Goal: Task Accomplishment & Management: Complete application form

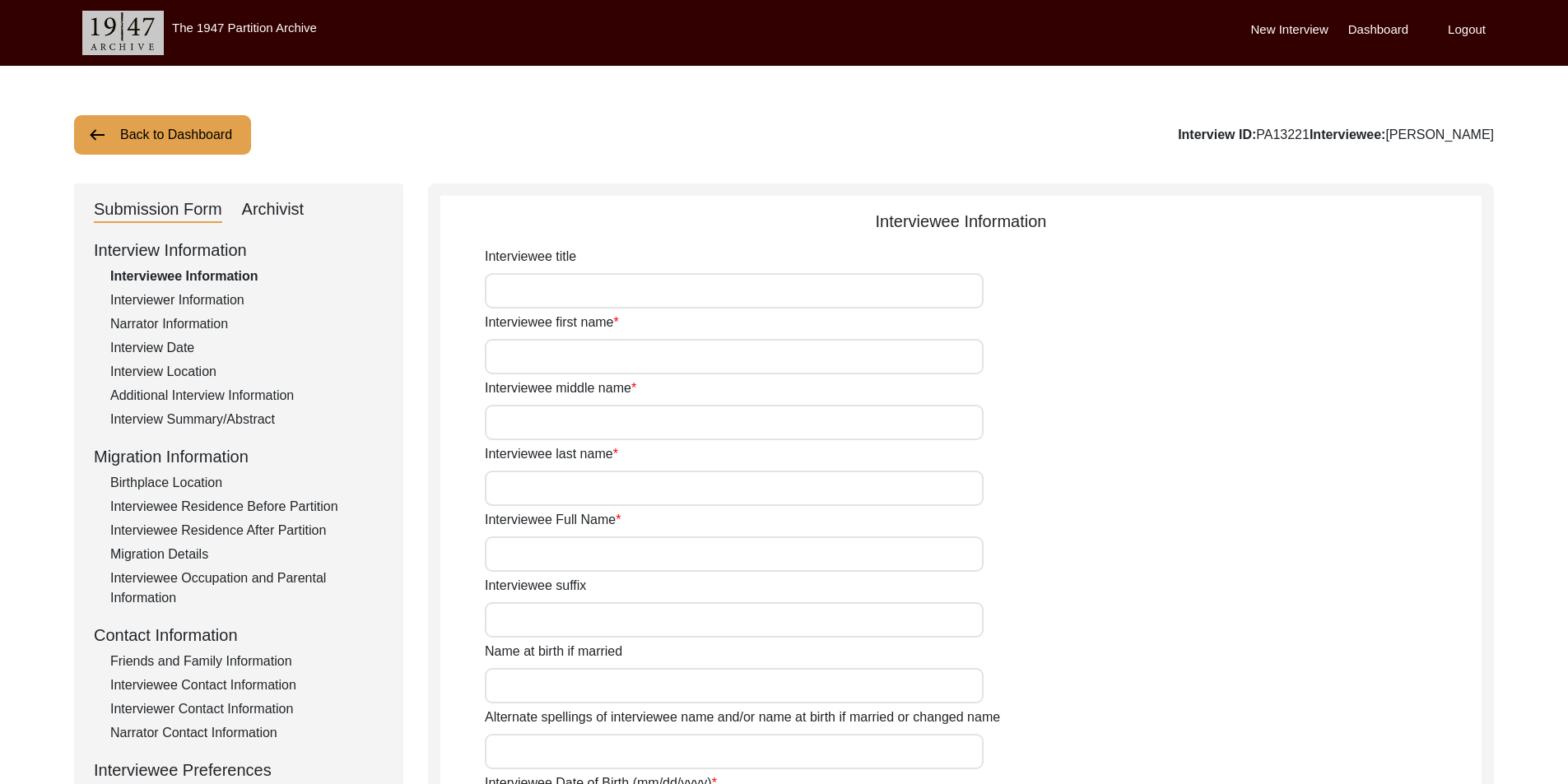
type input "Chandrakanta"
type input "-"
type input "[PERSON_NAME]"
type input "[DATE]"
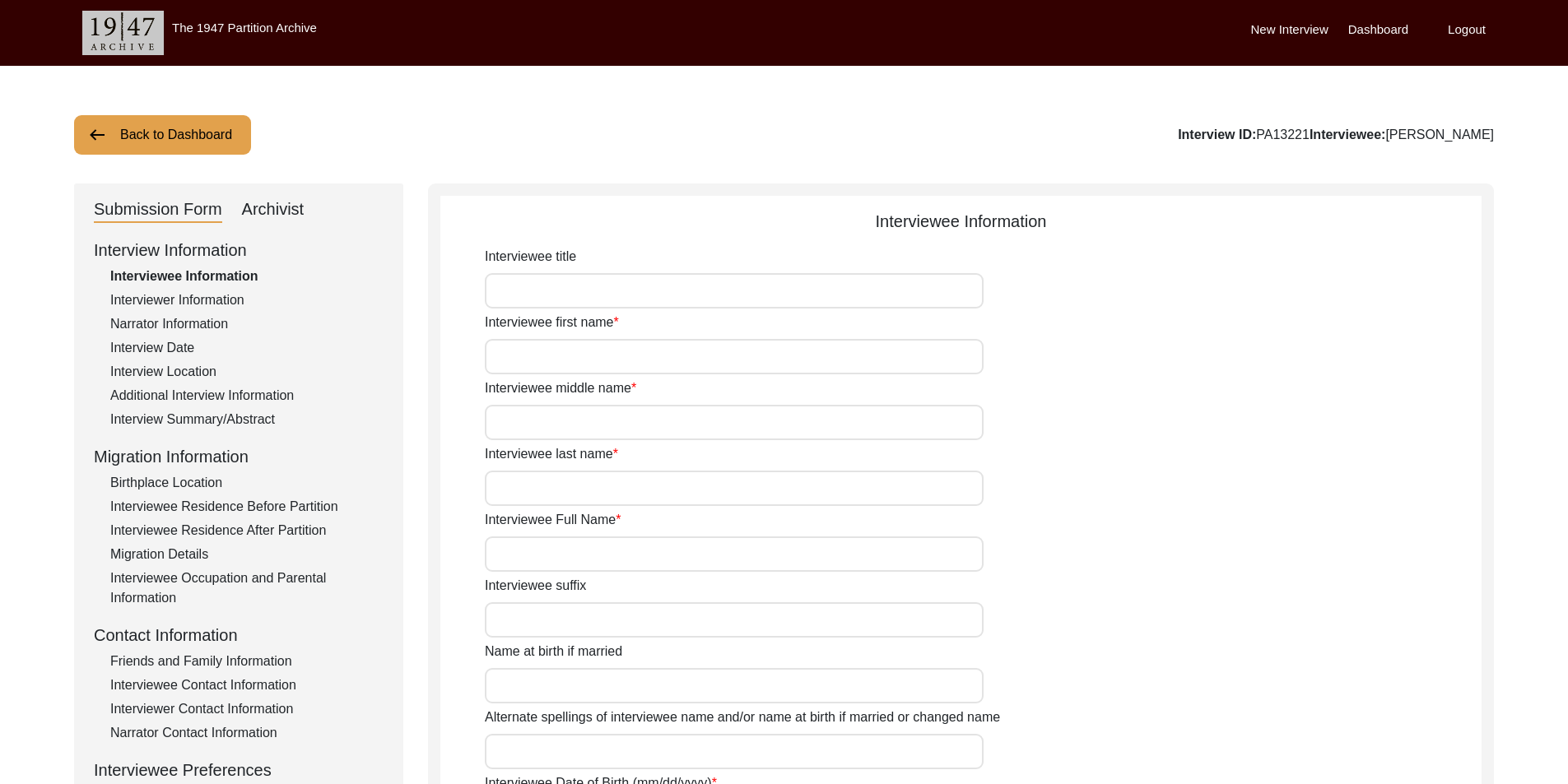
type input "77"
type input "[DEMOGRAPHIC_DATA]"
click at [662, 294] on input "Interviewee title" at bounding box center [734, 290] width 498 height 35
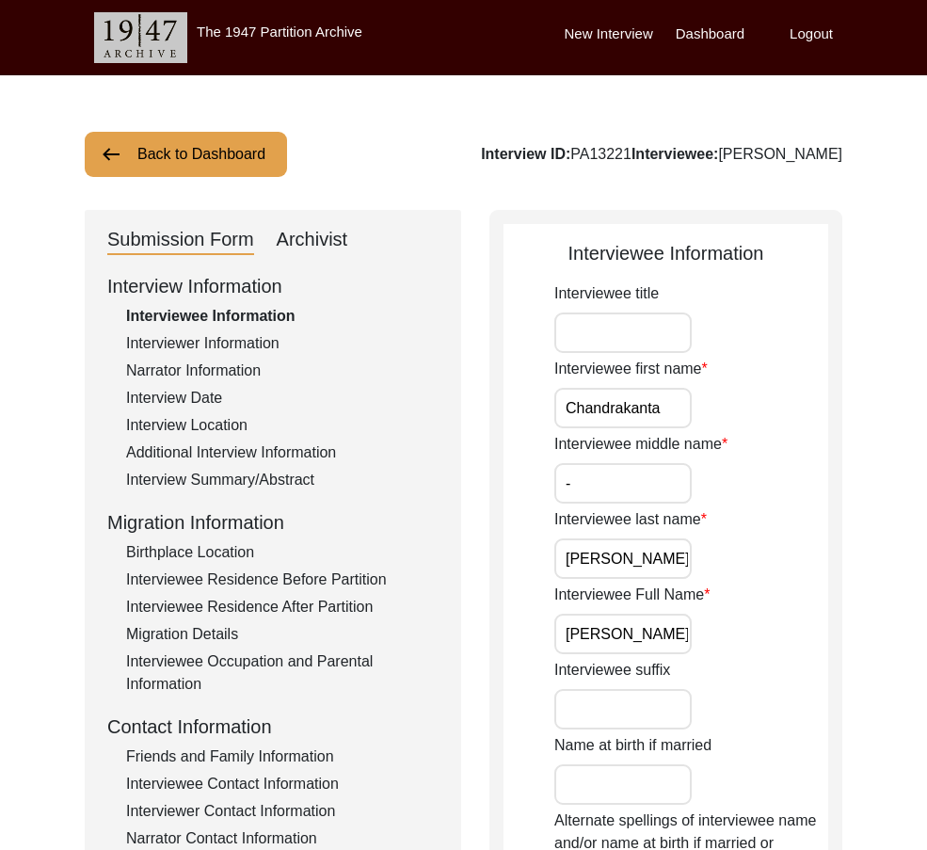
click at [129, 479] on div "Interview Summary/Abstract" at bounding box center [282, 480] width 312 height 23
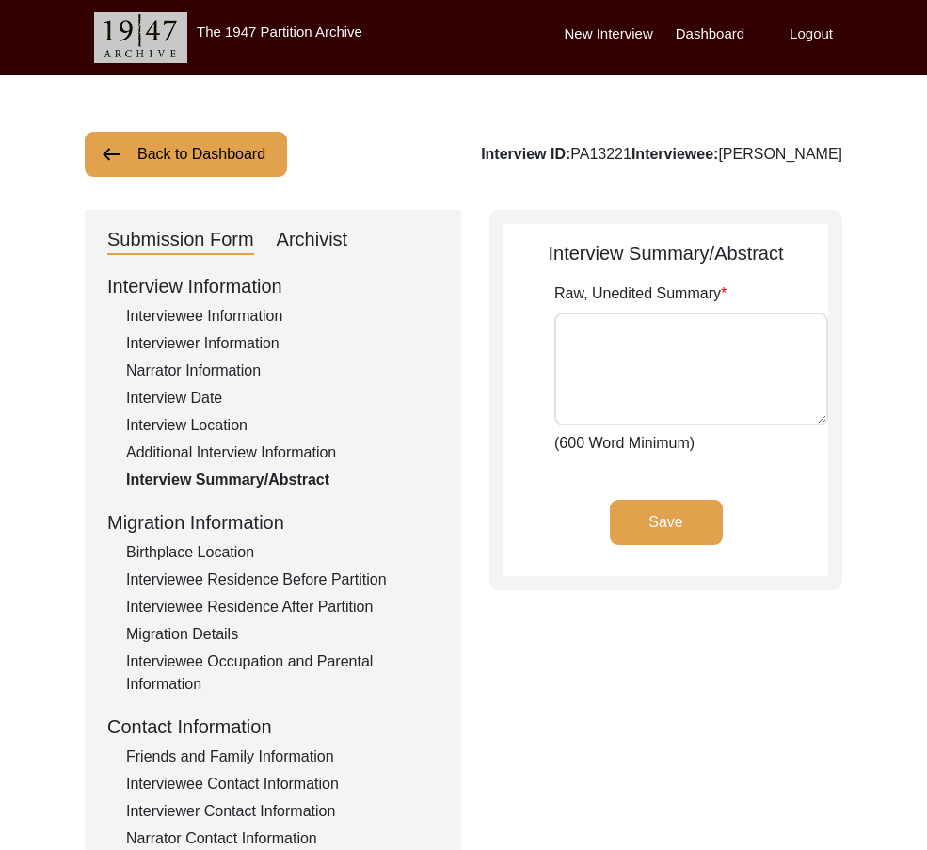
type textarea "[PERSON_NAME] was born on [DEMOGRAPHIC_DATA] in [GEOGRAPHIC_DATA]. She didn't k…"
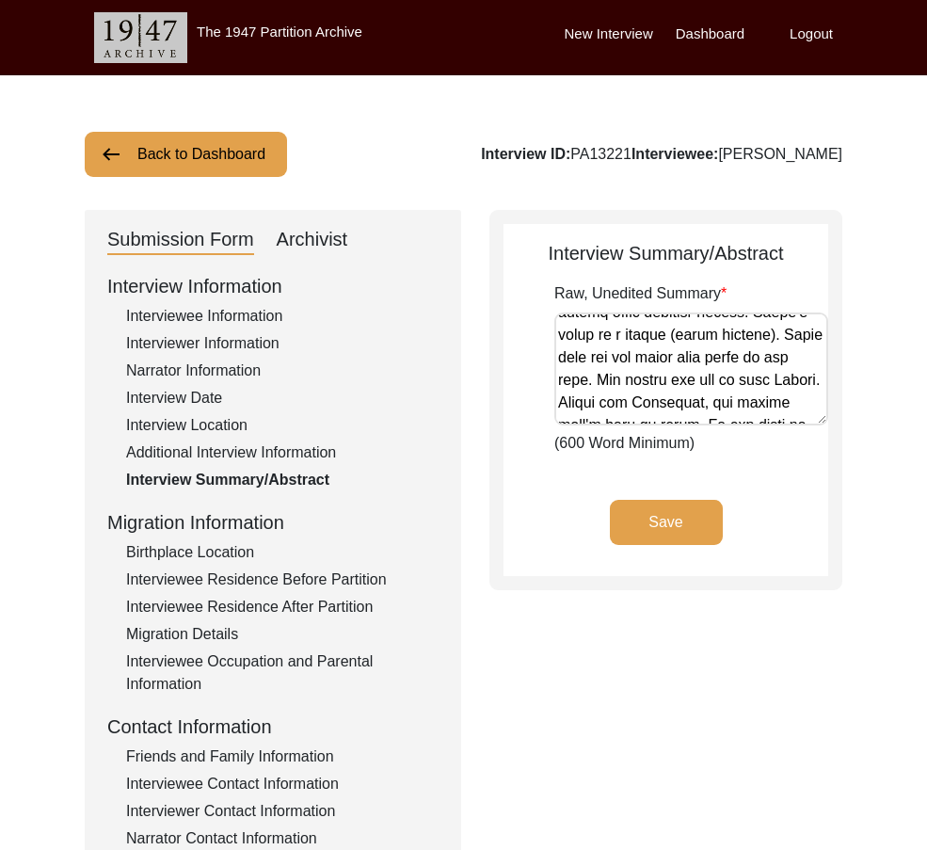
scroll to position [94, 0]
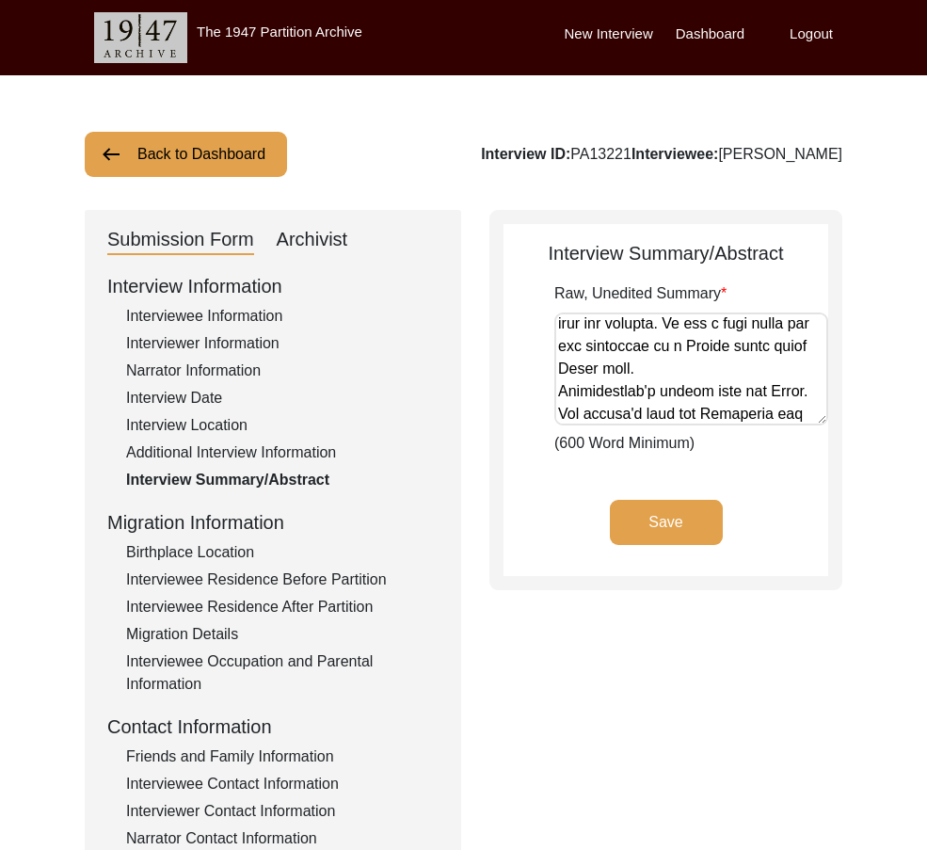
click at [231, 309] on div "Interviewee Information" at bounding box center [282, 316] width 312 height 23
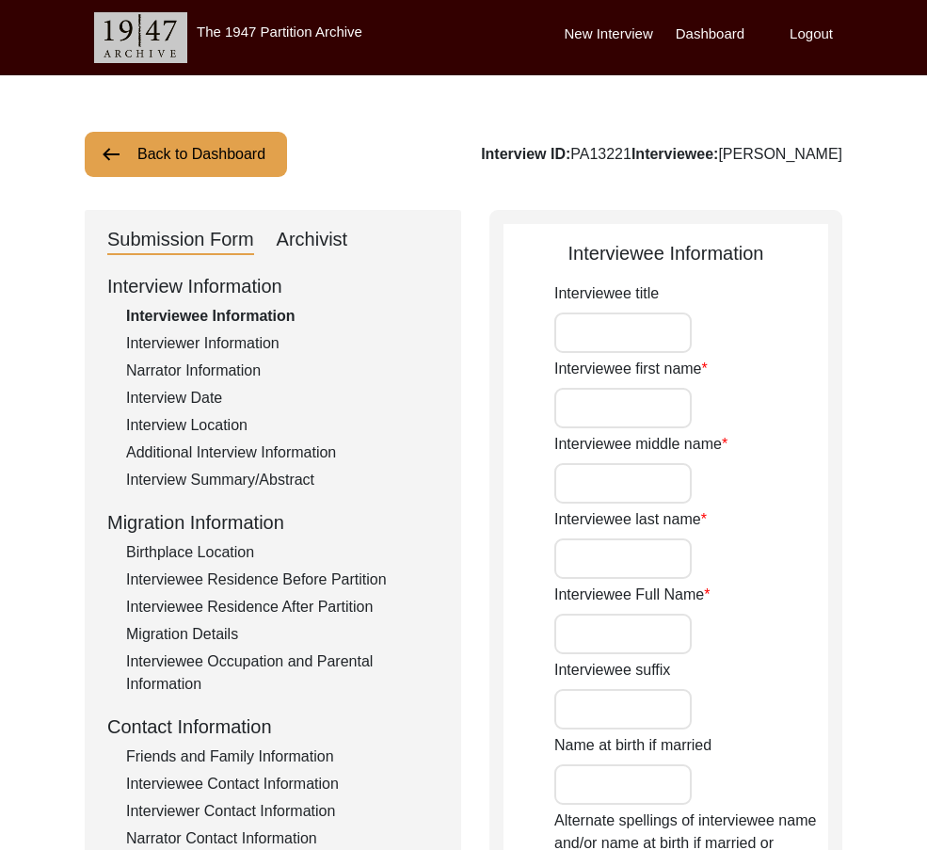
type input "Chandrakanta"
type input "-"
type input "[PERSON_NAME]"
type input "[DATE]"
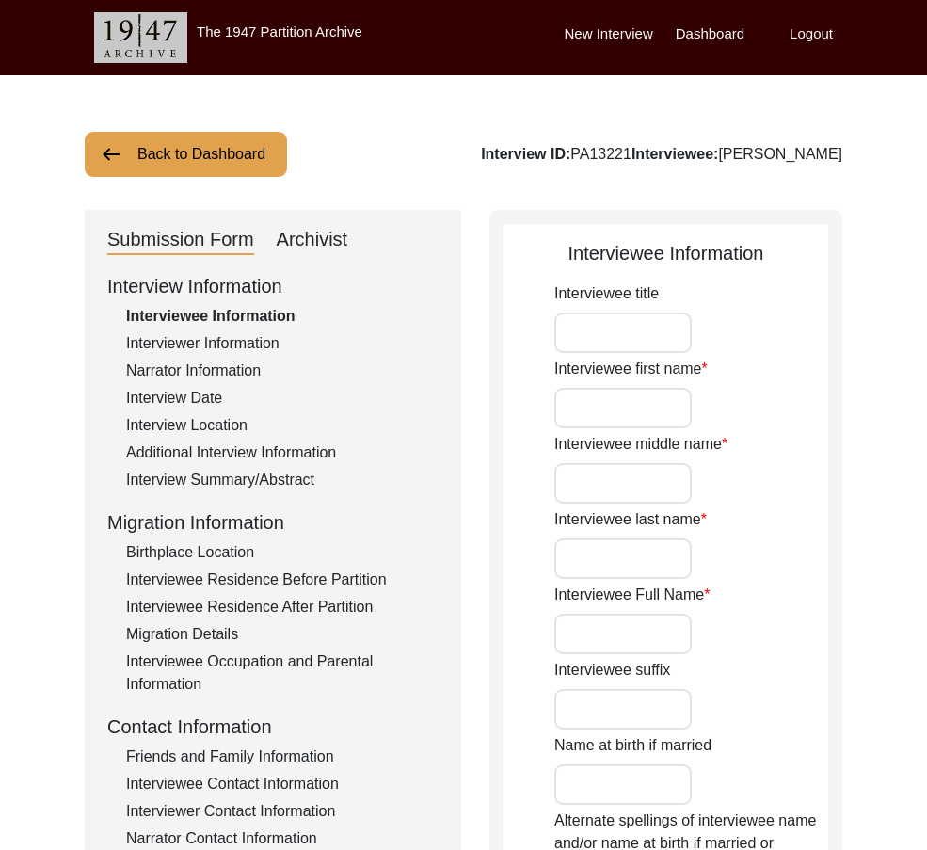
type input "77"
type input "[DEMOGRAPHIC_DATA]"
click at [672, 404] on input "Chandrakanta" at bounding box center [622, 408] width 137 height 40
click at [637, 566] on input "[PERSON_NAME]" at bounding box center [622, 558] width 137 height 40
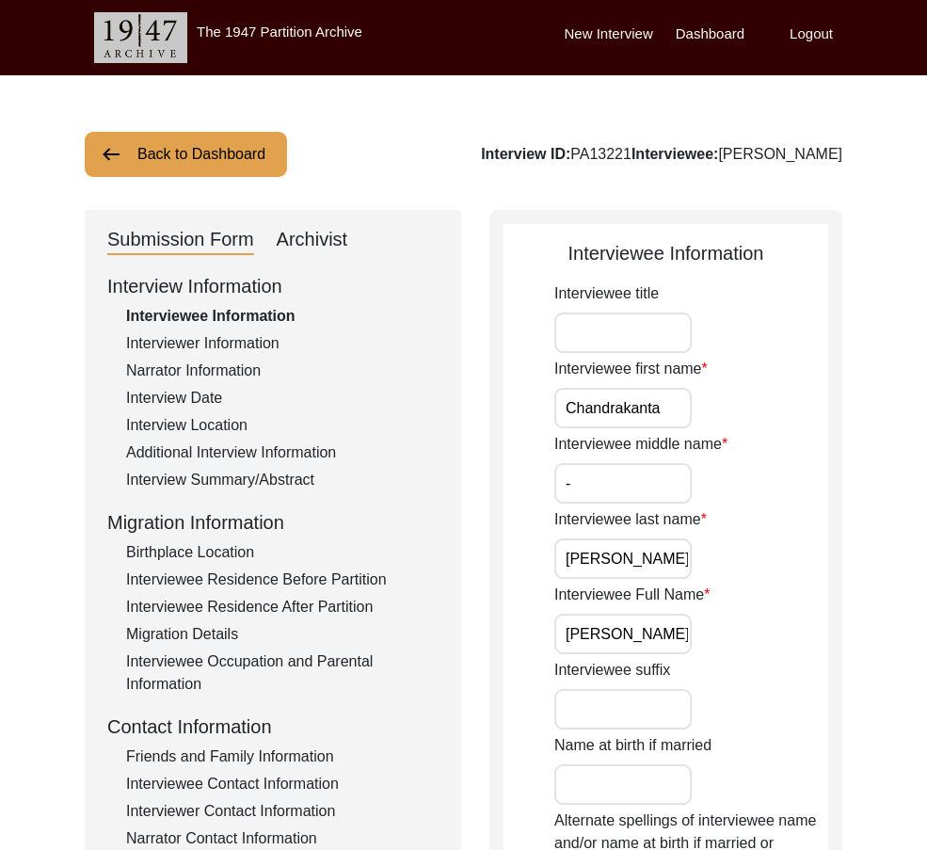
scroll to position [0, 24]
drag, startPoint x: 555, startPoint y: 630, endPoint x: 743, endPoint y: 630, distance: 188.2
click at [743, 630] on div "Interviewee Full Name [PERSON_NAME]" at bounding box center [691, 618] width 274 height 71
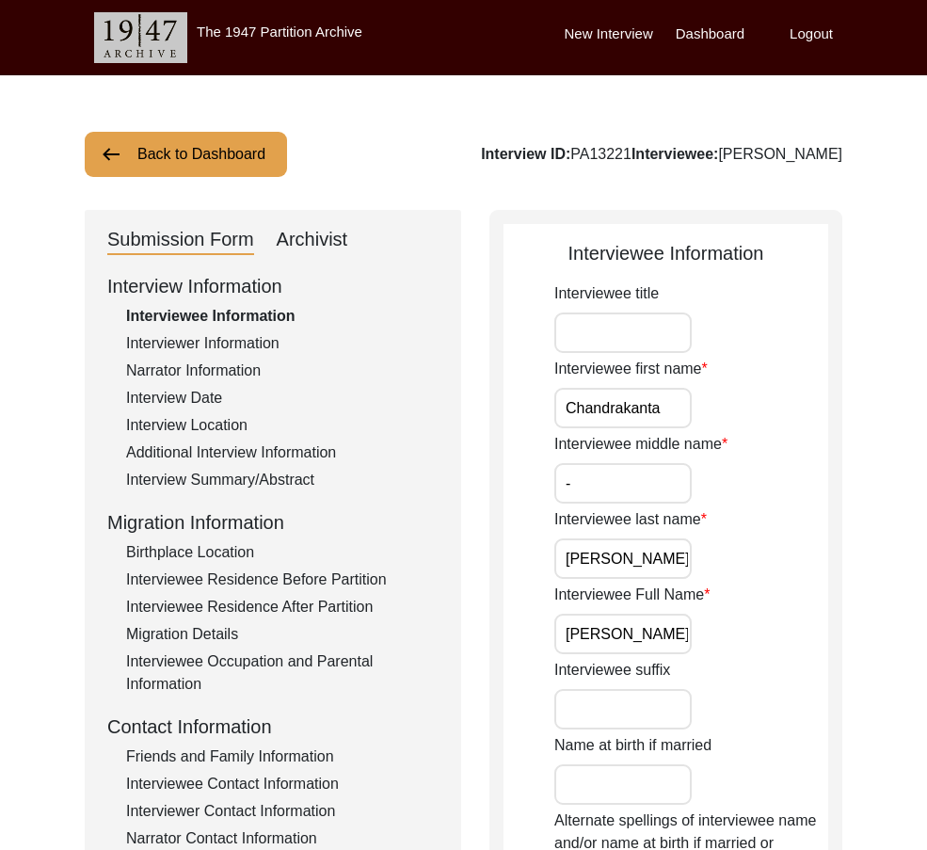
click at [246, 486] on div "Interview Summary/Abstract" at bounding box center [282, 480] width 312 height 23
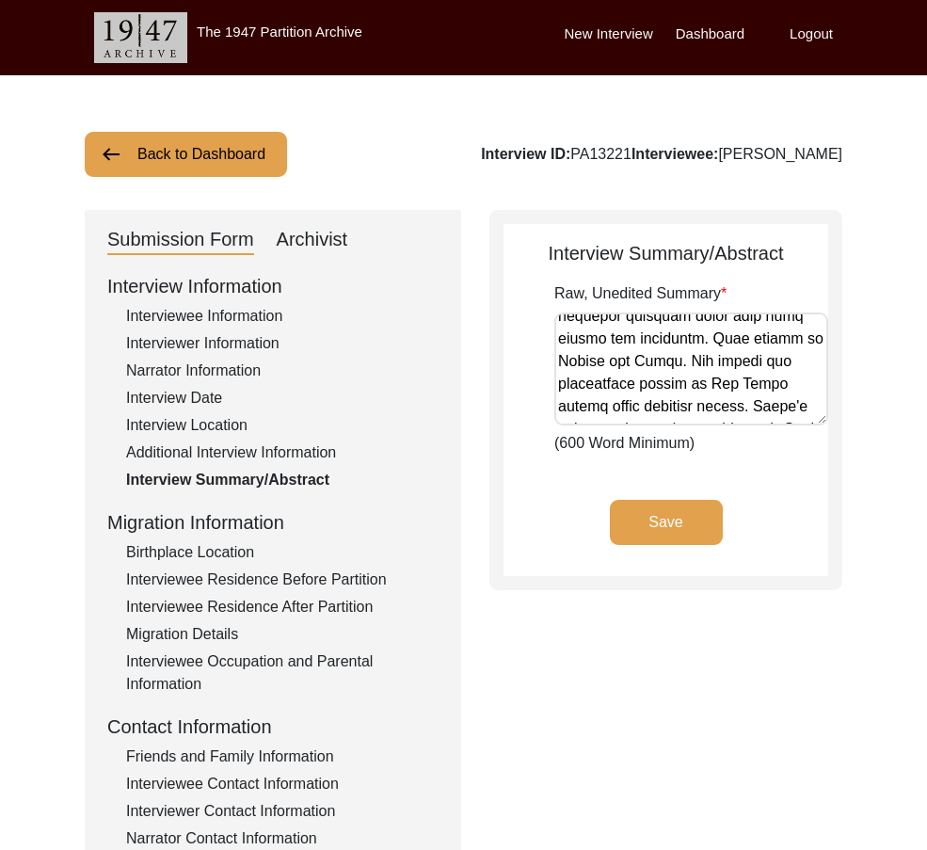
scroll to position [188, 0]
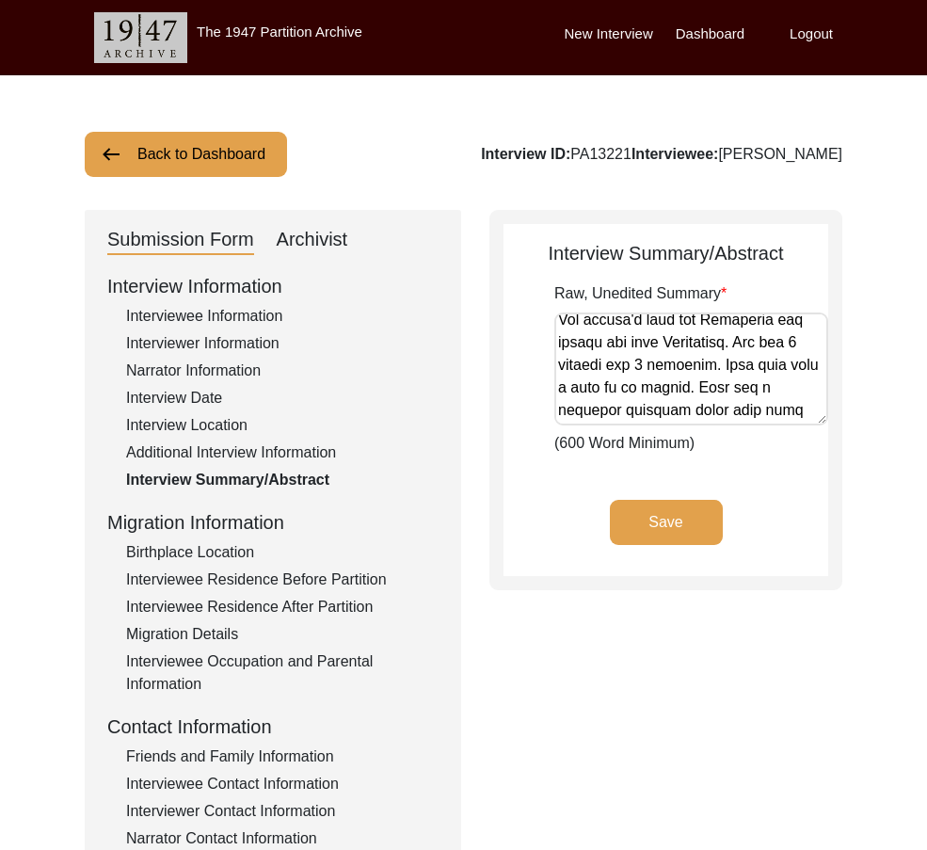
drag, startPoint x: 558, startPoint y: 338, endPoint x: 598, endPoint y: 346, distance: 40.4
click at [598, 346] on textarea "Raw, Unedited Summary" at bounding box center [691, 368] width 274 height 113
click at [551, 593] on div "Submission Form Archivist Interview Information Interviewee Information Intervi…" at bounding box center [464, 651] width 758 height 882
click at [219, 304] on div "Interview Information Interviewee Information Interviewer Information Narrator …" at bounding box center [272, 674] width 331 height 805
click at [219, 305] on div "Interviewee Information" at bounding box center [282, 316] width 312 height 23
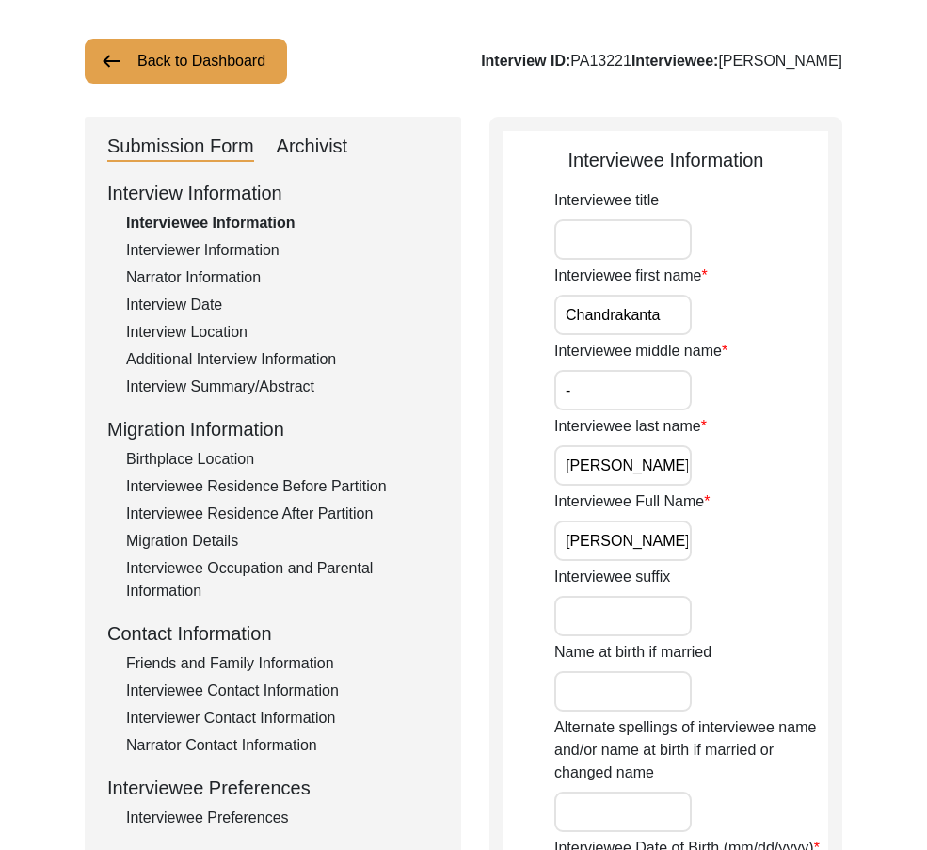
scroll to position [94, 0]
click at [626, 633] on input "Interviewee suffix" at bounding box center [622, 615] width 137 height 40
click at [567, 694] on input "Name at birth if married" at bounding box center [622, 690] width 137 height 40
paste input "Diwan"
click at [565, 692] on input "Diwan" at bounding box center [622, 690] width 137 height 40
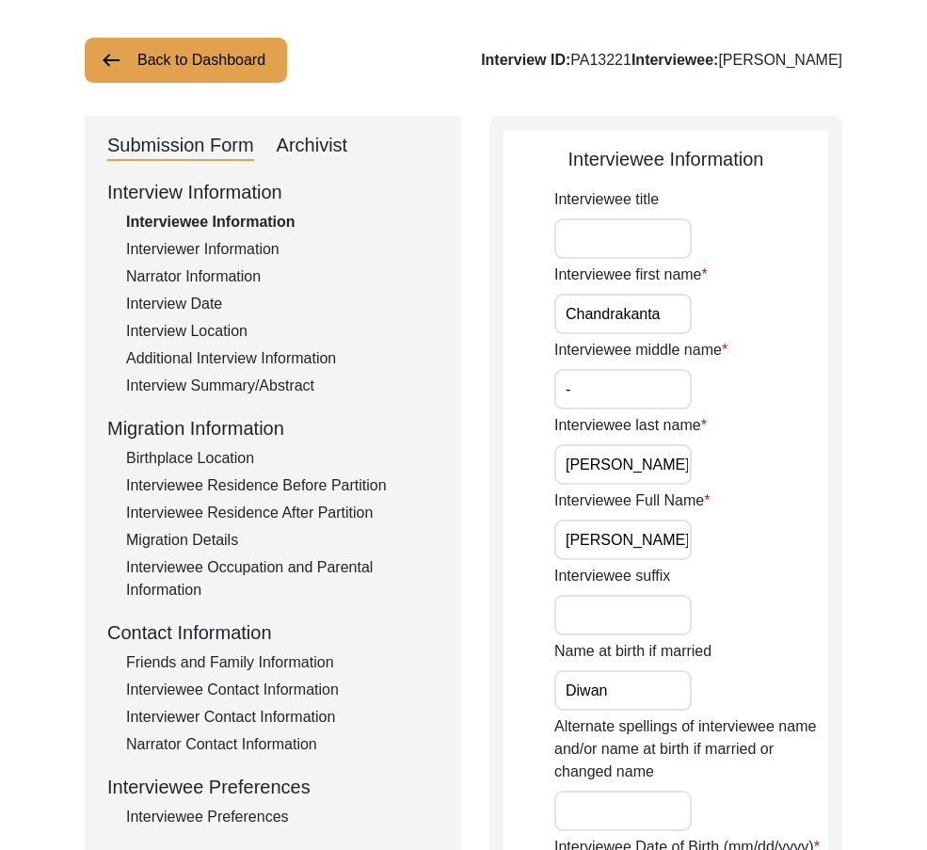
drag, startPoint x: 656, startPoint y: 534, endPoint x: 558, endPoint y: 535, distance: 97.9
click at [558, 535] on input "[PERSON_NAME]" at bounding box center [622, 539] width 137 height 40
drag, startPoint x: 565, startPoint y: 539, endPoint x: 617, endPoint y: 549, distance: 53.5
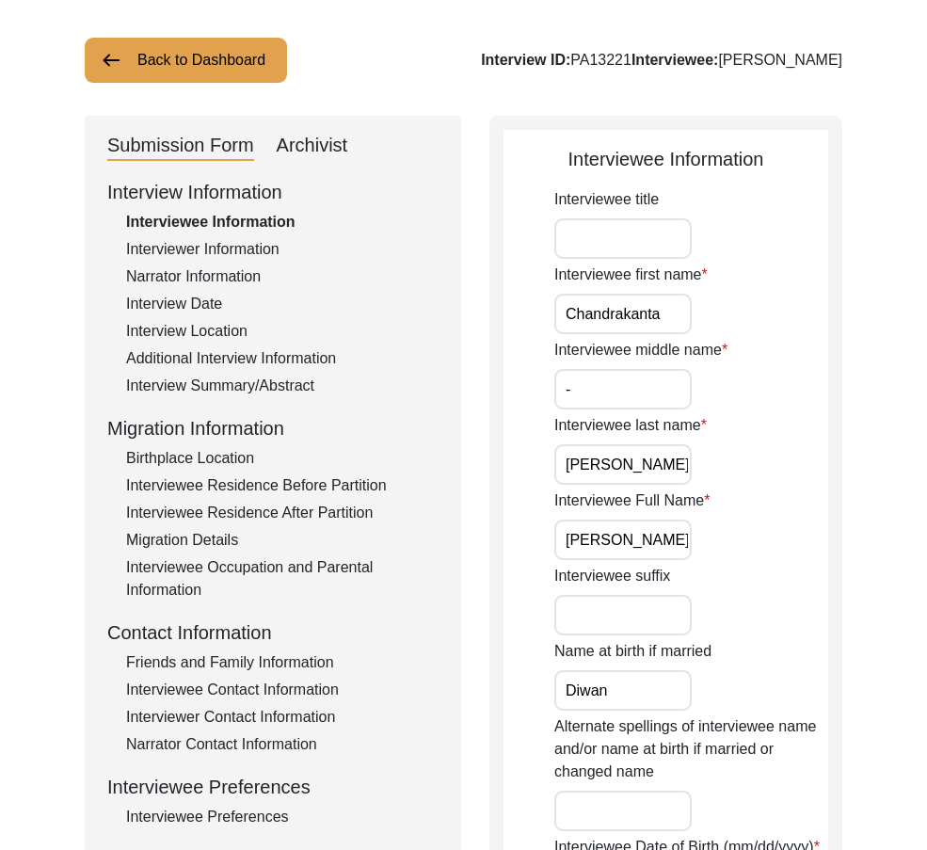
drag, startPoint x: 566, startPoint y: 541, endPoint x: 657, endPoint y: 547, distance: 90.5
click at [657, 547] on input "[PERSON_NAME]" at bounding box center [622, 539] width 137 height 40
click at [620, 548] on input "[PERSON_NAME]" at bounding box center [622, 539] width 137 height 40
drag, startPoint x: 607, startPoint y: 545, endPoint x: 742, endPoint y: 596, distance: 144.7
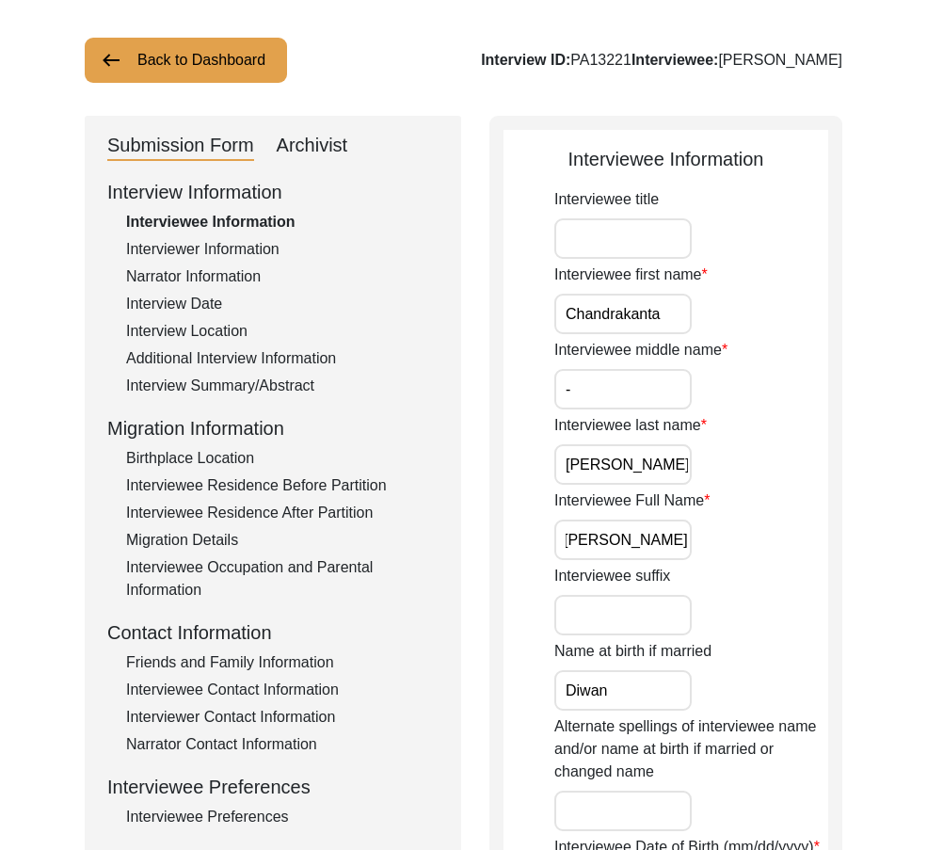
click at [559, 693] on input "Diwan" at bounding box center [622, 690] width 137 height 40
paste input "Chandrakanta"
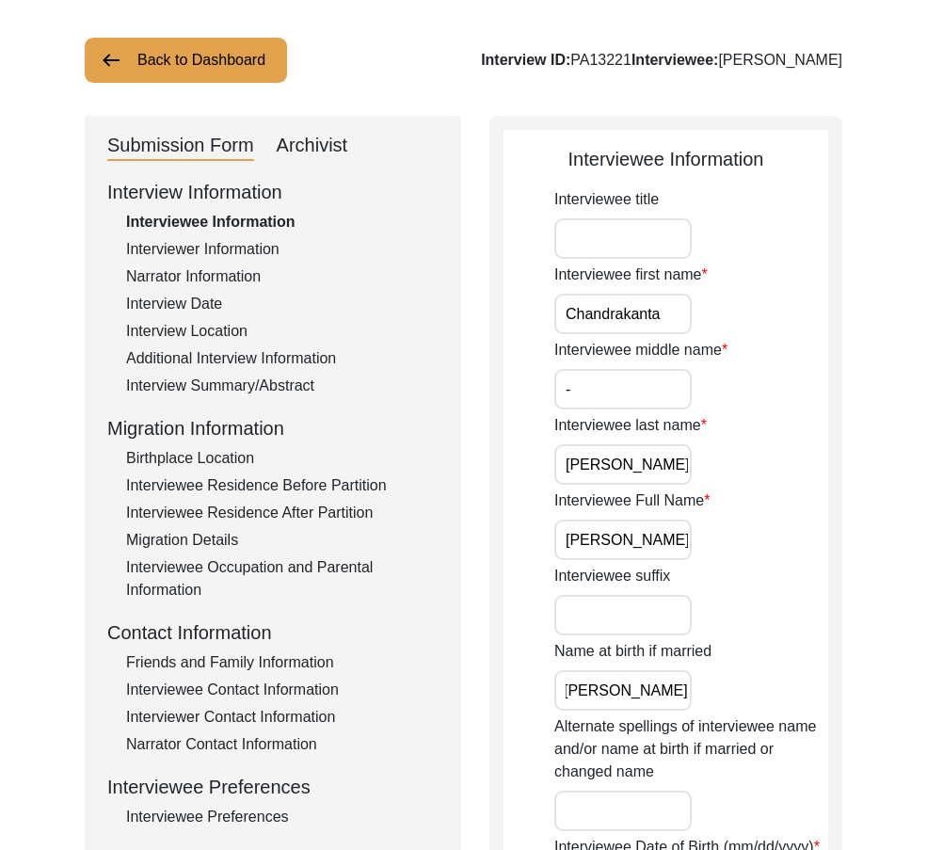
drag, startPoint x: 559, startPoint y: 693, endPoint x: 775, endPoint y: 699, distance: 216.5
click at [775, 699] on div "Name at birth if married [PERSON_NAME]" at bounding box center [691, 675] width 274 height 71
type input "[PERSON_NAME]"
click at [775, 699] on div "Name at birth if married [PERSON_NAME]" at bounding box center [691, 675] width 274 height 71
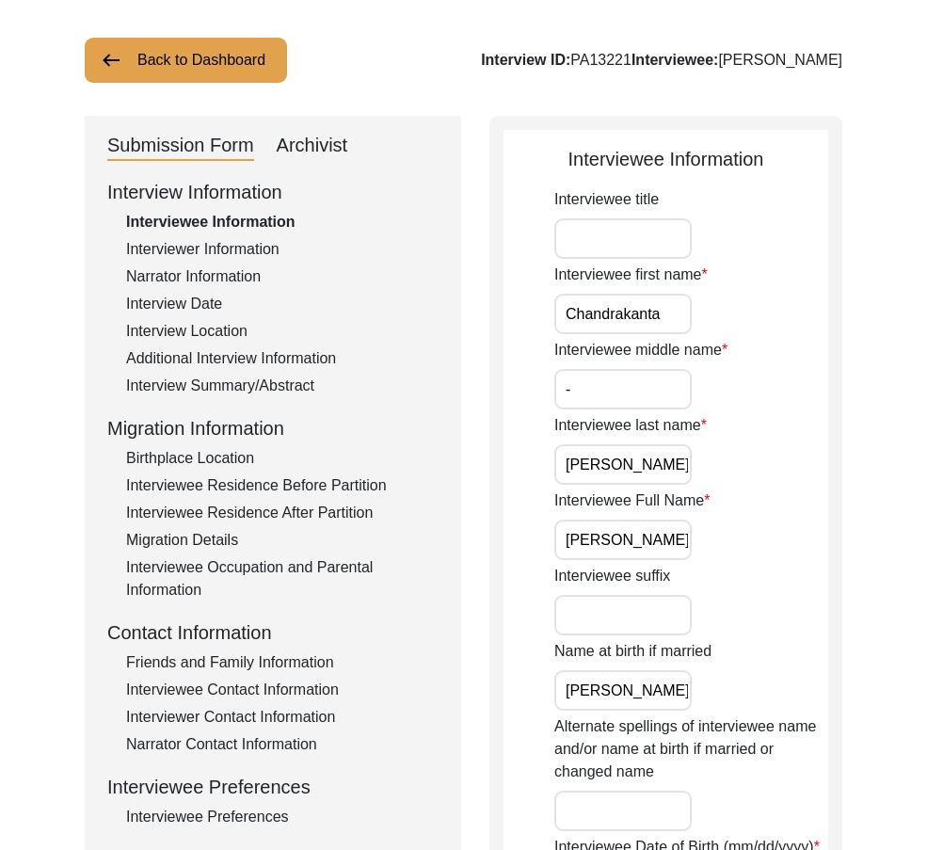
drag, startPoint x: 626, startPoint y: 244, endPoint x: 630, endPoint y: 259, distance: 15.5
click at [626, 244] on input "Interviewee title" at bounding box center [622, 238] width 137 height 40
type input "Mrs."
click at [609, 700] on input "[PERSON_NAME]" at bounding box center [622, 690] width 137 height 40
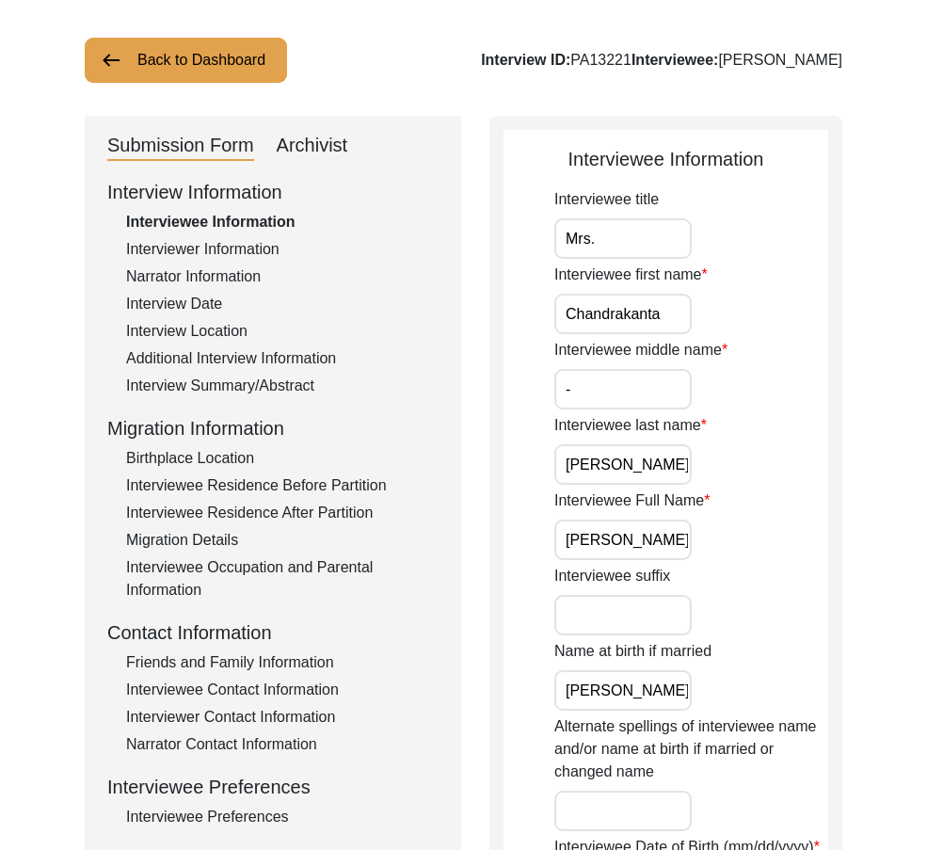
click at [609, 700] on input "[PERSON_NAME]" at bounding box center [622, 690] width 137 height 40
click at [762, 679] on div "Name at birth if married [PERSON_NAME]" at bounding box center [691, 675] width 274 height 71
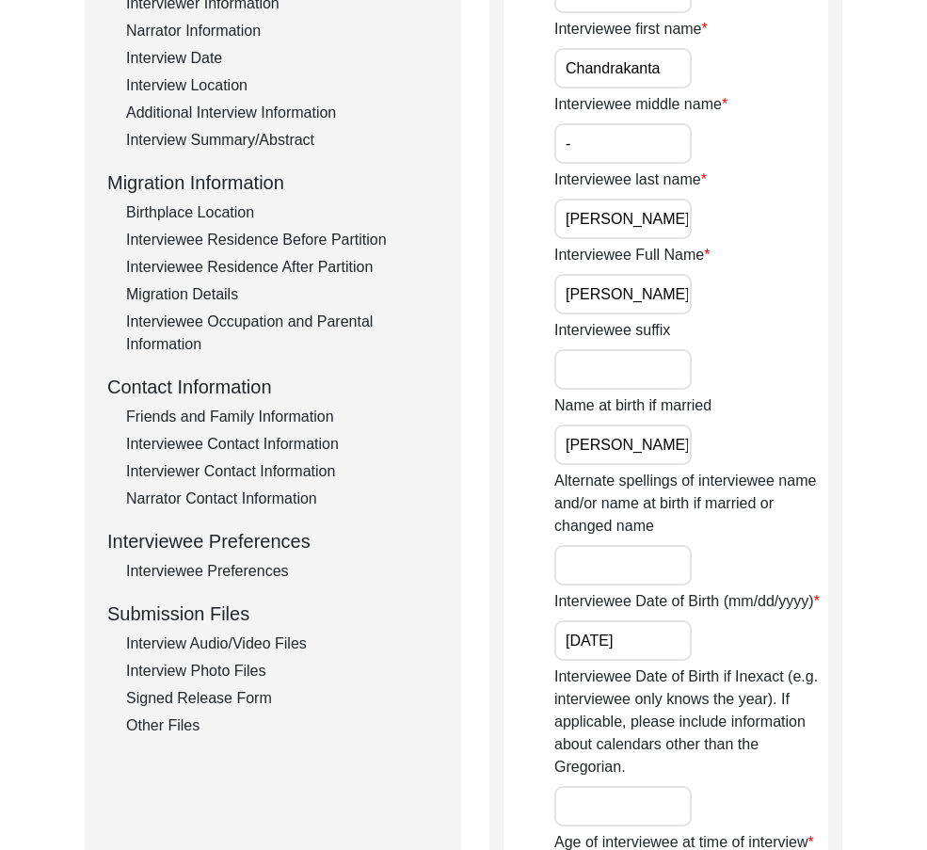
scroll to position [376, 0]
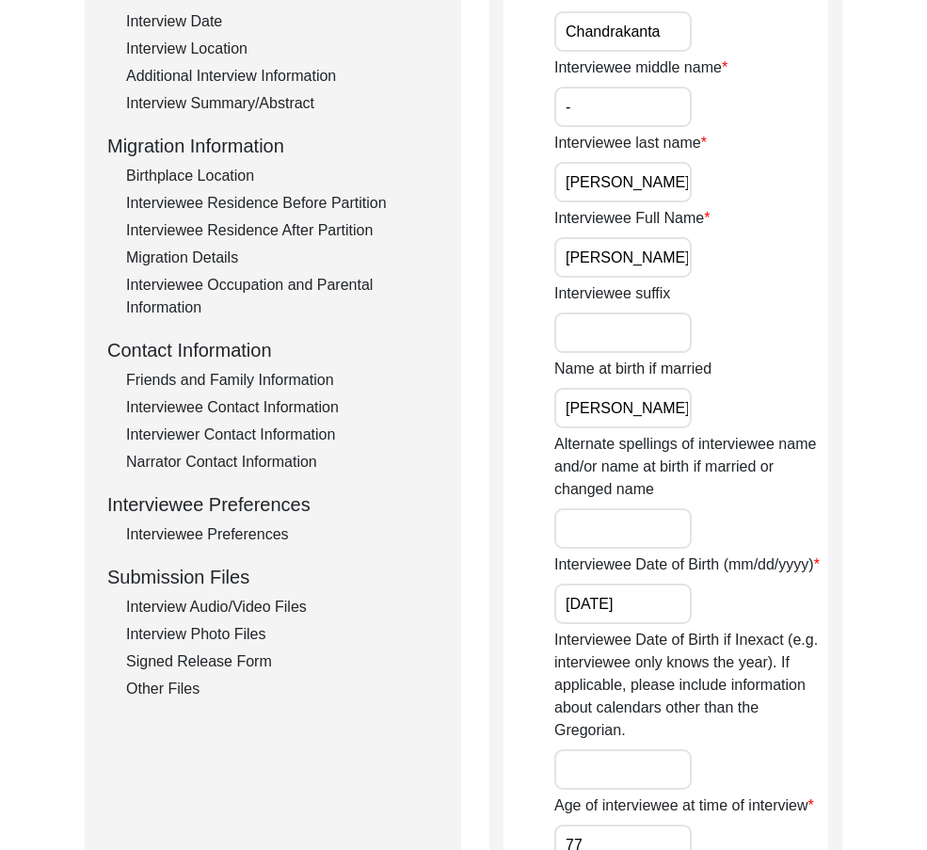
click at [675, 588] on input "[DATE]" at bounding box center [622, 603] width 137 height 40
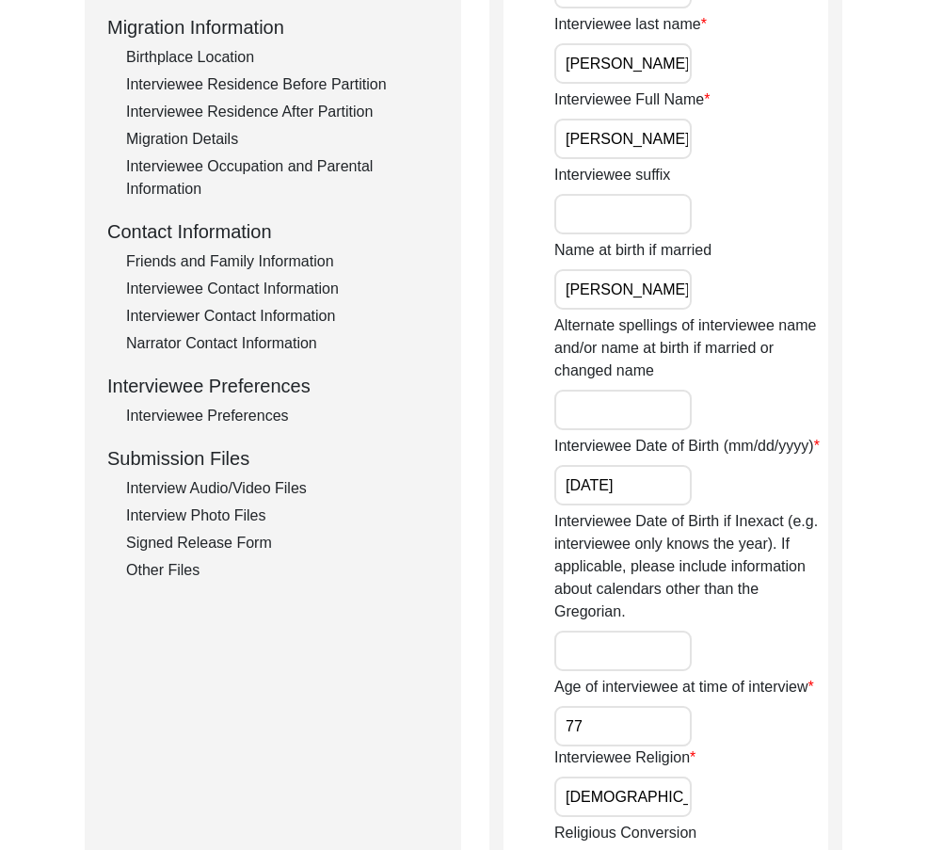
scroll to position [659, 0]
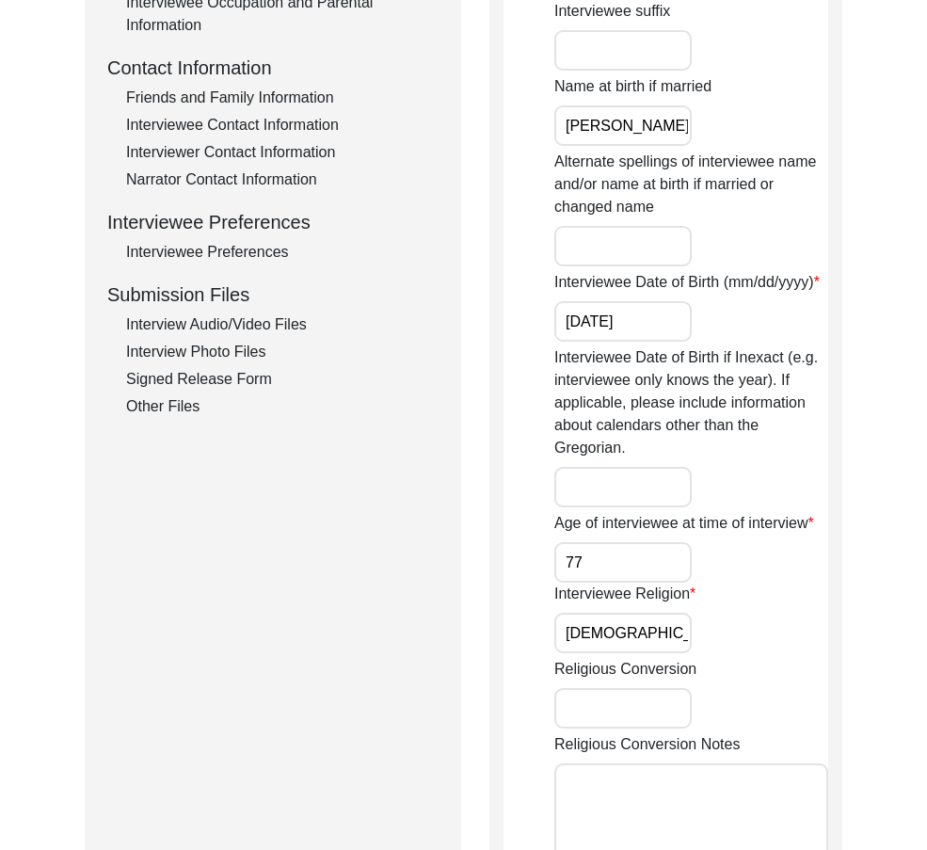
click at [648, 553] on input "77" at bounding box center [622, 562] width 137 height 40
click at [673, 611] on div "Interviewee Religion [DEMOGRAPHIC_DATA]" at bounding box center [691, 617] width 274 height 71
click at [651, 636] on input "[DEMOGRAPHIC_DATA]" at bounding box center [622, 633] width 137 height 40
type input "[DEMOGRAPHIC_DATA]"
click at [769, 632] on div "Interviewee Religion [DEMOGRAPHIC_DATA]" at bounding box center [691, 617] width 274 height 71
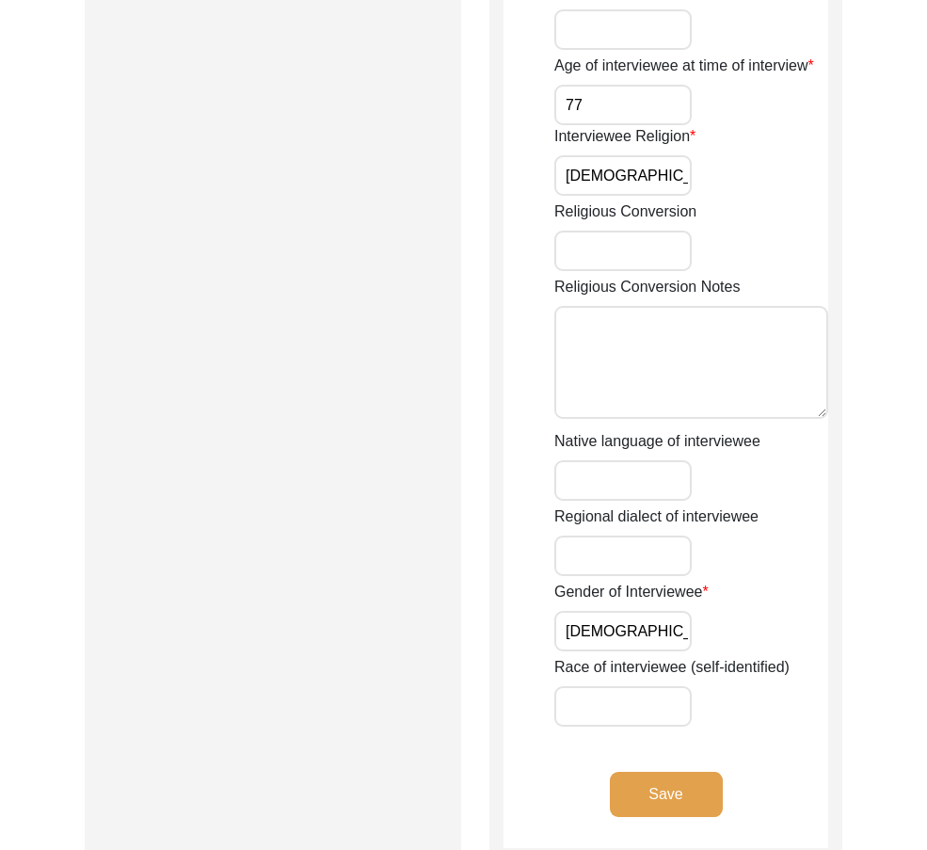
scroll to position [1129, 0]
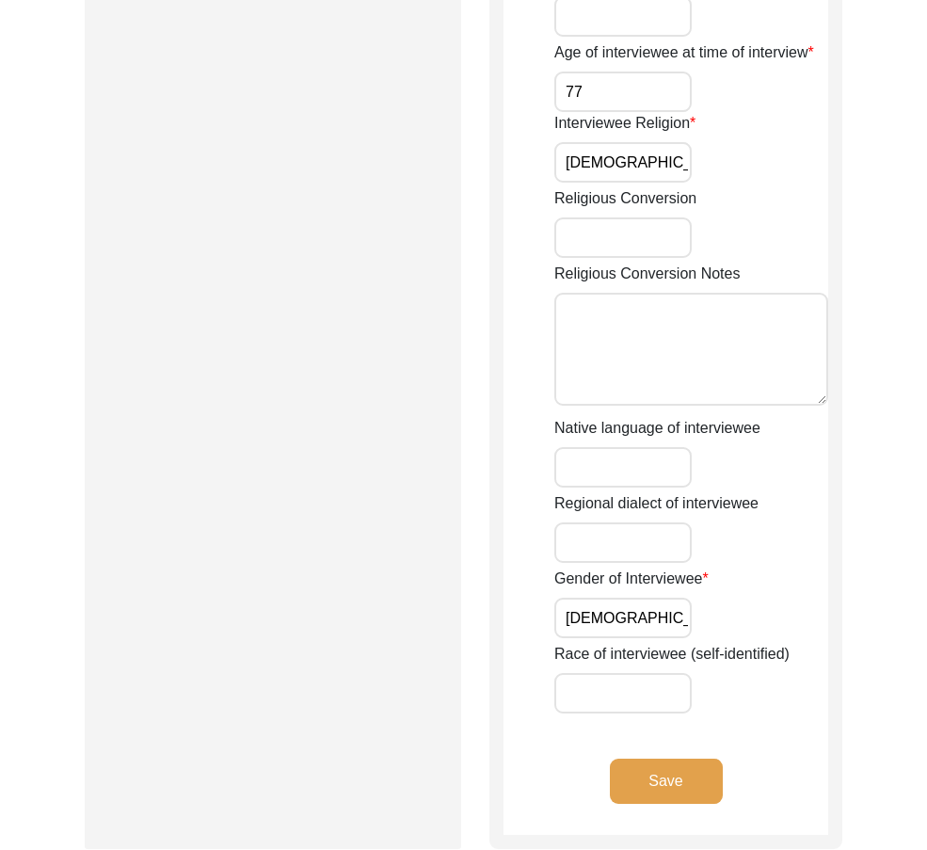
click at [664, 607] on input "[DEMOGRAPHIC_DATA]" at bounding box center [622, 618] width 137 height 40
click at [706, 775] on button "Save" at bounding box center [666, 780] width 113 height 45
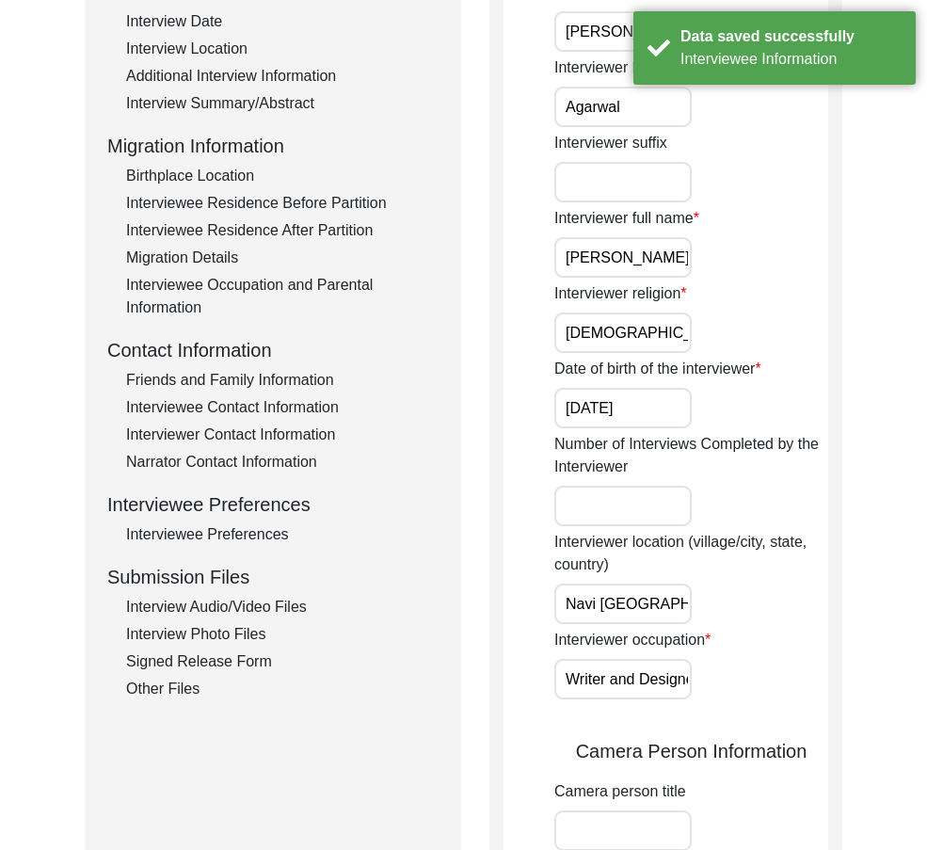
scroll to position [0, 0]
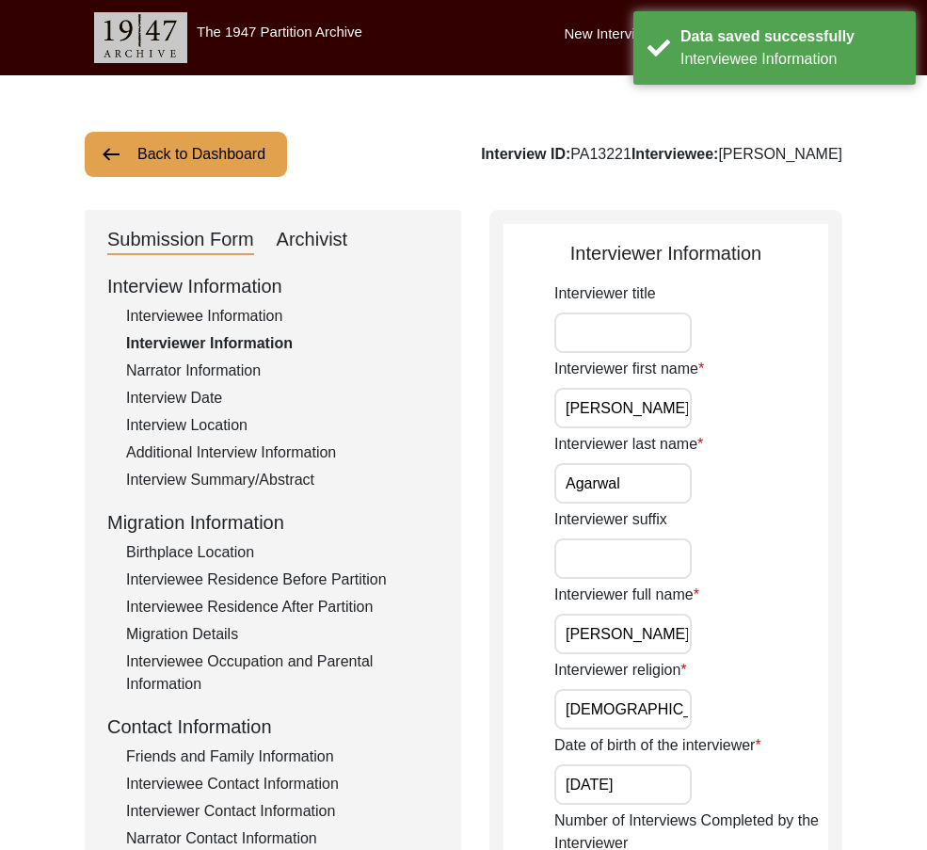
click at [636, 423] on input "[PERSON_NAME]" at bounding box center [622, 408] width 137 height 40
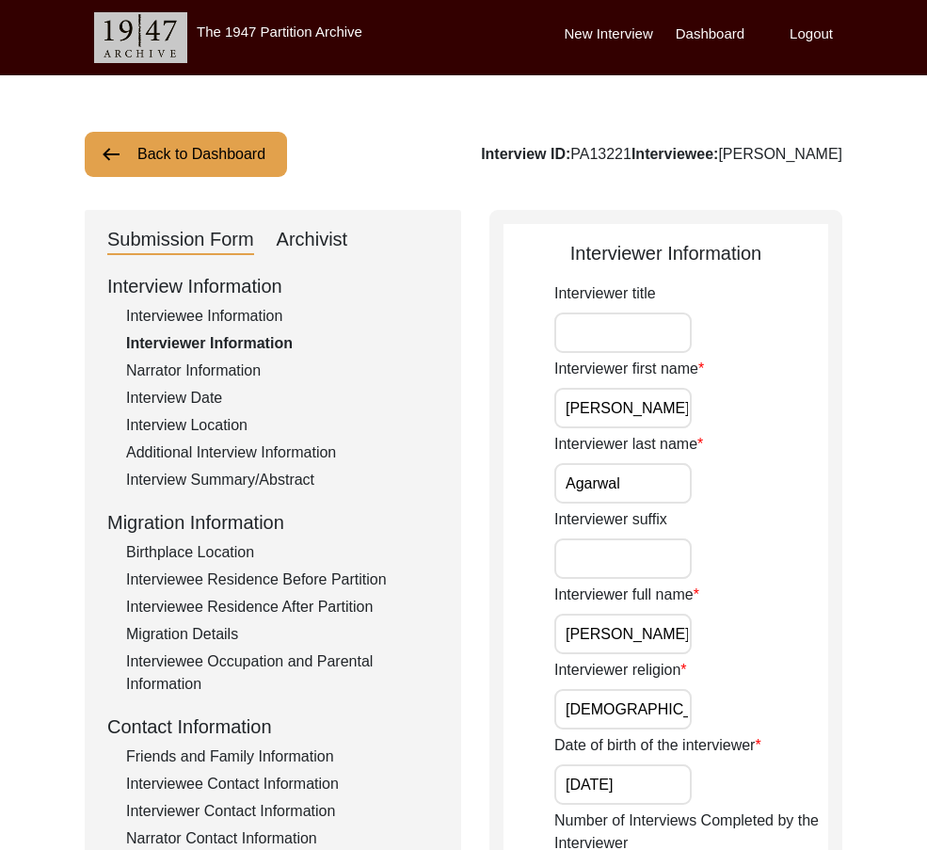
drag, startPoint x: 665, startPoint y: 638, endPoint x: 665, endPoint y: 653, distance: 15.1
click at [665, 638] on input "[PERSON_NAME]" at bounding box center [622, 634] width 137 height 40
click at [670, 651] on input "[PERSON_NAME]" at bounding box center [622, 634] width 137 height 40
click at [673, 694] on input "[DEMOGRAPHIC_DATA]" at bounding box center [622, 709] width 137 height 40
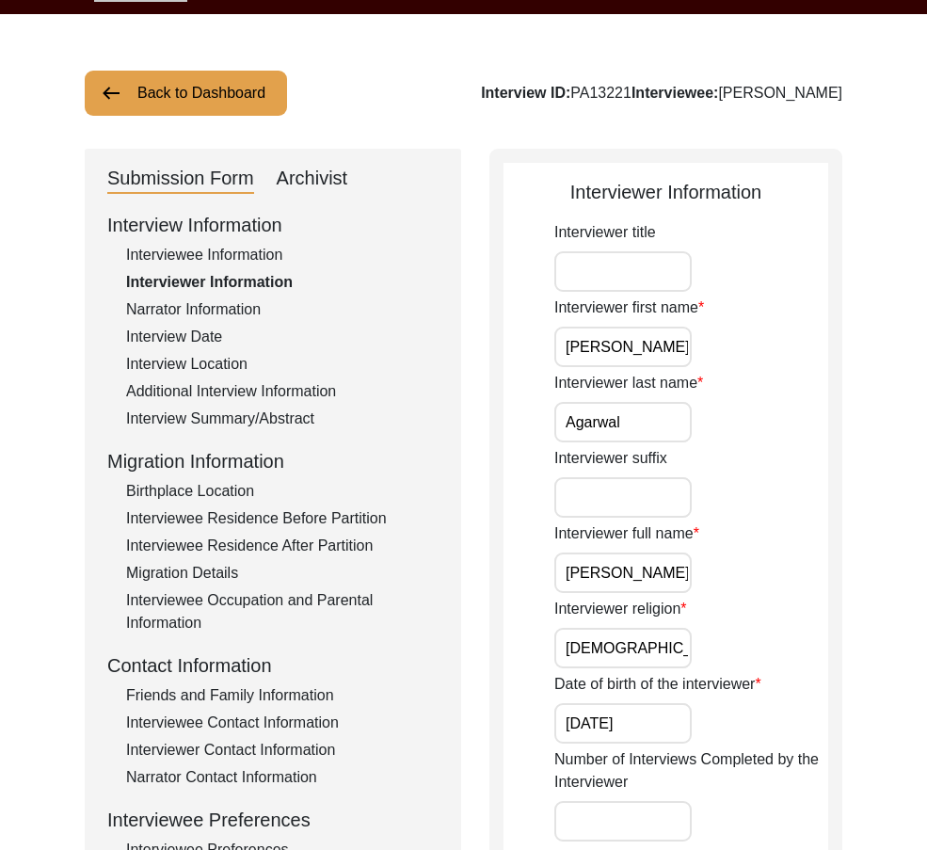
scroll to position [94, 0]
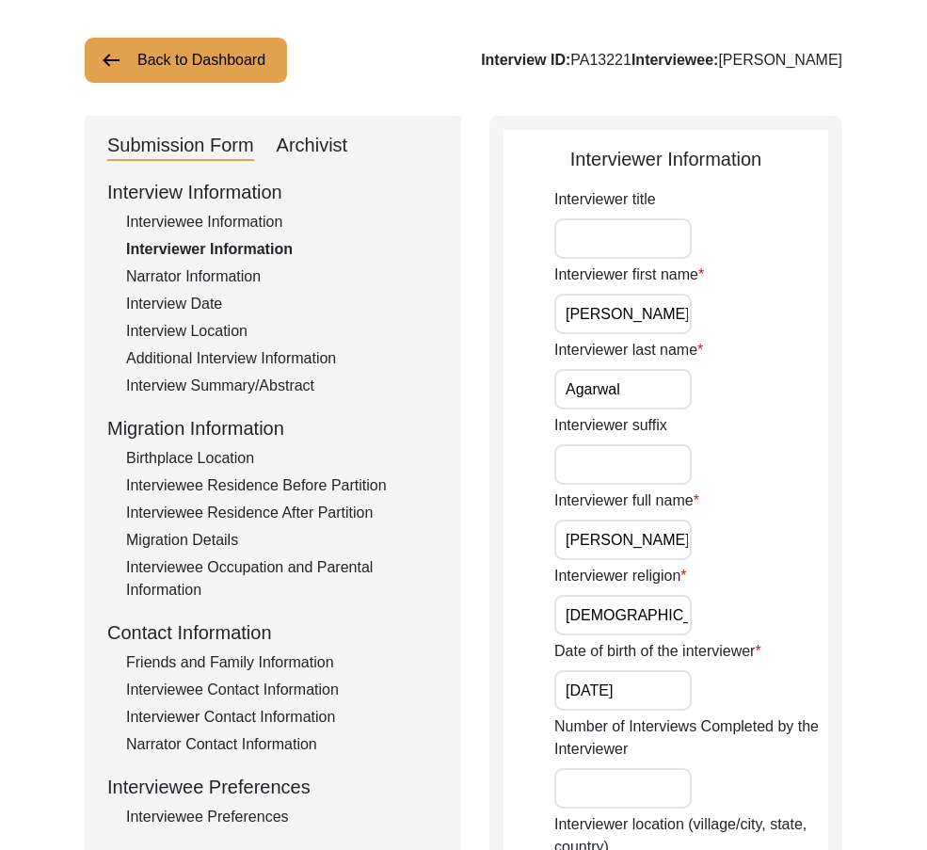
click at [654, 699] on input "[DATE]" at bounding box center [622, 690] width 137 height 40
type input "[DATE]"
click at [716, 703] on div "Date of birth of the interviewer [DATE]" at bounding box center [691, 675] width 274 height 71
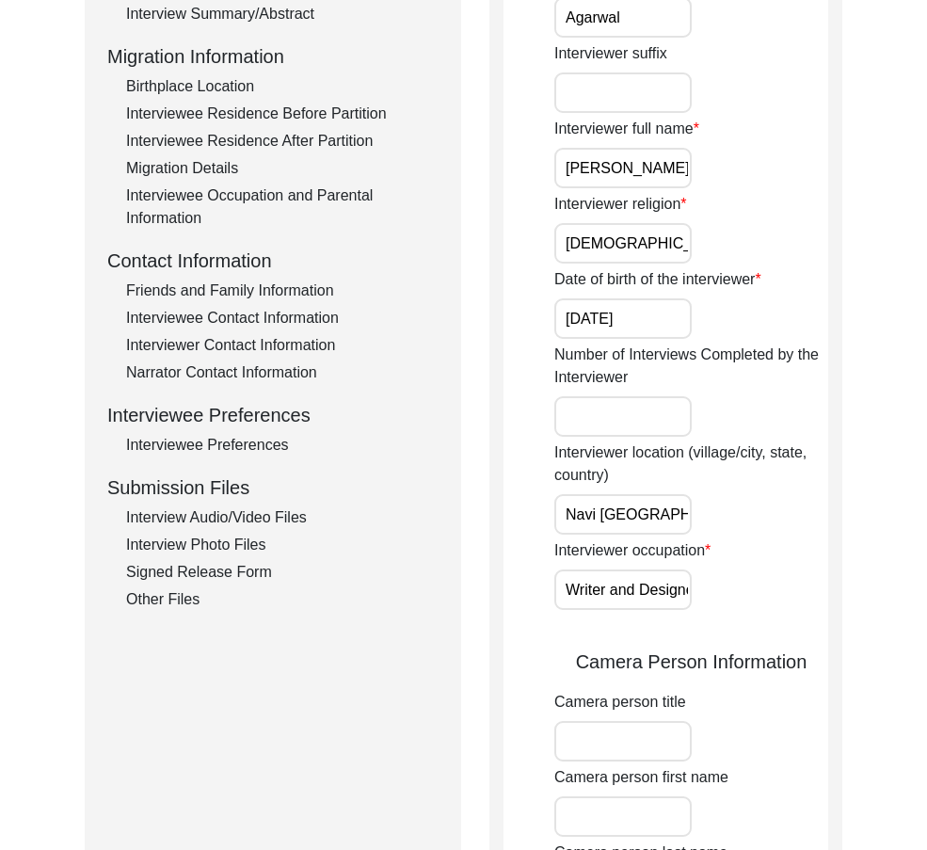
scroll to position [471, 0]
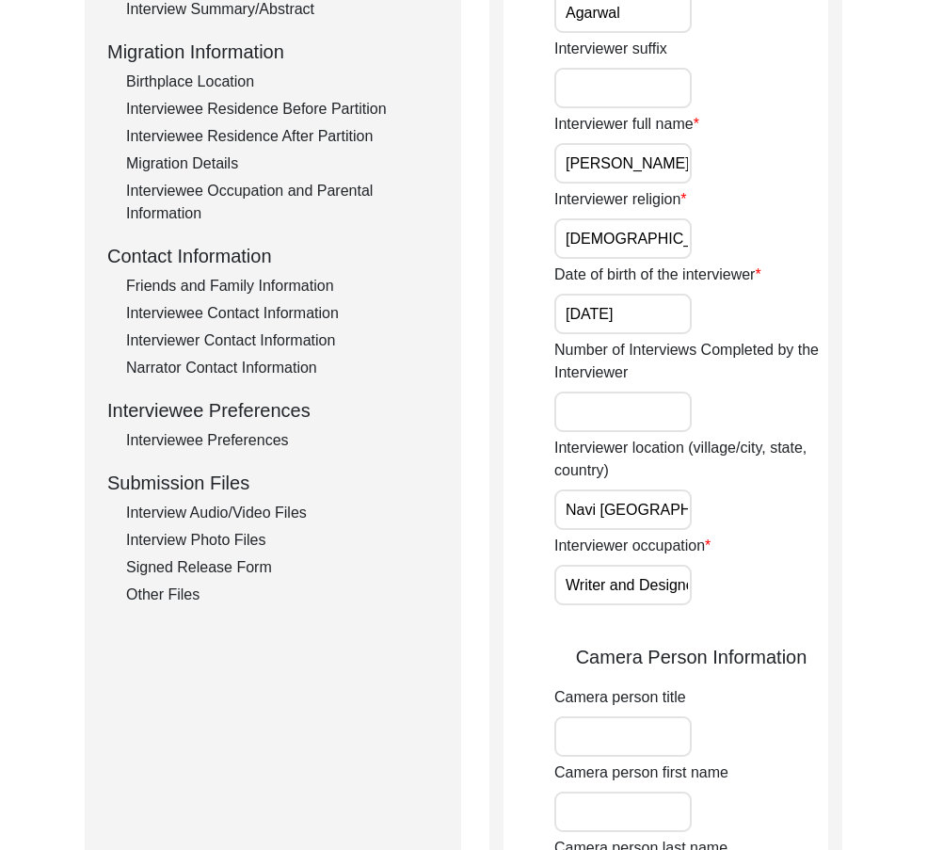
click at [679, 510] on input "Navi [GEOGRAPHIC_DATA]" at bounding box center [622, 509] width 137 height 40
type input "Navi [GEOGRAPHIC_DATA], [GEOGRAPHIC_DATA], [GEOGRAPHIC_DATA]"
drag, startPoint x: 662, startPoint y: 512, endPoint x: 892, endPoint y: 512, distance: 230.5
click at [892, 512] on div "Back to Dashboard Interview ID: PA13221 Interviewee: [PERSON_NAME] Submission F…" at bounding box center [463, 786] width 927 height 2362
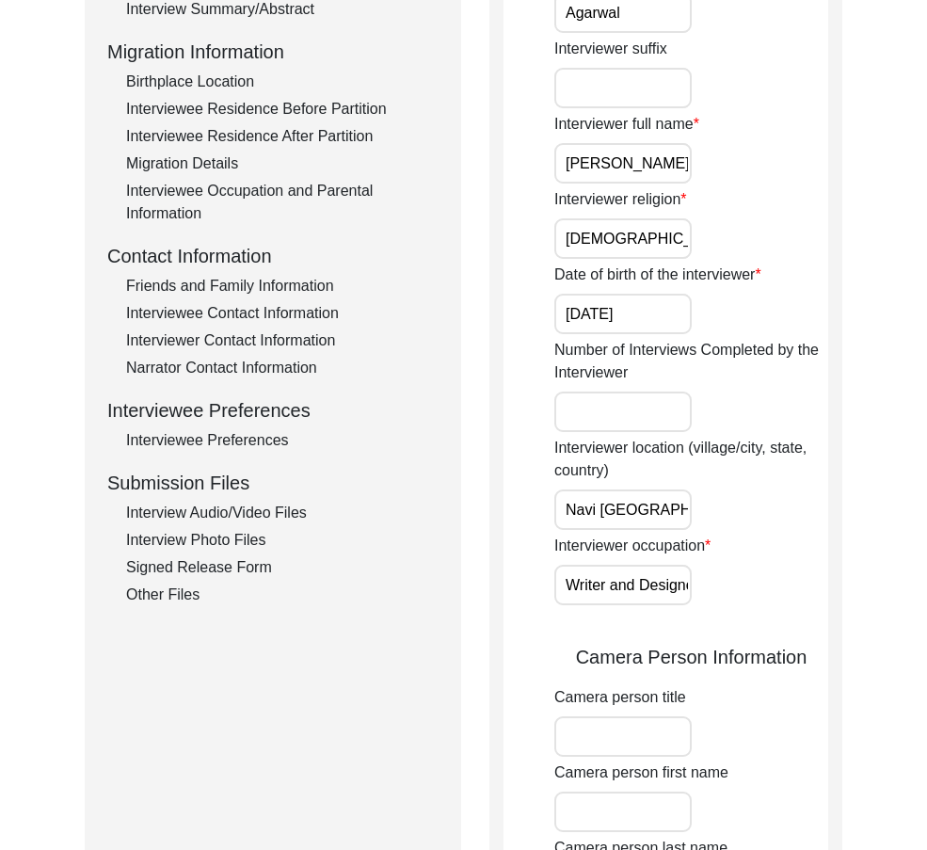
scroll to position [0, 11]
drag, startPoint x: 595, startPoint y: 571, endPoint x: 812, endPoint y: 571, distance: 217.4
click at [812, 571] on div "Interviewer occupation Writer and Designer" at bounding box center [691, 569] width 274 height 71
drag, startPoint x: 812, startPoint y: 571, endPoint x: 765, endPoint y: 584, distance: 48.9
click at [812, 571] on div "Interviewer occupation Writer and Designer" at bounding box center [691, 569] width 274 height 71
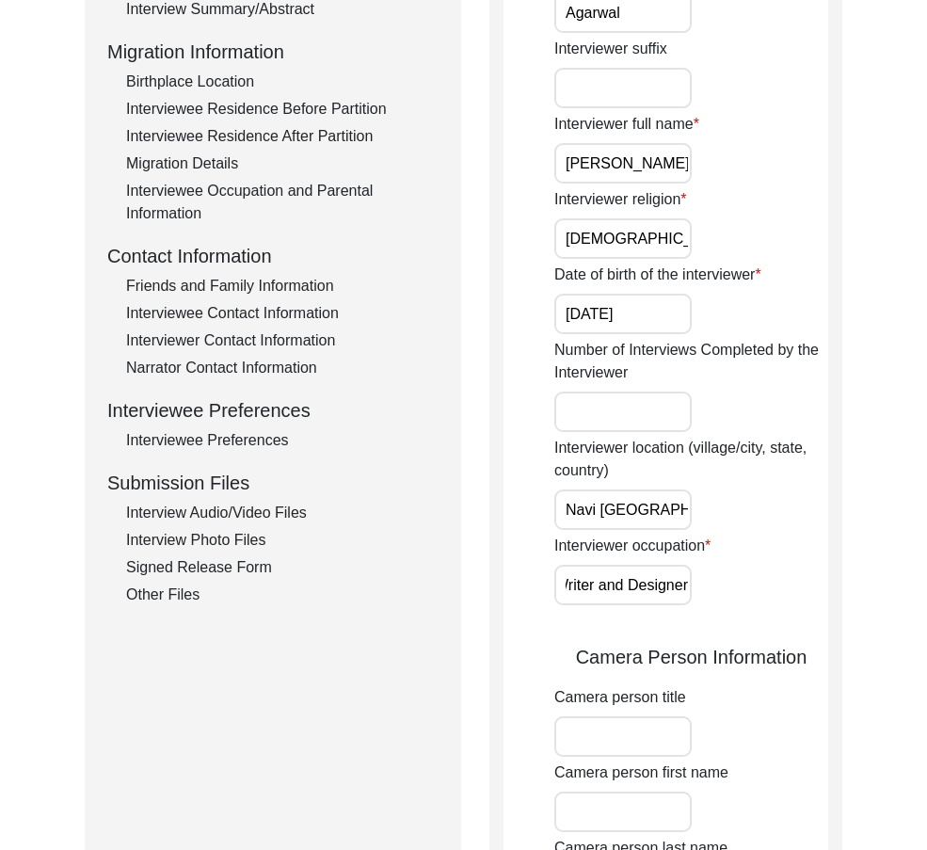
scroll to position [0, 0]
drag, startPoint x: 625, startPoint y: 575, endPoint x: 641, endPoint y: 600, distance: 30.0
click at [625, 575] on input "Writer and Designer" at bounding box center [622, 585] width 137 height 40
click at [730, 585] on div "Interviewer occupation Writer and Designer" at bounding box center [691, 569] width 274 height 71
click at [683, 564] on div "Interviewer occupation Writer and Designer" at bounding box center [691, 569] width 274 height 71
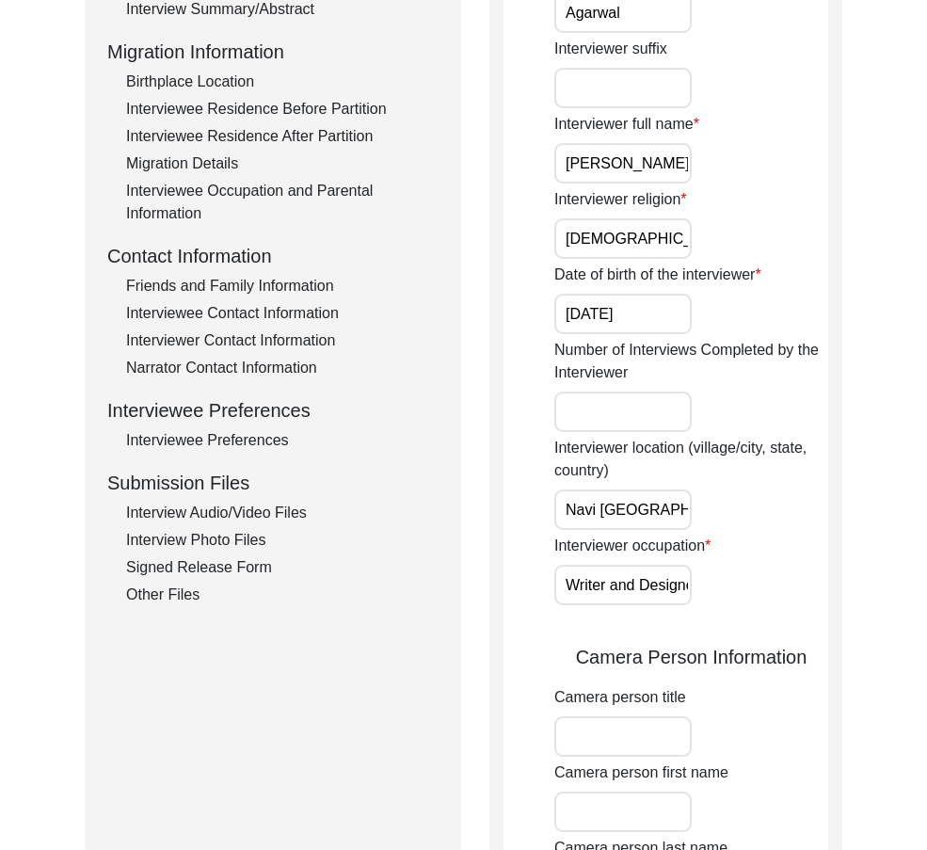
click at [670, 587] on input "Writer and Designer" at bounding box center [622, 585] width 137 height 40
type input "Writer and designer"
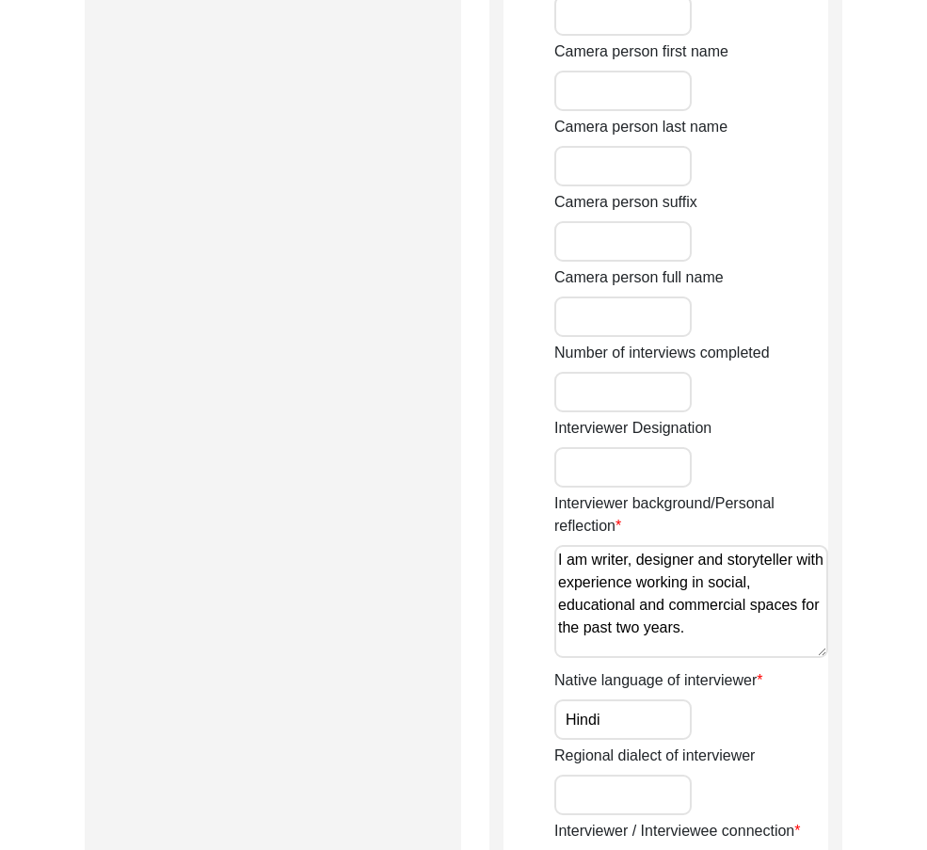
scroll to position [1223, 0]
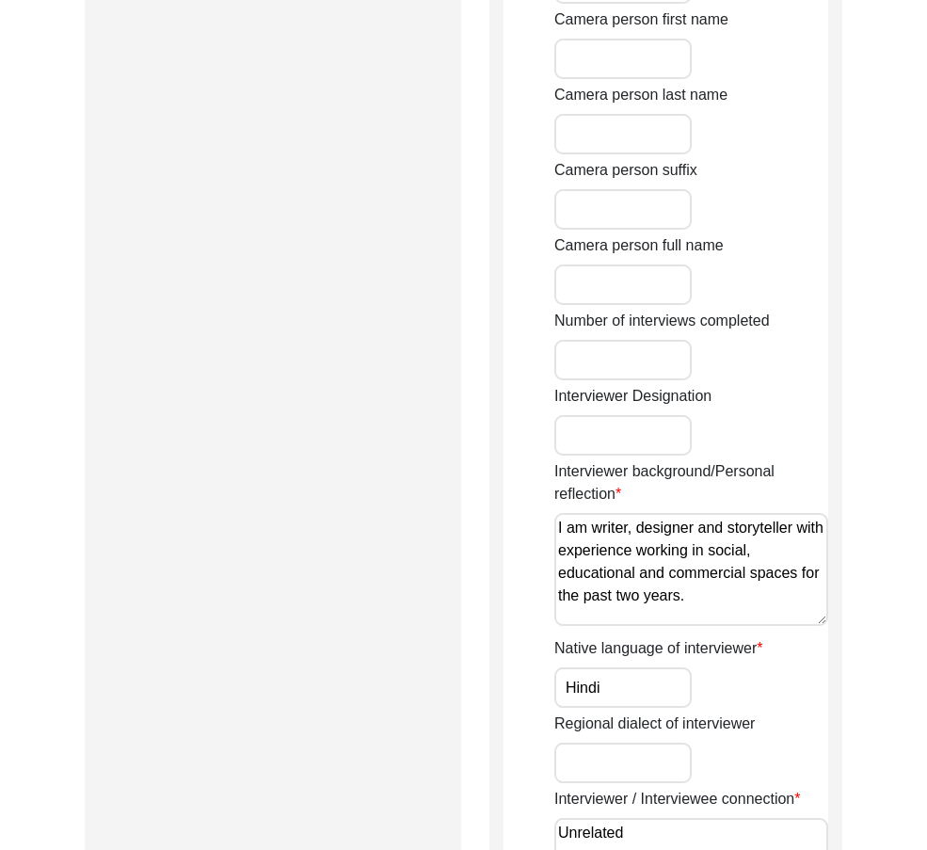
drag, startPoint x: 749, startPoint y: 598, endPoint x: 451, endPoint y: 534, distance: 305.1
click at [451, 534] on div "Submission Form Archivist Interview Information Interviewee Information Intervi…" at bounding box center [464, 30] width 758 height 2086
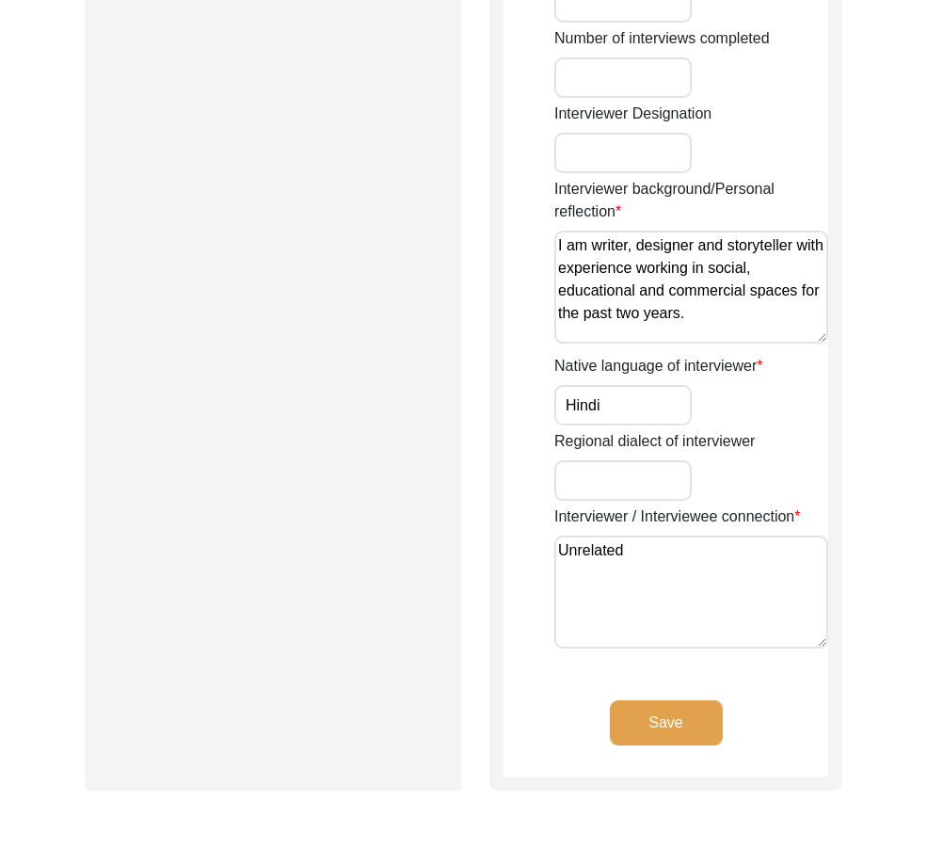
click at [639, 407] on input "Hindi" at bounding box center [622, 405] width 137 height 40
drag, startPoint x: 637, startPoint y: 567, endPoint x: 459, endPoint y: 555, distance: 178.3
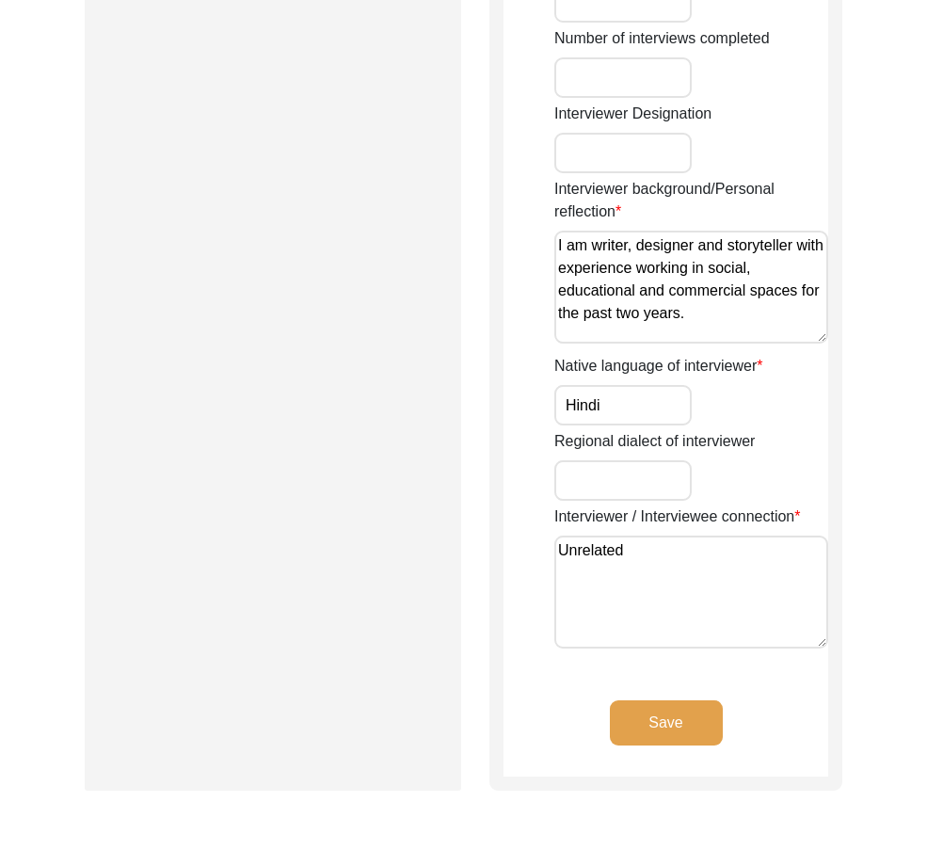
click at [718, 715] on button "Save" at bounding box center [666, 722] width 113 height 45
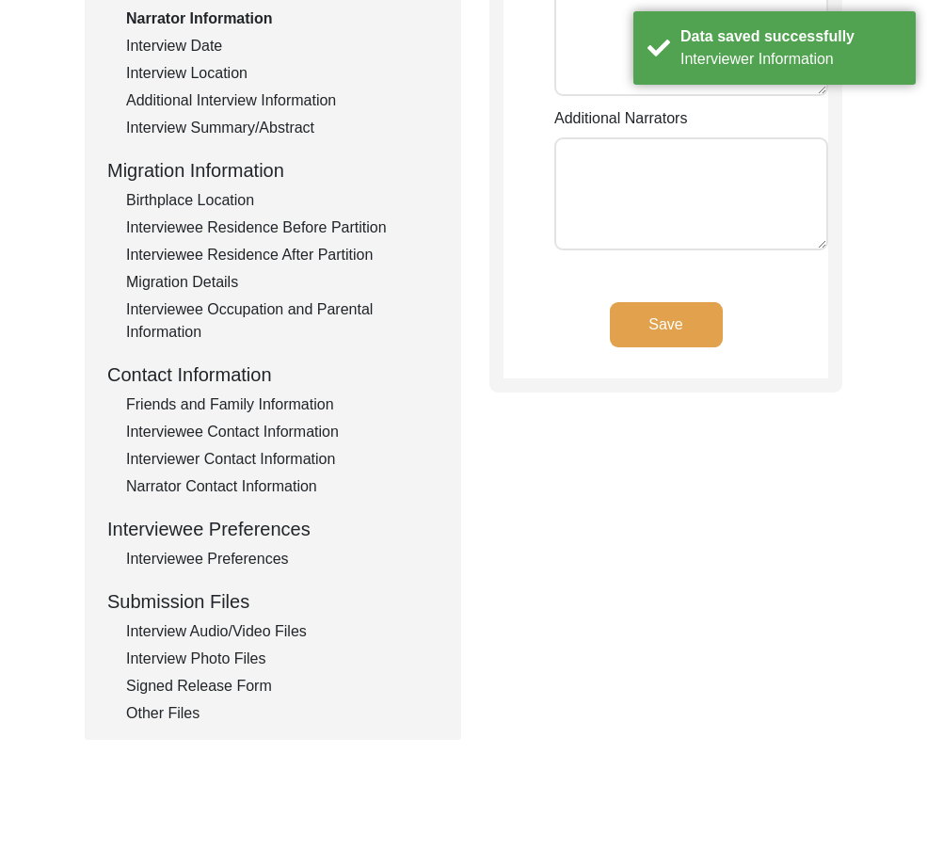
scroll to position [0, 0]
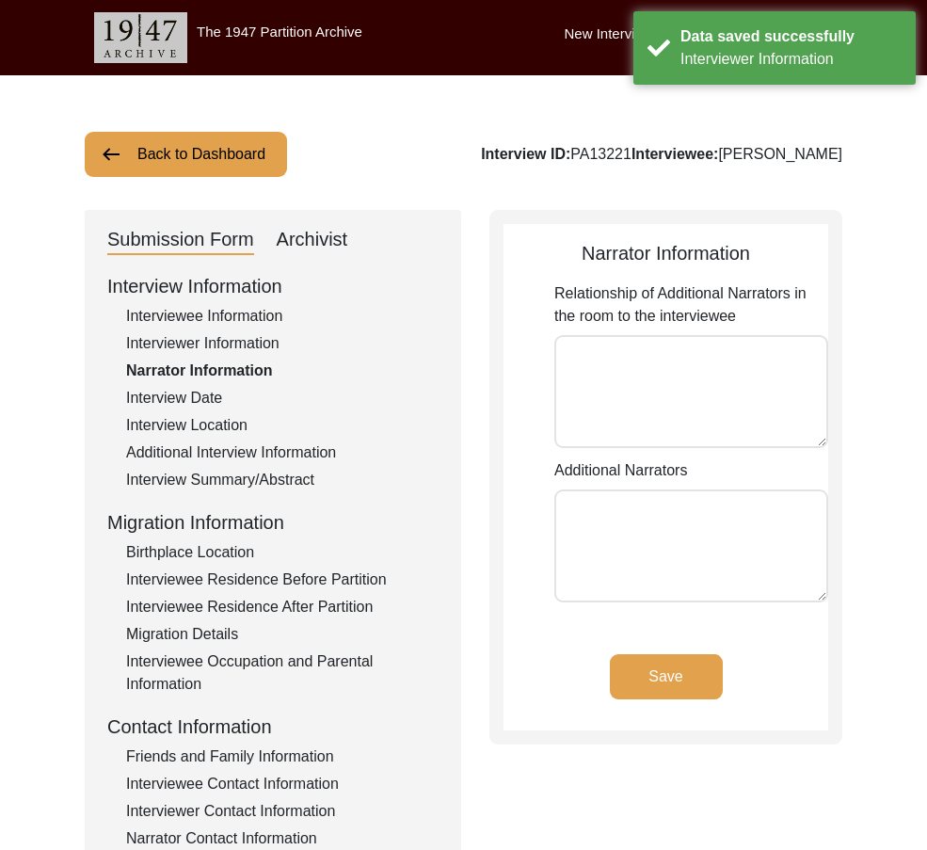
click at [656, 696] on button "Save" at bounding box center [666, 676] width 113 height 45
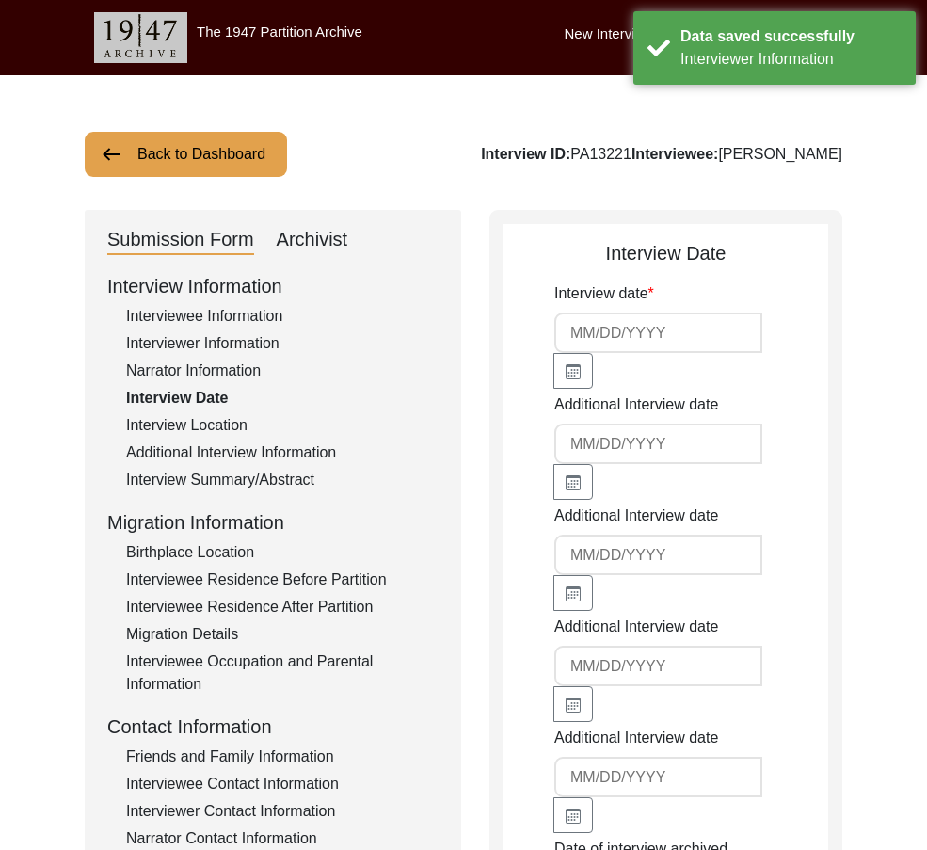
type input "[DATE]"
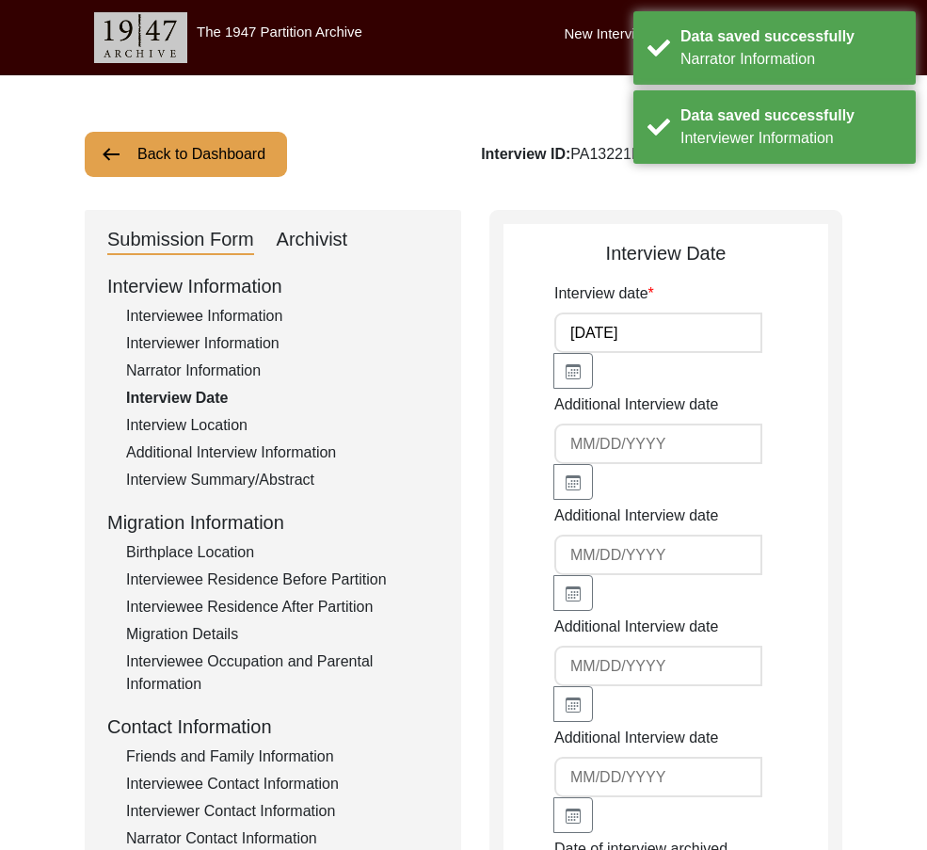
click at [709, 341] on input "[DATE]" at bounding box center [658, 332] width 208 height 40
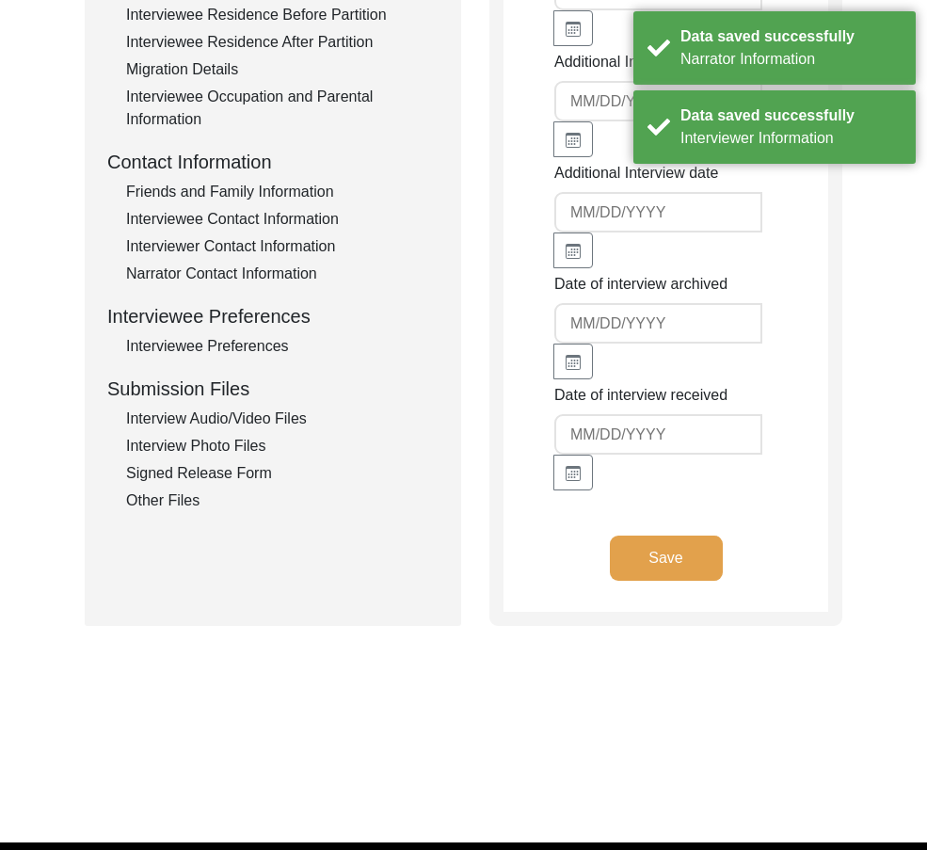
click at [693, 560] on button "Save" at bounding box center [666, 557] width 113 height 45
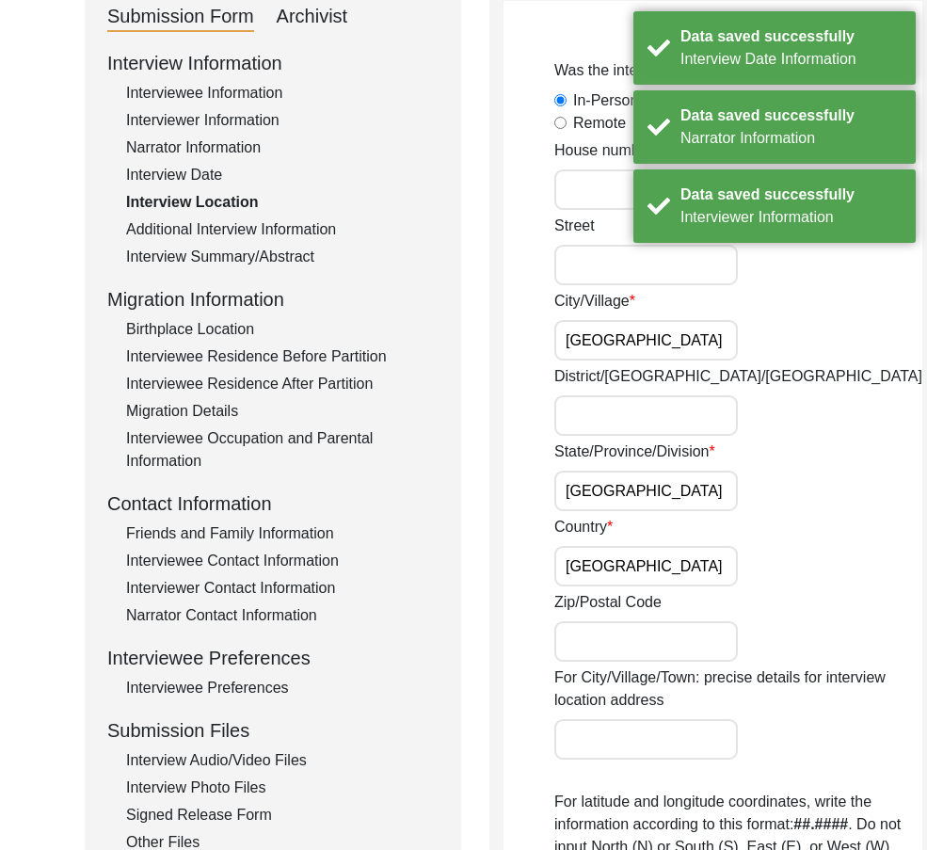
scroll to position [94, 0]
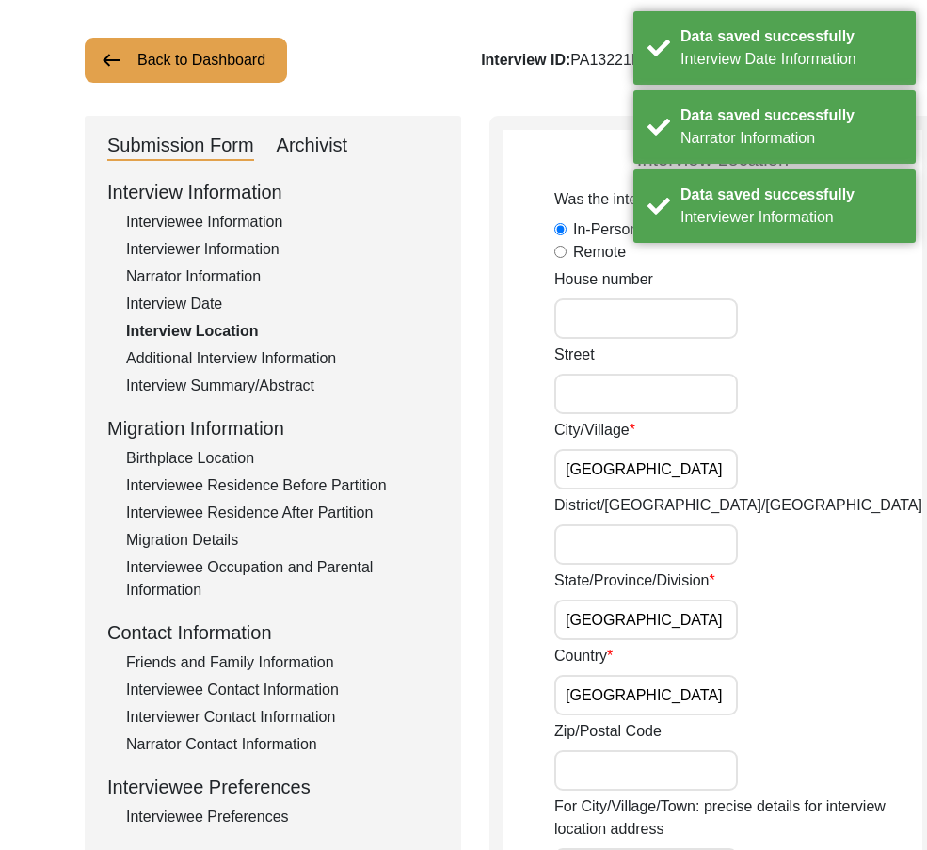
click at [653, 482] on input "[GEOGRAPHIC_DATA]" at bounding box center [645, 469] width 183 height 40
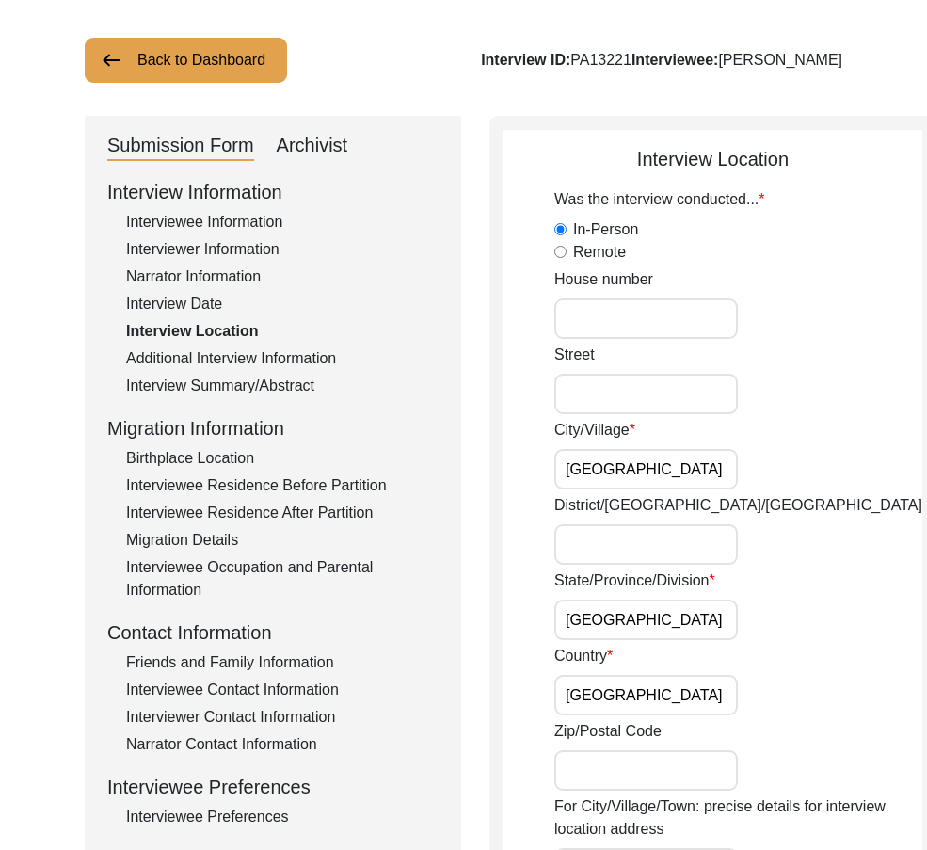
click at [660, 616] on input "[GEOGRAPHIC_DATA]" at bounding box center [645, 619] width 183 height 40
click at [646, 478] on input "[GEOGRAPHIC_DATA]" at bounding box center [645, 469] width 183 height 40
click at [641, 694] on input "[GEOGRAPHIC_DATA]" at bounding box center [645, 695] width 183 height 40
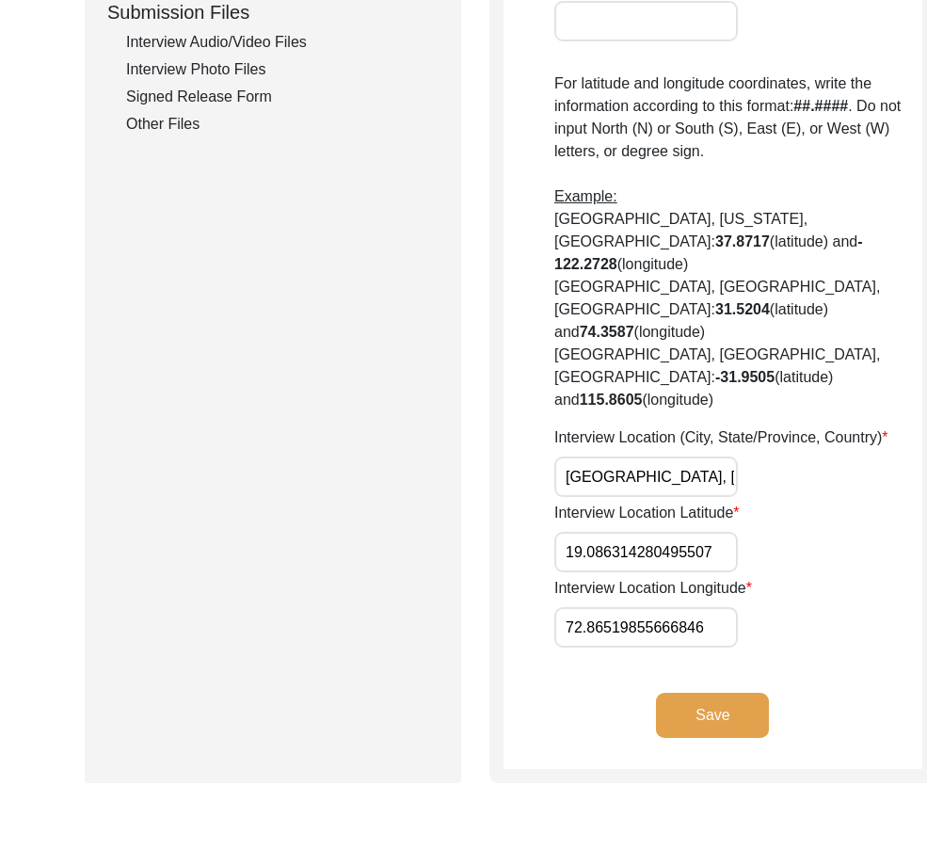
scroll to position [0, 65]
drag, startPoint x: 559, startPoint y: 473, endPoint x: 735, endPoint y: 476, distance: 176.0
click at [735, 476] on div "Interview Location (City, State/Province, Country) [GEOGRAPHIC_DATA], [GEOGRAPH…" at bounding box center [738, 461] width 368 height 71
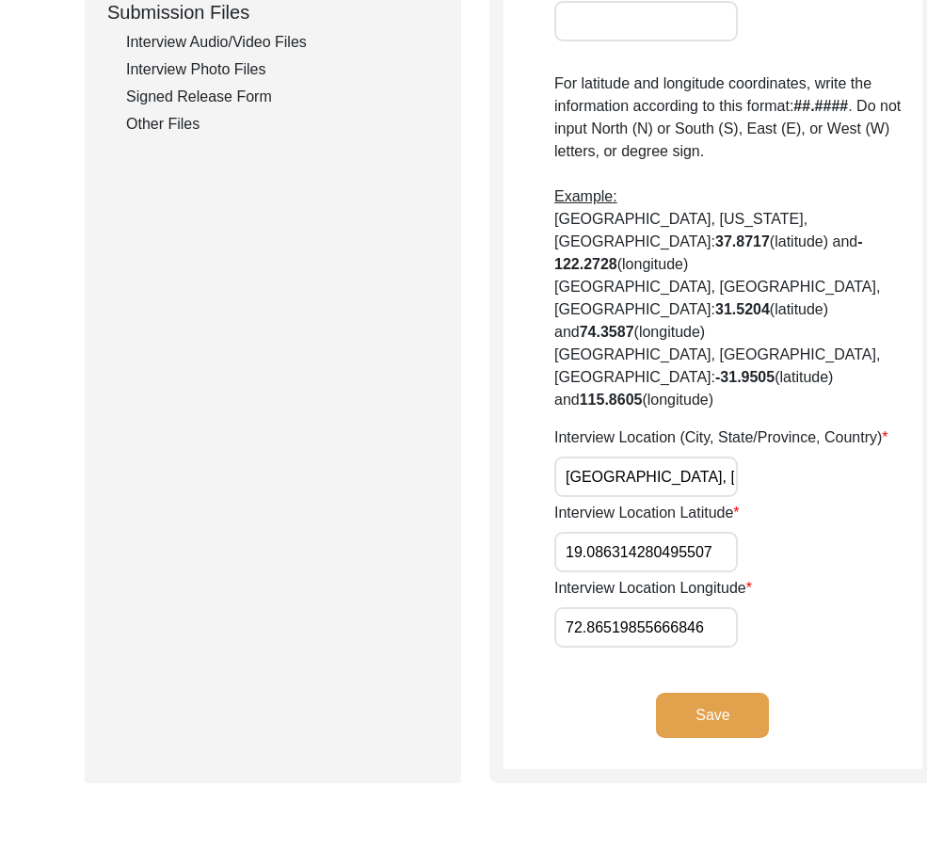
click at [641, 546] on input "19.086314280495507" at bounding box center [645, 552] width 183 height 40
click at [663, 624] on input "72.86519855666846" at bounding box center [645, 627] width 183 height 40
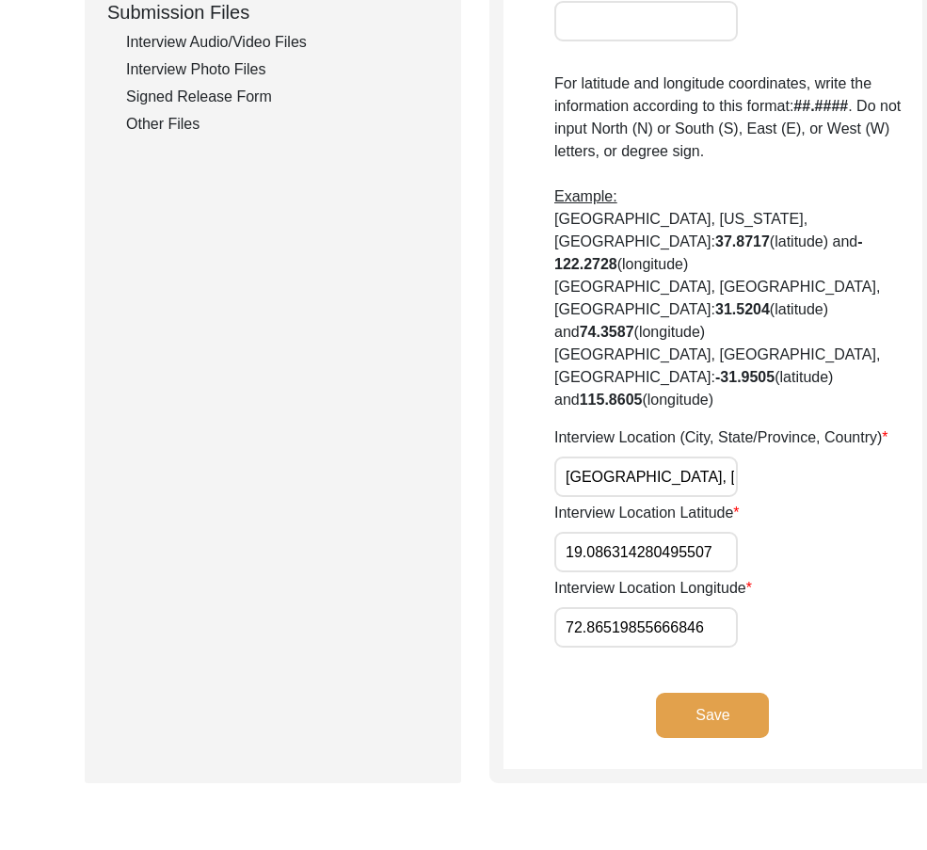
click at [663, 624] on input "72.86519855666846" at bounding box center [645, 627] width 183 height 40
click at [642, 562] on input "19.086314280495507" at bounding box center [645, 552] width 183 height 40
paste input "760"
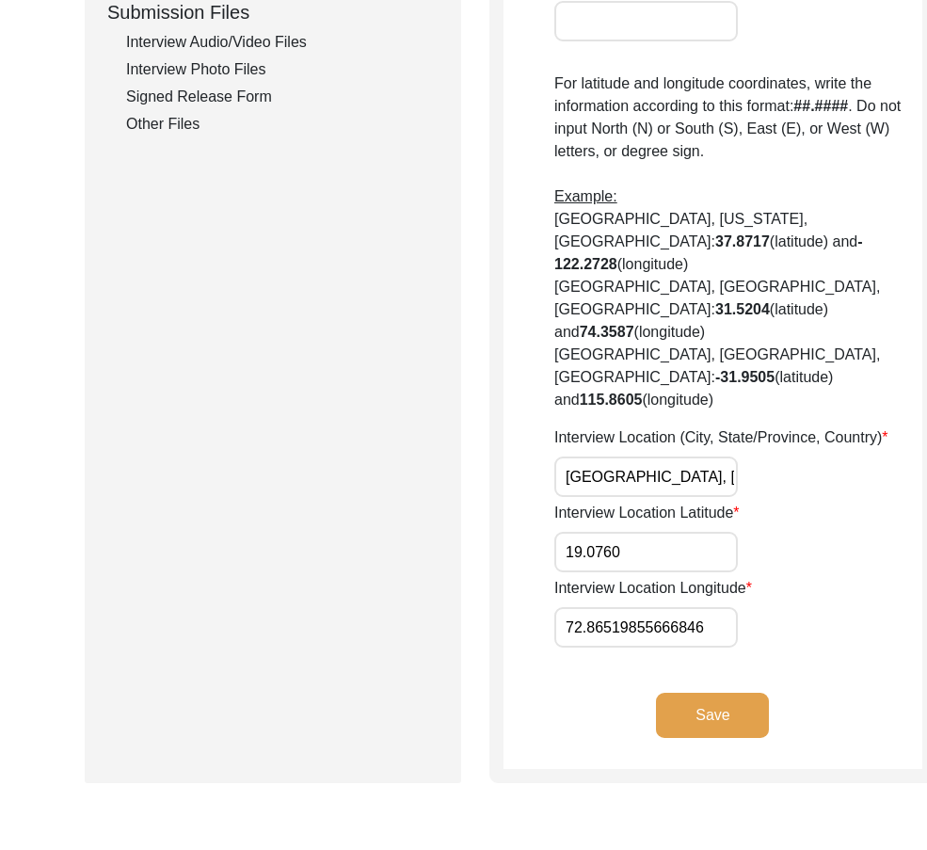
type input "19.0760"
click at [621, 629] on input "72.86519855666846" at bounding box center [645, 627] width 183 height 40
click at [620, 629] on input "72.86519855666846" at bounding box center [645, 627] width 183 height 40
paste input "777"
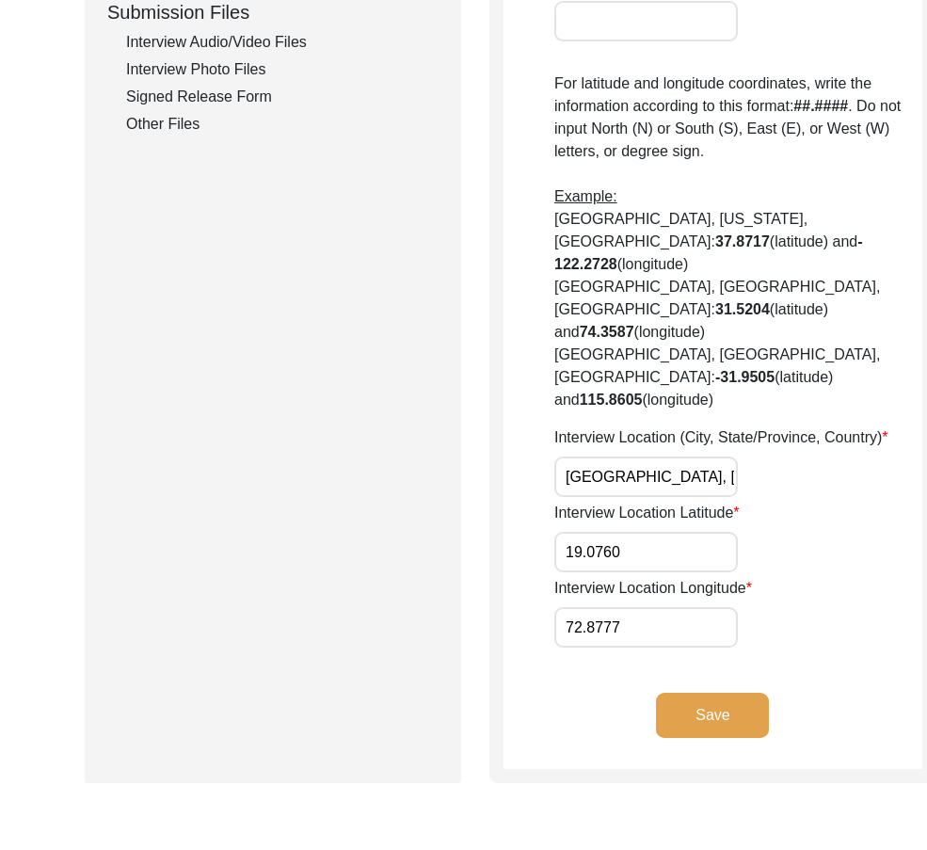
type input "72.8777"
drag, startPoint x: 778, startPoint y: 637, endPoint x: 770, endPoint y: 628, distance: 12.7
click at [782, 638] on div "Interview Location Longitude 72.8777" at bounding box center [738, 612] width 368 height 71
click at [685, 570] on input "19.0760" at bounding box center [645, 552] width 183 height 40
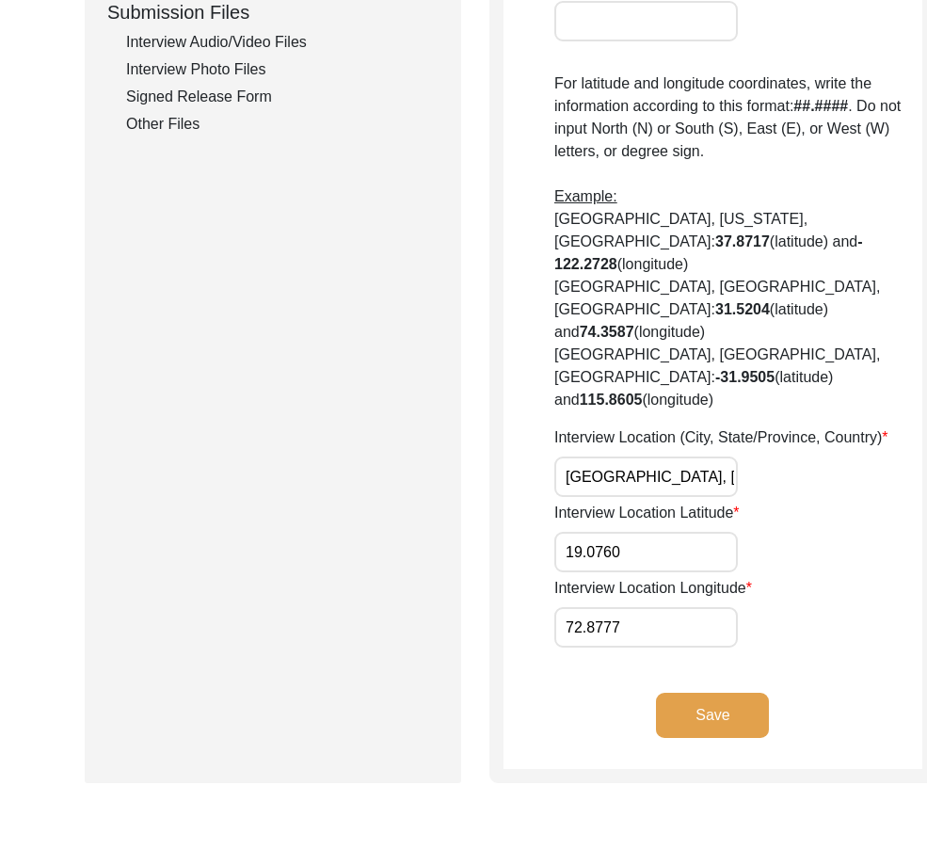
click at [685, 570] on input "19.0760" at bounding box center [645, 552] width 183 height 40
click at [618, 645] on input "72.8777" at bounding box center [645, 627] width 183 height 40
click at [676, 710] on button "Save" at bounding box center [712, 715] width 113 height 45
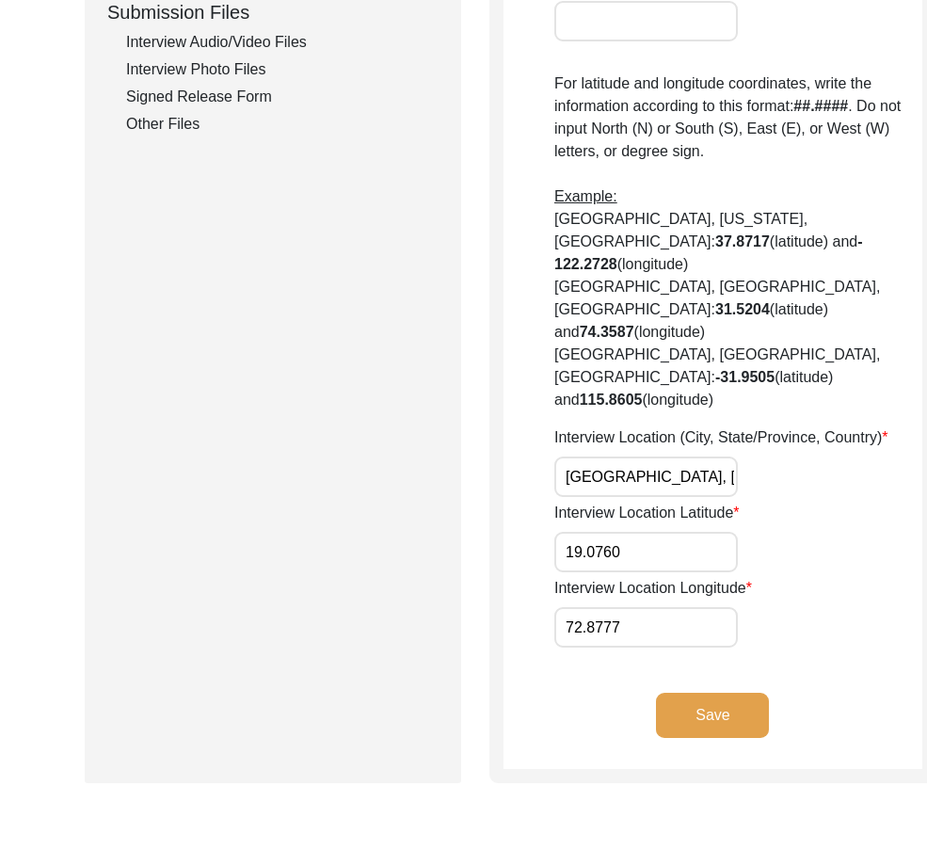
scroll to position [511, 0]
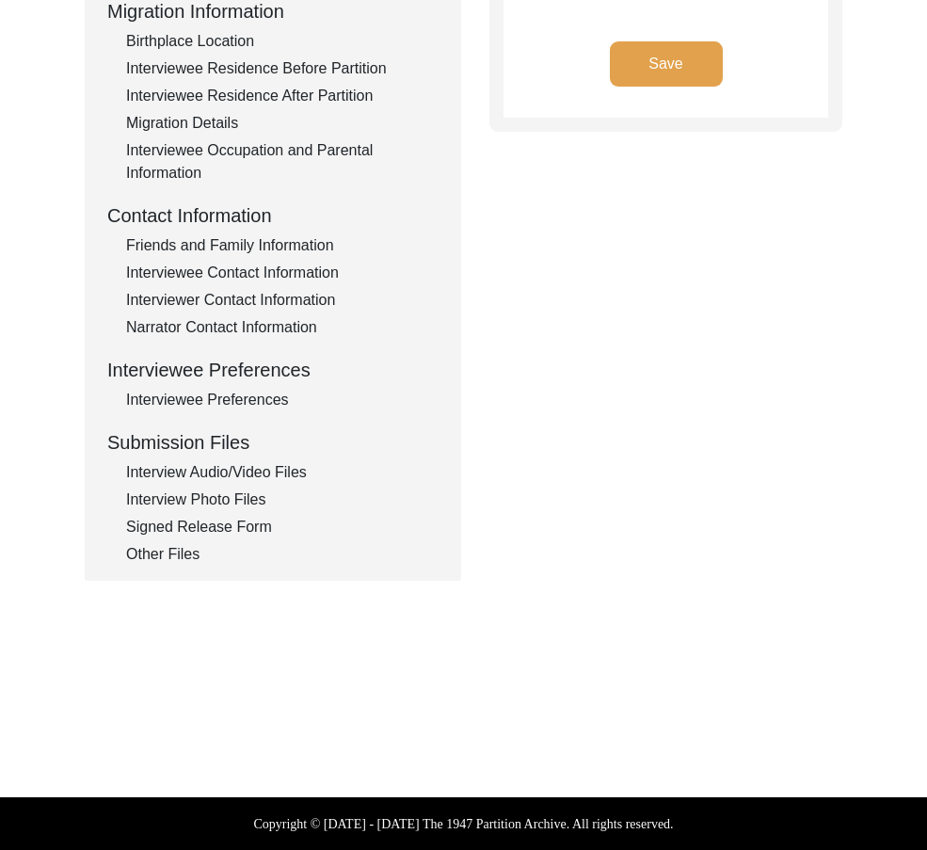
type input "Hindi and Multani"
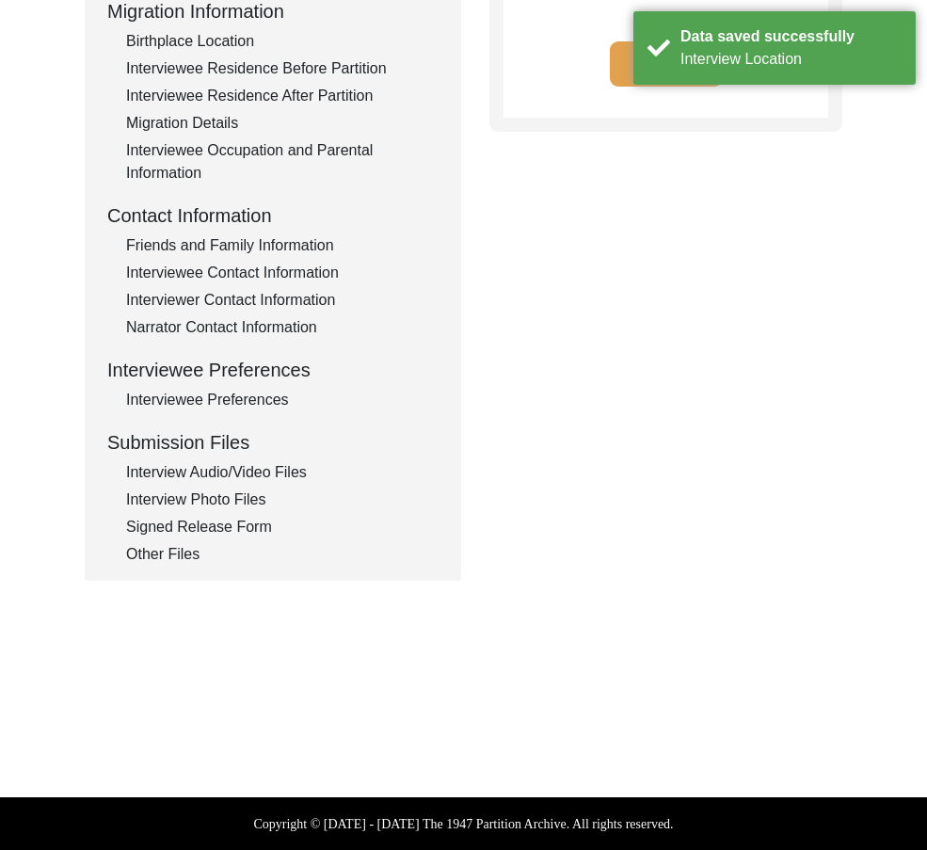
scroll to position [0, 0]
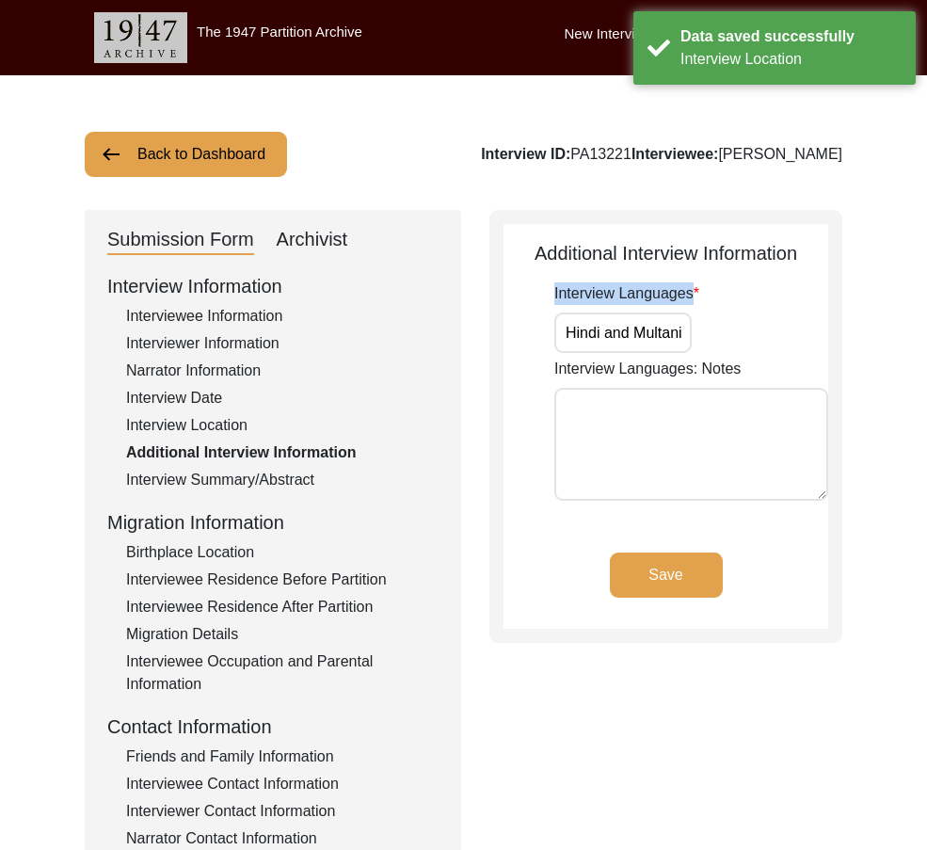
drag, startPoint x: 556, startPoint y: 327, endPoint x: 697, endPoint y: 327, distance: 141.2
click at [697, 327] on app-additional-information "Additional Interview Information Interview Languages Hindi and Multani Intervie…" at bounding box center [665, 434] width 325 height 390
click at [696, 327] on div "Interview Languages Hindi and Multani" at bounding box center [691, 317] width 274 height 71
click at [668, 568] on button "Save" at bounding box center [666, 574] width 113 height 45
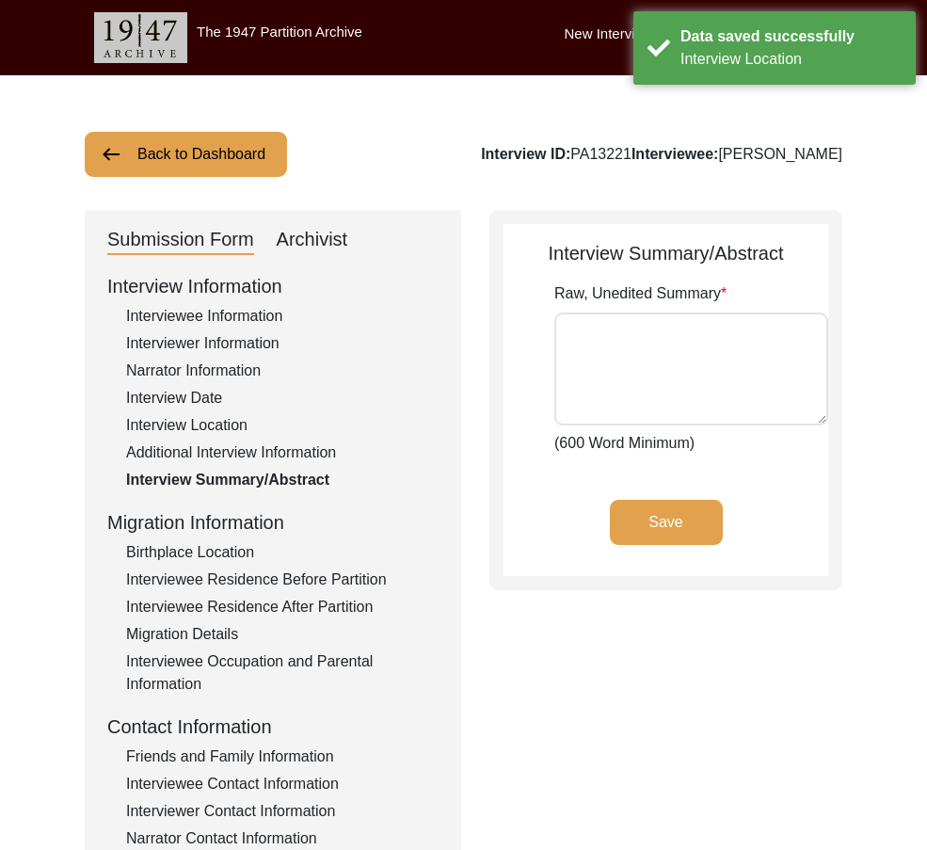
type textarea "[PERSON_NAME] was born on [DEMOGRAPHIC_DATA] in [GEOGRAPHIC_DATA]. She didn't k…"
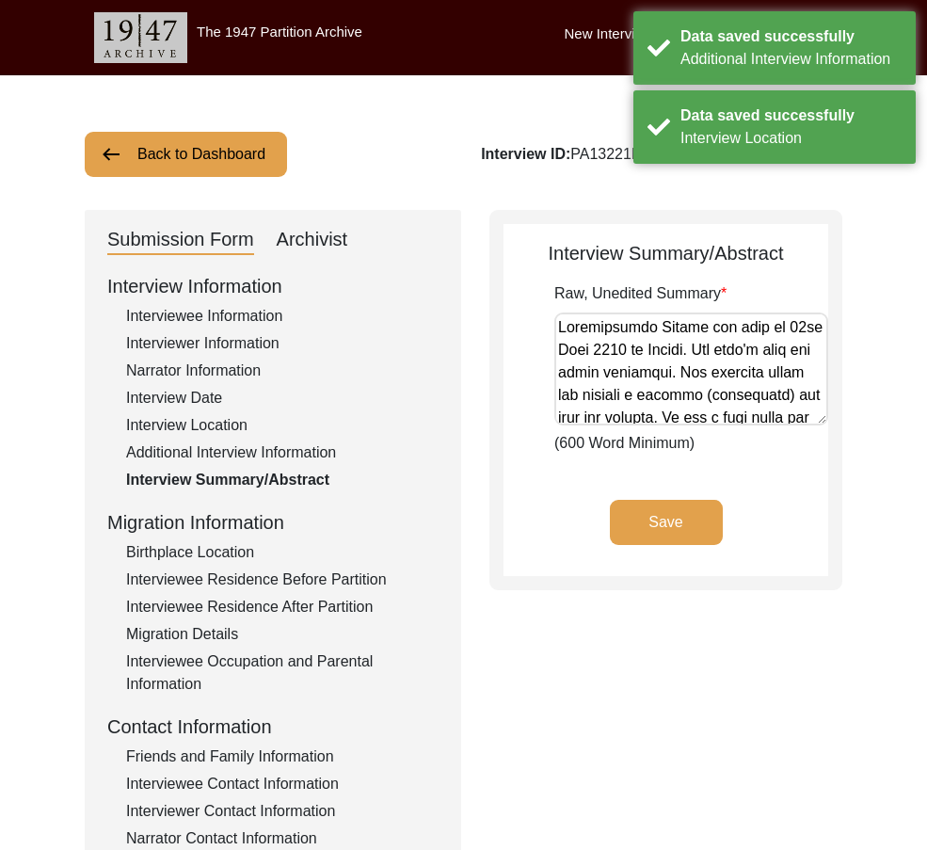
click at [279, 547] on div "Birthplace Location" at bounding box center [282, 552] width 312 height 23
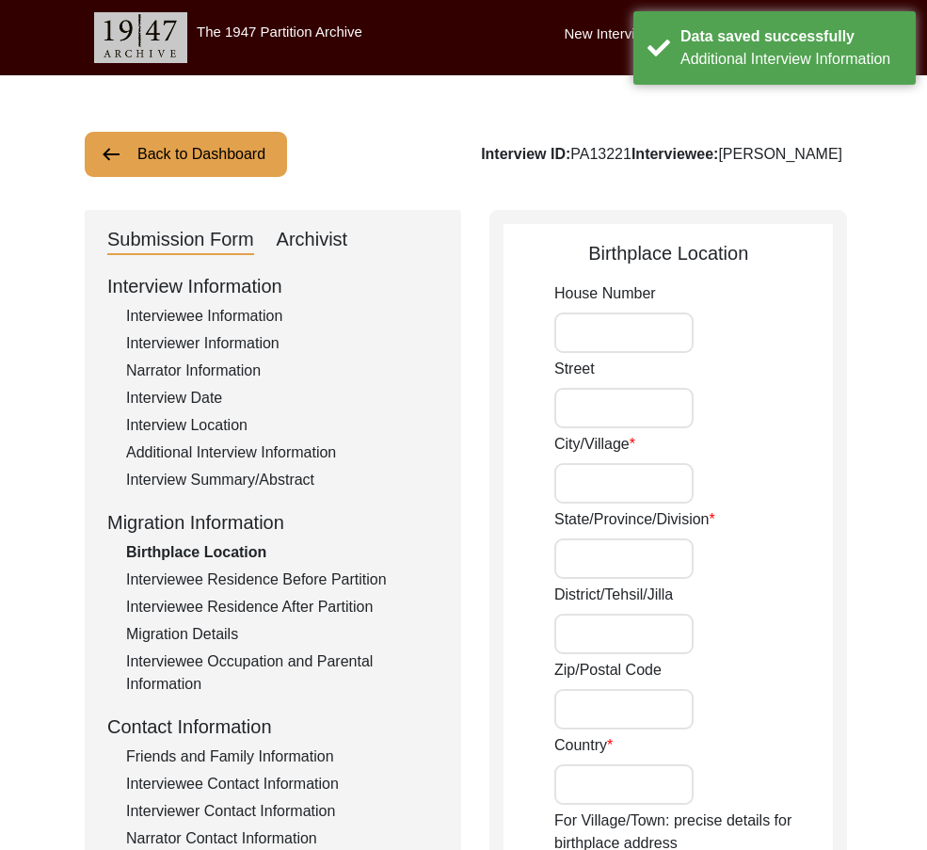
type input "Multan"
type input "[GEOGRAPHIC_DATA]"
type input "[GEOGRAPHIC_DATA], [GEOGRAPHIC_DATA], [GEOGRAPHIC_DATA]"
type input "30.19291152078492"
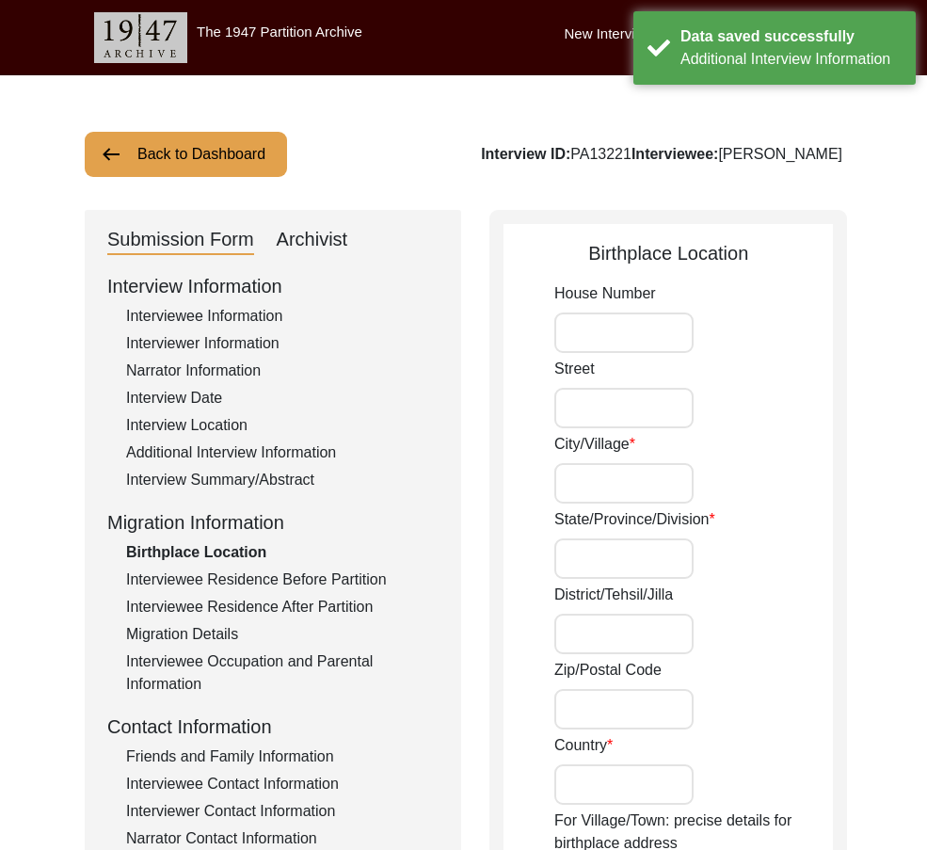
type input "71.48291174796141"
click at [640, 493] on input "Multan" at bounding box center [623, 483] width 139 height 40
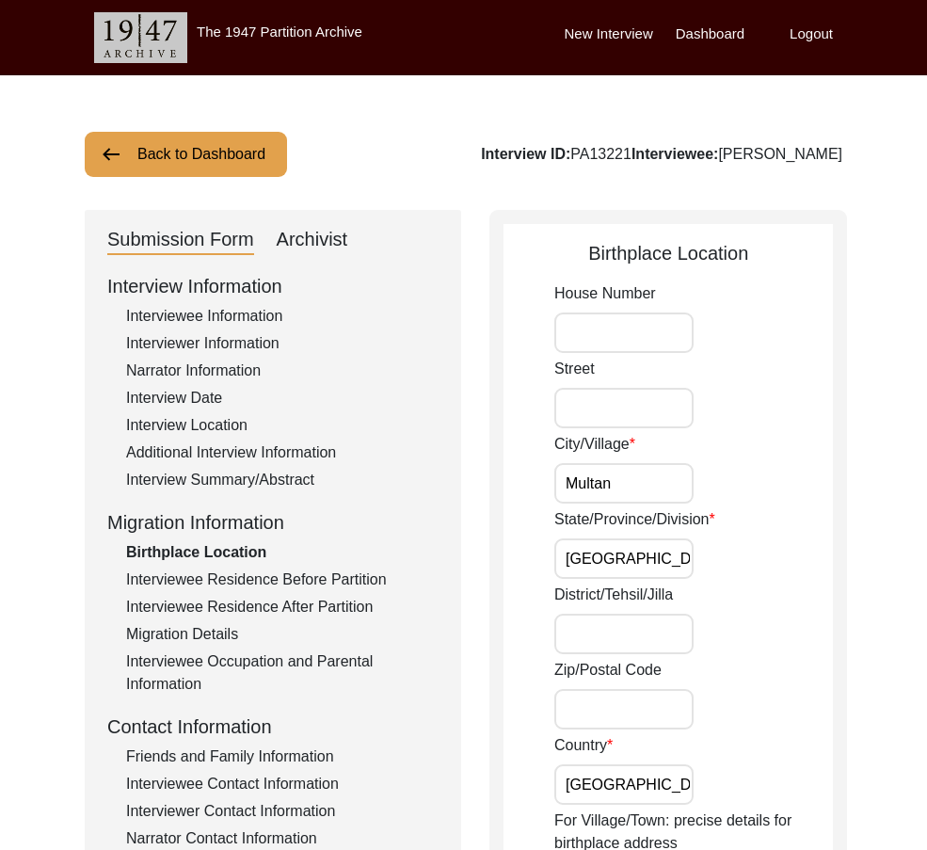
click at [663, 482] on input "Multan" at bounding box center [623, 483] width 139 height 40
click at [651, 555] on input "[GEOGRAPHIC_DATA]" at bounding box center [623, 558] width 139 height 40
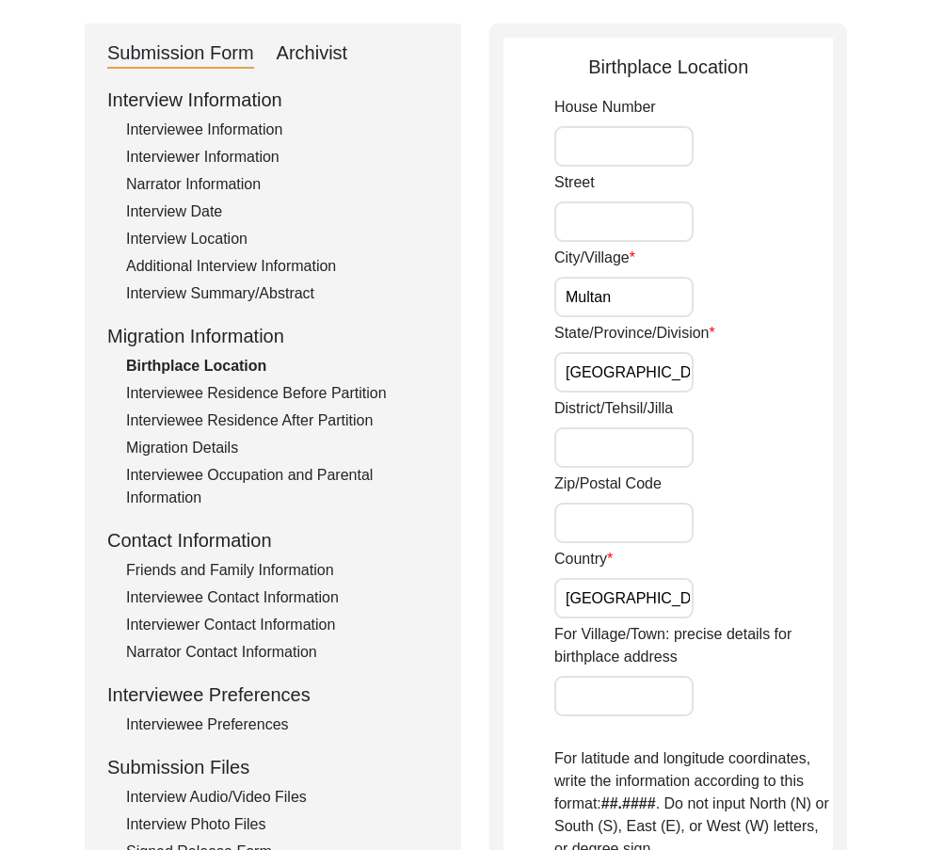
scroll to position [188, 0]
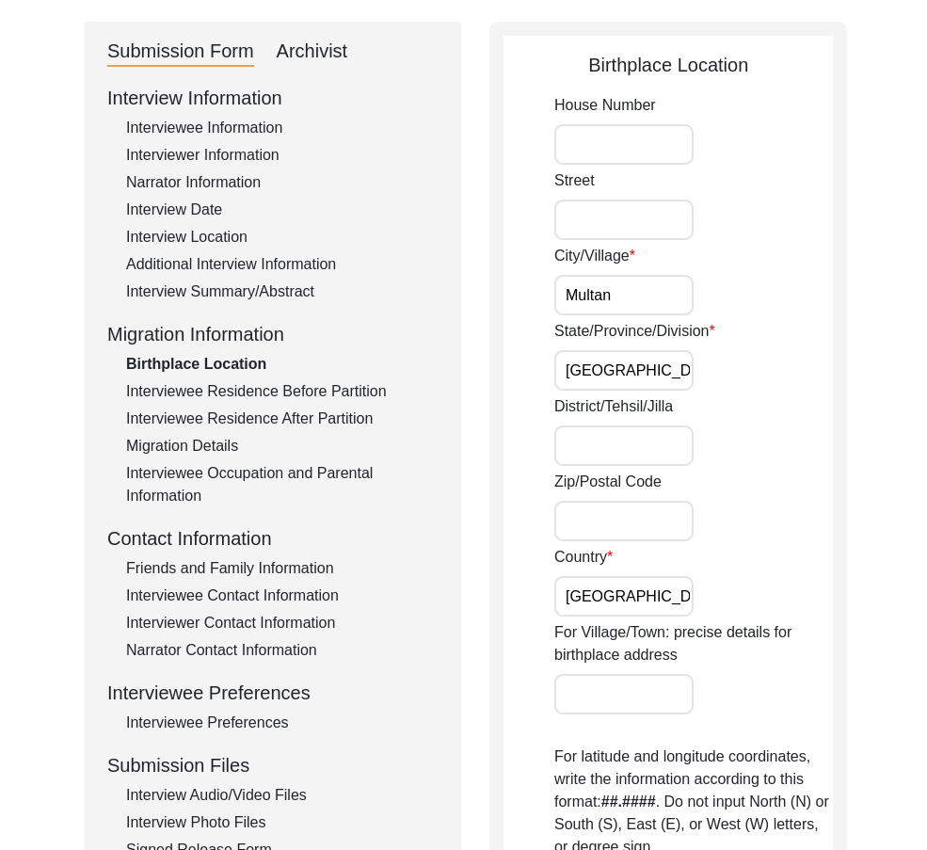
click at [646, 578] on input "[GEOGRAPHIC_DATA]" at bounding box center [623, 596] width 139 height 40
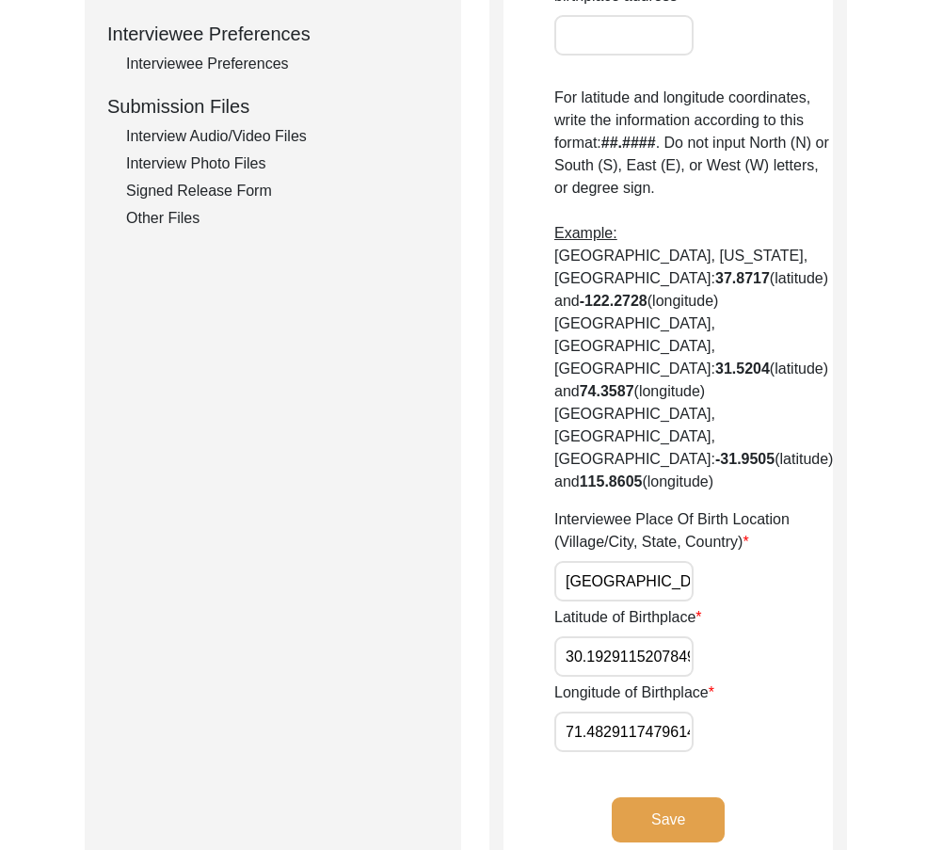
scroll to position [0, 44]
drag, startPoint x: 560, startPoint y: 483, endPoint x: 708, endPoint y: 484, distance: 147.7
click at [708, 508] on div "Interviewee Place Of Birth Location (Village/City, State, Country) [GEOGRAPHIC_…" at bounding box center [693, 554] width 279 height 93
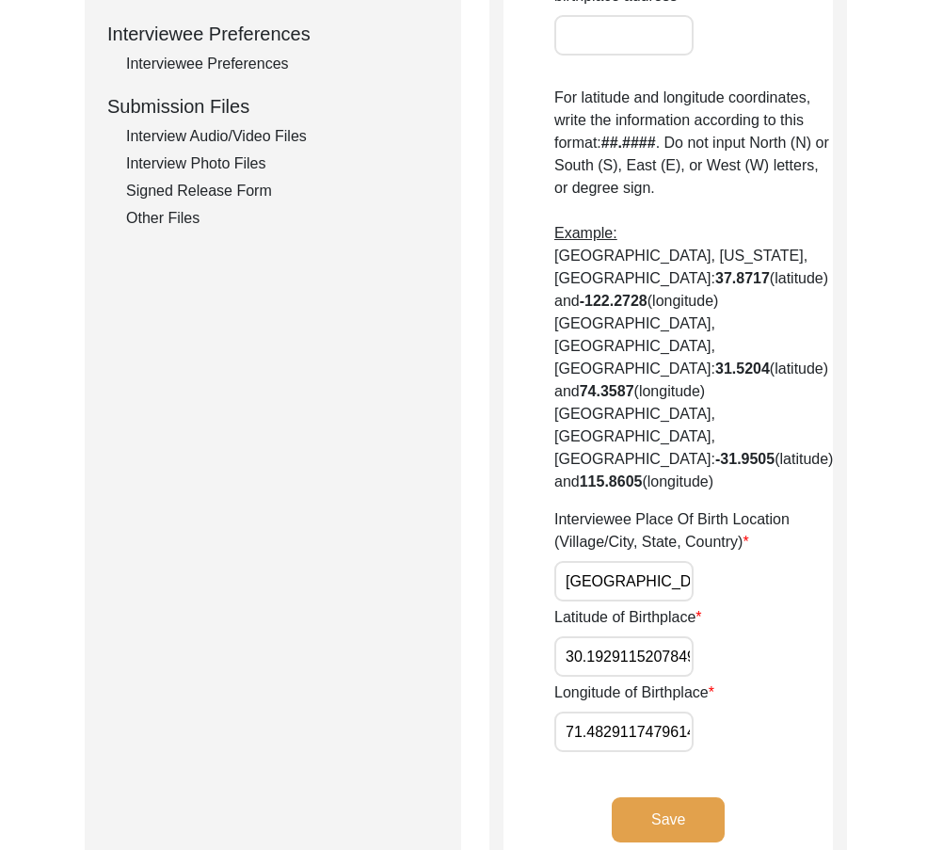
click at [634, 636] on input "30.19291152078492" at bounding box center [623, 656] width 139 height 40
click at [681, 711] on input "71.48291174796141" at bounding box center [623, 731] width 139 height 40
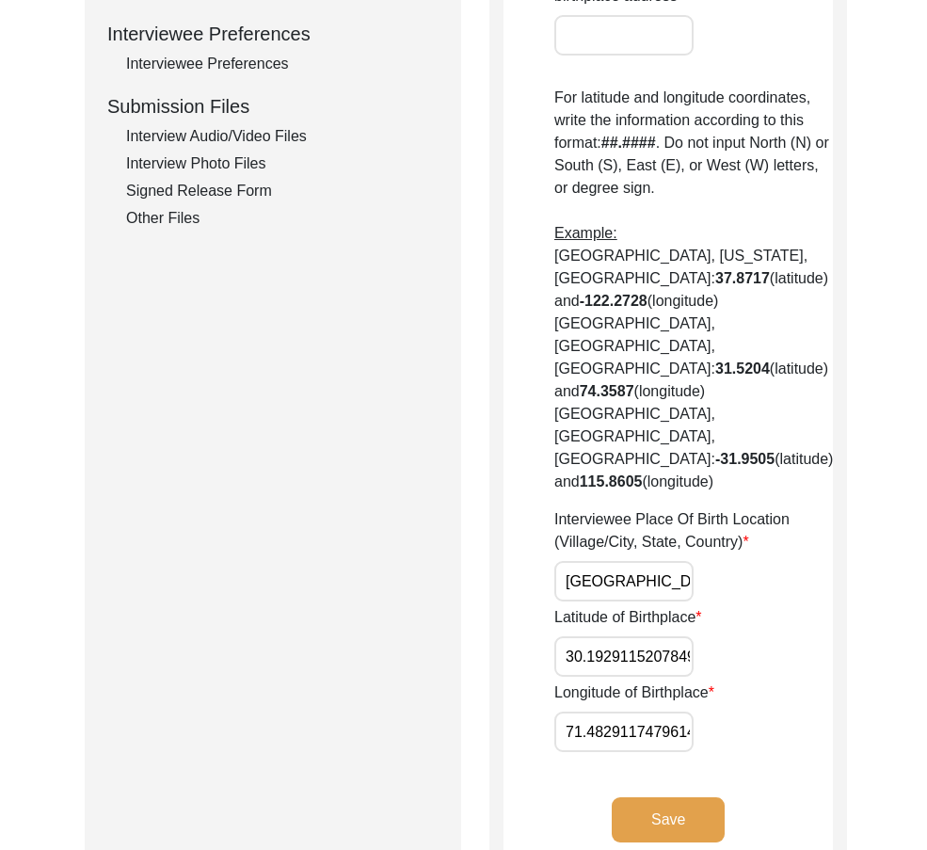
click at [681, 711] on input "71.48291174796141" at bounding box center [623, 731] width 139 height 40
click at [638, 636] on input "30.19291152078492" at bounding box center [623, 656] width 139 height 40
click at [637, 636] on input "30.19291152078492" at bounding box center [623, 656] width 139 height 40
paste input "574"
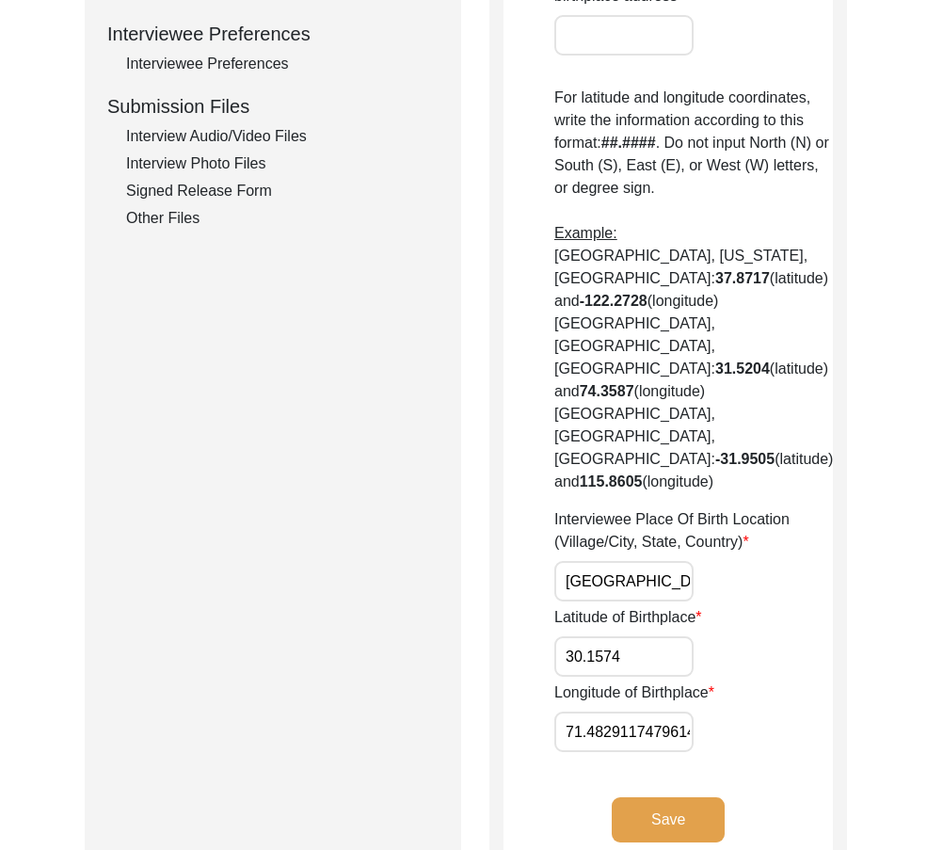
type input "30.1574"
click at [738, 606] on div "Latitude of Birthplace 30.1574" at bounding box center [693, 641] width 279 height 71
click at [645, 711] on input "71.48291174796141" at bounding box center [623, 731] width 139 height 40
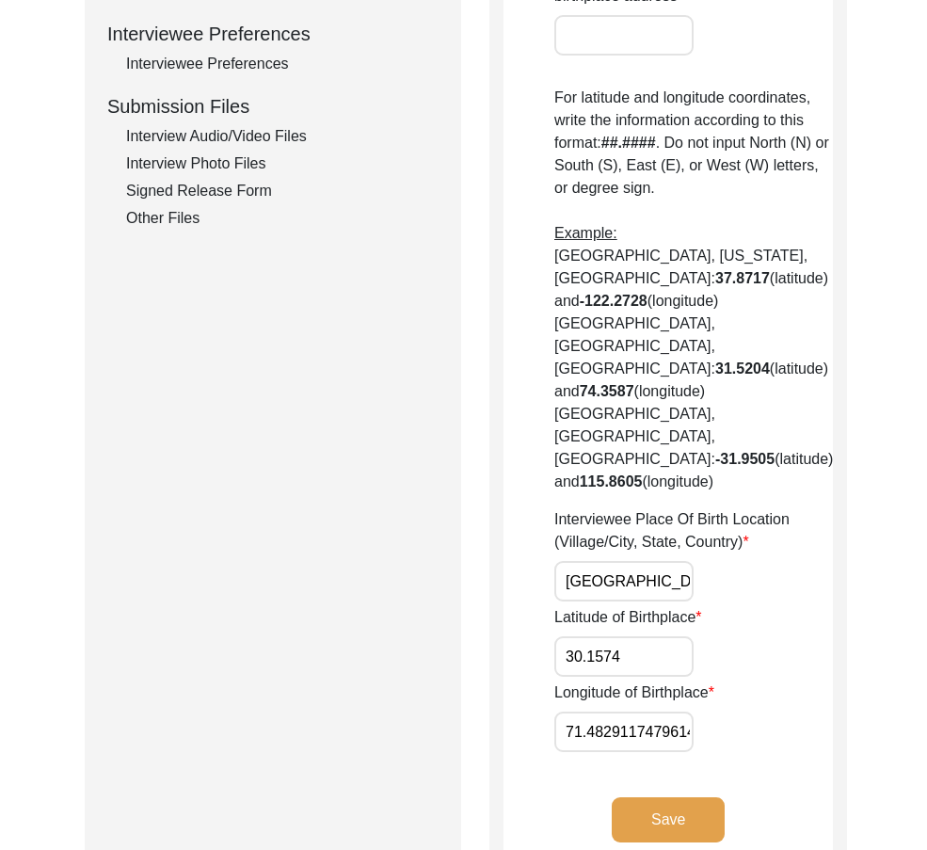
paste input "5249"
type input "71.5249"
click at [751, 666] on app-birthplace-location "Birthplace Location House [GEOGRAPHIC_DATA]/Village [GEOGRAPHIC_DATA]/Province/…" at bounding box center [667, 132] width 329 height 1481
click at [677, 636] on input "30.1574" at bounding box center [623, 656] width 139 height 40
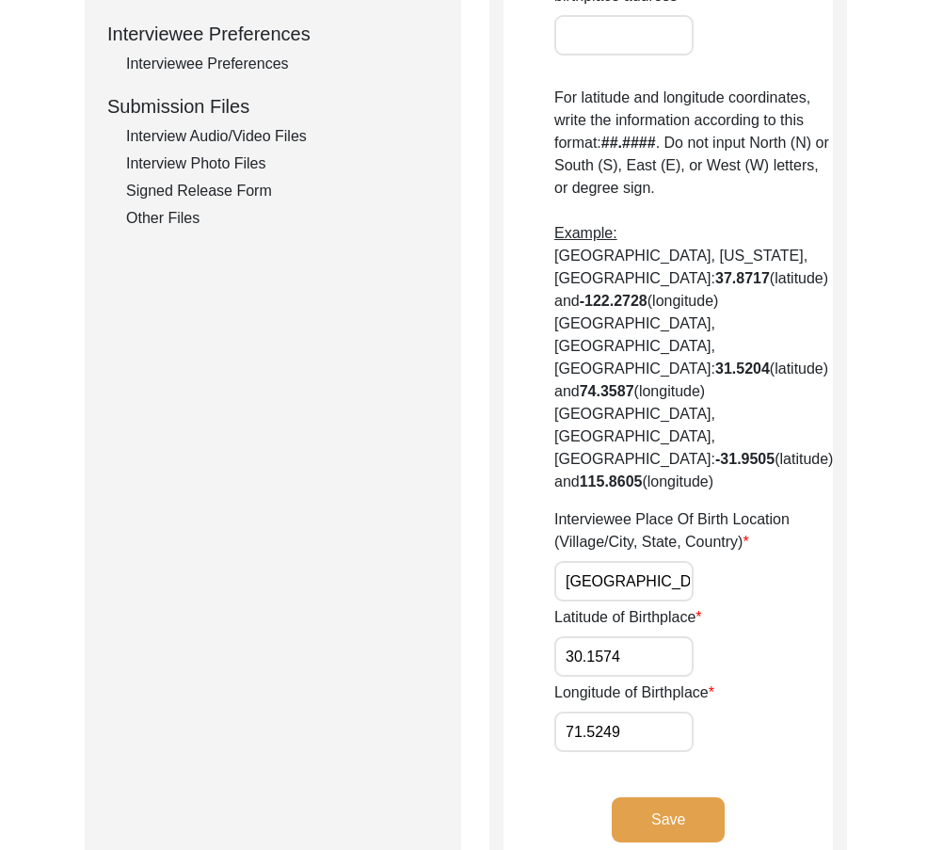
click at [677, 636] on input "30.1574" at bounding box center [623, 656] width 139 height 40
click at [571, 711] on input "71.5249" at bounding box center [623, 731] width 139 height 40
click at [655, 797] on button "Save" at bounding box center [668, 819] width 113 height 45
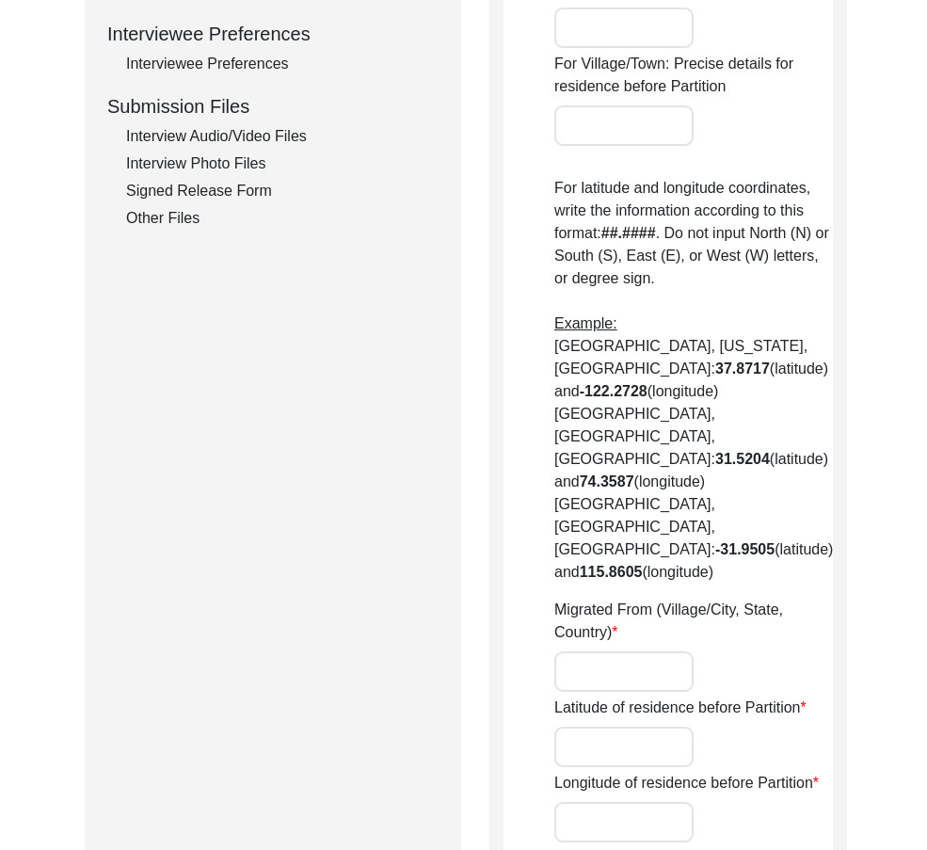
type input "Multan"
type input "[GEOGRAPHIC_DATA]"
type input "[GEOGRAPHIC_DATA], [GEOGRAPHIC_DATA], [GEOGRAPHIC_DATA]"
type input "30.19172548031621"
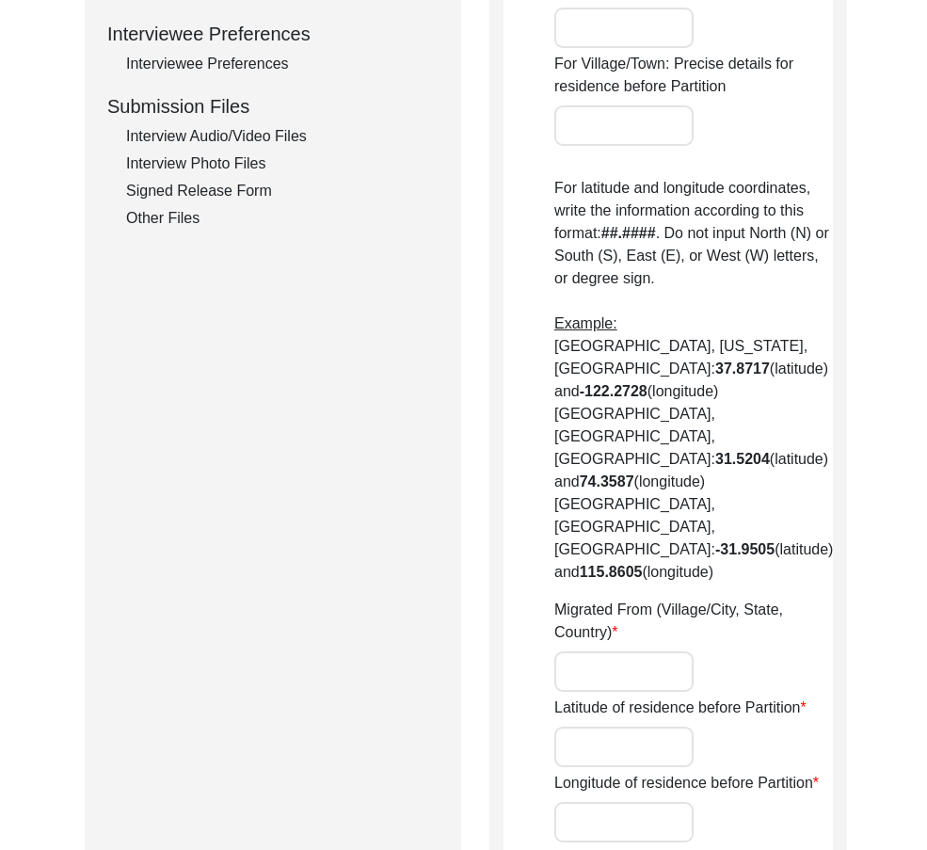
type input "71.48291174796141"
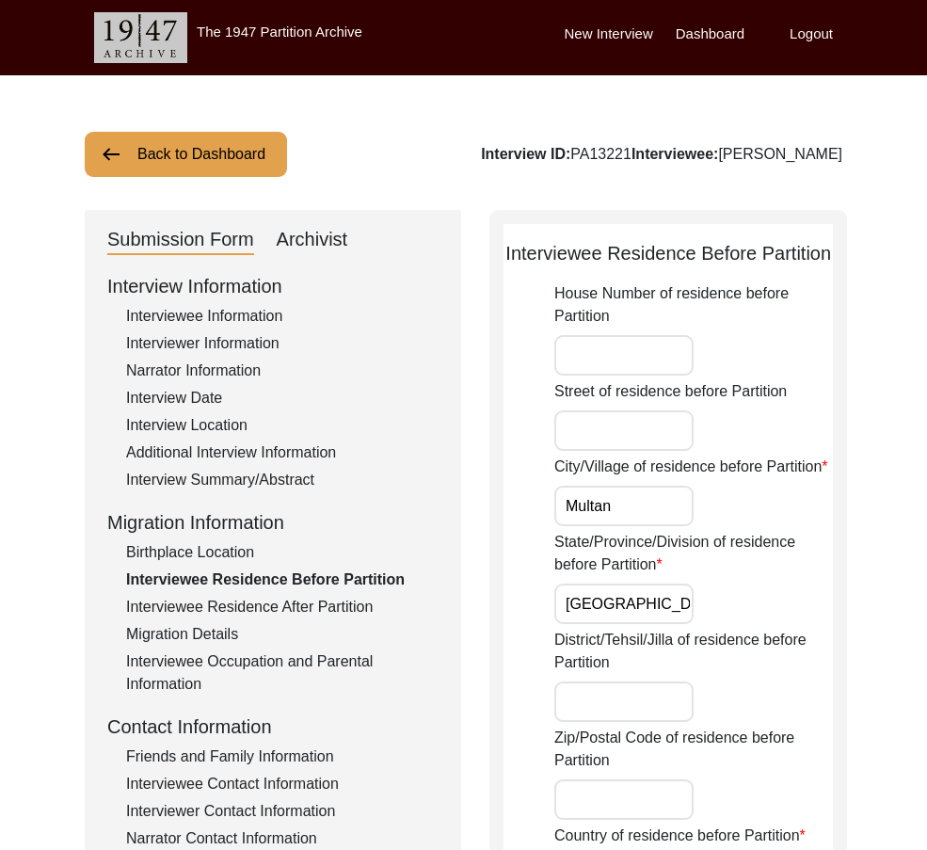
click at [605, 519] on input "Multan" at bounding box center [623, 506] width 139 height 40
click at [611, 524] on input "Multan" at bounding box center [623, 506] width 139 height 40
click at [616, 526] on input "Multan" at bounding box center [623, 506] width 139 height 40
click at [642, 624] on input "[GEOGRAPHIC_DATA]" at bounding box center [623, 603] width 139 height 40
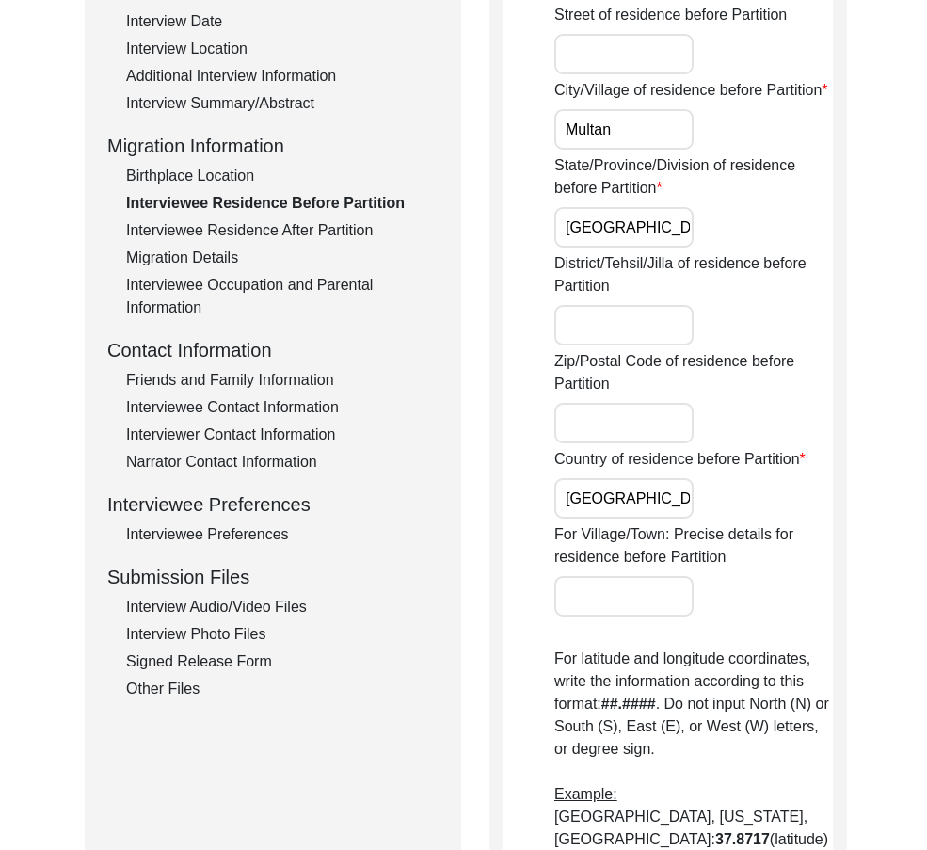
scroll to position [659, 0]
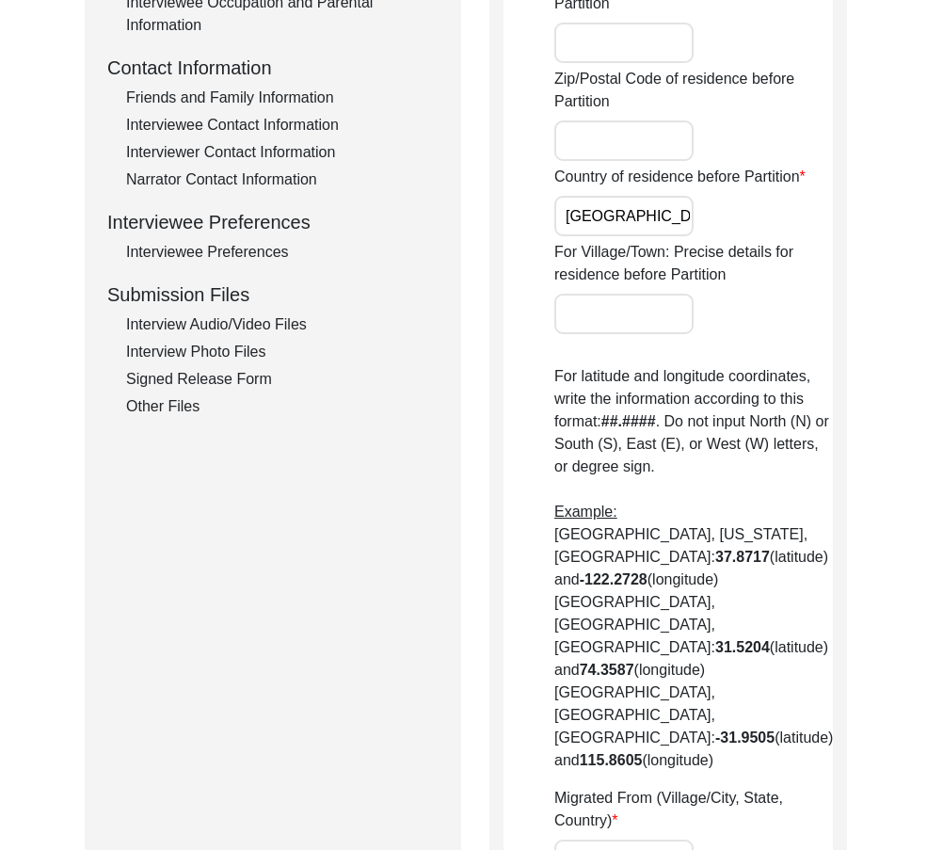
click at [659, 236] on input "[GEOGRAPHIC_DATA]" at bounding box center [623, 216] width 139 height 40
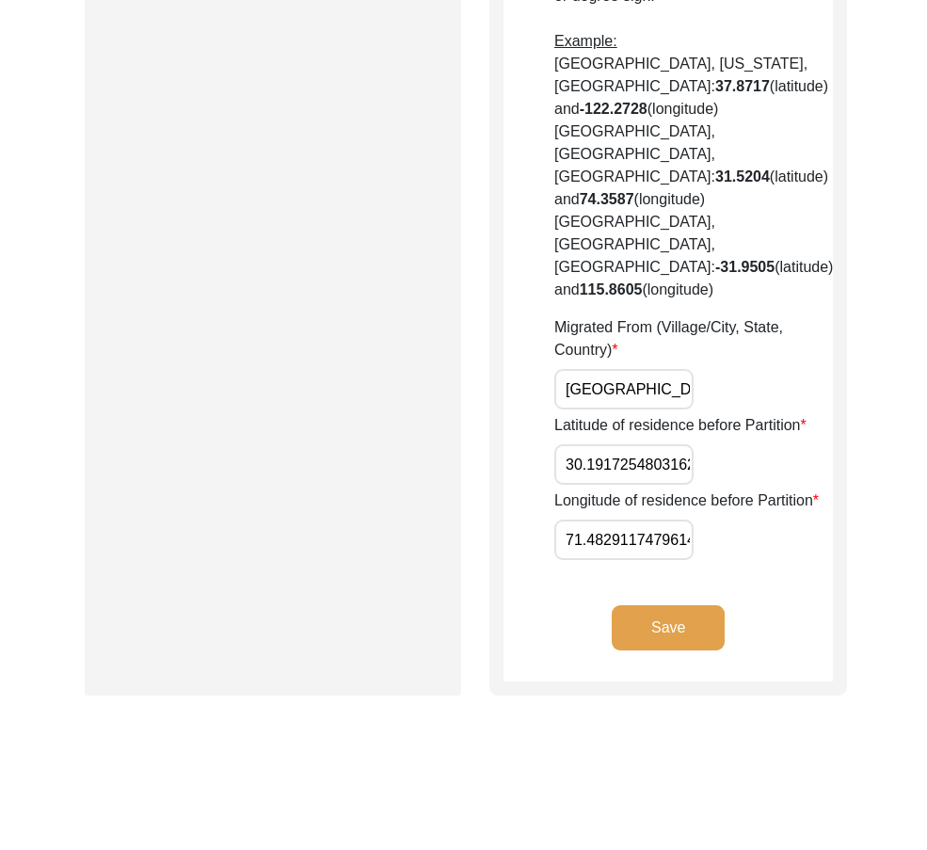
scroll to position [0, 44]
drag, startPoint x: 560, startPoint y: 322, endPoint x: 869, endPoint y: 322, distance: 308.6
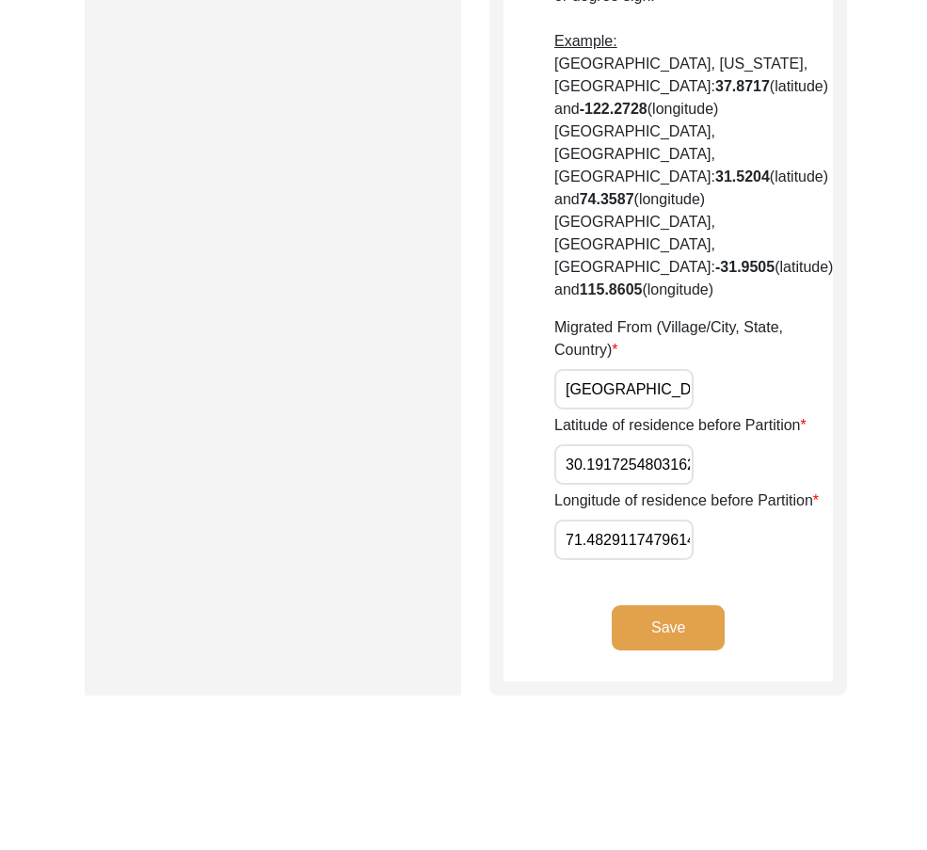
click at [621, 444] on input "30.19172548031621" at bounding box center [623, 464] width 139 height 40
paste input "574"
type input "30.1574"
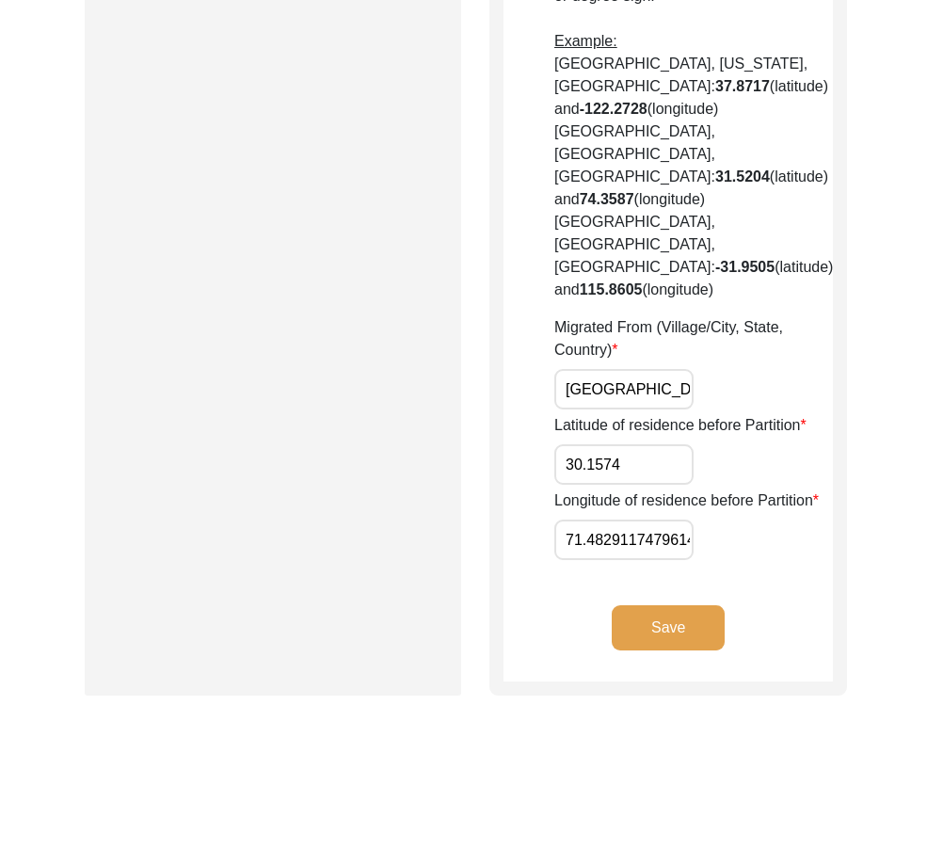
click at [703, 414] on div "Latitude of residence before Partition 30.1574" at bounding box center [693, 449] width 279 height 71
click at [568, 519] on input "71.48291174796141" at bounding box center [623, 539] width 139 height 40
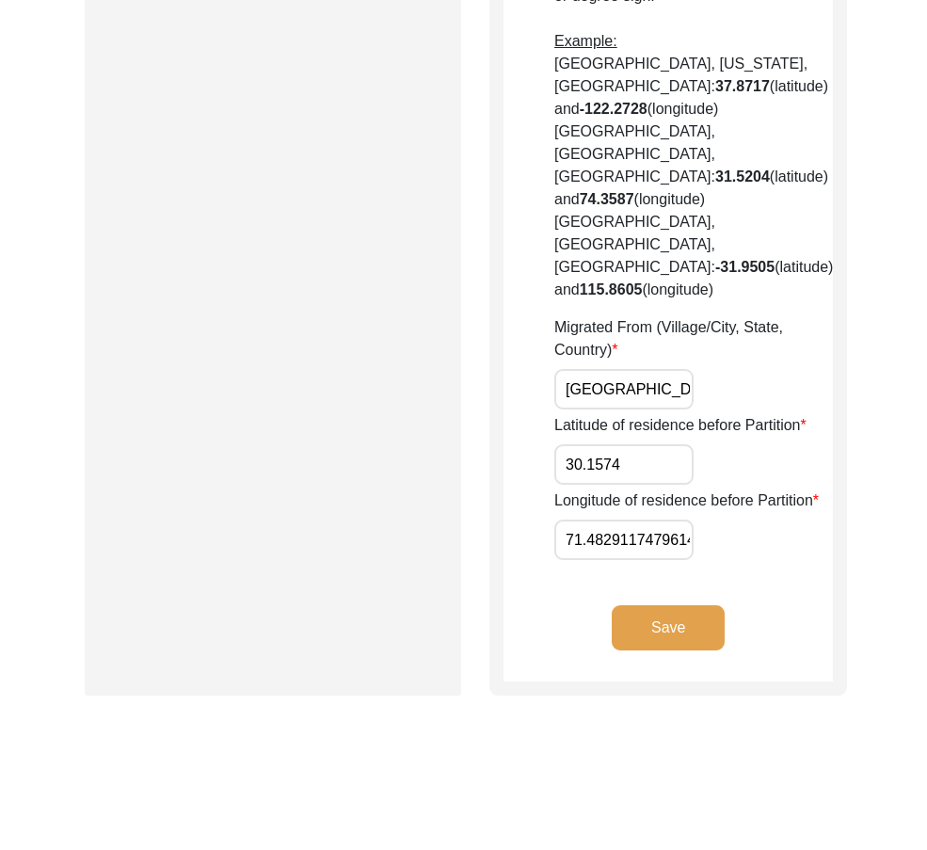
click at [568, 519] on input "71.48291174796141" at bounding box center [623, 539] width 139 height 40
paste input "5249"
type input "71.5249"
click at [713, 605] on button "Save" at bounding box center [668, 627] width 113 height 45
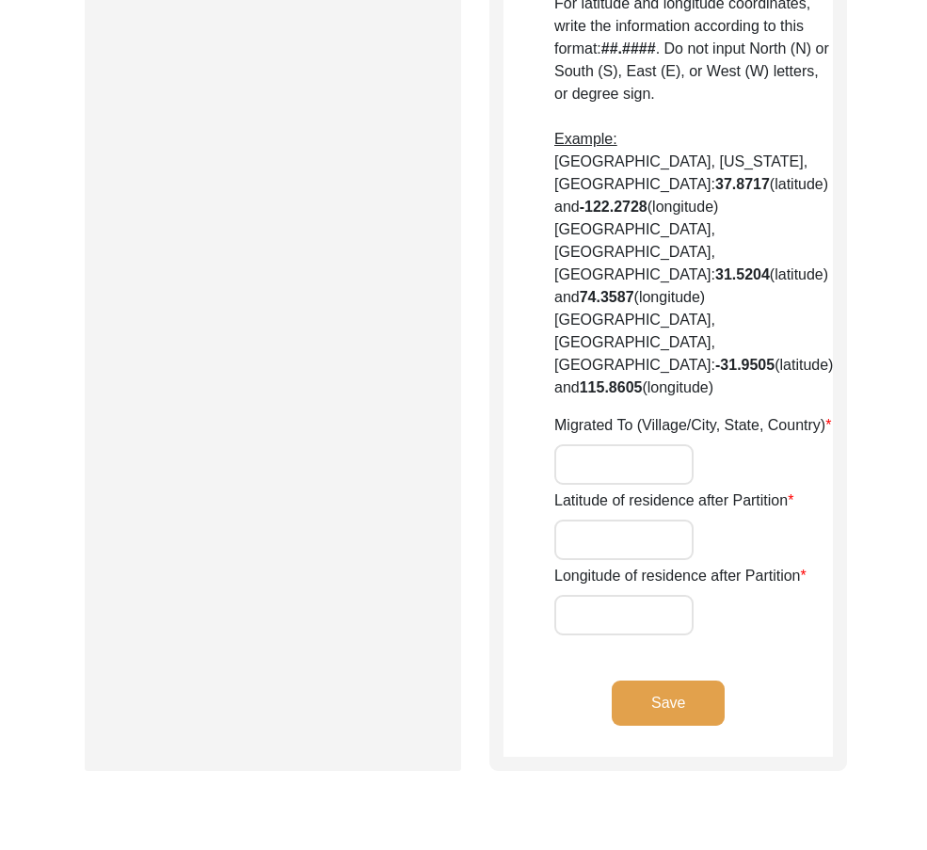
type input "Yes"
type input "Agra"
type input "[GEOGRAPHIC_DATA]"
type input "[GEOGRAPHIC_DATA], [GEOGRAPHIC_DATA], [GEOGRAPHIC_DATA]"
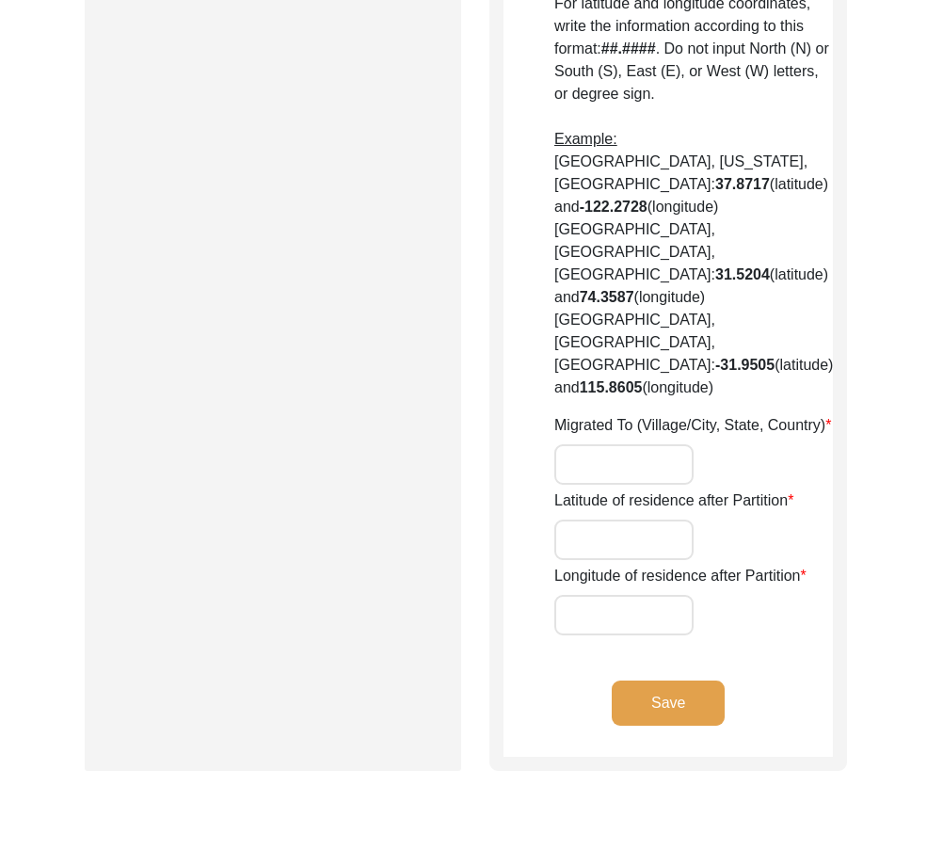
type input "27.187670785103585"
type input "78.00688465552219"
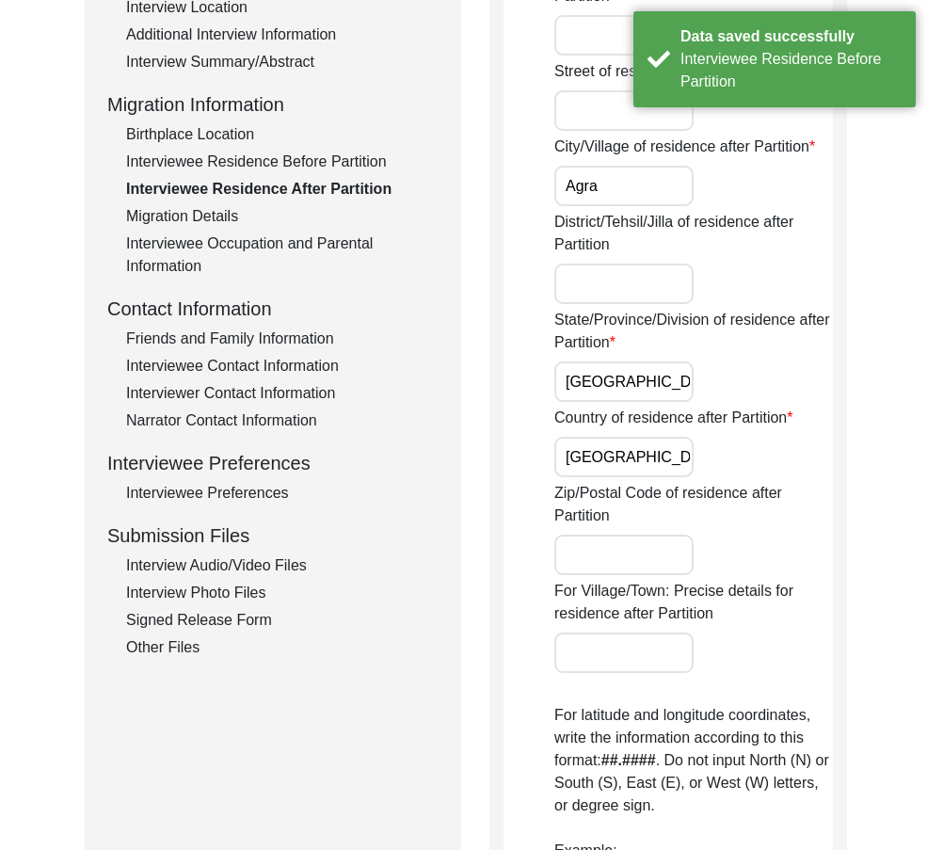
scroll to position [94, 0]
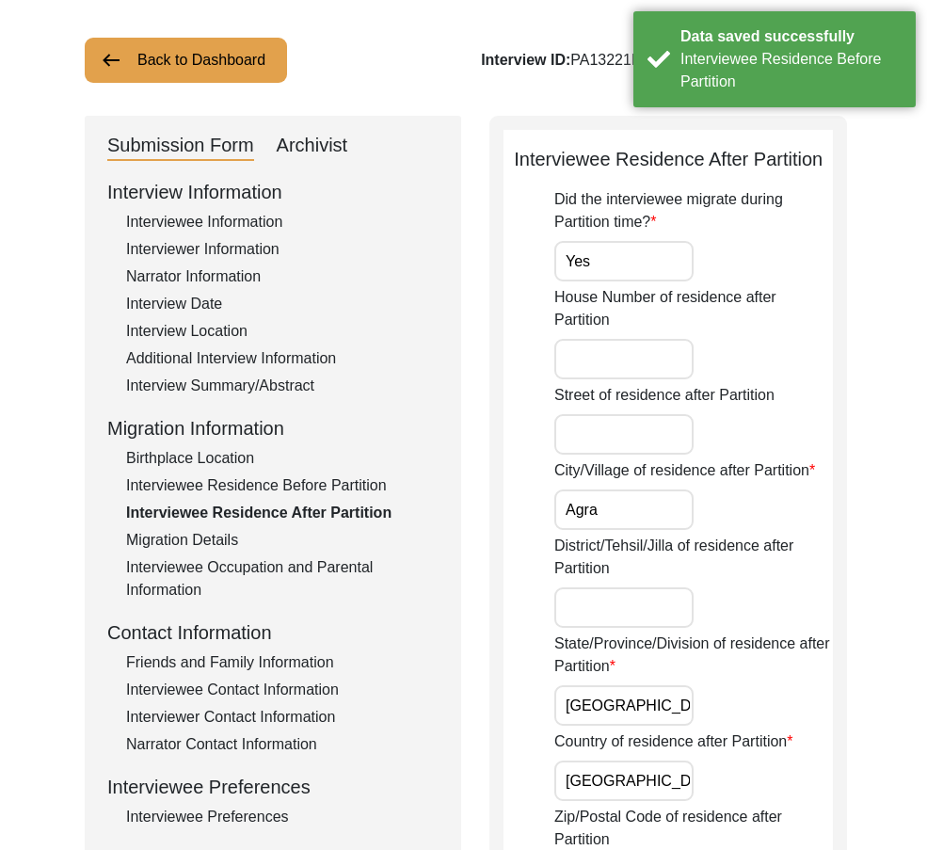
click at [685, 513] on input "Agra" at bounding box center [623, 509] width 139 height 40
click at [684, 513] on input "Agra" at bounding box center [623, 509] width 139 height 40
click at [815, 503] on div "City/Village of residence after Partition Agra" at bounding box center [693, 494] width 279 height 71
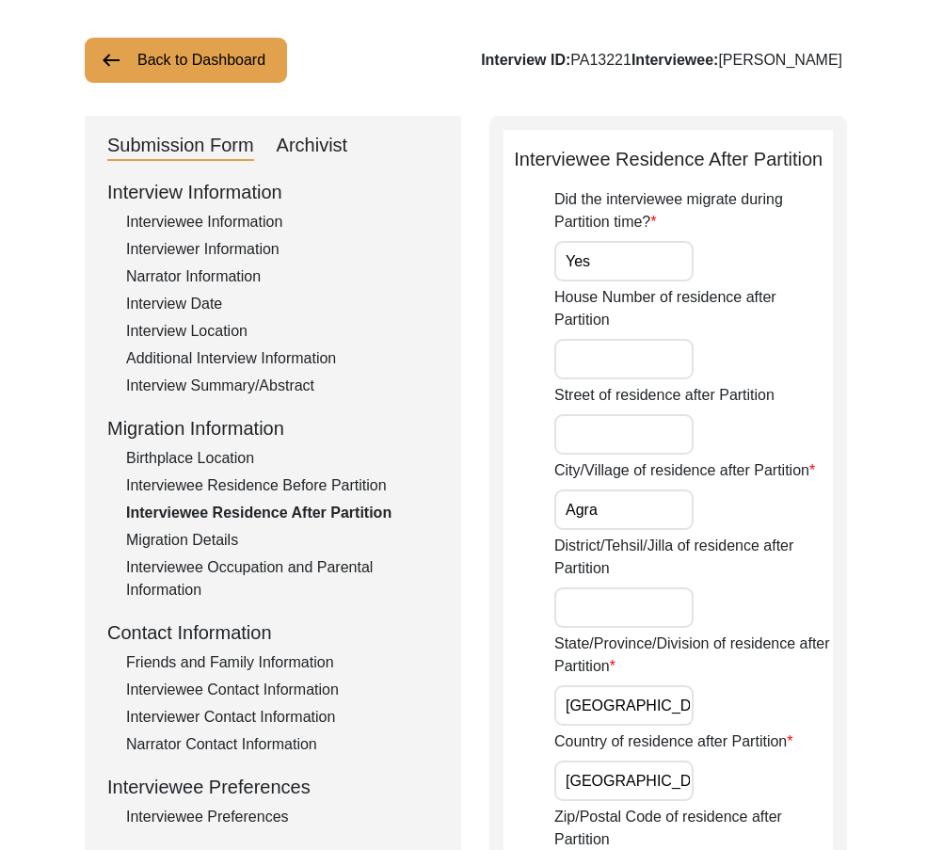
click at [630, 519] on input "Agra" at bounding box center [623, 509] width 139 height 40
drag, startPoint x: 710, startPoint y: 738, endPoint x: 693, endPoint y: 723, distance: 22.7
click at [707, 736] on label "Country of residence after Partition" at bounding box center [673, 741] width 238 height 23
click at [693, 722] on div "State/Province/Division of residence after Partition [GEOGRAPHIC_DATA]" at bounding box center [693, 678] width 279 height 93
drag, startPoint x: 685, startPoint y: 714, endPoint x: 675, endPoint y: 750, distance: 37.2
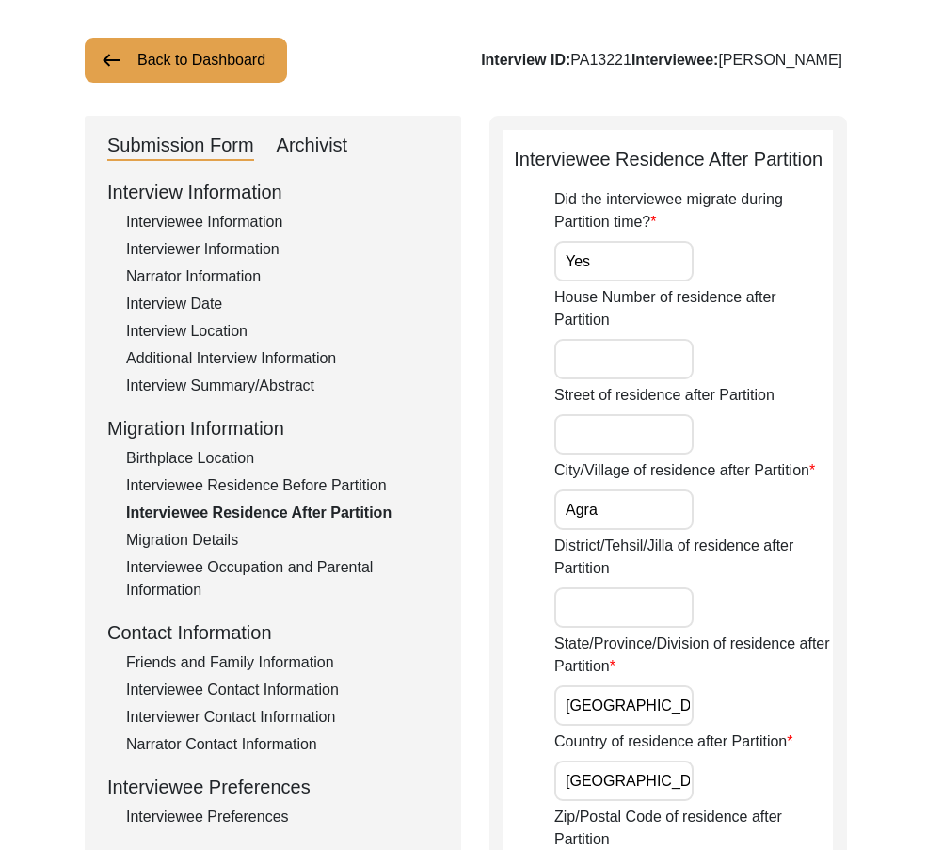
click at [684, 716] on input "[GEOGRAPHIC_DATA]" at bounding box center [623, 705] width 139 height 40
click at [672, 770] on input "[GEOGRAPHIC_DATA]" at bounding box center [623, 780] width 139 height 40
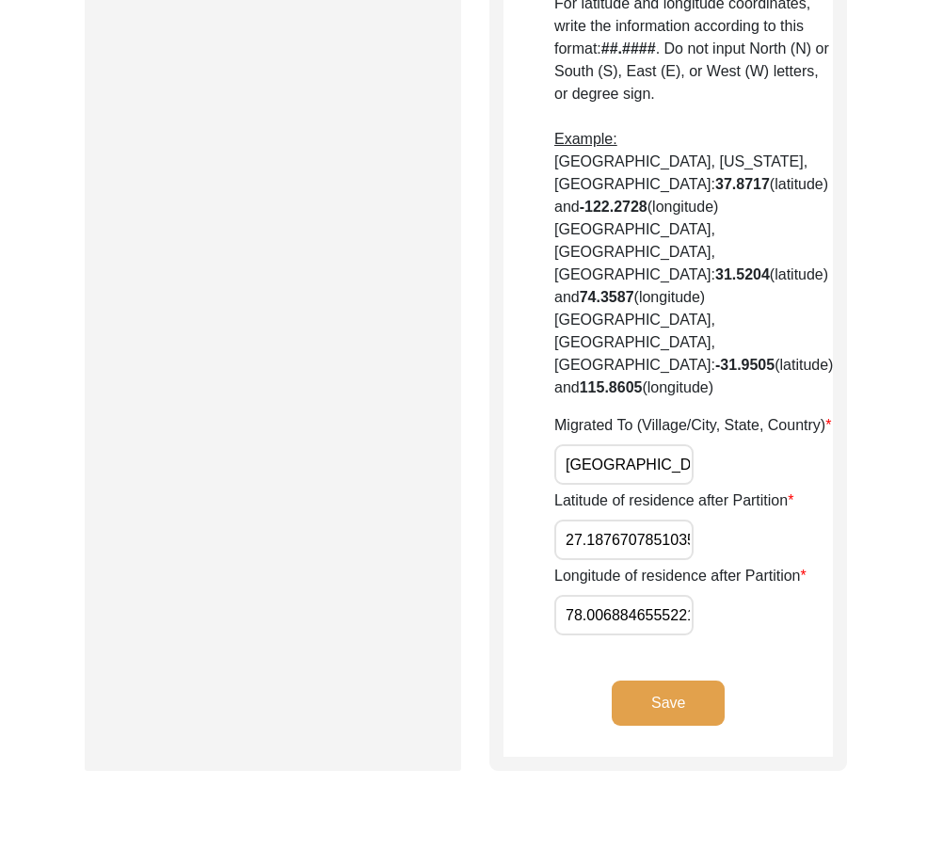
scroll to position [0, 52]
drag, startPoint x: 569, startPoint y: 398, endPoint x: 742, endPoint y: 398, distance: 173.1
click at [742, 414] on div "Migrated To (Village/City, State, Country) [GEOGRAPHIC_DATA], [GEOGRAPHIC_DATA]…" at bounding box center [693, 449] width 279 height 71
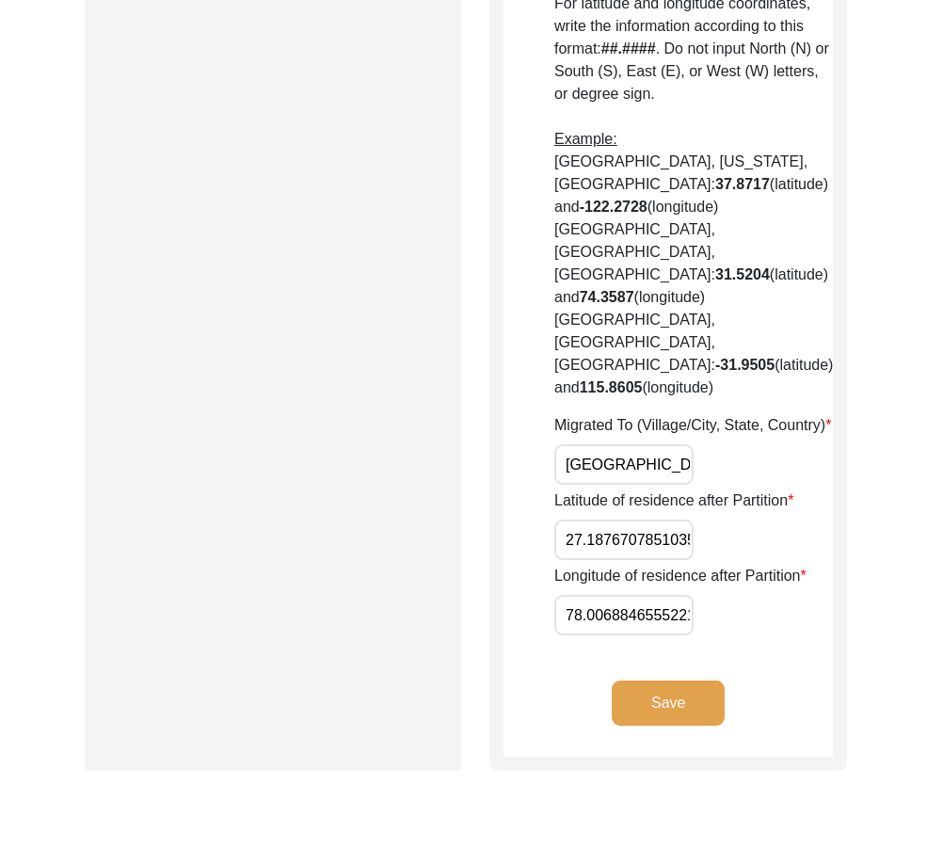
click at [635, 519] on input "27.187670785103585" at bounding box center [623, 539] width 139 height 40
click at [634, 519] on input "27.187670785103585" at bounding box center [623, 539] width 139 height 40
click at [681, 595] on input "78.00688465552219" at bounding box center [623, 615] width 139 height 40
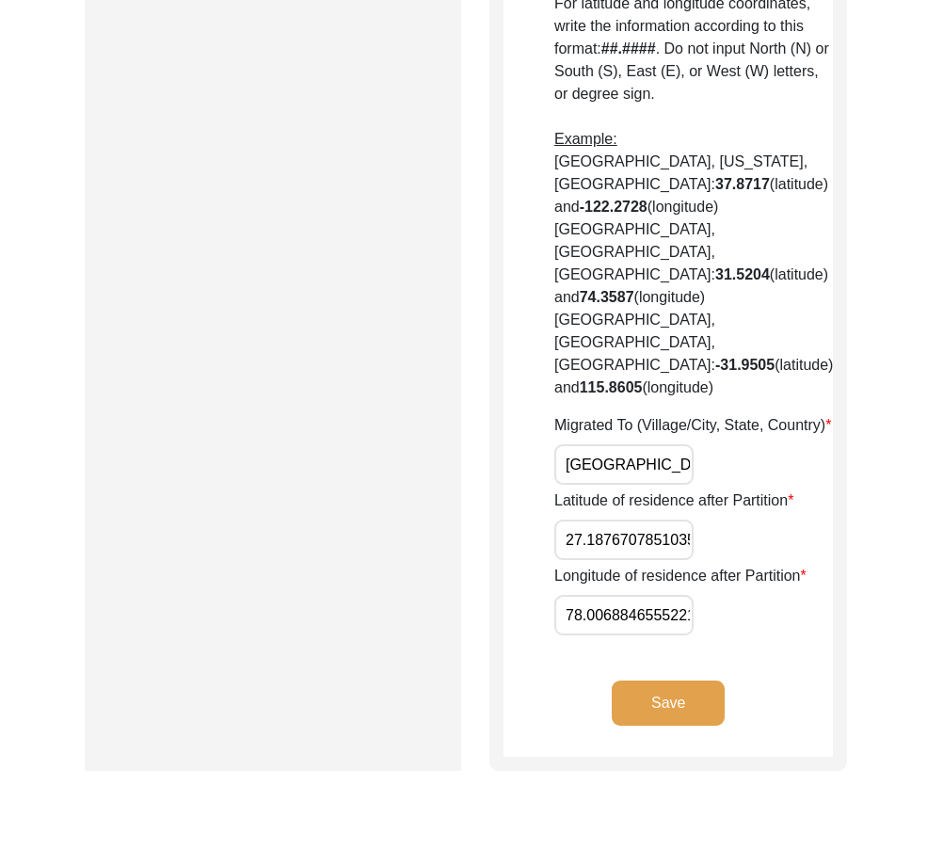
click at [681, 595] on input "78.00688465552219" at bounding box center [623, 615] width 139 height 40
click at [624, 519] on input "27.187670785103585" at bounding box center [623, 539] width 139 height 40
paste input "767"
type input "27.1767"
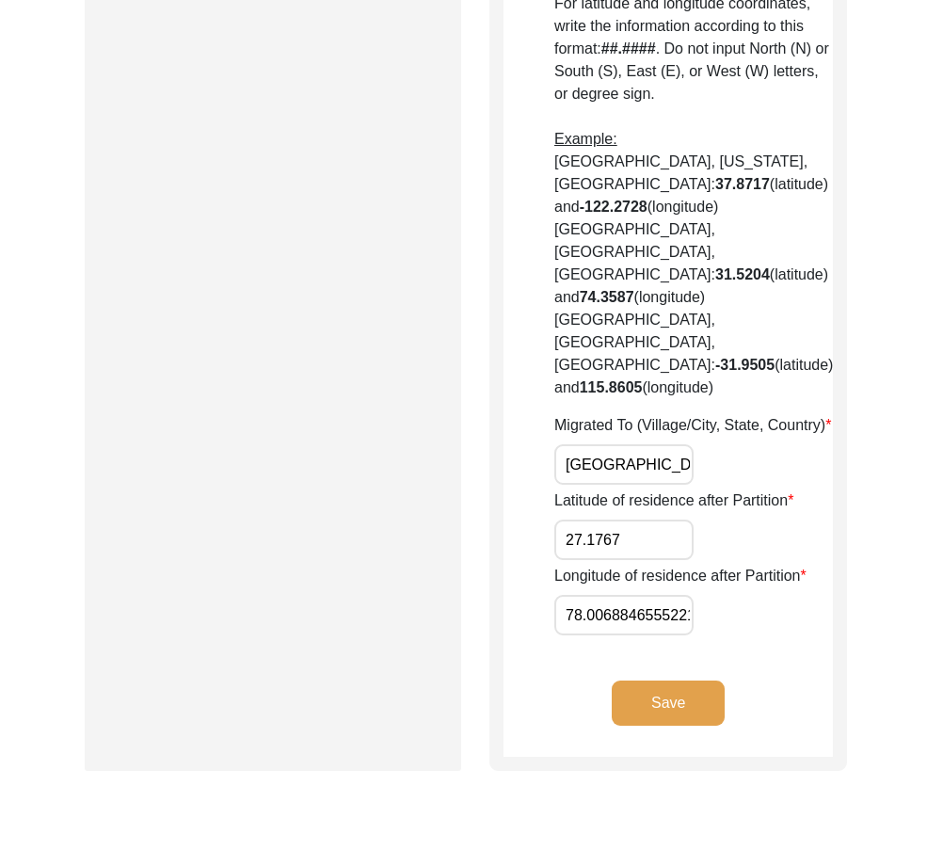
click at [765, 489] on div "Latitude of residence after Partition 27.1767" at bounding box center [693, 524] width 279 height 71
click at [641, 595] on input "78.00688465552219" at bounding box center [623, 615] width 139 height 40
paste input "81"
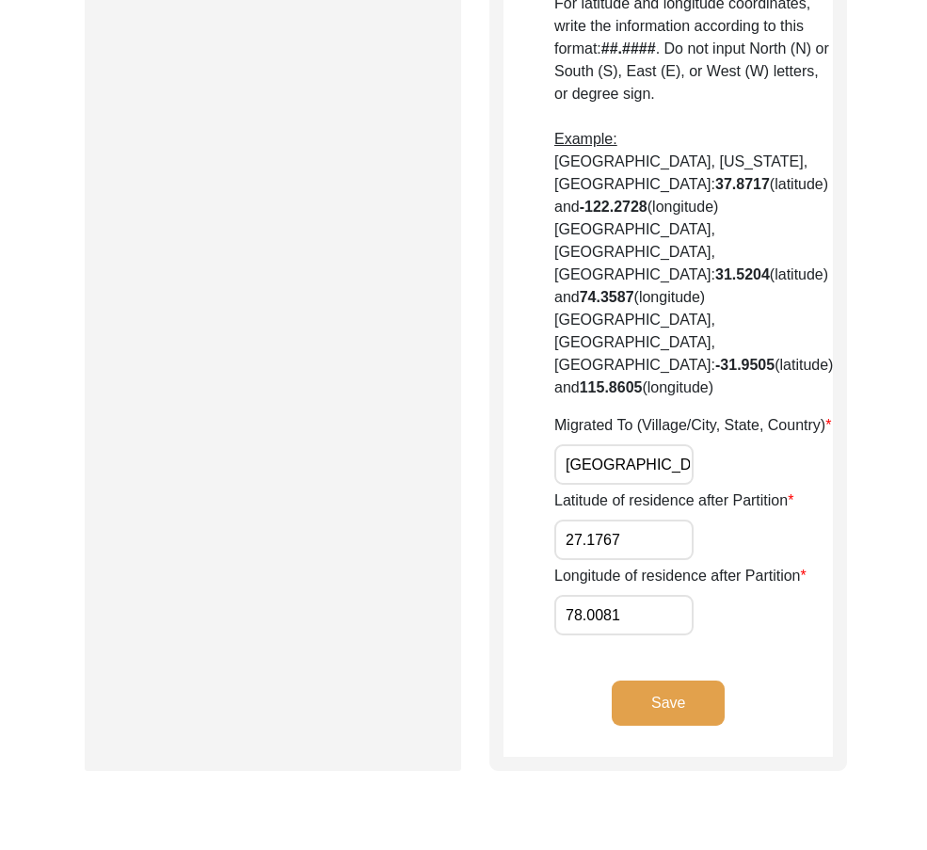
type input "78.0081"
click at [804, 565] on div "Longitude of residence after Partition 78.0081" at bounding box center [693, 600] width 279 height 71
click at [635, 519] on input "27.1767" at bounding box center [623, 539] width 139 height 40
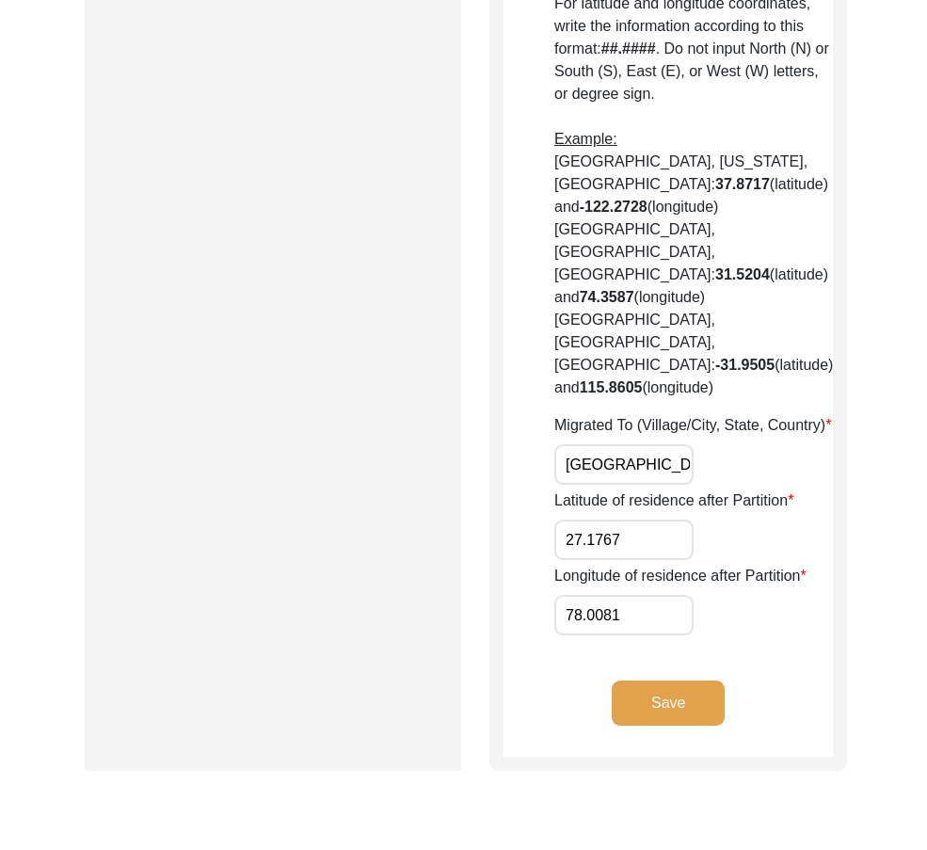
click at [649, 595] on input "78.0081" at bounding box center [623, 615] width 139 height 40
click at [651, 680] on button "Save" at bounding box center [668, 702] width 113 height 45
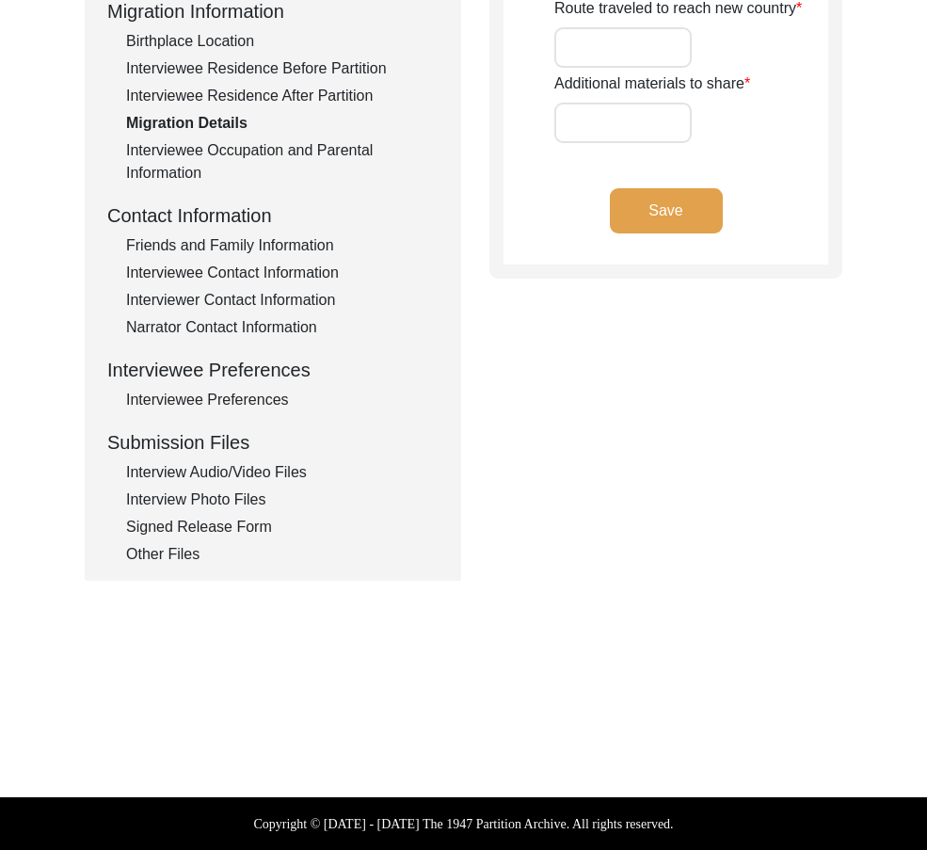
type input "Home, land and shops"
type input "Land"
type input "[GEOGRAPHIC_DATA]"
type input "Took a chartered flight"
type input "N/A"
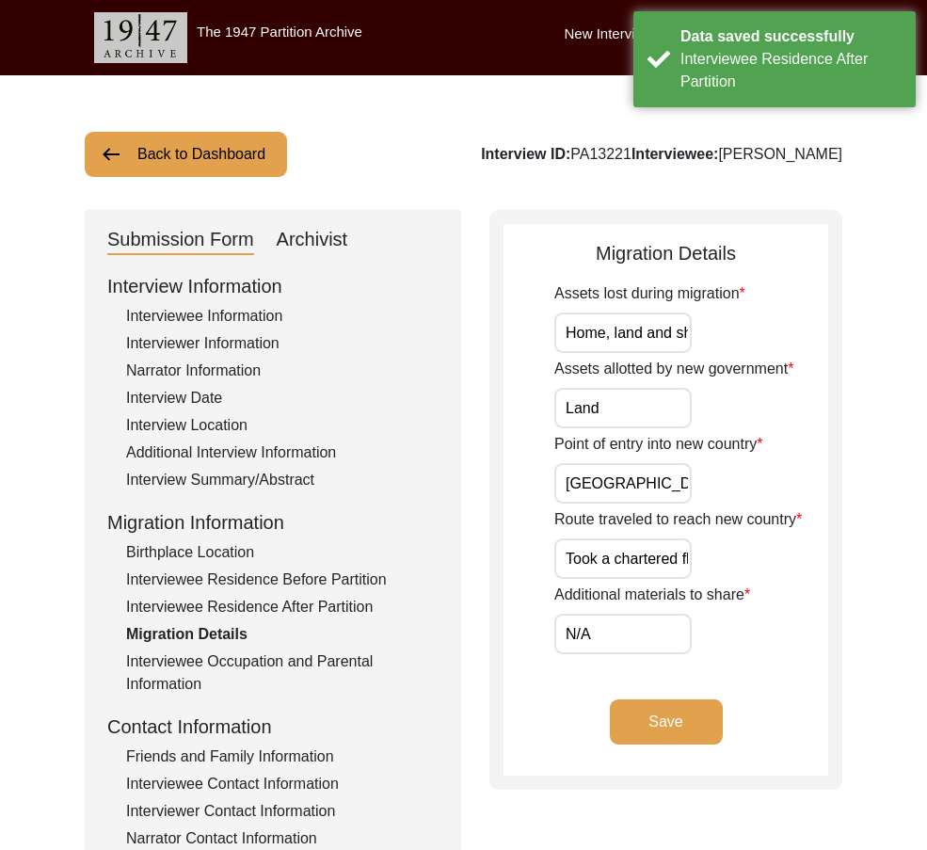
scroll to position [0, 28]
drag, startPoint x: 601, startPoint y: 321, endPoint x: 805, endPoint y: 359, distance: 206.7
click at [805, 359] on div "Assets lost during migration Home, land and shops Assets allotted by new govern…" at bounding box center [691, 468] width 274 height 372
click at [635, 398] on input "Land" at bounding box center [622, 408] width 137 height 40
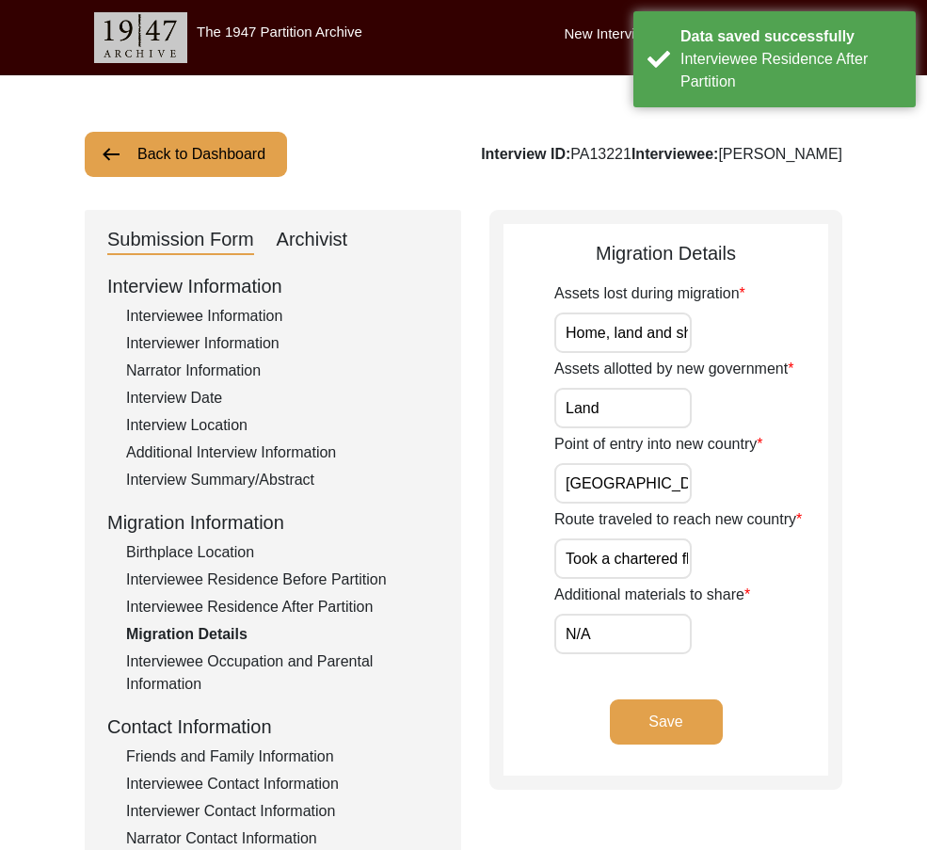
click at [451, 449] on div "Submission Form Archivist Interview Information Interviewee Information Intervi…" at bounding box center [273, 651] width 376 height 882
click at [639, 332] on input "Home, land and shops" at bounding box center [622, 332] width 137 height 40
type input "Home, land, and shops"
click at [655, 477] on input "[GEOGRAPHIC_DATA]" at bounding box center [622, 483] width 137 height 40
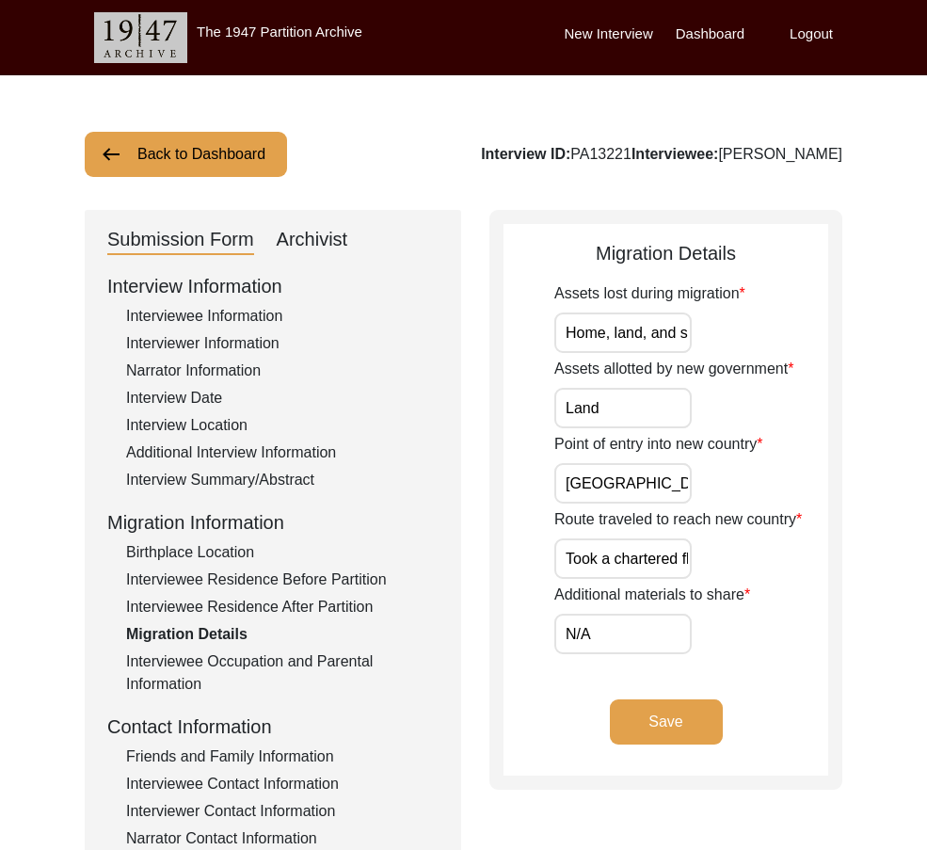
click at [646, 496] on input "[GEOGRAPHIC_DATA]" at bounding box center [622, 483] width 137 height 40
paste input "[PERSON_NAME]"
type input "[GEOGRAPHIC_DATA]"
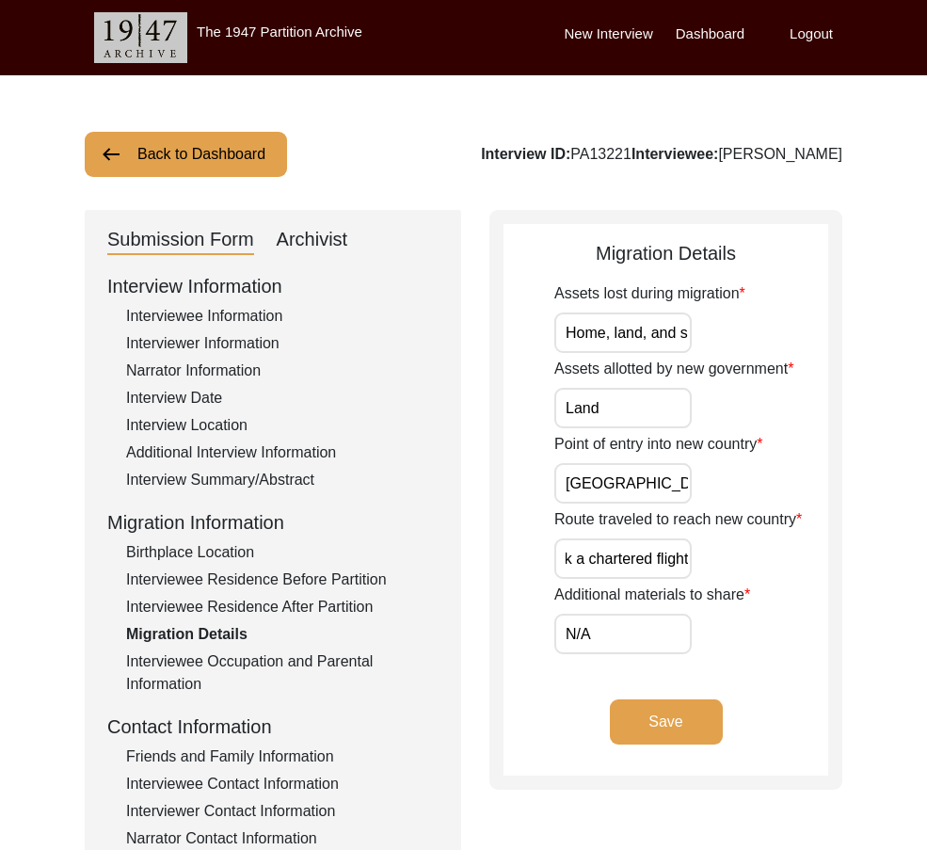
drag, startPoint x: 570, startPoint y: 554, endPoint x: 747, endPoint y: 560, distance: 177.0
click at [747, 560] on div "Route traveled to reach new country Took a chartered flight" at bounding box center [691, 543] width 274 height 71
click at [649, 641] on input "N/A" at bounding box center [622, 634] width 137 height 40
click at [759, 551] on div "Route traveled to reach new country Took a chartered flight" at bounding box center [691, 543] width 274 height 71
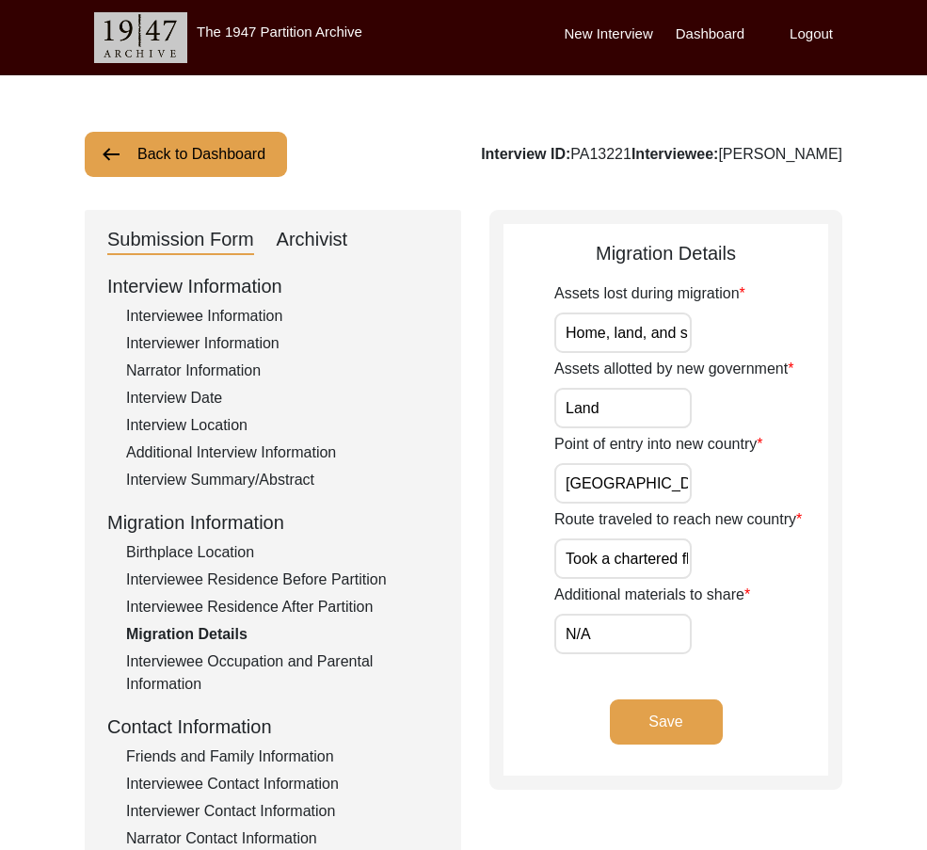
click at [704, 710] on button "Save" at bounding box center [666, 721] width 113 height 45
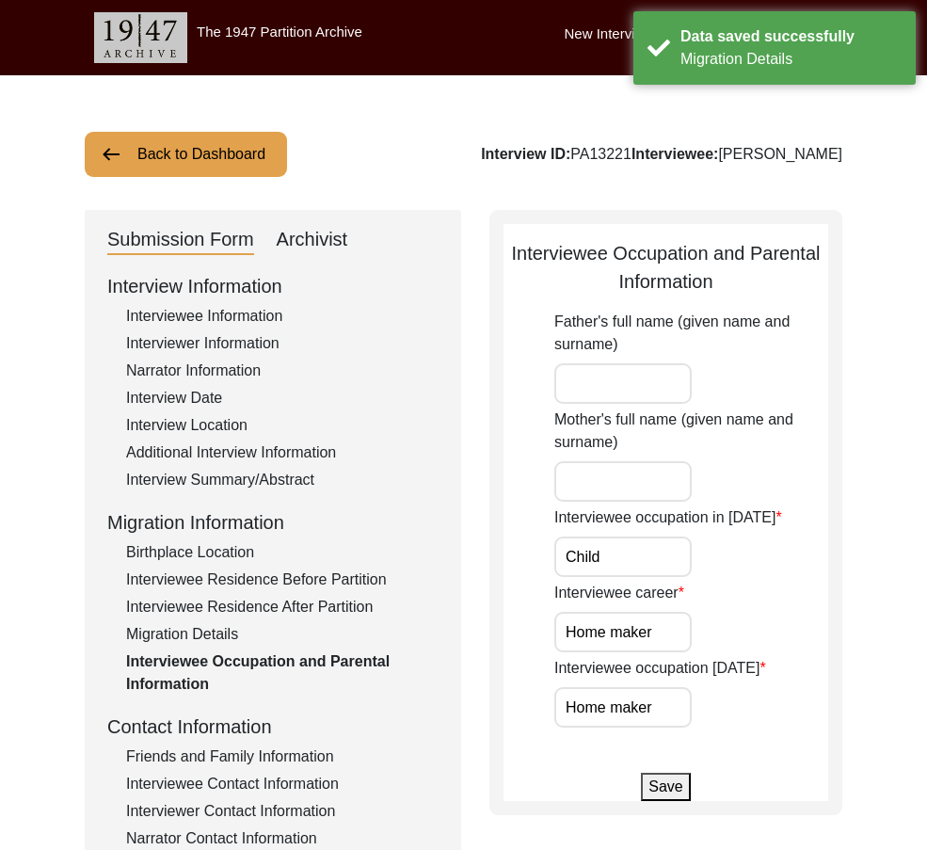
click at [610, 400] on input "Father's full name (given name and surname)" at bounding box center [622, 383] width 137 height 40
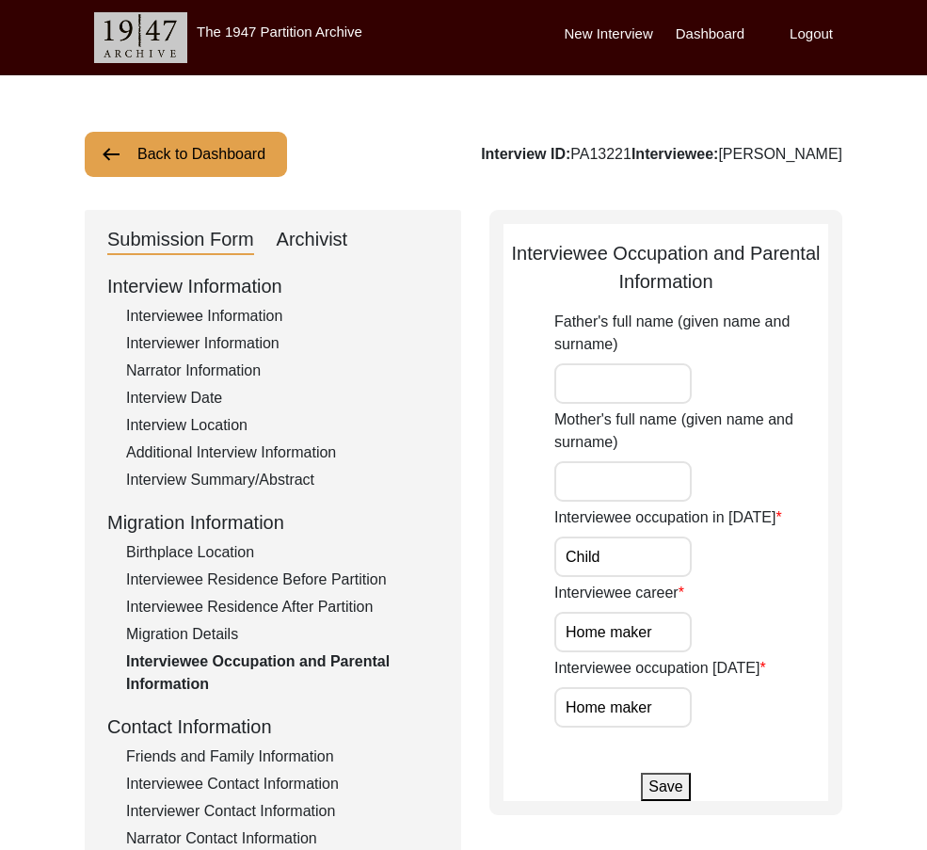
drag, startPoint x: 606, startPoint y: 559, endPoint x: 653, endPoint y: 627, distance: 82.5
click at [608, 561] on input "Child" at bounding box center [622, 556] width 137 height 40
click at [656, 634] on input "Home maker" at bounding box center [622, 632] width 137 height 40
click at [672, 689] on div "Interviewee occupation [DATE] Home maker" at bounding box center [691, 692] width 274 height 71
click at [672, 692] on input "Home maker" at bounding box center [622, 707] width 137 height 40
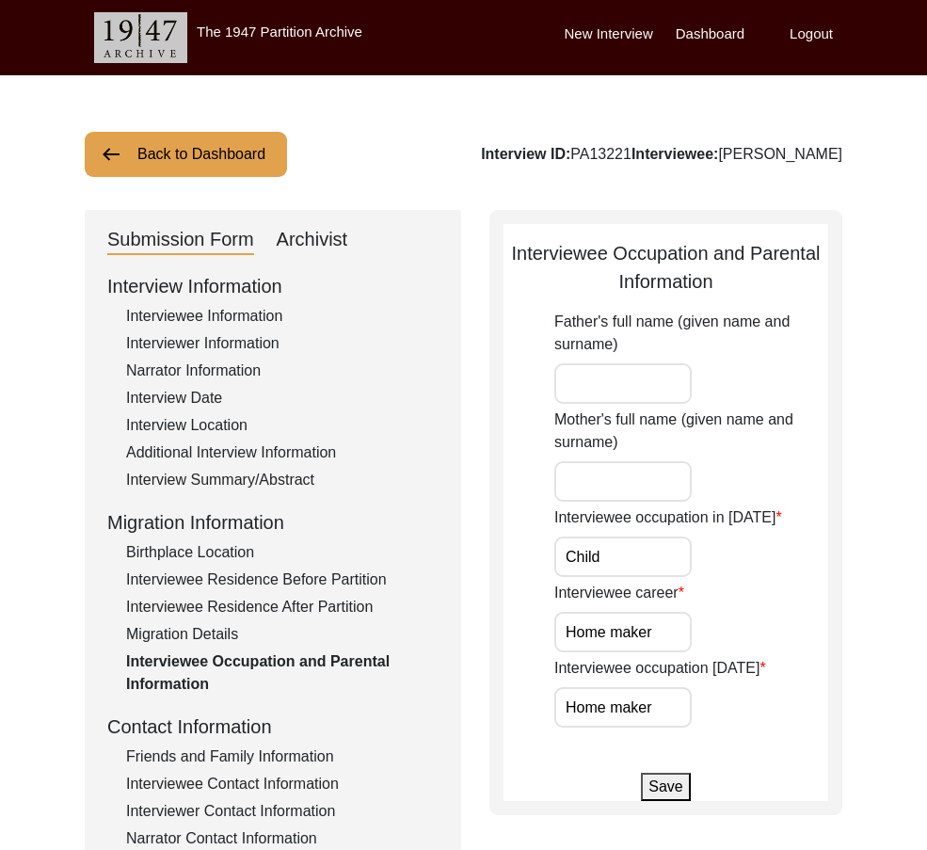
click at [212, 480] on div "Interview Summary/Abstract" at bounding box center [282, 480] width 312 height 23
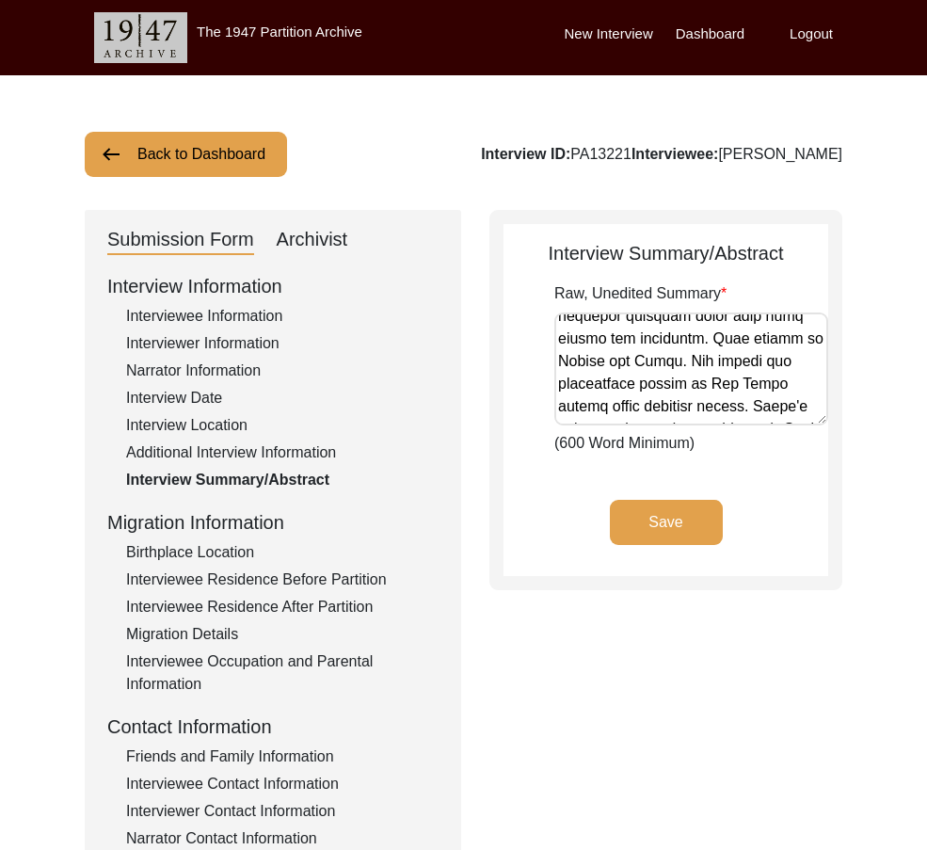
scroll to position [188, 0]
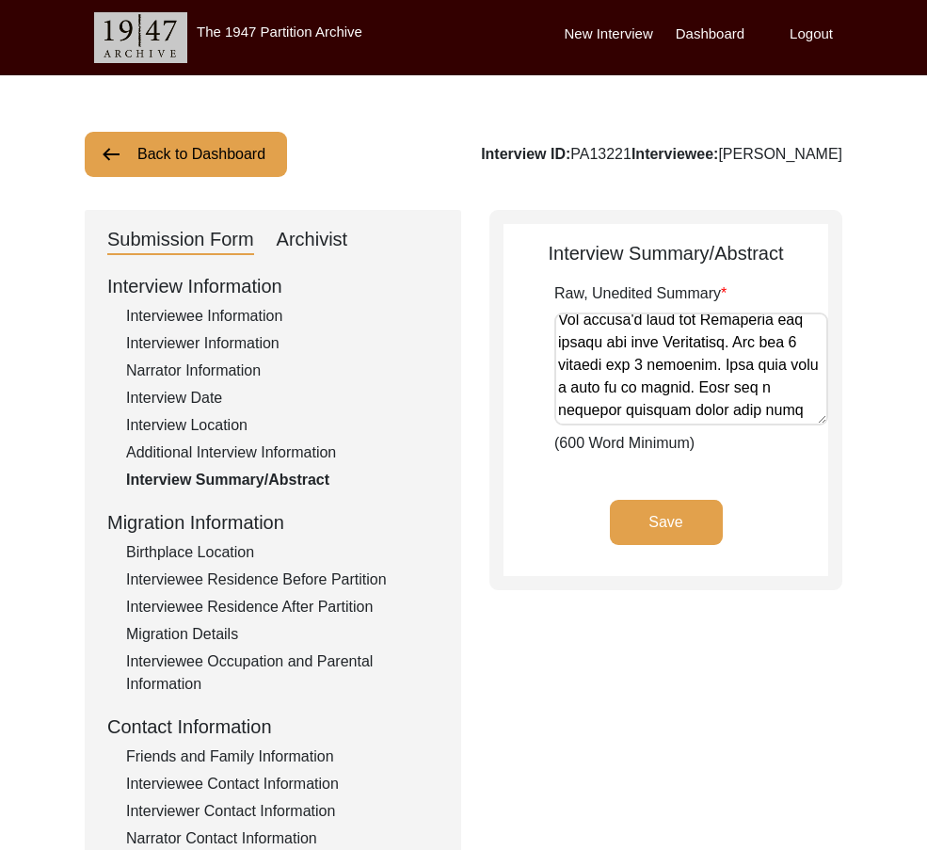
click at [611, 358] on textarea "Raw, Unedited Summary" at bounding box center [691, 368] width 274 height 113
click at [568, 386] on textarea "Raw, Unedited Summary" at bounding box center [691, 368] width 274 height 113
click at [569, 386] on textarea "Raw, Unedited Summary" at bounding box center [691, 368] width 274 height 113
click at [210, 634] on div "Migration Details" at bounding box center [282, 634] width 312 height 23
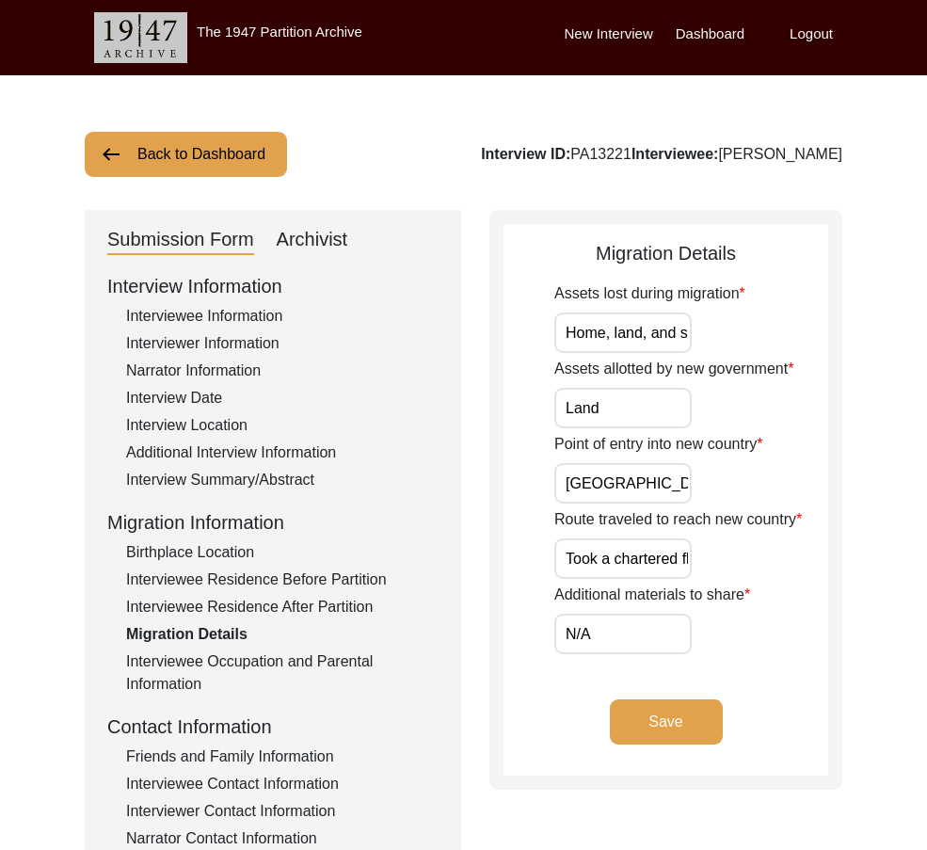
click at [222, 665] on div "Interviewee Occupation and Parental Information" at bounding box center [282, 672] width 312 height 45
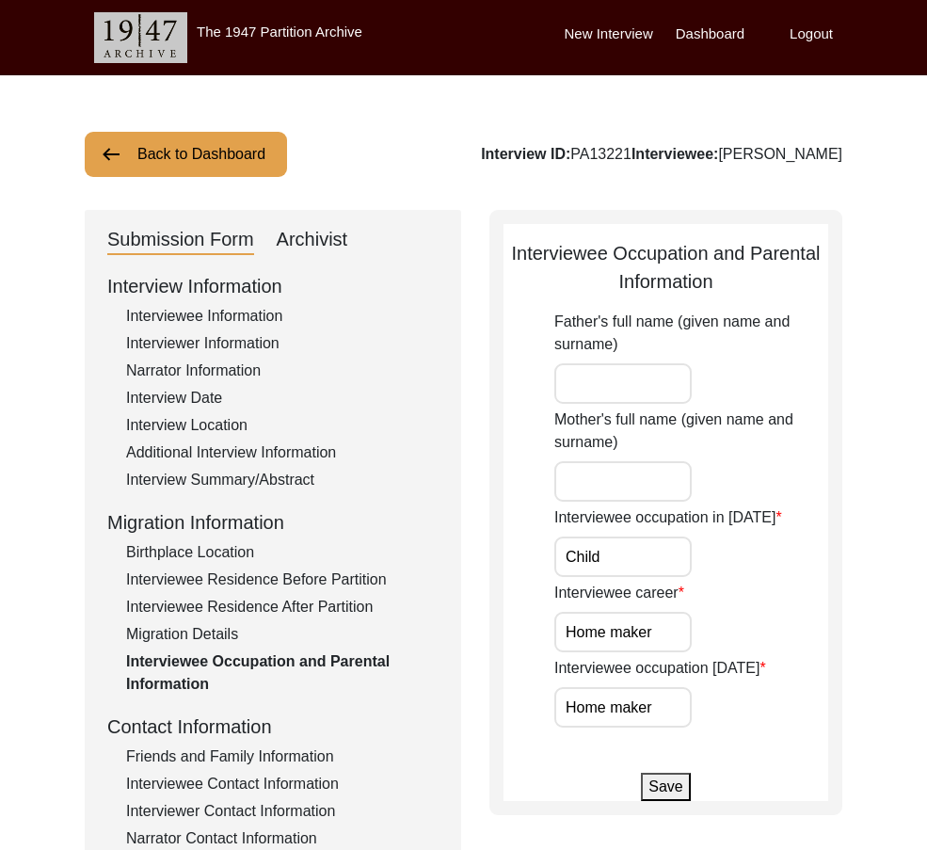
click at [610, 364] on input "Father's full name (given name and surname)" at bounding box center [622, 383] width 137 height 40
paste input "Moolchand Diwan"
type input "Moolchand Diwan"
click at [634, 461] on input "Mother's full name (given name and surname)" at bounding box center [622, 481] width 137 height 40
paste input "[PERSON_NAME]"
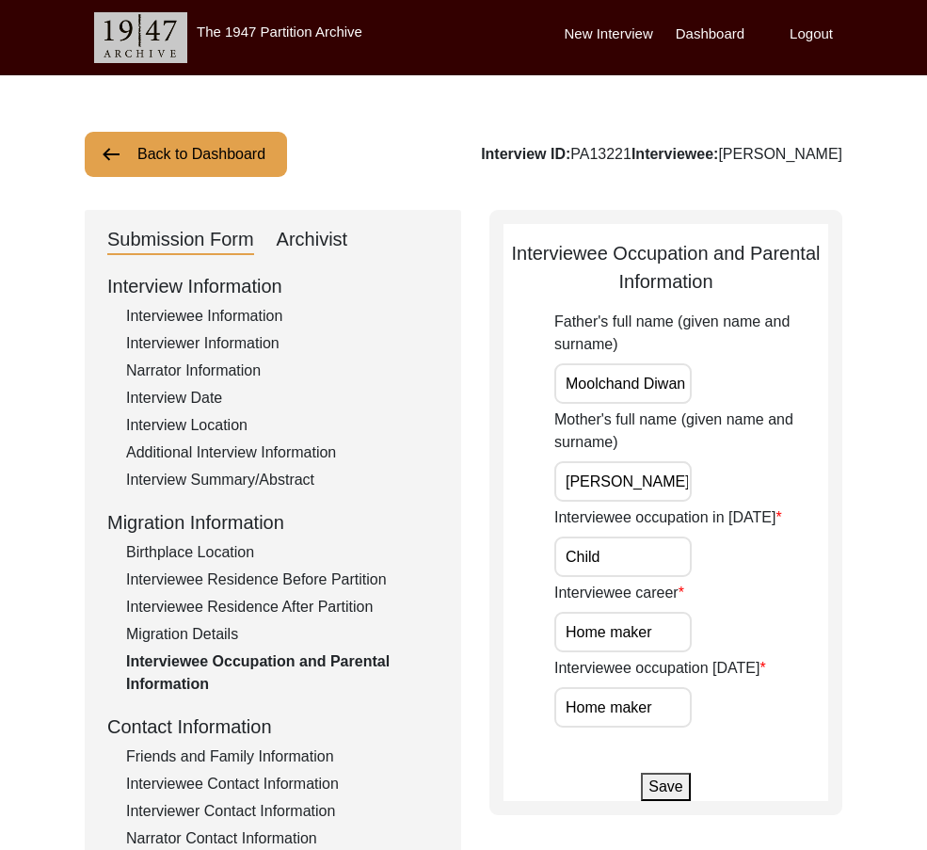
type input "[PERSON_NAME]"
click at [756, 451] on label "Mother's full name (given name and surname)" at bounding box center [691, 430] width 274 height 45
click at [692, 461] on input "[PERSON_NAME]" at bounding box center [622, 481] width 137 height 40
click at [672, 791] on button "Save" at bounding box center [665, 787] width 49 height 28
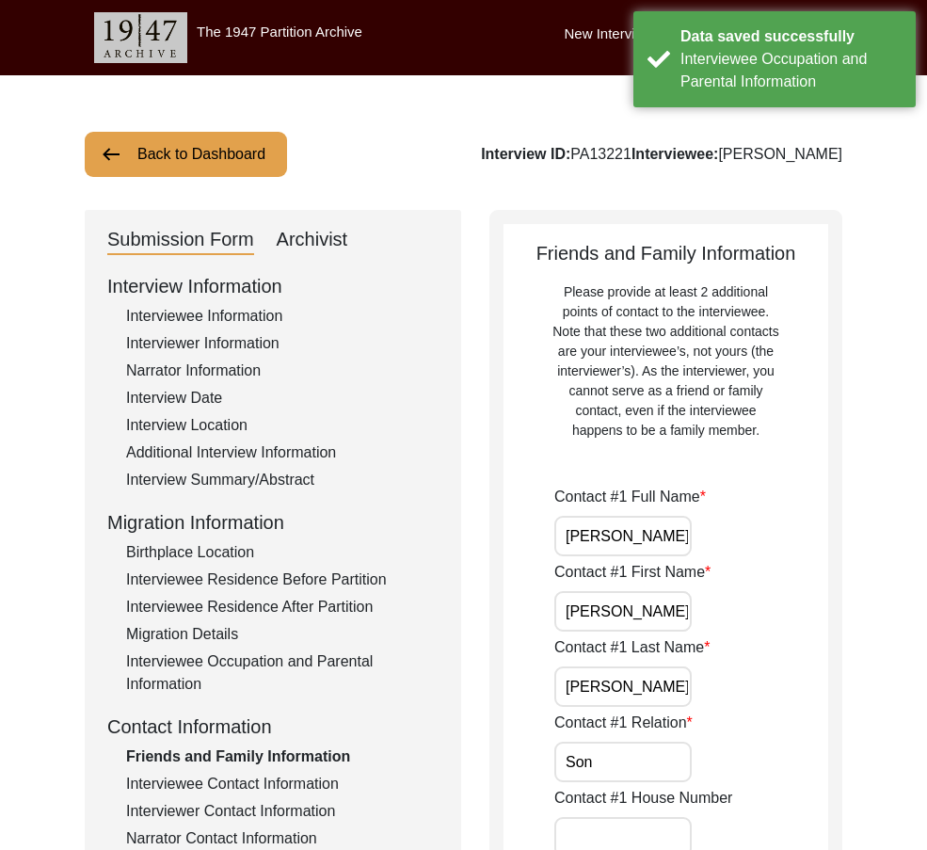
drag, startPoint x: 683, startPoint y: 544, endPoint x: 508, endPoint y: 506, distance: 179.0
drag, startPoint x: 638, startPoint y: 600, endPoint x: 639, endPoint y: 640, distance: 39.5
click at [638, 602] on input "[PERSON_NAME]" at bounding box center [622, 611] width 137 height 40
click at [641, 678] on input "[PERSON_NAME]" at bounding box center [622, 686] width 137 height 40
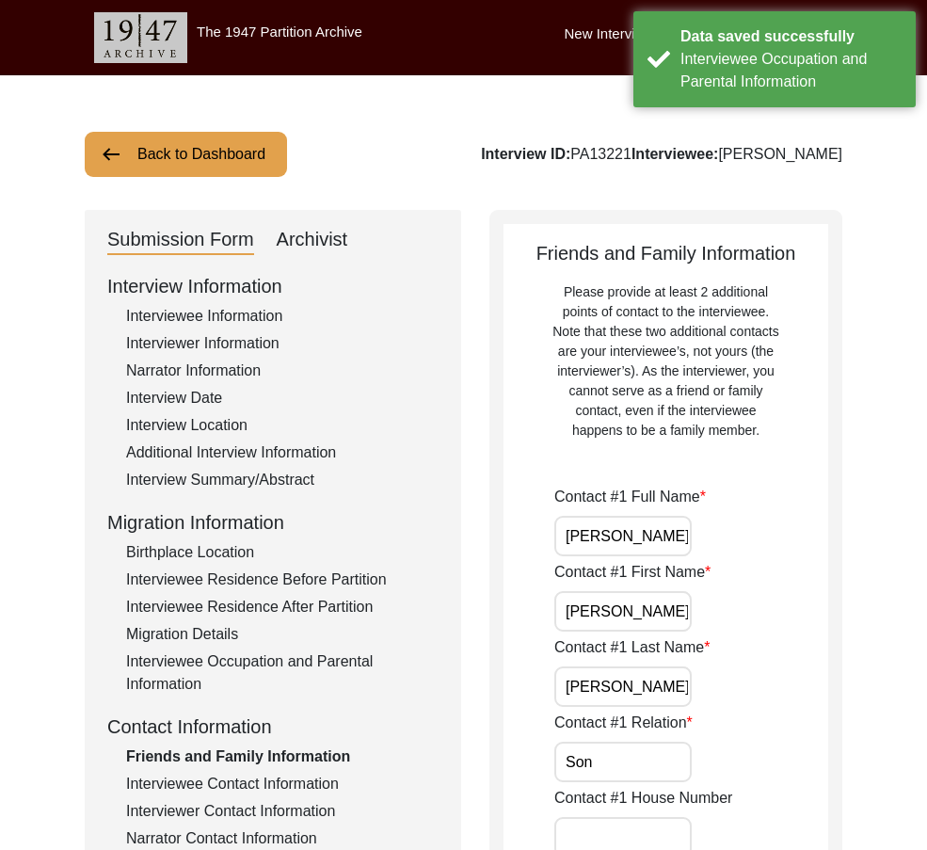
click at [638, 754] on input "Son" at bounding box center [622, 762] width 137 height 40
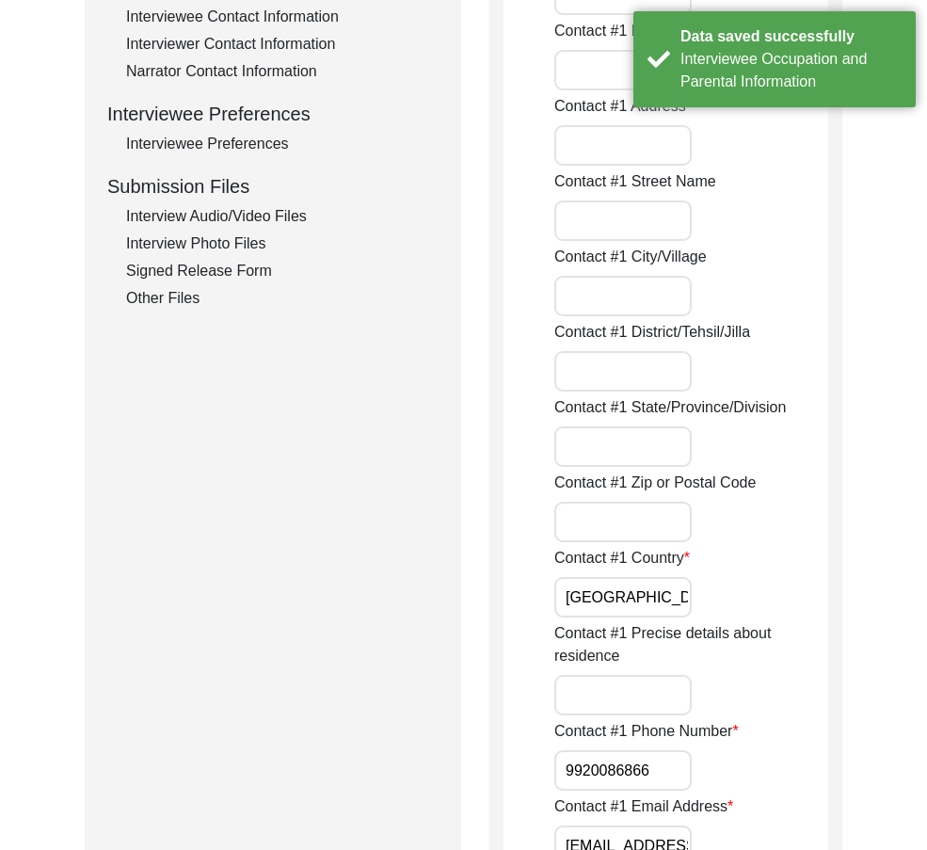
scroll to position [941, 0]
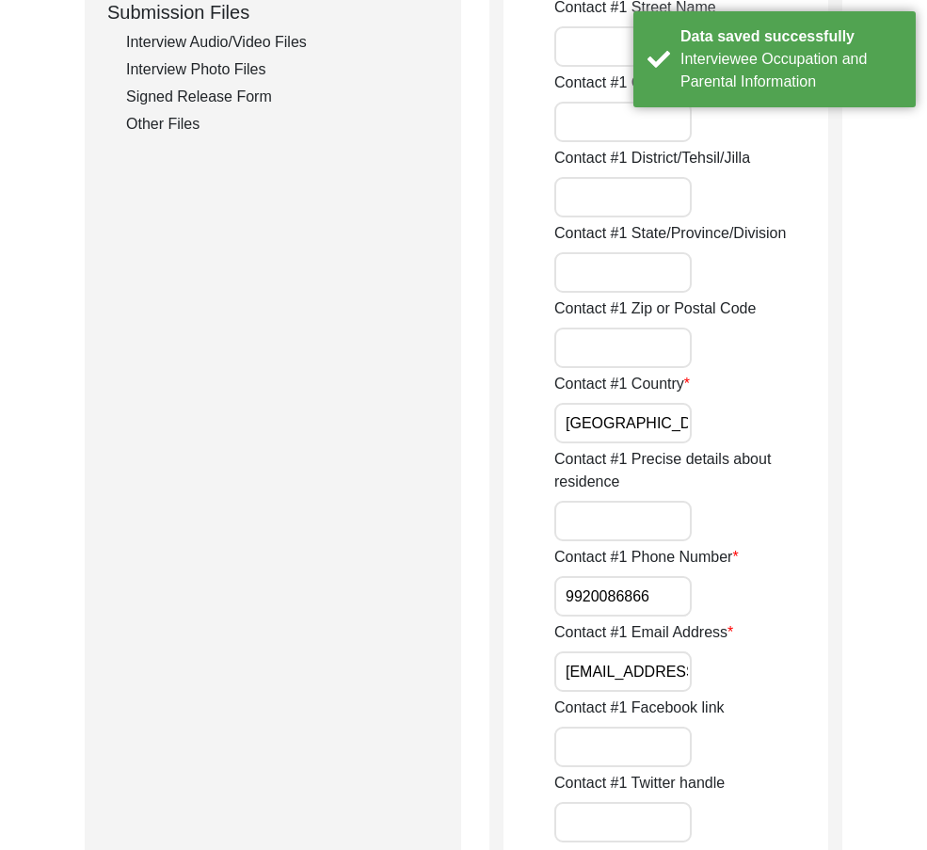
click at [639, 431] on input "[GEOGRAPHIC_DATA]" at bounding box center [622, 423] width 137 height 40
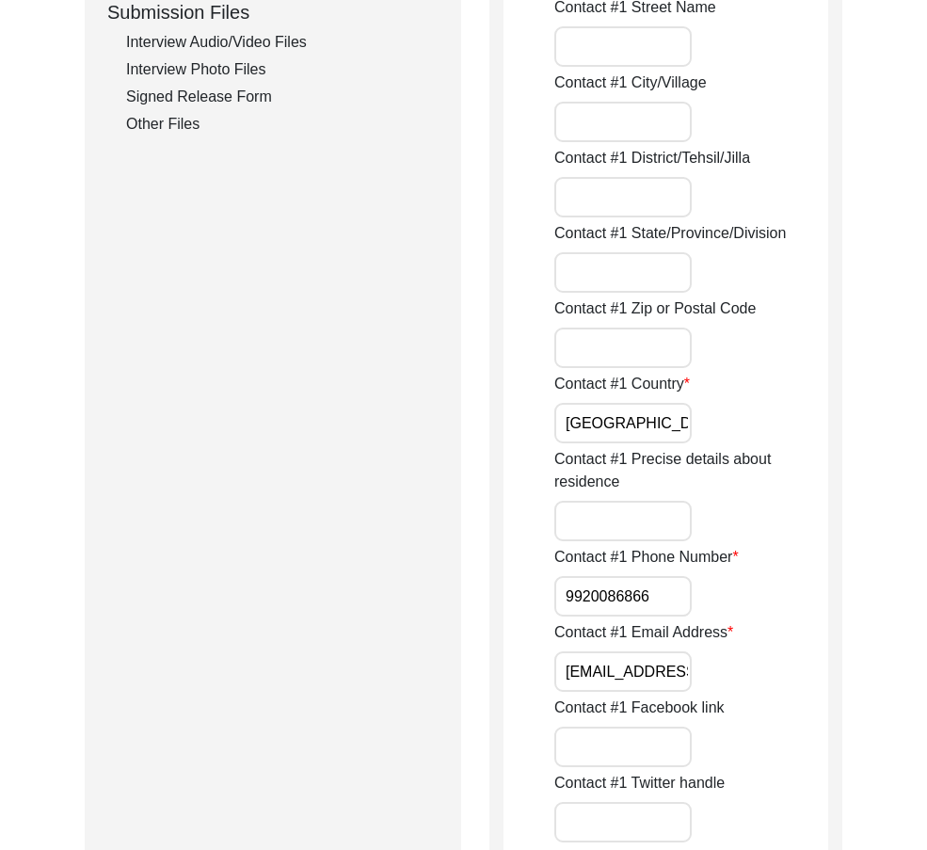
click at [565, 598] on input "9920086866" at bounding box center [622, 596] width 137 height 40
paste input "+91"
drag, startPoint x: 565, startPoint y: 598, endPoint x: 715, endPoint y: 676, distance: 169.6
click at [780, 614] on div "Contact #1 Phone Number [PHONE_NUMBER]" at bounding box center [691, 581] width 274 height 71
type input "[PHONE_NUMBER]"
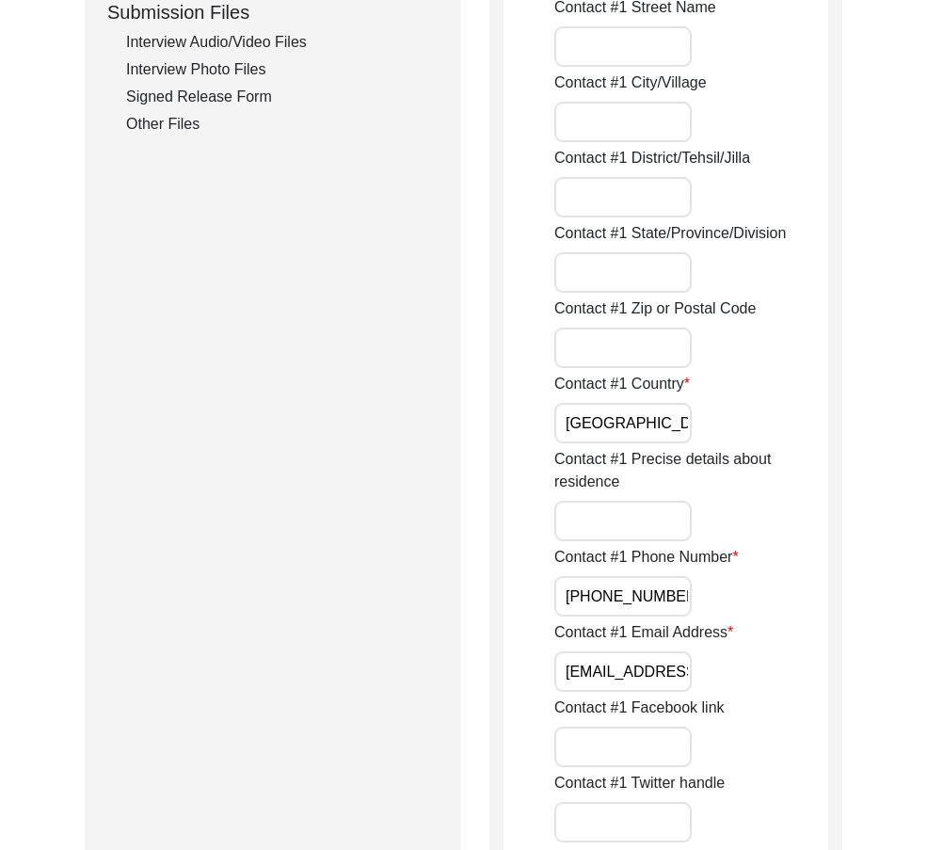
scroll to position [0, 72]
drag, startPoint x: 567, startPoint y: 678, endPoint x: 851, endPoint y: 676, distance: 283.2
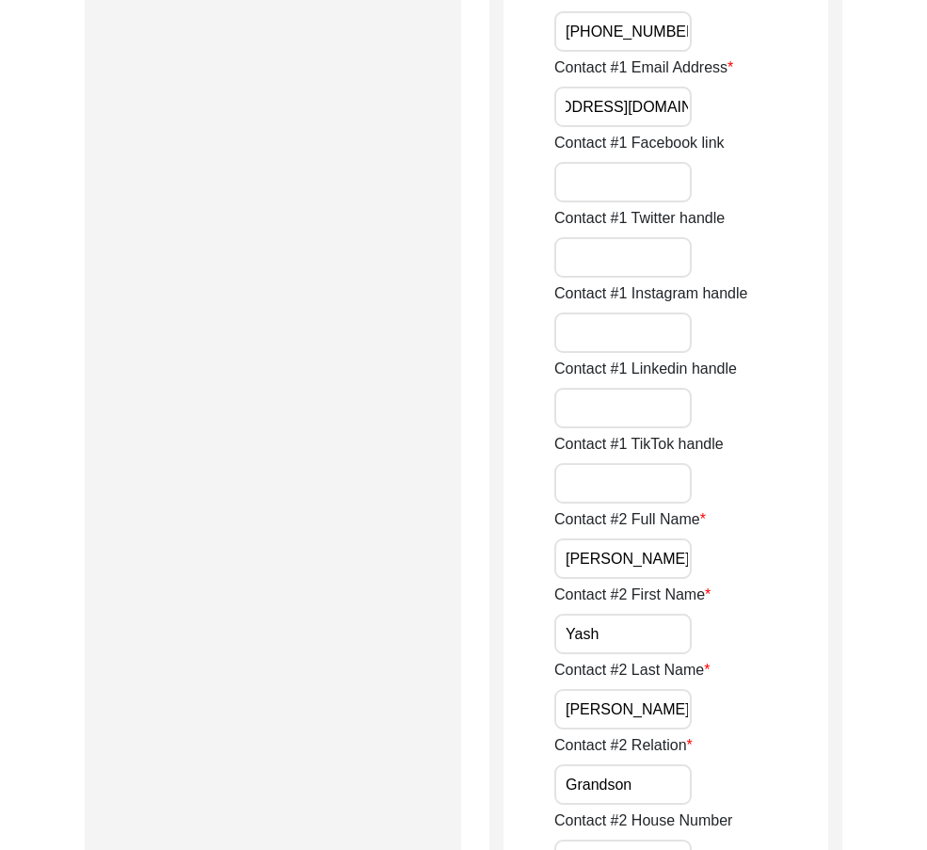
scroll to position [0, 0]
click at [679, 552] on input "[PERSON_NAME]" at bounding box center [622, 558] width 137 height 40
click at [664, 631] on input "Yash" at bounding box center [622, 634] width 137 height 40
click at [662, 695] on input "[PERSON_NAME]" at bounding box center [622, 709] width 137 height 40
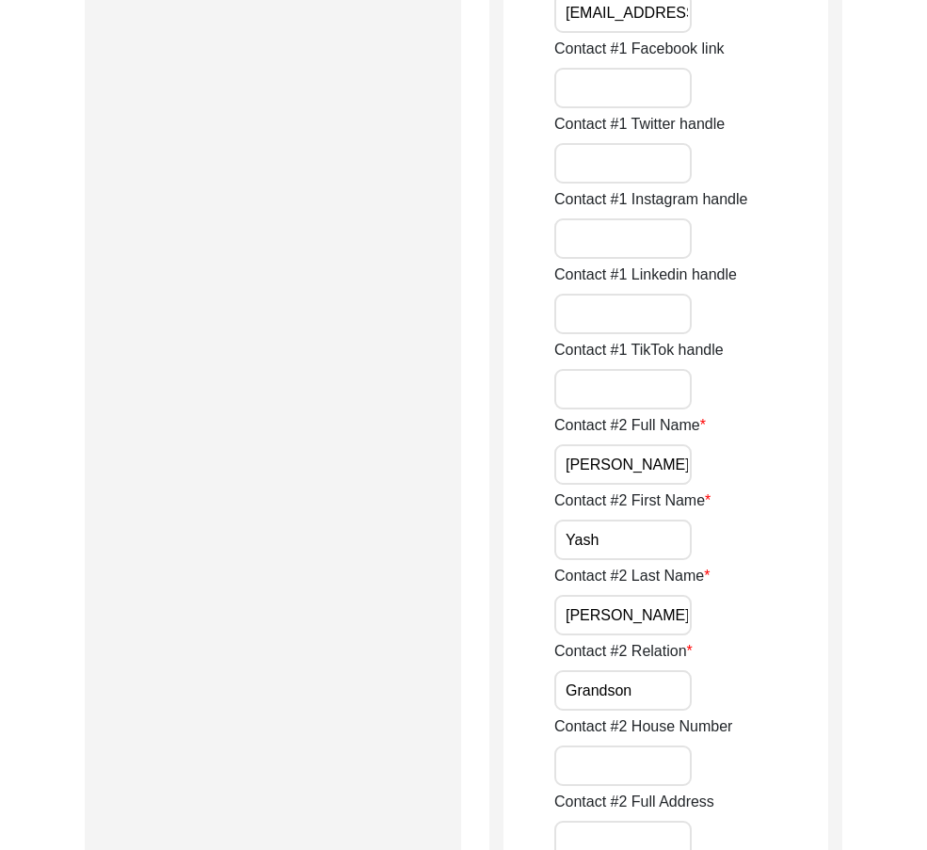
click at [661, 697] on input "Grandson" at bounding box center [622, 690] width 137 height 40
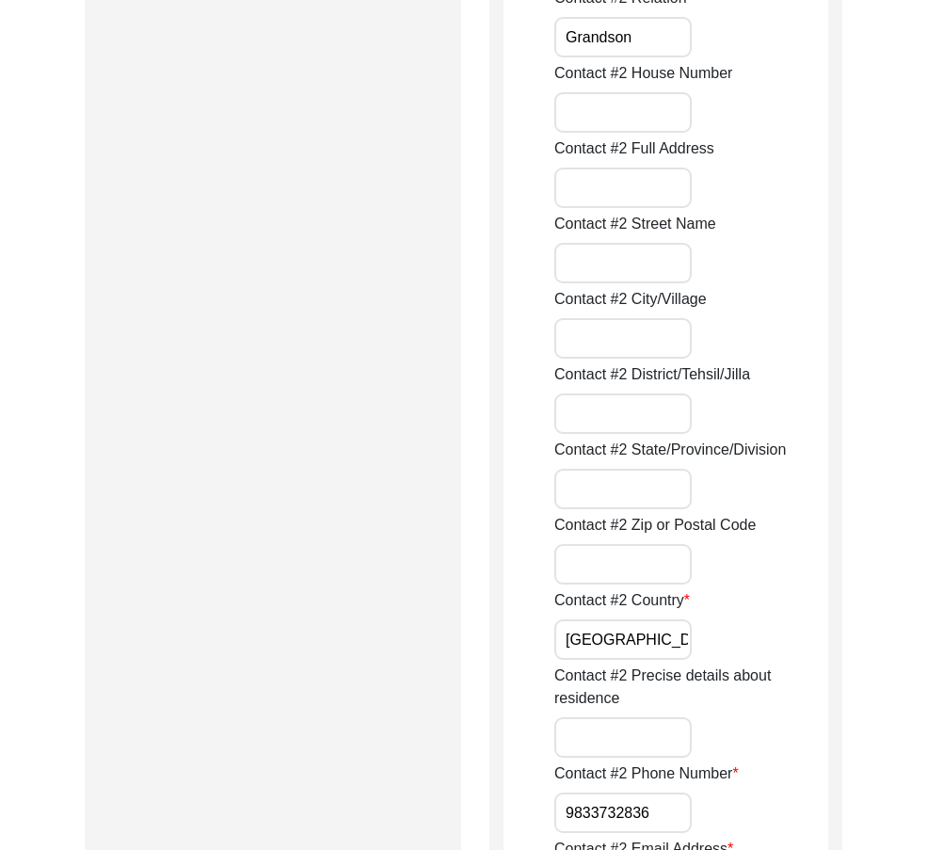
scroll to position [2258, 0]
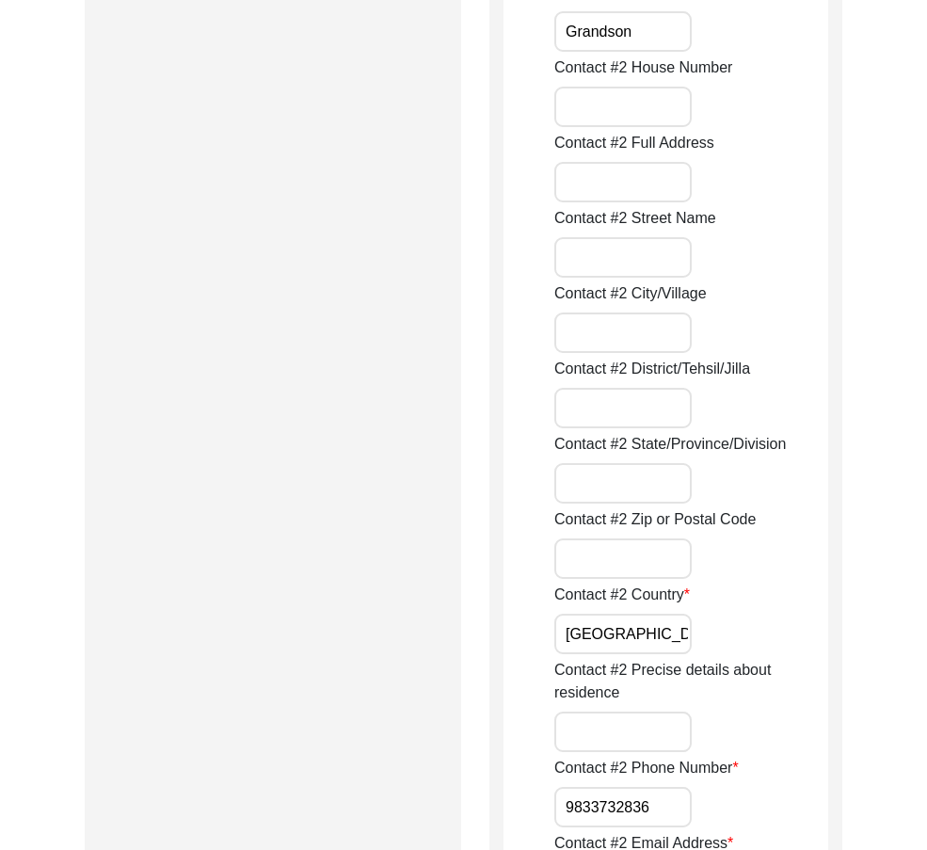
drag, startPoint x: 640, startPoint y: 641, endPoint x: 636, endPoint y: 653, distance: 12.8
click at [640, 641] on input "[GEOGRAPHIC_DATA]" at bounding box center [622, 634] width 137 height 40
click at [568, 797] on input "9833732836" at bounding box center [622, 807] width 137 height 40
paste input "+91"
drag, startPoint x: 566, startPoint y: 799, endPoint x: 774, endPoint y: 802, distance: 208.0
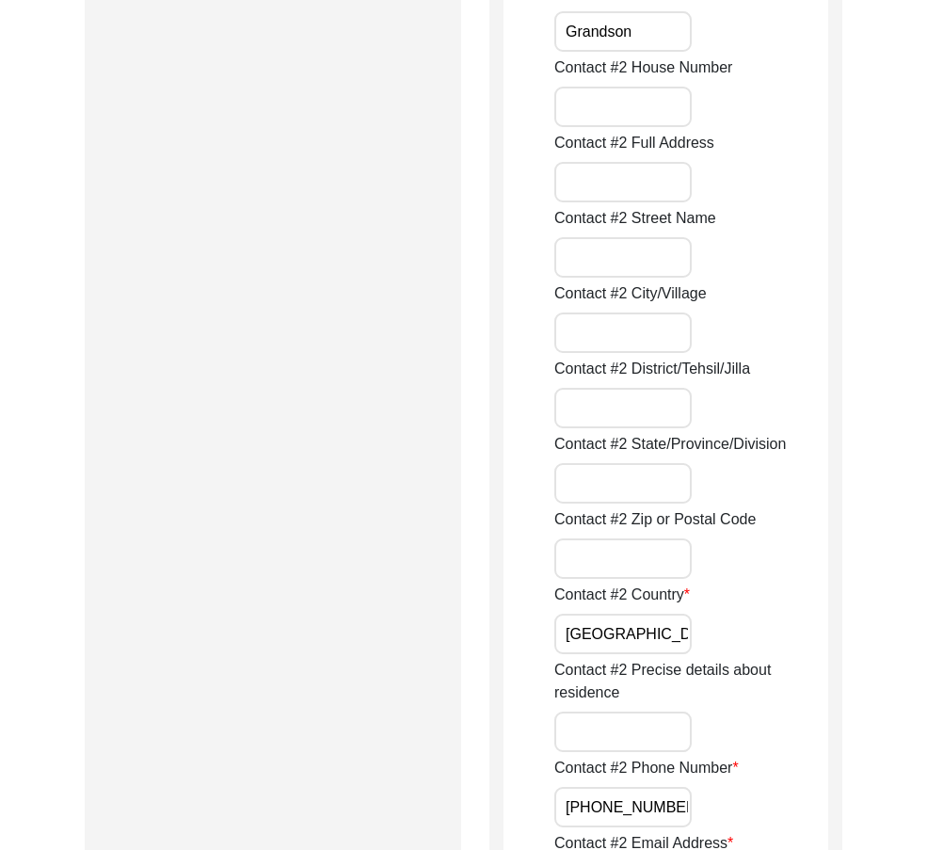
click at [775, 799] on div "Contact #2 Phone Number [PHONE_NUMBER]" at bounding box center [691, 792] width 274 height 71
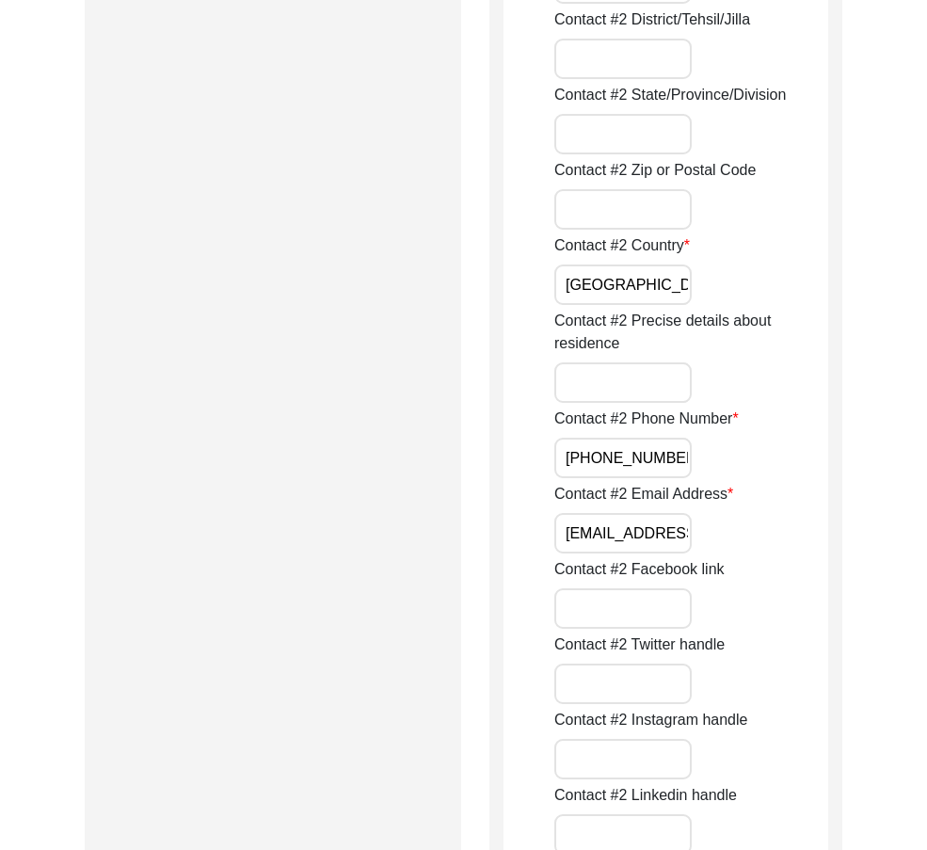
scroll to position [2635, 0]
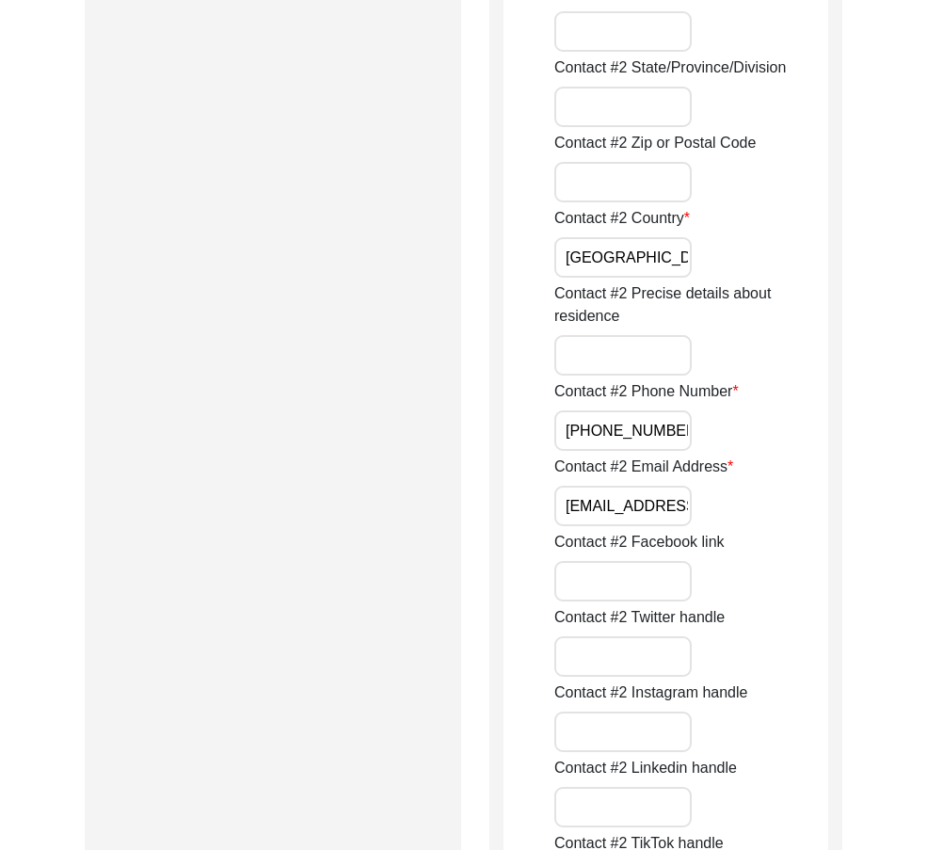
type input "[PHONE_NUMBER]"
drag, startPoint x: 675, startPoint y: 515, endPoint x: 781, endPoint y: 515, distance: 106.3
click at [781, 515] on div "Contact #2 Email Address [EMAIL_ADDRESS][DOMAIN_NAME]" at bounding box center [691, 490] width 274 height 71
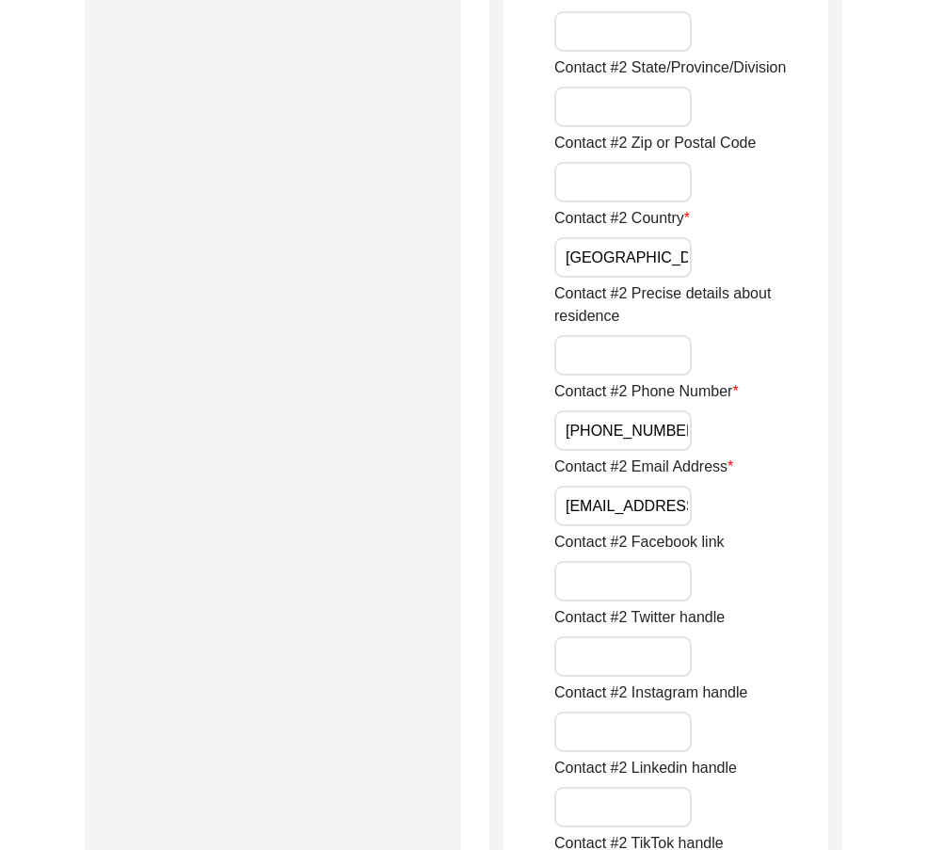
click at [781, 515] on div "Contact #2 Email Address [EMAIL_ADDRESS][DOMAIN_NAME]" at bounding box center [691, 490] width 274 height 71
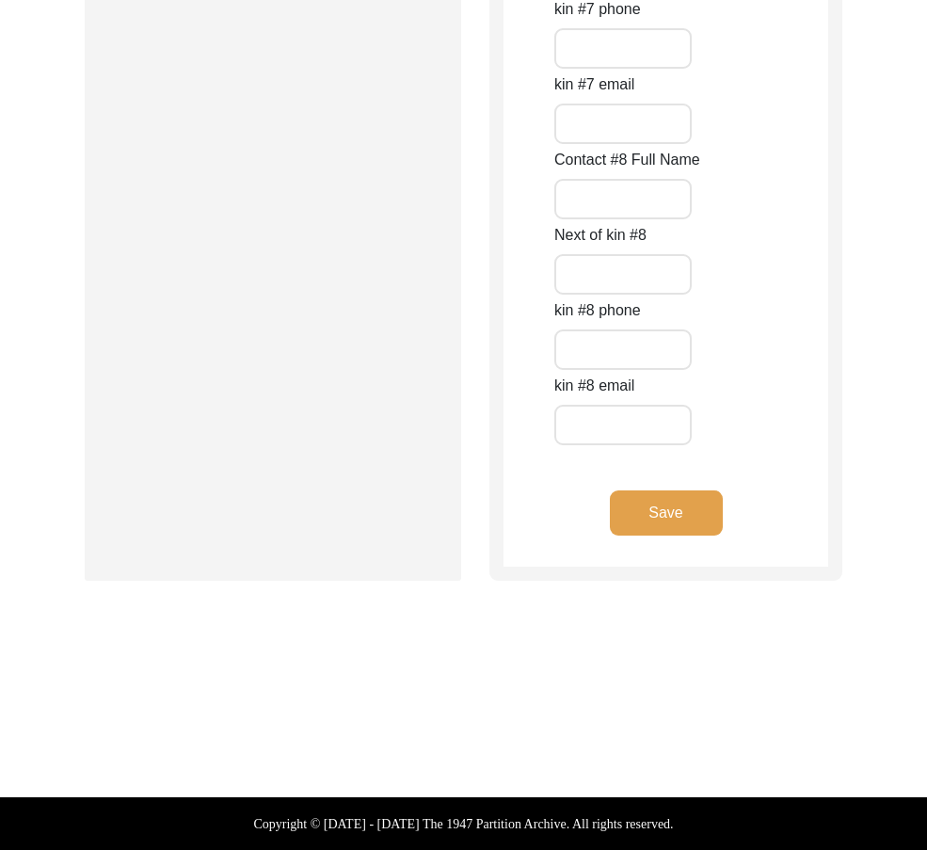
click at [644, 521] on button "Save" at bounding box center [666, 512] width 113 height 45
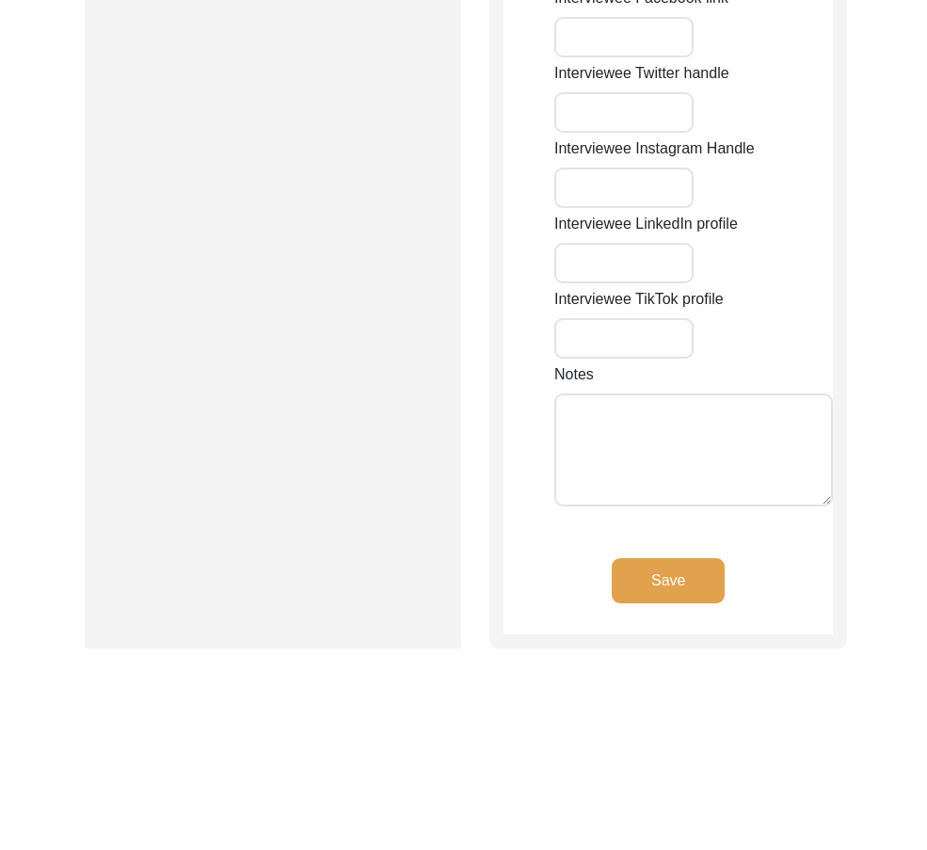
type input "3 /A,601"
type input "[PERSON_NAME] Manor"
type input "[GEOGRAPHIC_DATA]"
type input "[GEOGRAPHIC_DATA] Suburban"
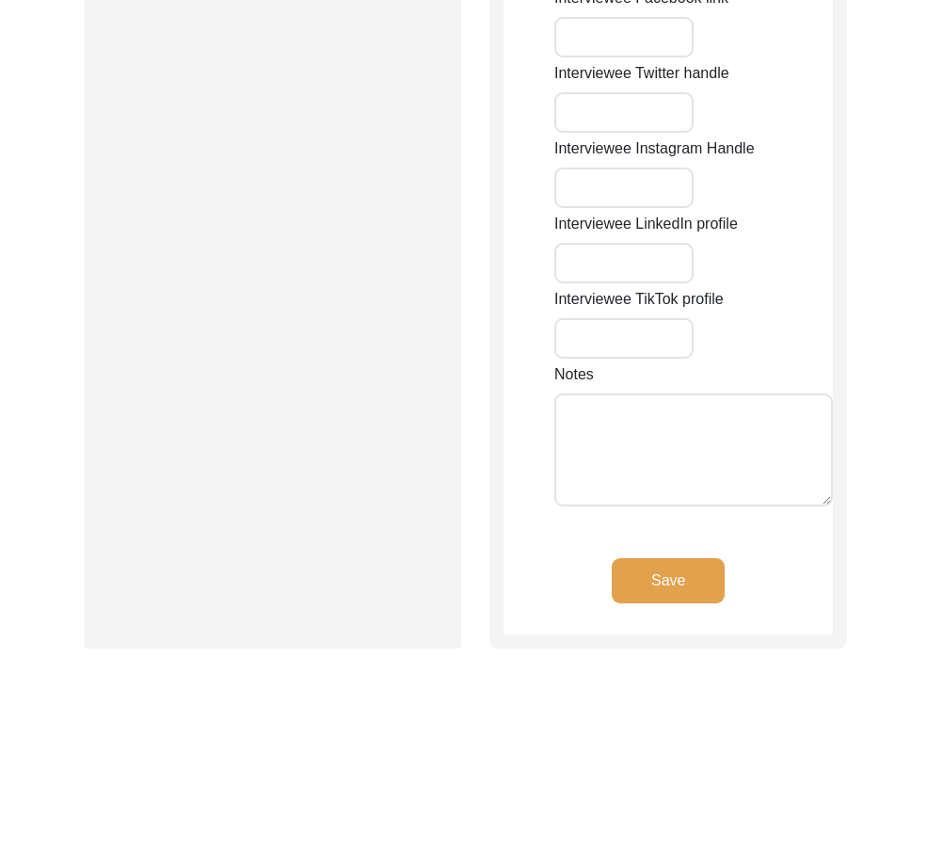
type input "400076"
type input "[GEOGRAPHIC_DATA]"
type input "[GEOGRAPHIC_DATA], [GEOGRAPHIC_DATA], [GEOGRAPHIC_DATA]"
type input "19.126958762875347"
type input "72.90303371023448"
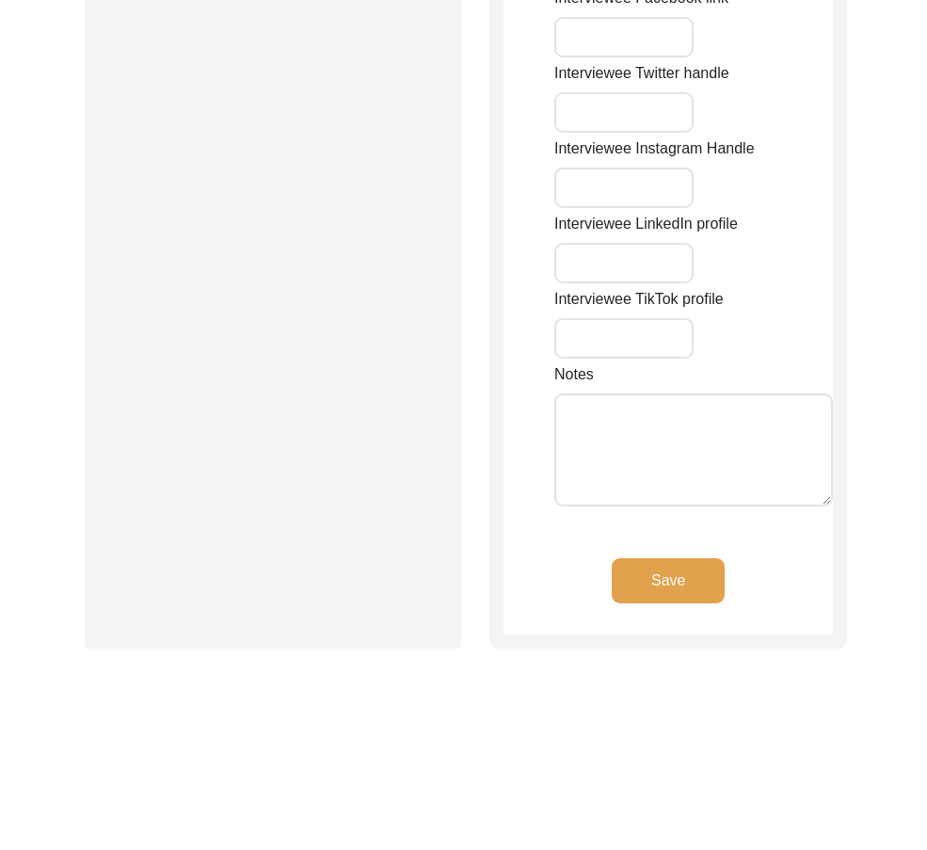
type input "9137750719"
type input "-"
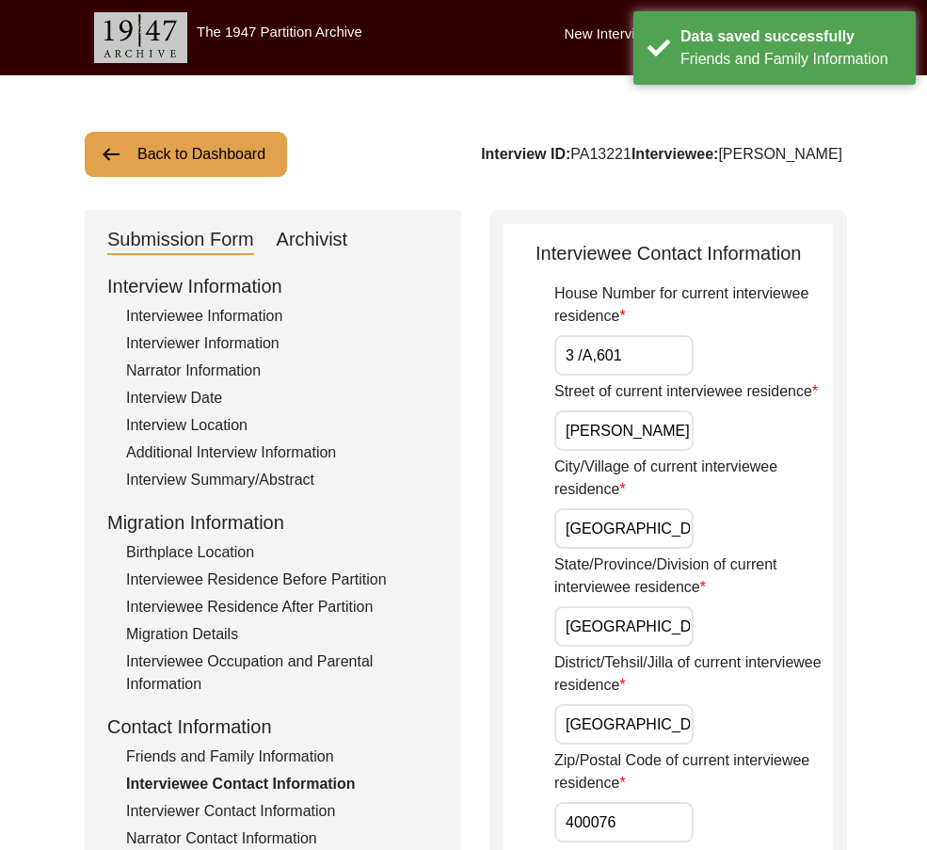
drag, startPoint x: 644, startPoint y: 355, endPoint x: 522, endPoint y: 355, distance: 121.4
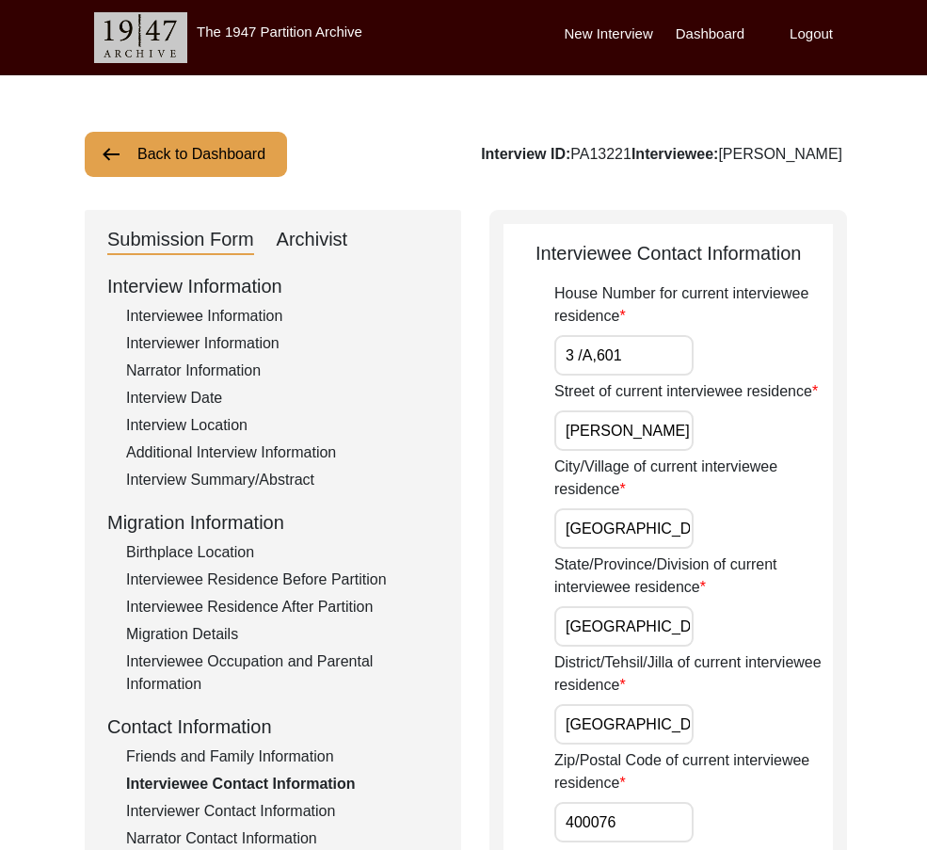
click at [576, 359] on input "3 /A,601" at bounding box center [623, 355] width 139 height 40
click at [659, 356] on input "3/A, 601" at bounding box center [623, 355] width 139 height 40
type input "3/A, 601"
drag, startPoint x: 566, startPoint y: 423, endPoint x: 747, endPoint y: 429, distance: 181.7
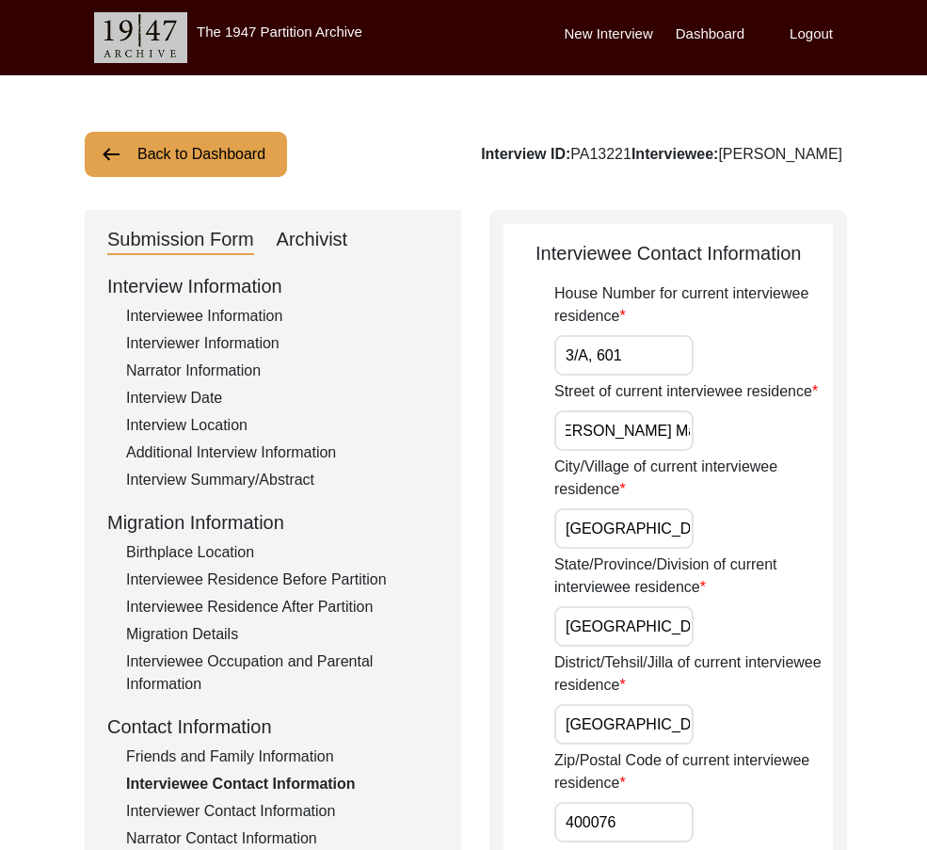
click at [747, 429] on div "Street of current interviewee residence [PERSON_NAME][GEOGRAPHIC_DATA]" at bounding box center [693, 415] width 279 height 71
click at [701, 518] on div "City/Village of current interviewee residence [GEOGRAPHIC_DATA]" at bounding box center [693, 501] width 279 height 93
click at [679, 536] on input "[GEOGRAPHIC_DATA]" at bounding box center [623, 528] width 139 height 40
click at [672, 626] on input "[GEOGRAPHIC_DATA]" at bounding box center [623, 626] width 139 height 40
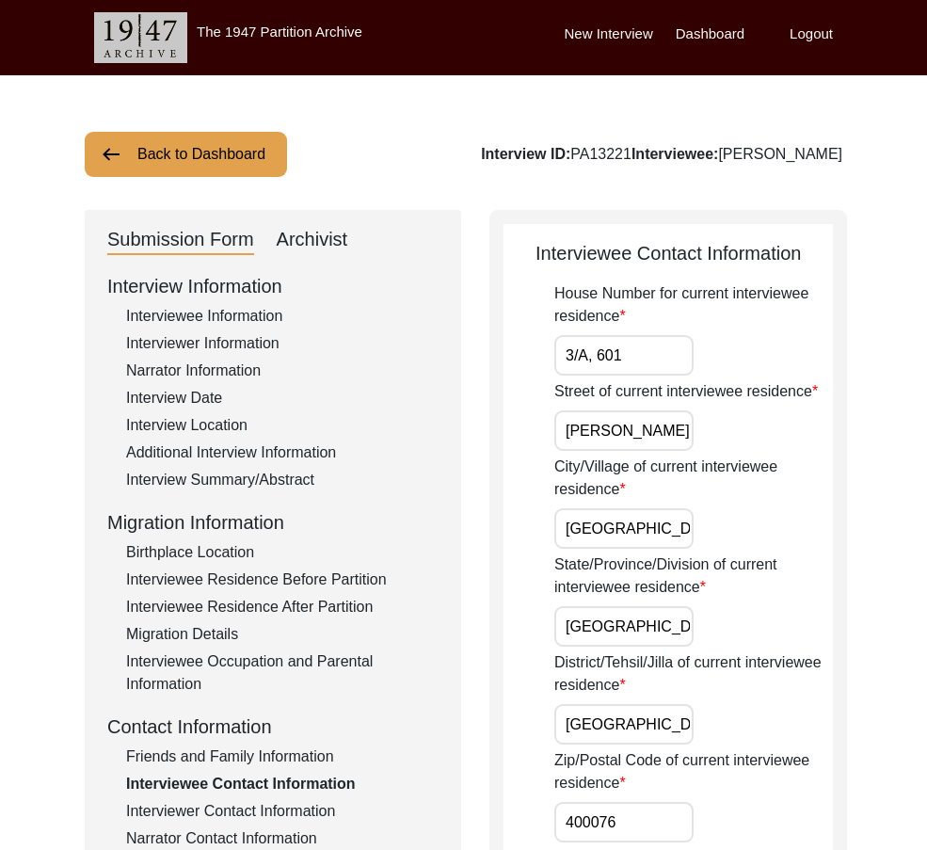
drag, startPoint x: 566, startPoint y: 729, endPoint x: 722, endPoint y: 729, distance: 155.3
click at [722, 729] on div "District/Tehsil/Jilla of current interviewee residence [GEOGRAPHIC_DATA] Suburb…" at bounding box center [693, 697] width 279 height 93
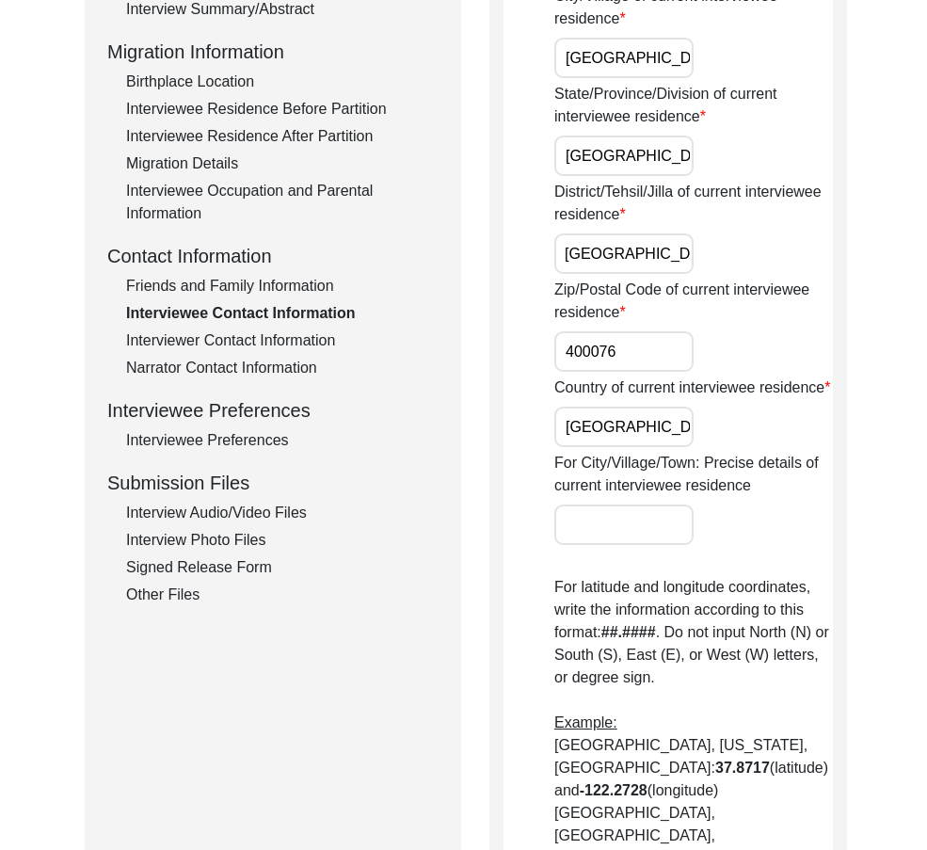
scroll to position [0, 0]
click at [646, 425] on div "Country of current interviewee residence [DEMOGRAPHIC_DATA]" at bounding box center [693, 411] width 279 height 71
click at [636, 354] on input "400076" at bounding box center [623, 351] width 139 height 40
click at [624, 439] on input "[GEOGRAPHIC_DATA]" at bounding box center [623, 427] width 139 height 40
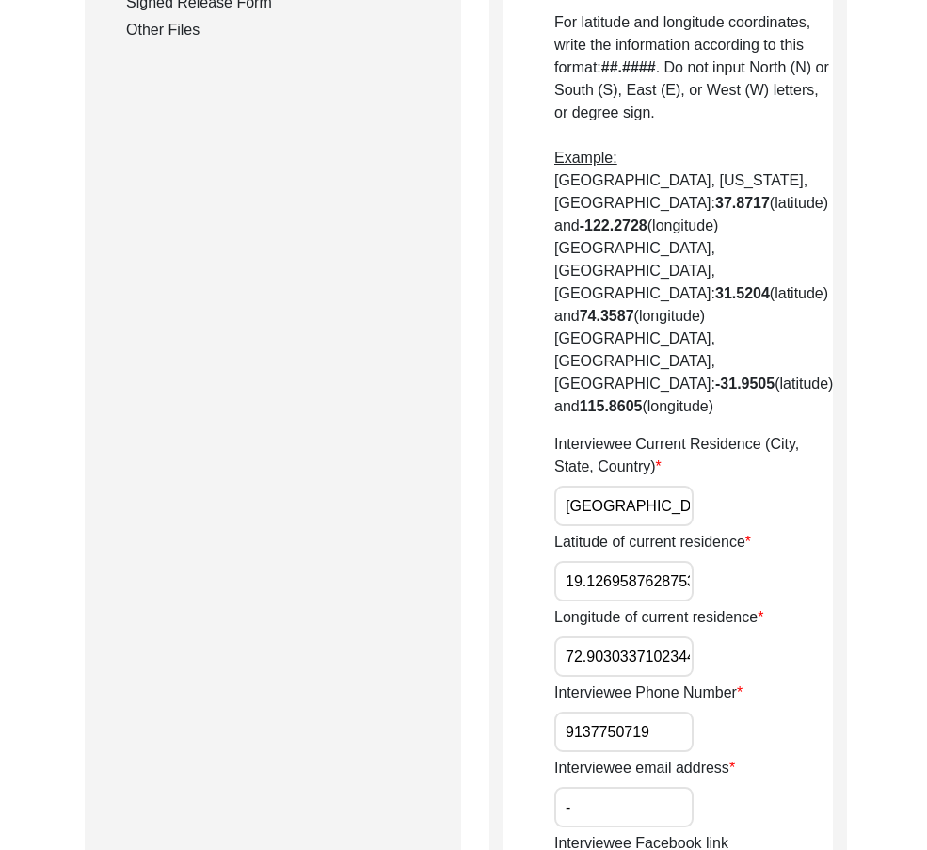
scroll to position [0, 65]
drag, startPoint x: 557, startPoint y: 438, endPoint x: 736, endPoint y: 452, distance: 179.3
click at [736, 452] on div "Interviewee Current Residence (City, State, Country) [GEOGRAPHIC_DATA], [GEOGRA…" at bounding box center [693, 479] width 279 height 93
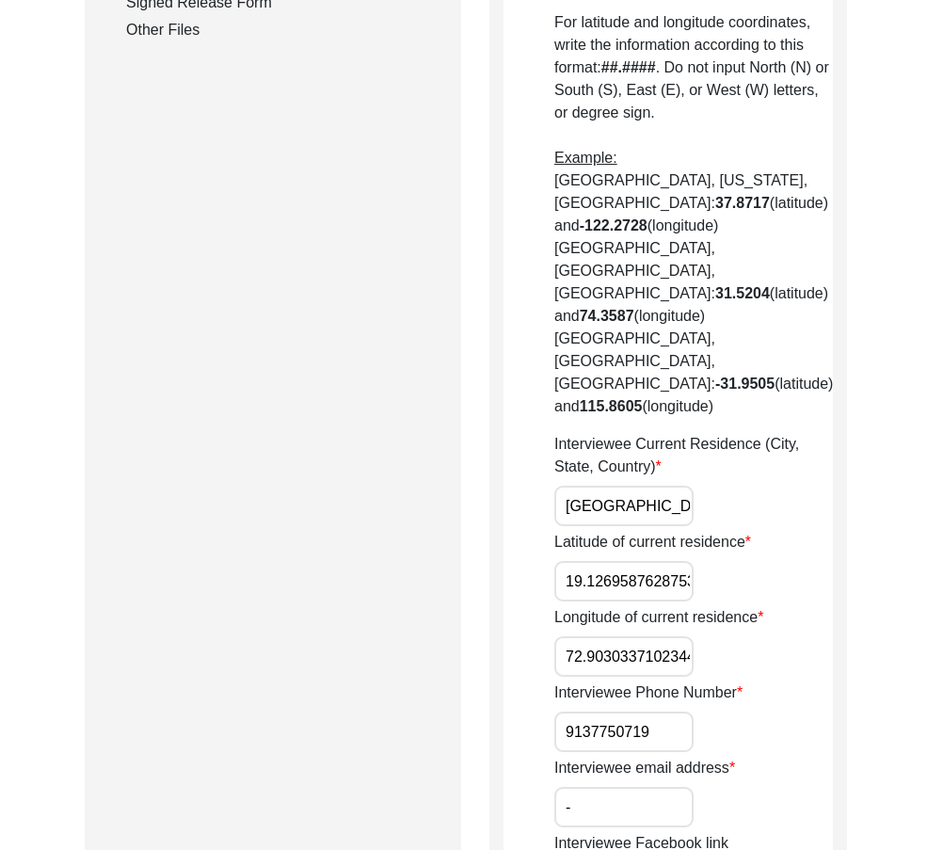
click at [594, 534] on div "House Number for current interviewee residence 3/A, 601 Street of current inter…" at bounding box center [693, 302] width 279 height 2111
click at [593, 561] on input "19.126958762875347" at bounding box center [623, 581] width 139 height 40
click at [894, 498] on div "Back to Dashboard Interview ID: PA13221 Interviewee: [PERSON_NAME] Submission F…" at bounding box center [463, 337] width 927 height 2594
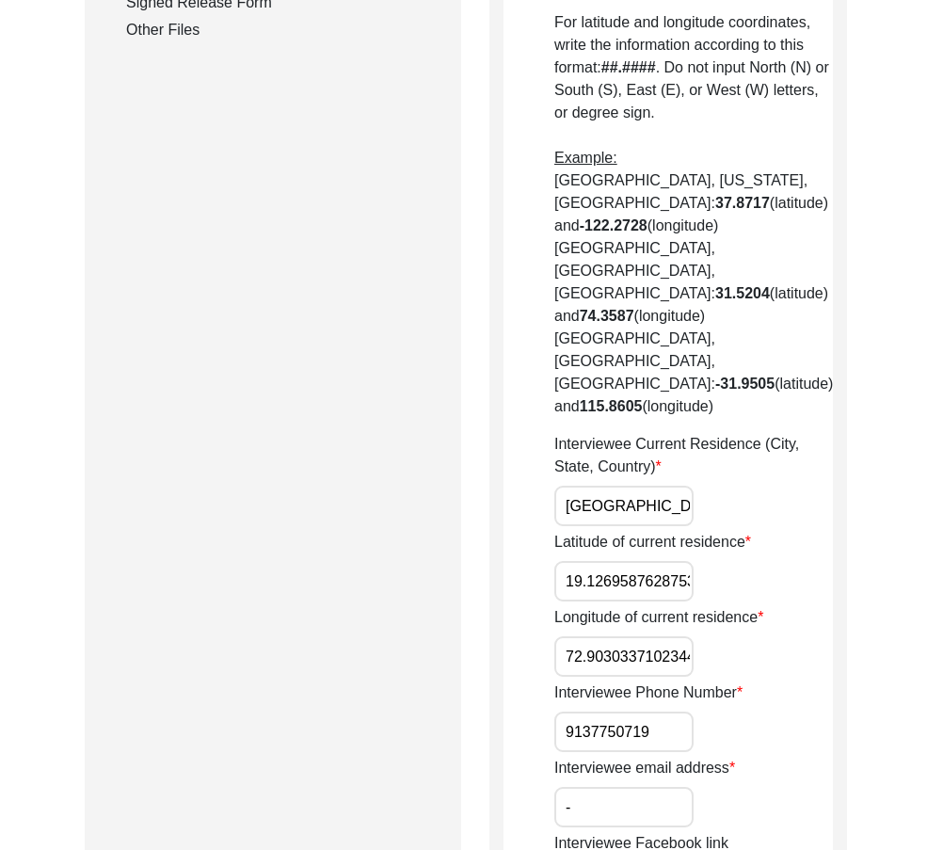
click at [613, 561] on input "19.126958762875347" at bounding box center [623, 581] width 139 height 40
drag, startPoint x: 566, startPoint y: 588, endPoint x: 783, endPoint y: 595, distance: 216.5
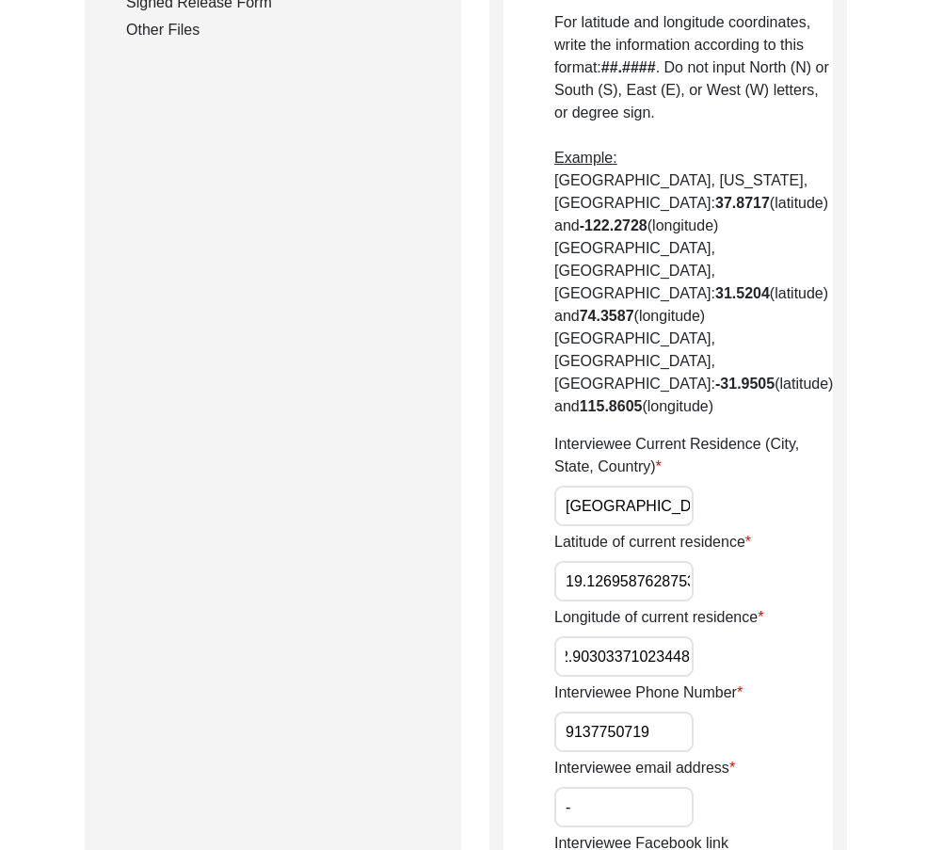
click at [783, 606] on div "Longitude of current residence 72.90303371023448" at bounding box center [693, 641] width 279 height 71
click at [614, 561] on input "19.126958762875347" at bounding box center [623, 581] width 139 height 40
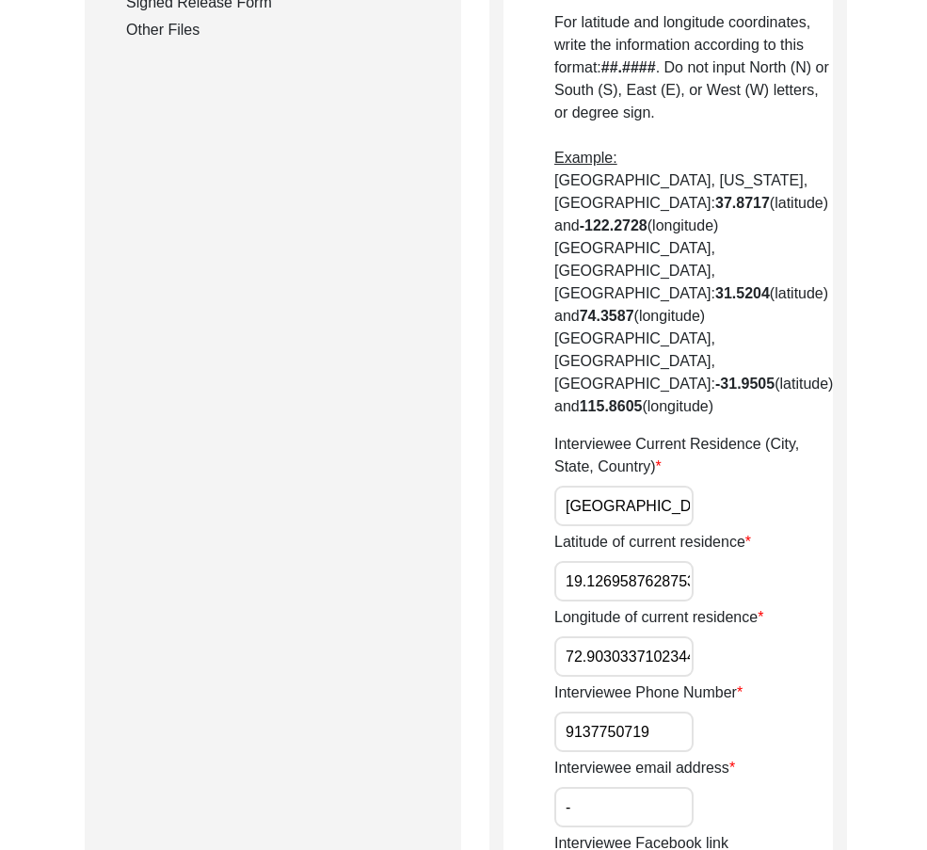
paste input "0760"
type input "19.0760"
click at [573, 636] on input "72.90303371023448" at bounding box center [623, 656] width 139 height 40
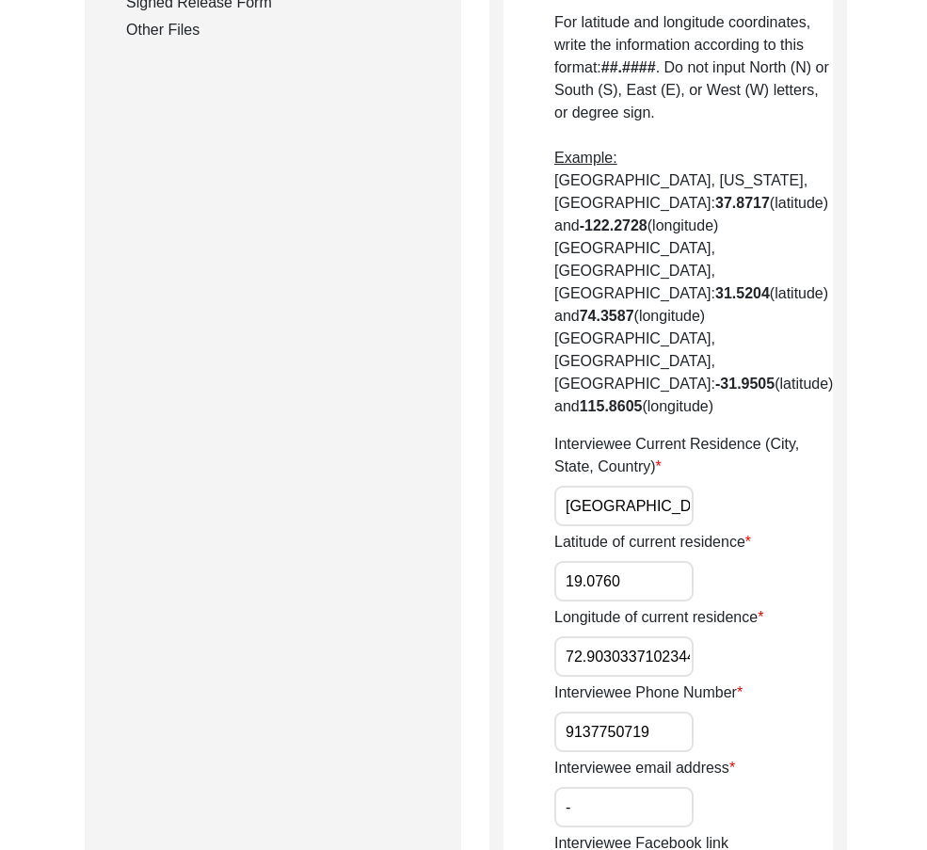
paste input "8777"
type input "72.8777"
click at [625, 787] on input "-" at bounding box center [623, 807] width 139 height 40
type input "N/A"
click at [767, 757] on div "Interviewee email address N/A" at bounding box center [693, 792] width 279 height 71
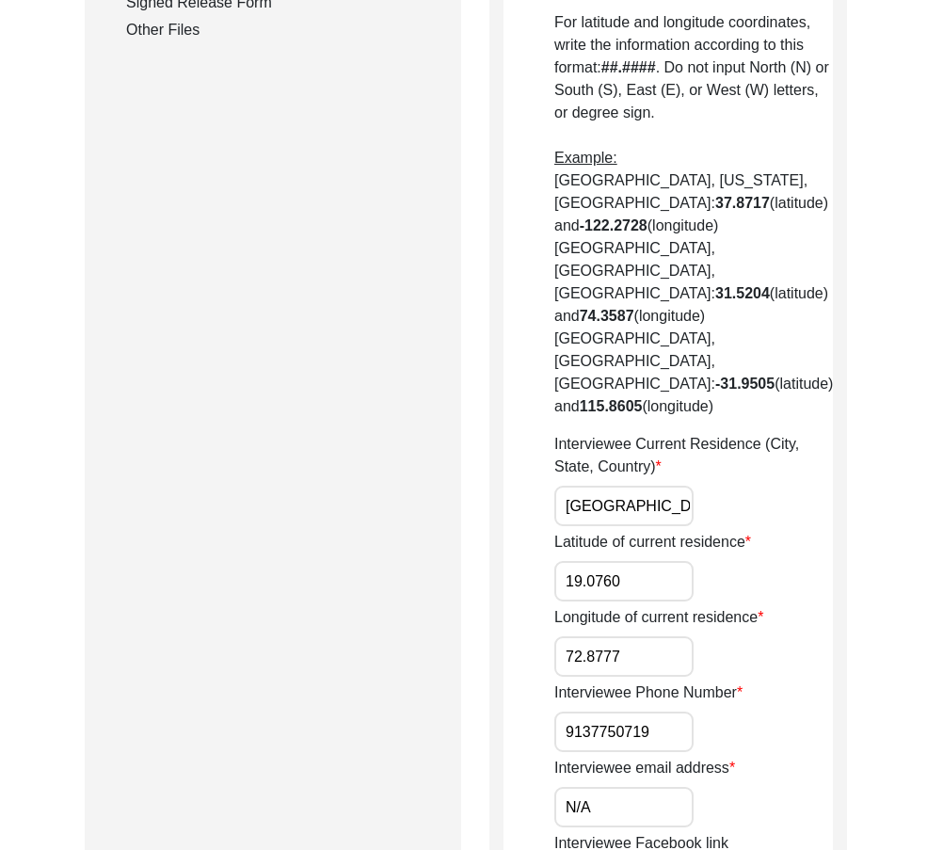
click at [563, 711] on input "9137750719" at bounding box center [623, 731] width 139 height 40
paste input "+91"
drag, startPoint x: 563, startPoint y: 657, endPoint x: 778, endPoint y: 670, distance: 215.9
click at [777, 681] on div "Interviewee Phone Number [PHONE_NUMBER]" at bounding box center [693, 716] width 279 height 71
type input "[PHONE_NUMBER]"
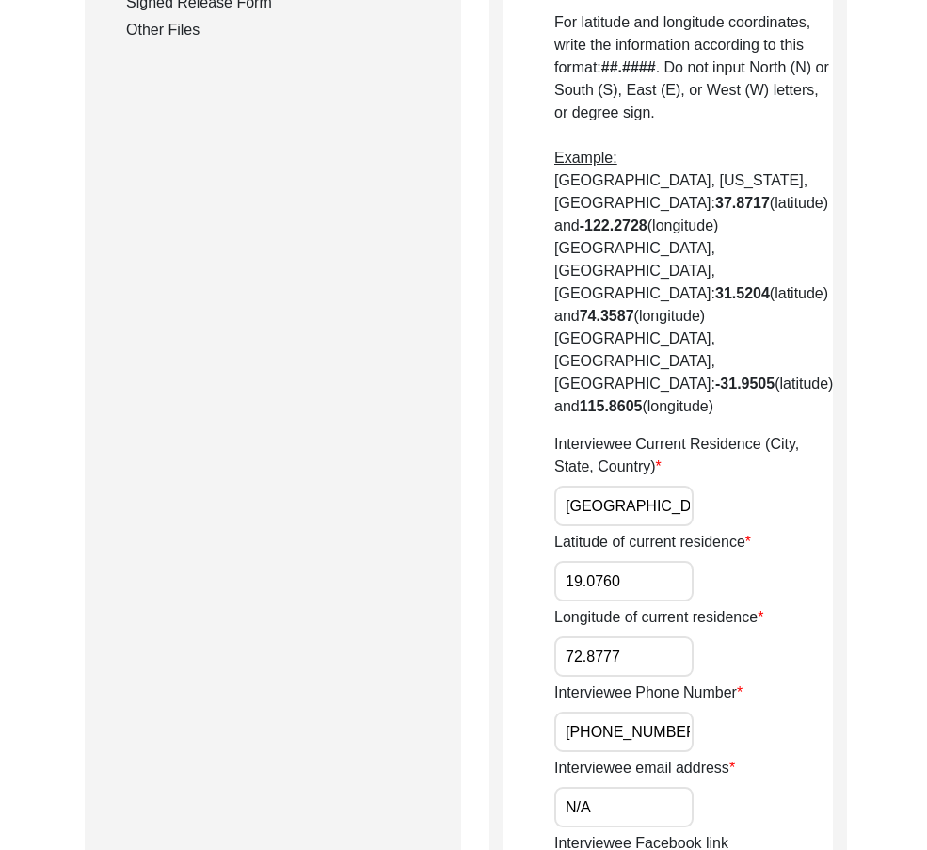
click at [778, 681] on div "Interviewee Phone Number [PHONE_NUMBER]" at bounding box center [693, 716] width 279 height 71
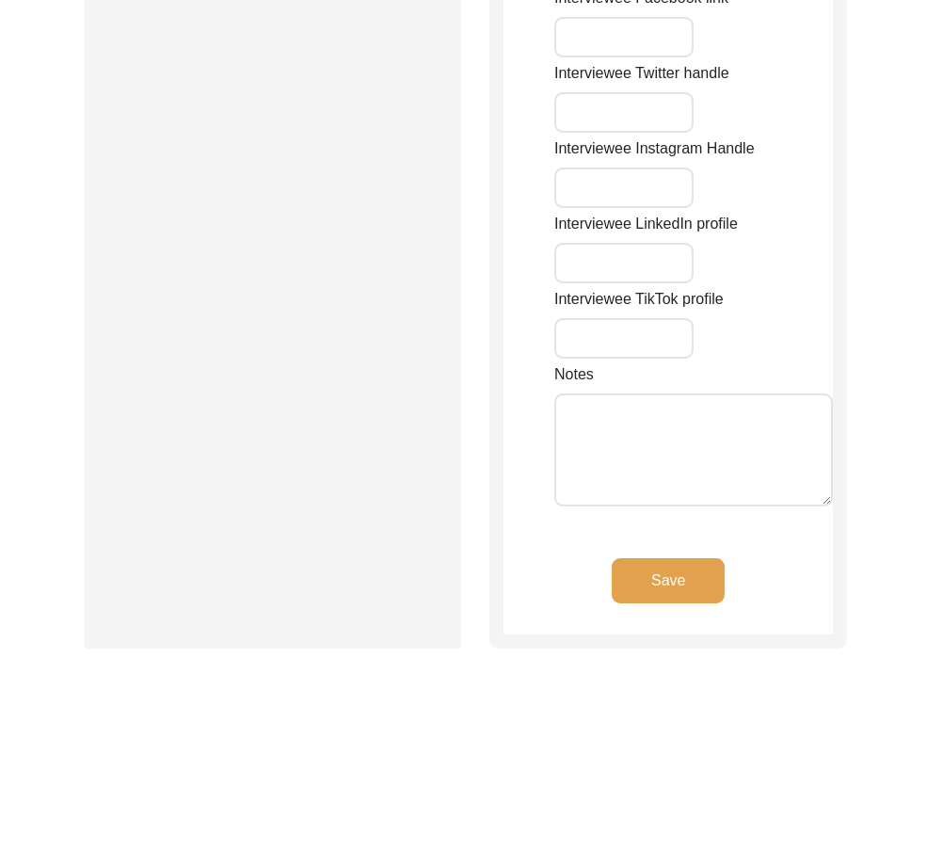
click at [673, 558] on button "Save" at bounding box center [668, 580] width 113 height 45
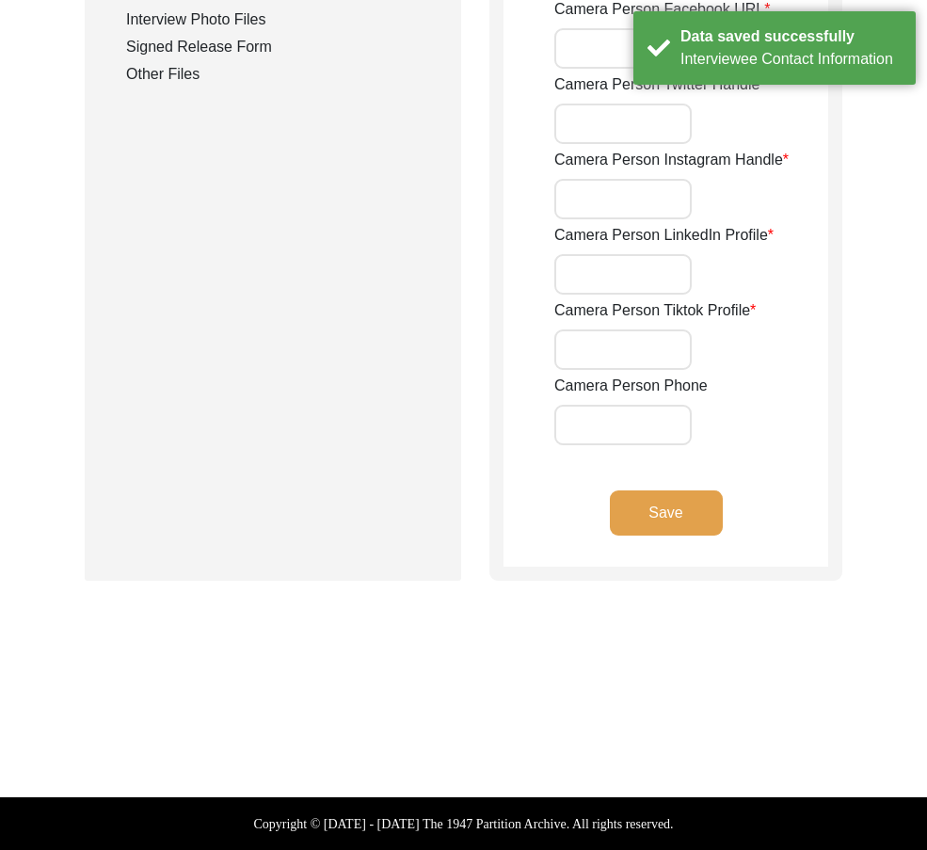
type input "[PHONE_NUMBER]"
type input "[EMAIL_ADDRESS][DOMAIN_NAME]"
type input "-"
type input "[URL][DOMAIN_NAME][PERSON_NAME]"
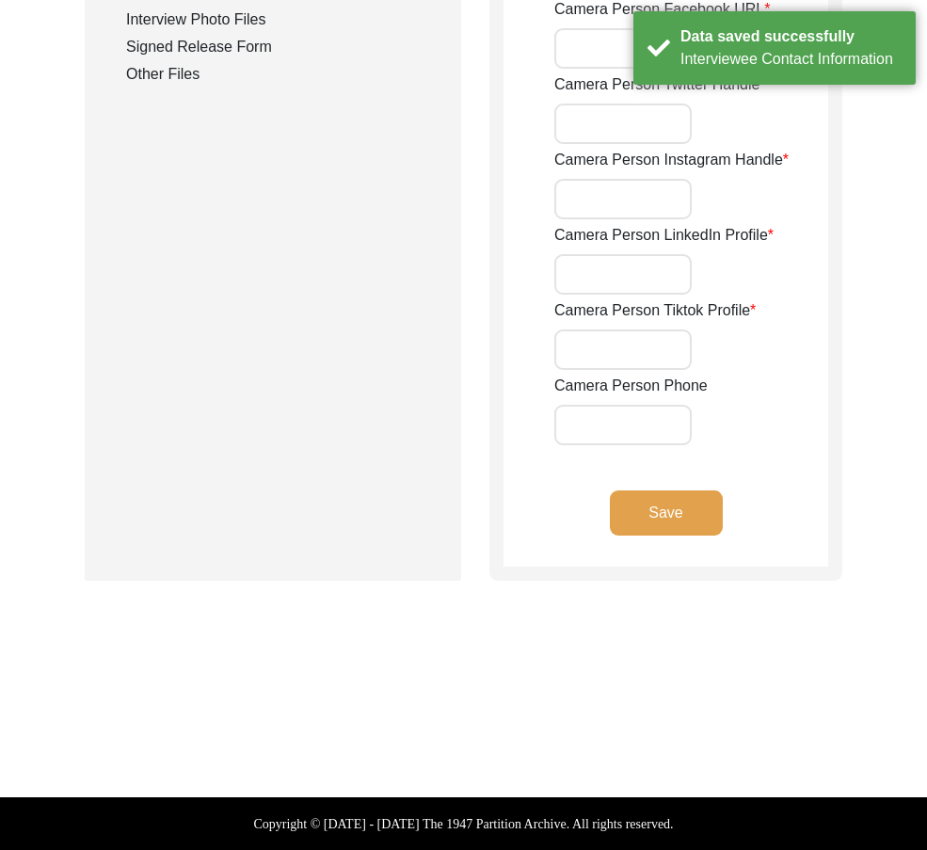
type input "[URL][DOMAIN_NAME][PERSON_NAME]"
type input "-"
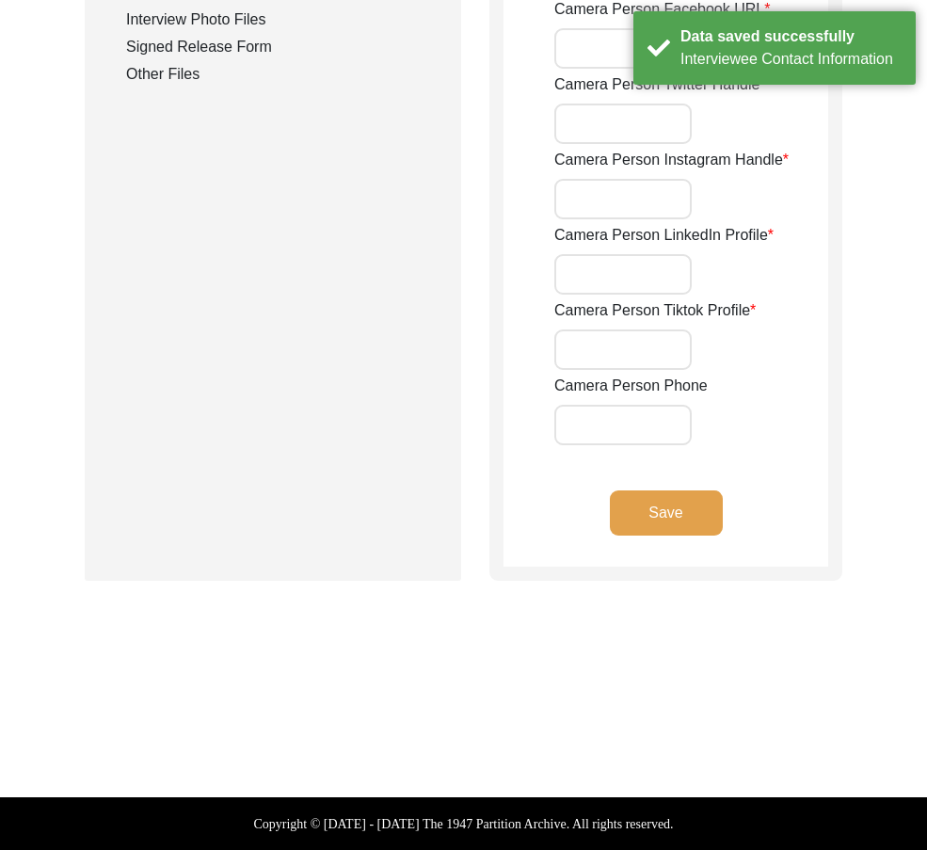
type input "-"
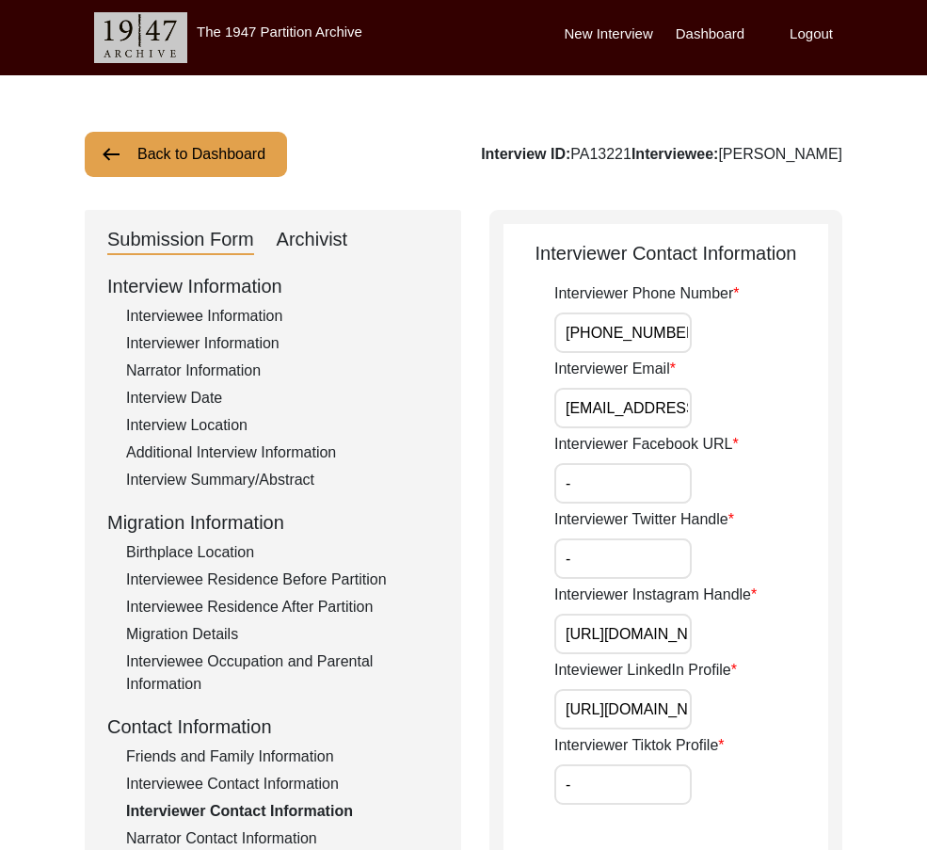
click at [676, 338] on input "[PHONE_NUMBER]" at bounding box center [622, 332] width 137 height 40
click at [606, 396] on div "Interviewer Email [EMAIL_ADDRESS][DOMAIN_NAME]" at bounding box center [691, 393] width 274 height 71
drag, startPoint x: 610, startPoint y: 403, endPoint x: 732, endPoint y: 451, distance: 131.4
click at [820, 412] on div "Interviewer Email [EMAIL_ADDRESS][DOMAIN_NAME]" at bounding box center [691, 393] width 274 height 71
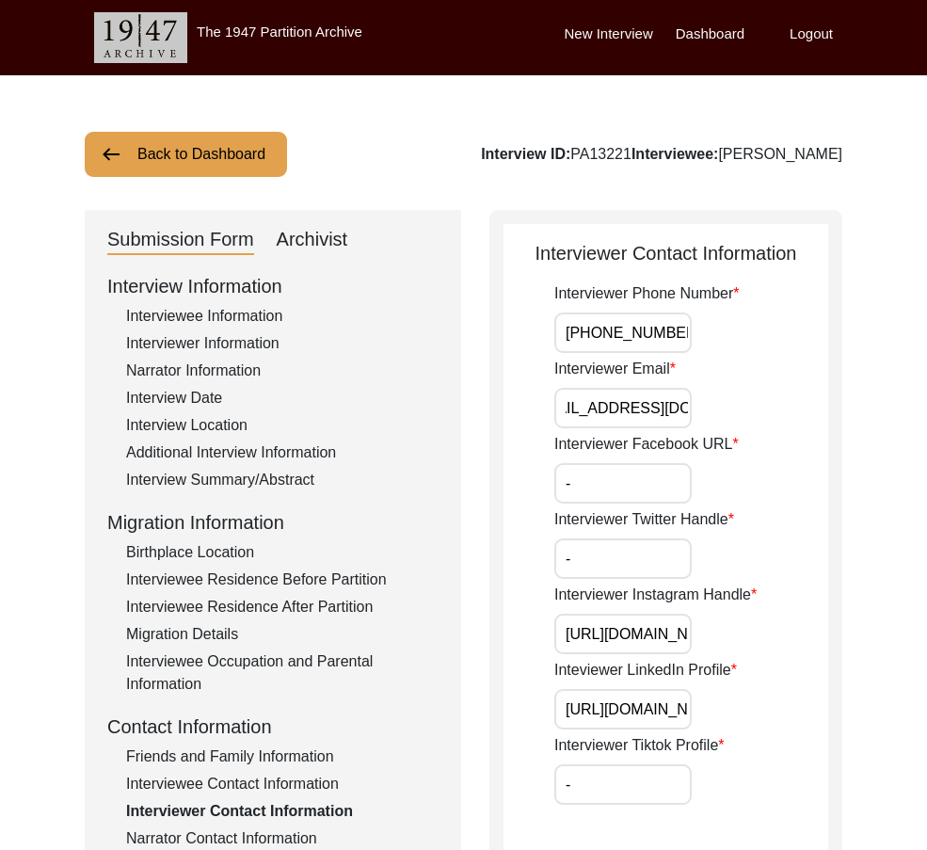
click at [677, 461] on div "Interviewer Facebook URL -" at bounding box center [691, 468] width 274 height 71
drag, startPoint x: 647, startPoint y: 496, endPoint x: 636, endPoint y: 534, distance: 39.3
click at [647, 497] on input "-" at bounding box center [622, 483] width 137 height 40
click at [632, 549] on input "-" at bounding box center [622, 558] width 137 height 40
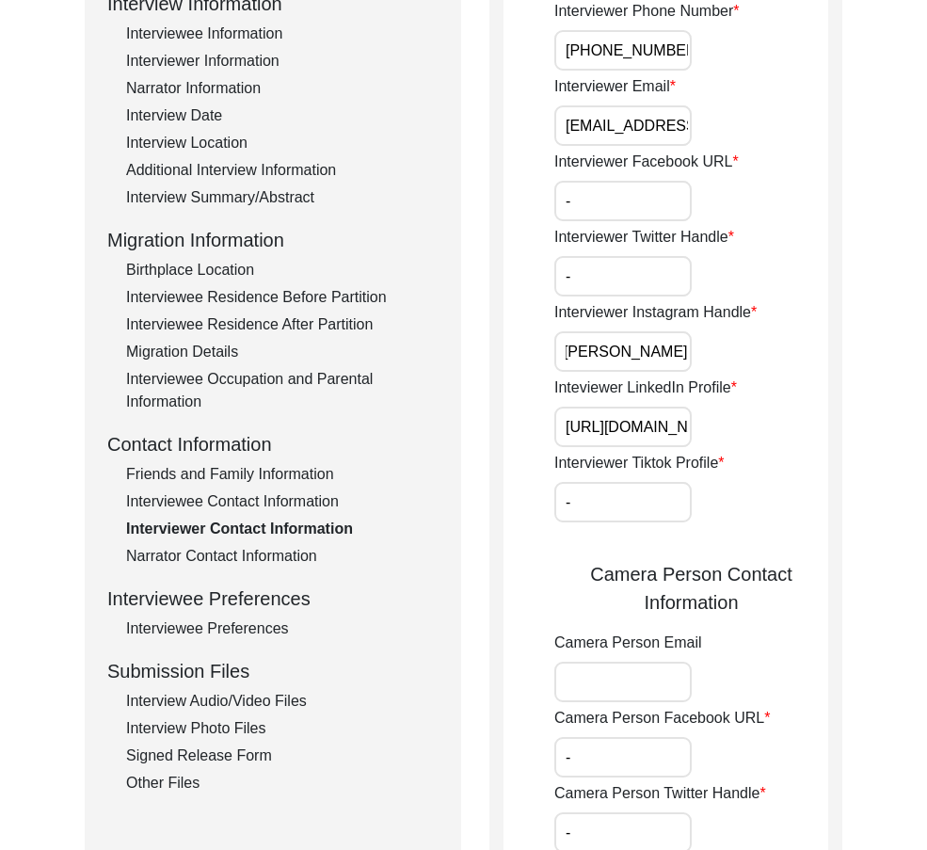
scroll to position [0, 174]
drag, startPoint x: 572, startPoint y: 338, endPoint x: 675, endPoint y: 402, distance: 120.9
click at [708, 392] on div "Interviewer Phone Number [PHONE_NUMBER] Interviewer Email [EMAIL_ADDRESS][DOMAI…" at bounding box center [691, 577] width 274 height 1154
drag, startPoint x: 660, startPoint y: 428, endPoint x: 755, endPoint y: 437, distance: 95.4
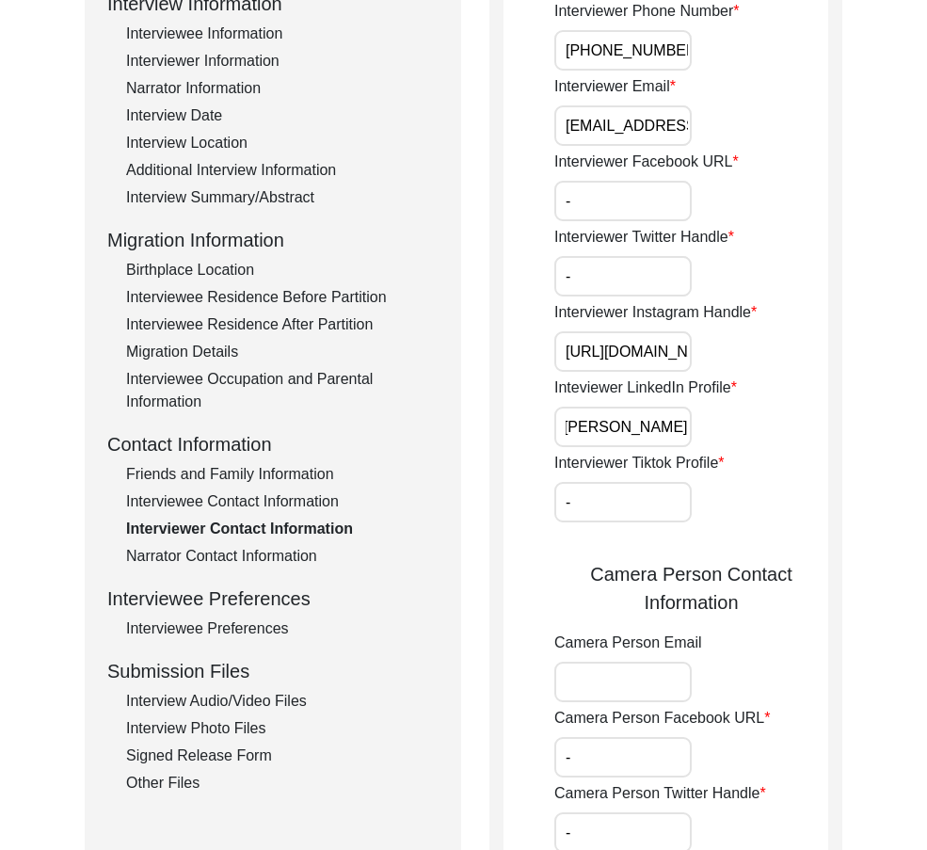
click at [755, 437] on div "Inteviewer LinkedIn Profile [URL][DOMAIN_NAME][PERSON_NAME]" at bounding box center [691, 411] width 274 height 71
click at [683, 488] on input "-" at bounding box center [622, 502] width 137 height 40
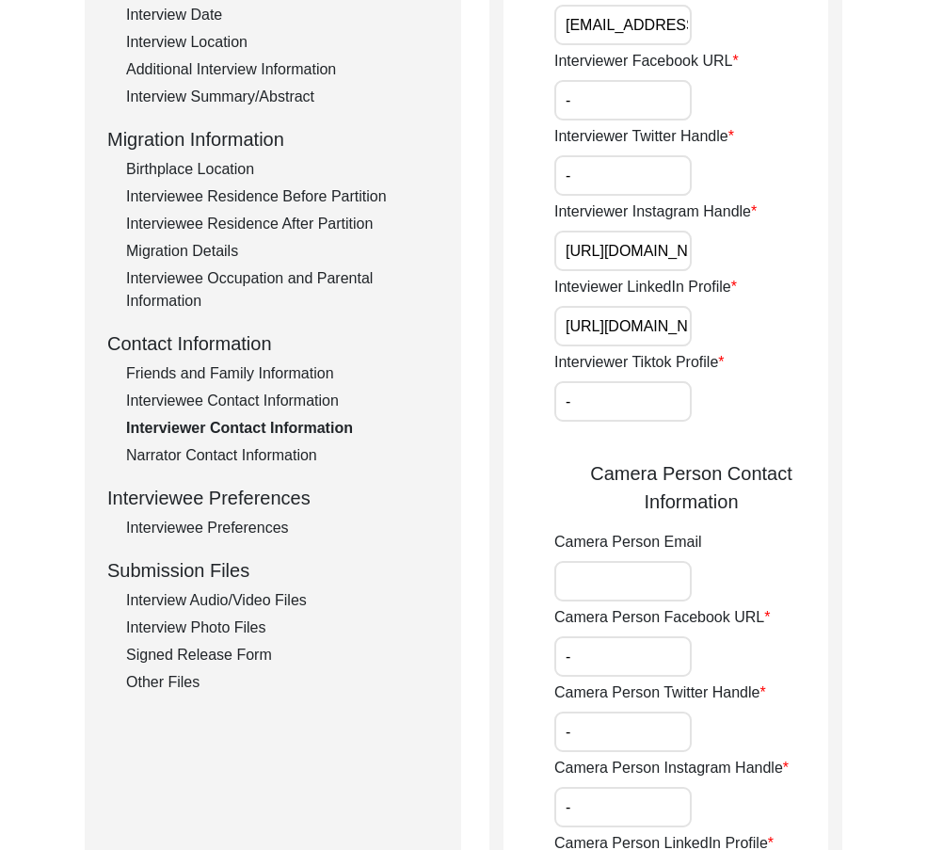
scroll to position [659, 0]
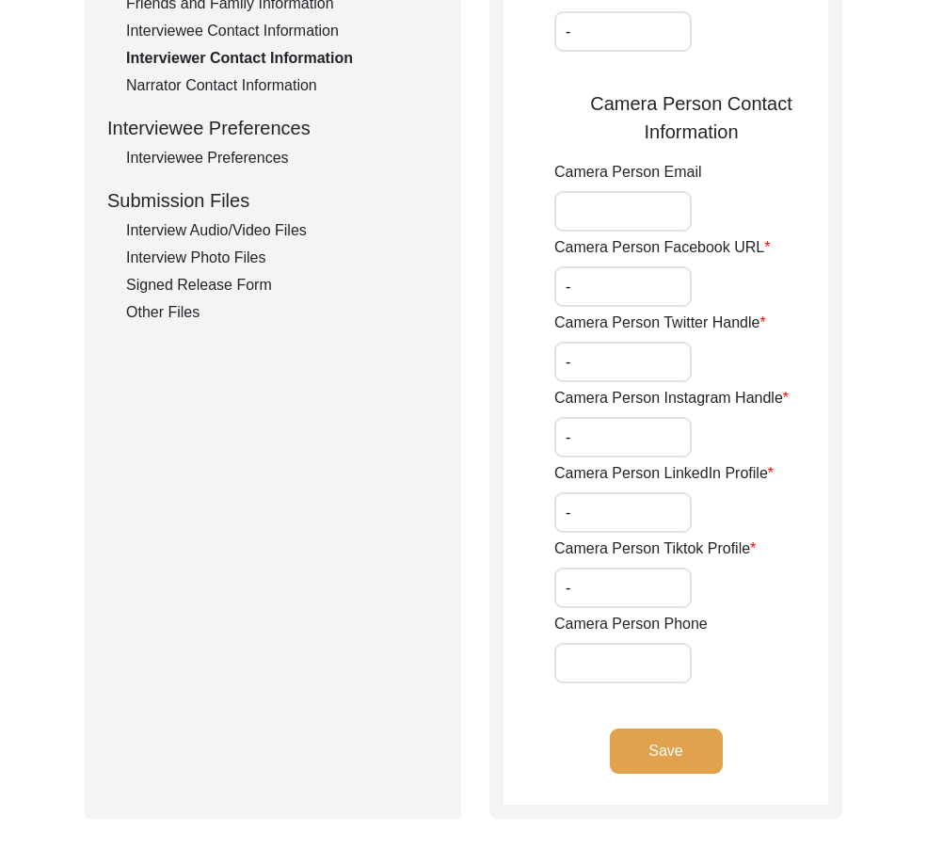
click at [689, 749] on button "Save" at bounding box center [666, 750] width 113 height 45
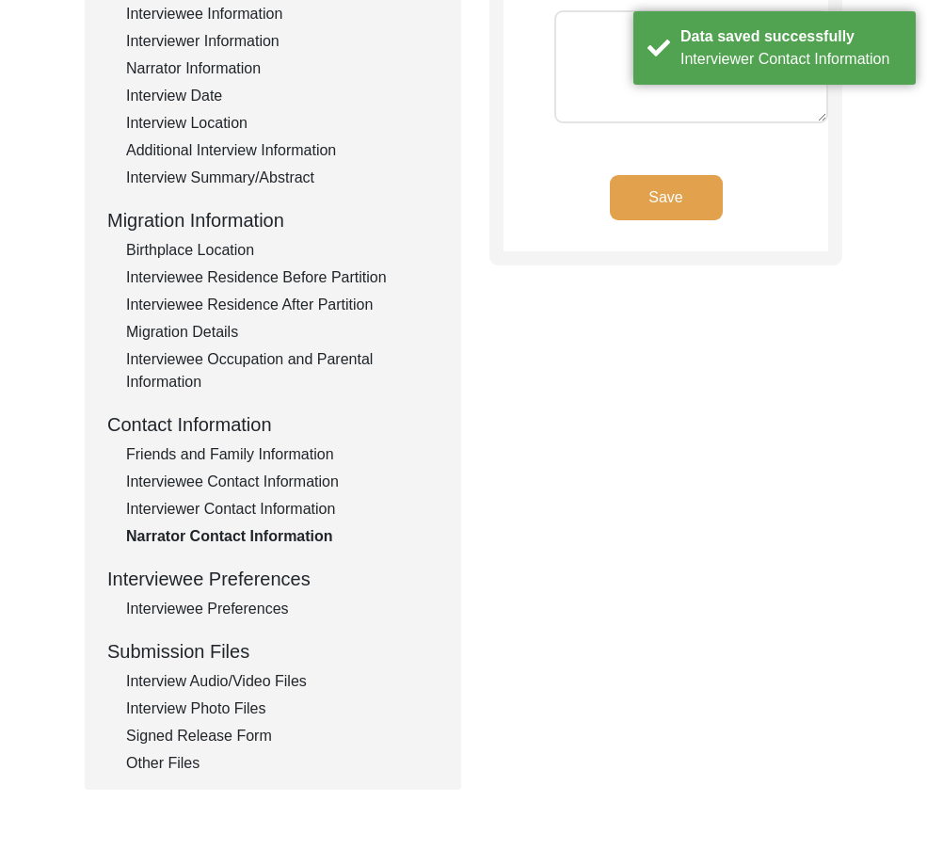
scroll to position [40, 0]
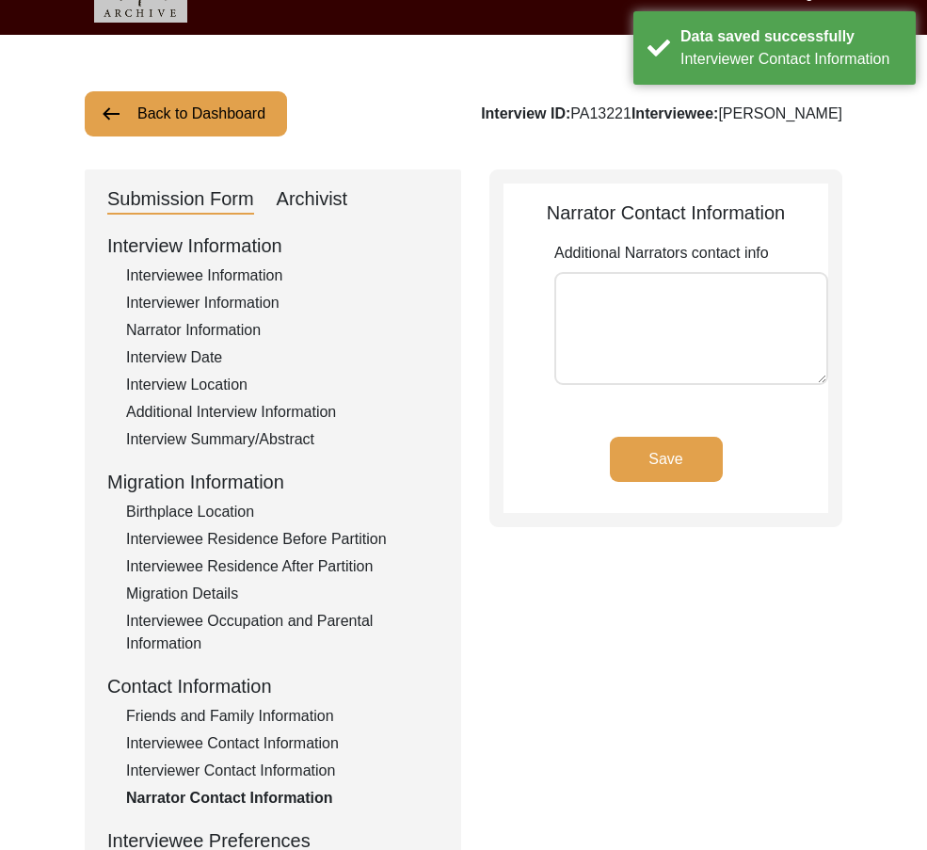
click at [644, 460] on button "Save" at bounding box center [666, 459] width 113 height 45
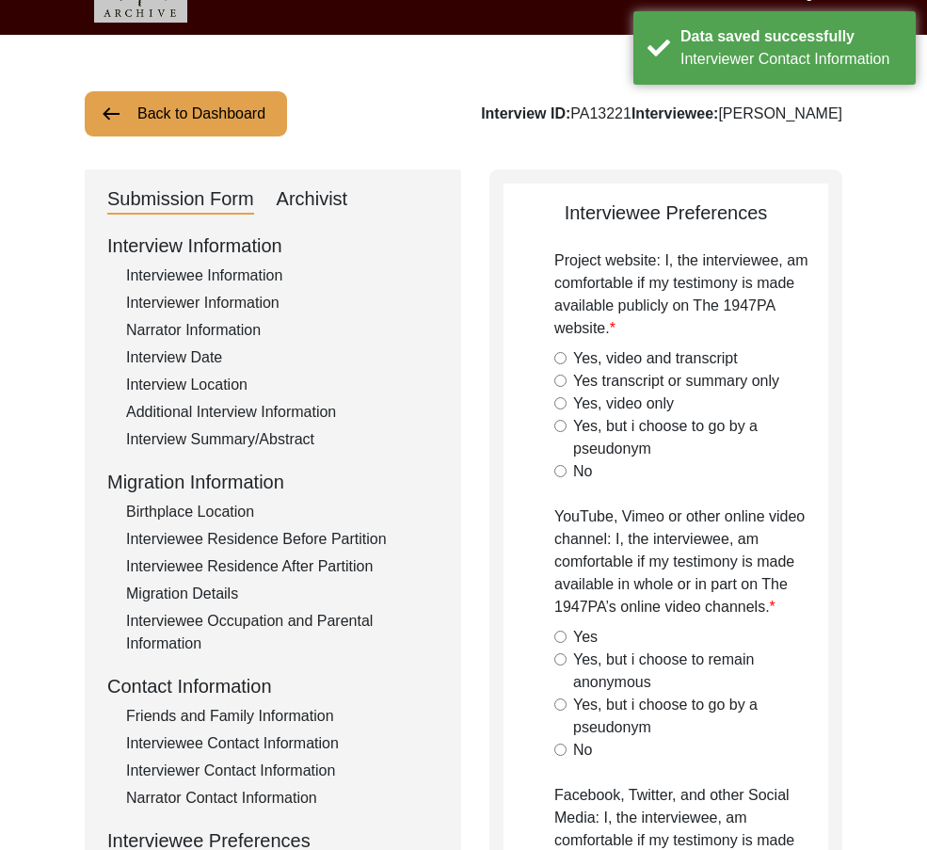
radio input "true"
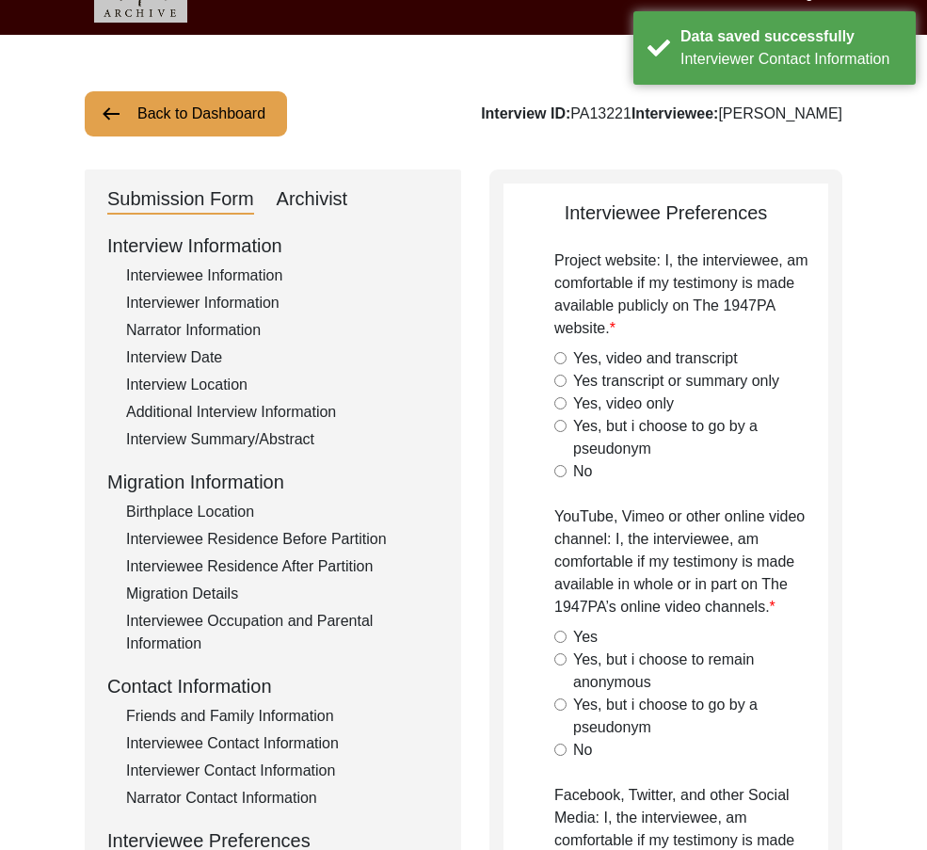
radio input "true"
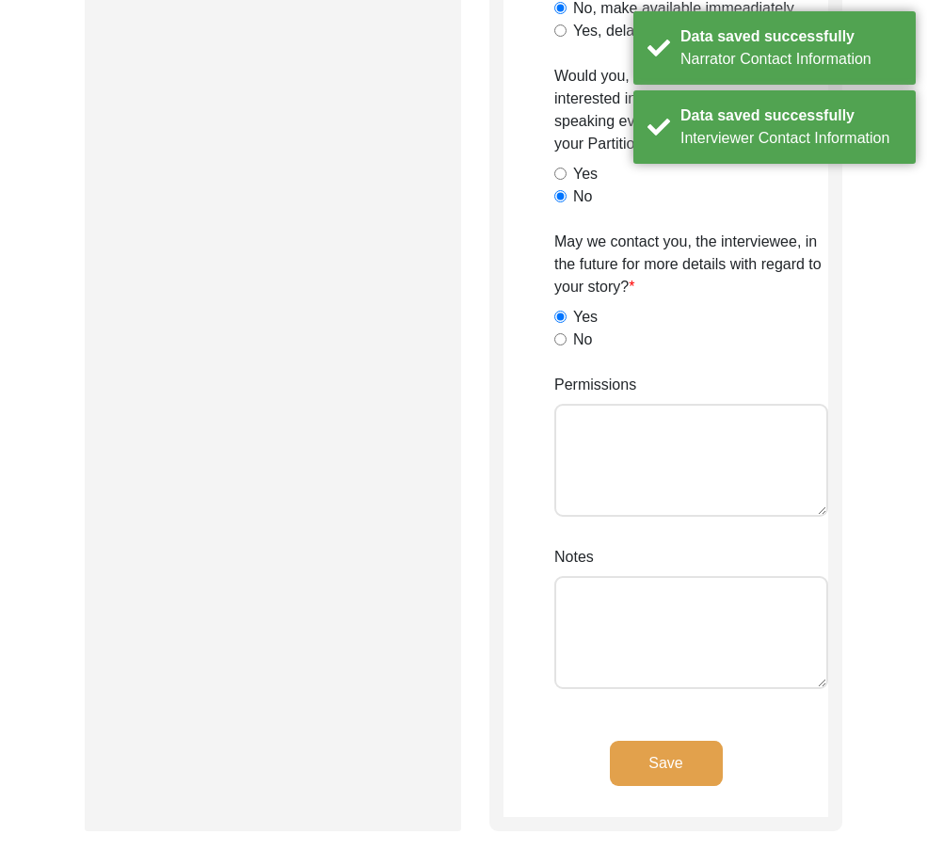
click at [702, 776] on button "Save" at bounding box center [666, 763] width 113 height 45
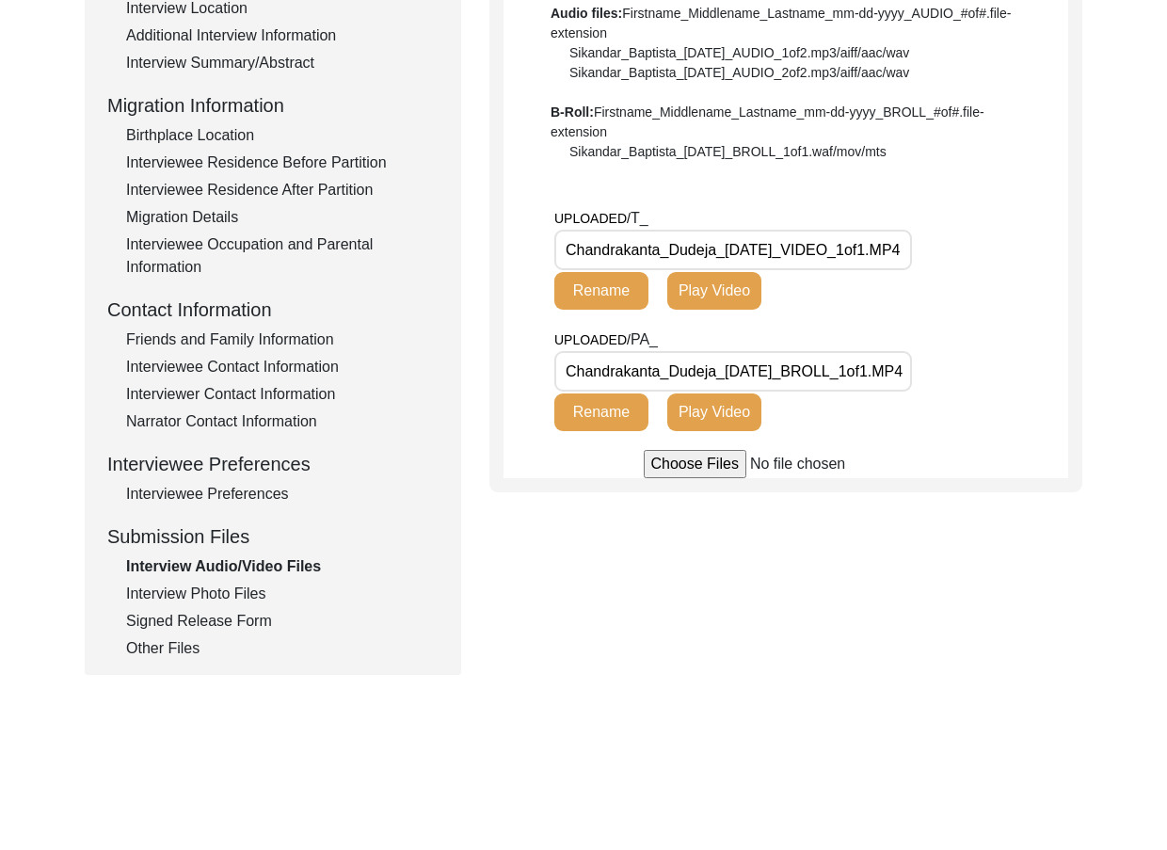
scroll to position [0, 22]
drag, startPoint x: 766, startPoint y: 241, endPoint x: 1041, endPoint y: 264, distance: 275.8
click at [1041, 264] on div "UPLOADED/ T_ Chandrakanta_Dudeja_[DATE]_VIDEO_1of1.MP4 Rename Play Video" at bounding box center [811, 267] width 514 height 121
drag, startPoint x: 741, startPoint y: 361, endPoint x: 1001, endPoint y: 339, distance: 261.6
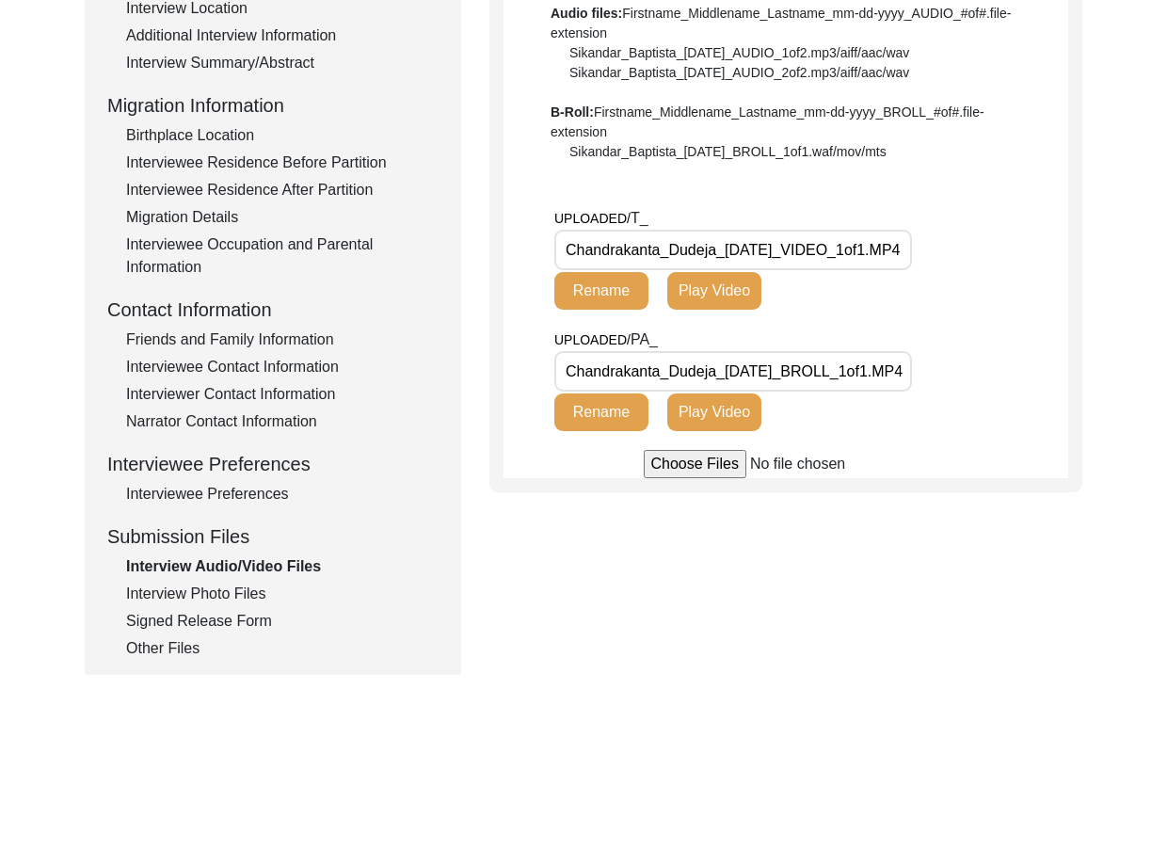
click at [1001, 339] on div "UPLOADED/ PA_ Chandrakanta_Dudeja_[DATE]_BROLL_1of1.MP4 Rename Play Video" at bounding box center [811, 388] width 514 height 121
click at [227, 580] on div "Interview Information Interviewee Information Interviewer Information Narrator …" at bounding box center [272, 257] width 331 height 805
click at [227, 585] on div "Interview Photo Files" at bounding box center [282, 593] width 312 height 23
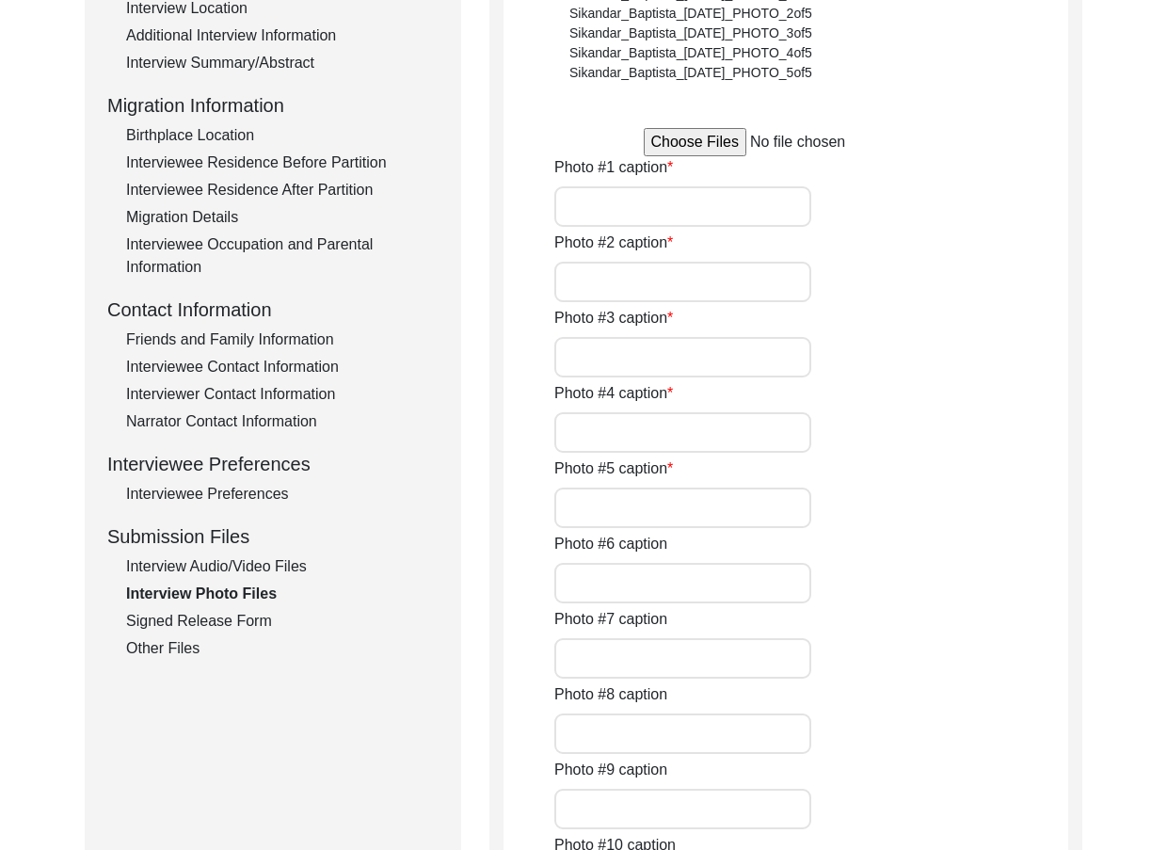
type input "[PERSON_NAME] closeup photo."
type input "[PERSON_NAME] with [PERSON_NAME]."
type input "[PERSON_NAME] showing a traditional Multani roti made on the occasion of [DATE]."
type input "[PERSON_NAME] as a younger woman."
type input "[PERSON_NAME] black and white photograph."
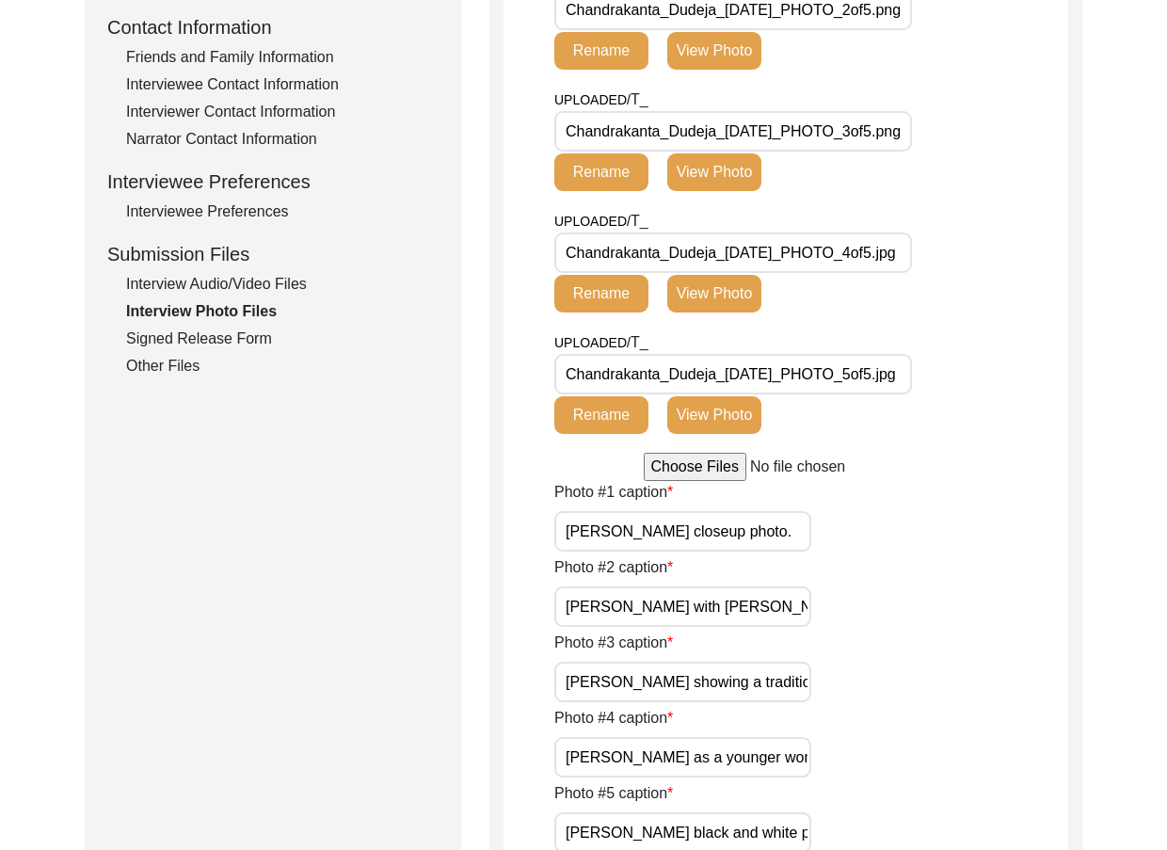
scroll to position [0, 7]
drag, startPoint x: 841, startPoint y: 545, endPoint x: 874, endPoint y: 548, distance: 33.1
click at [874, 548] on div "Photo #1 caption [PERSON_NAME] closeup photo." at bounding box center [811, 516] width 514 height 71
drag, startPoint x: 765, startPoint y: 603, endPoint x: 927, endPoint y: 627, distance: 163.6
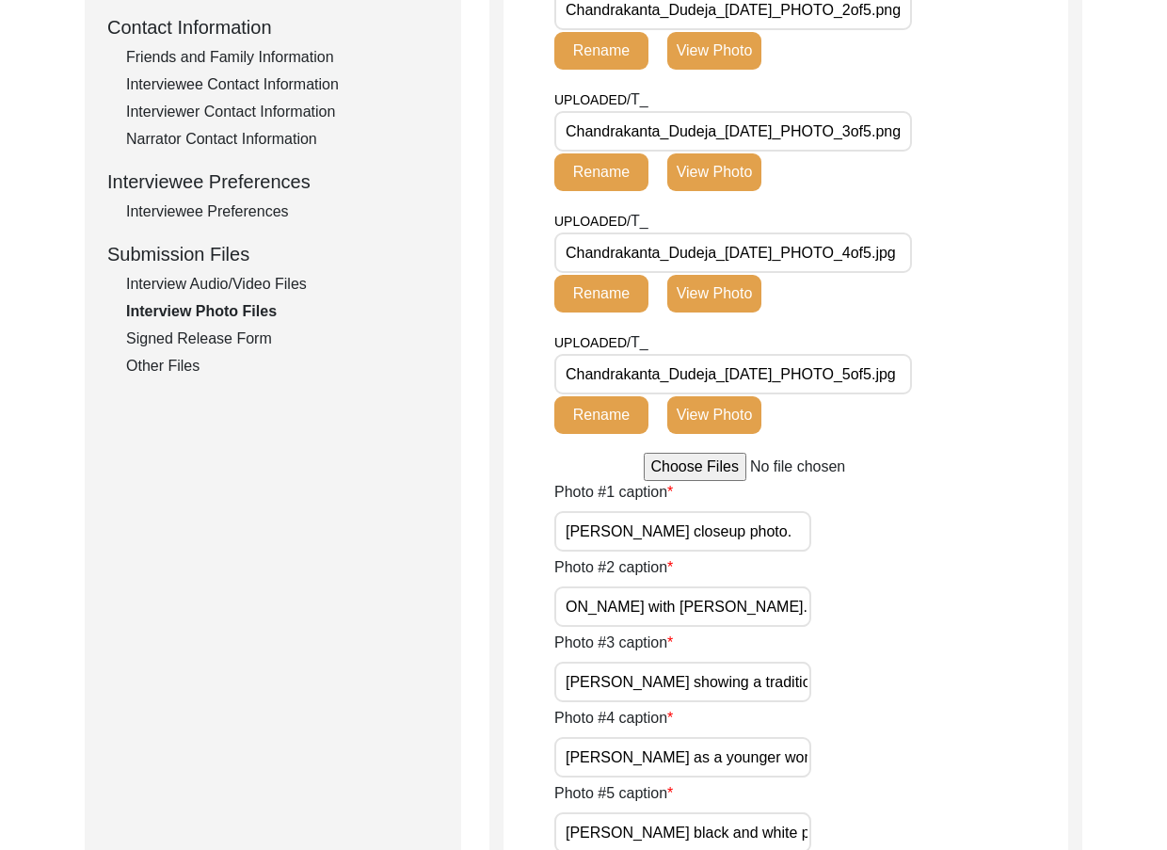
drag, startPoint x: 738, startPoint y: 687, endPoint x: 902, endPoint y: 704, distance: 165.5
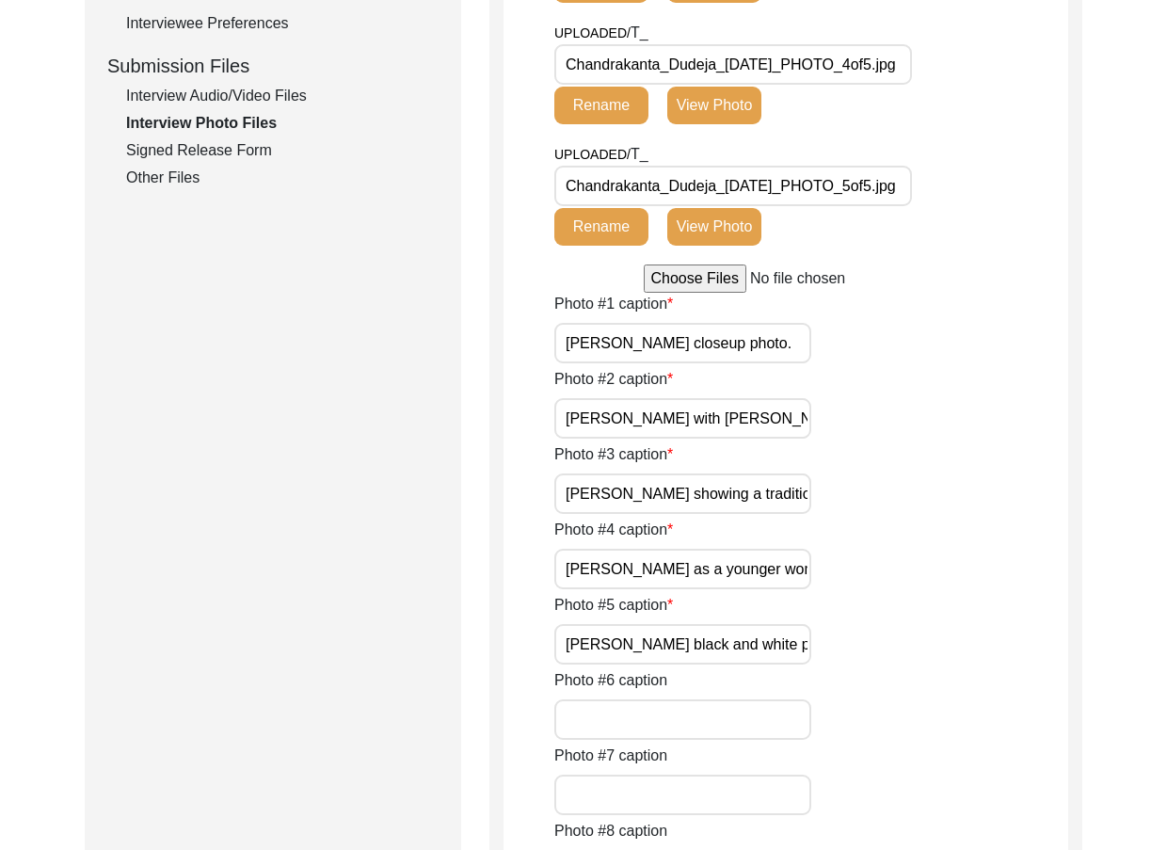
scroll to position [0, 53]
drag, startPoint x: 752, startPoint y: 562, endPoint x: 942, endPoint y: 597, distance: 193.2
click at [942, 597] on div "Photo #1 caption [PERSON_NAME] closeup photo. Photo #2 caption [PERSON_NAME] wi…" at bounding box center [811, 857] width 514 height 1128
click at [824, 489] on div "Photo #3 caption [PERSON_NAME] showing a traditional Multani roti made on the o…" at bounding box center [811, 478] width 514 height 71
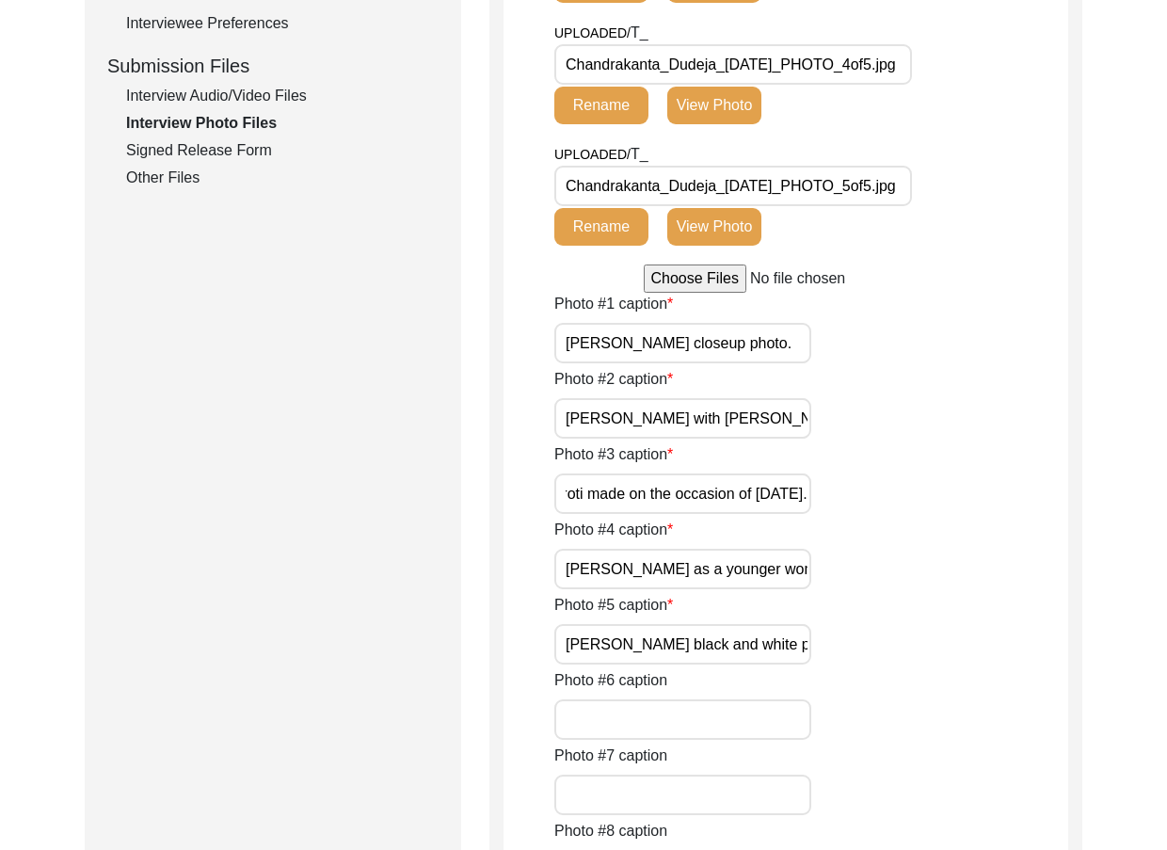
scroll to position [0, 0]
click at [824, 489] on div "Photo #3 caption [PERSON_NAME] showing a traditional Multani roti made on the o…" at bounding box center [811, 478] width 514 height 71
drag, startPoint x: 770, startPoint y: 570, endPoint x: 833, endPoint y: 574, distance: 63.2
click at [833, 574] on div "Photo #4 caption [PERSON_NAME] as a younger woman." at bounding box center [811, 553] width 514 height 71
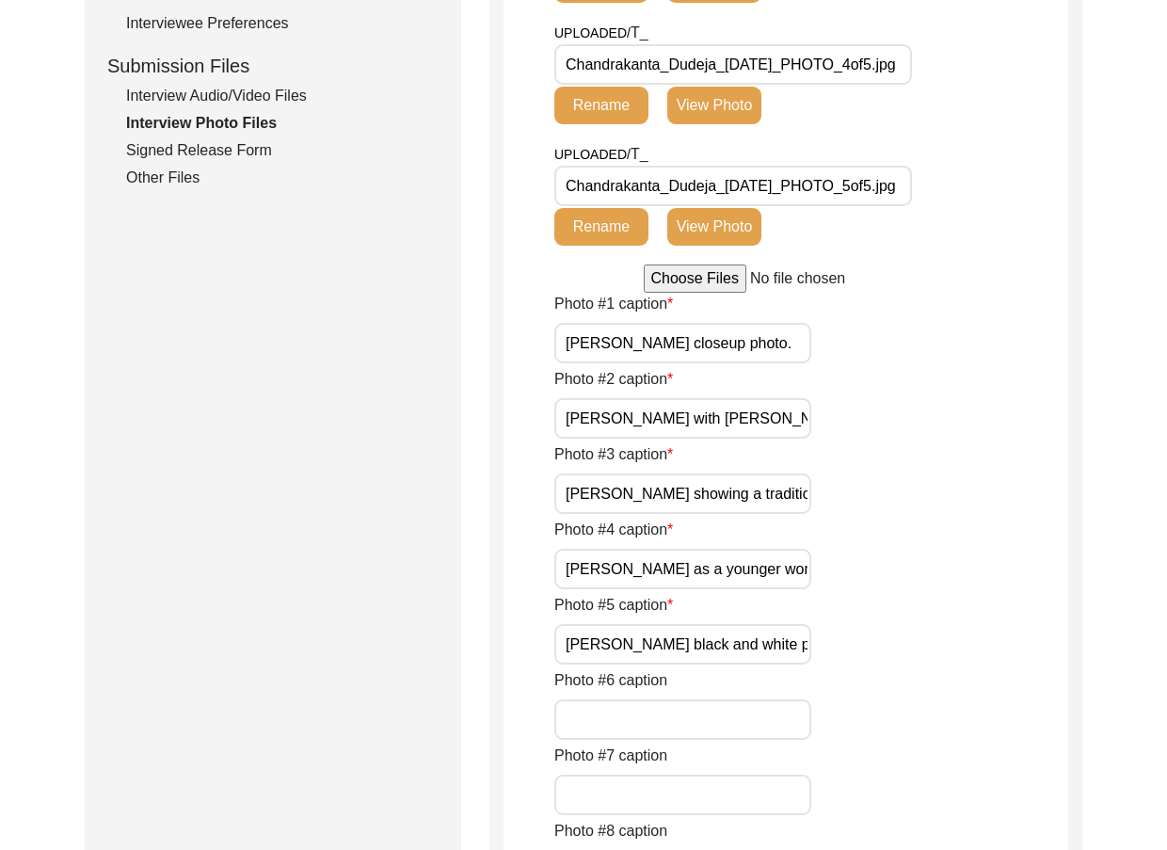
scroll to position [0, 97]
drag, startPoint x: 691, startPoint y: 643, endPoint x: 917, endPoint y: 647, distance: 226.8
click at [917, 647] on div "Photo #5 caption [PERSON_NAME] black and white photograph." at bounding box center [811, 629] width 514 height 71
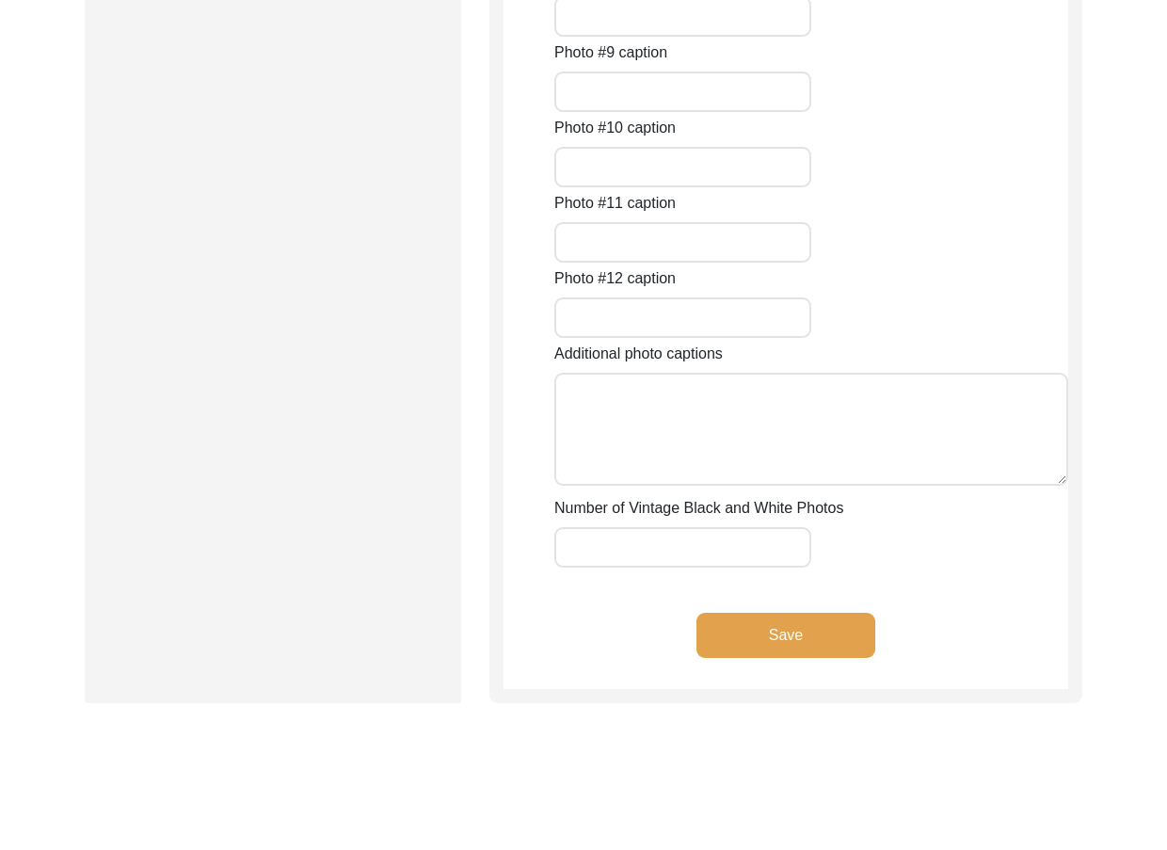
scroll to position [1863, 0]
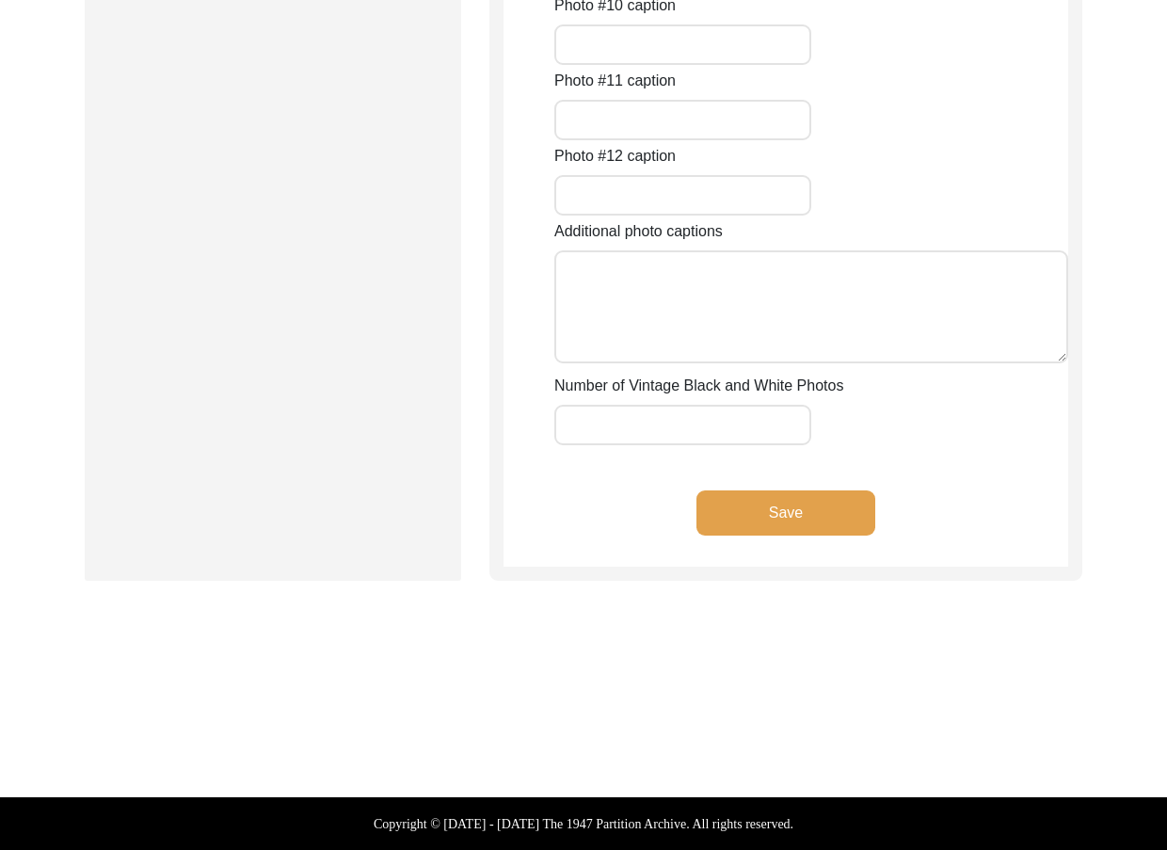
click at [701, 426] on input "Number of Vintage Black and White Photos" at bounding box center [682, 425] width 257 height 40
type input "1"
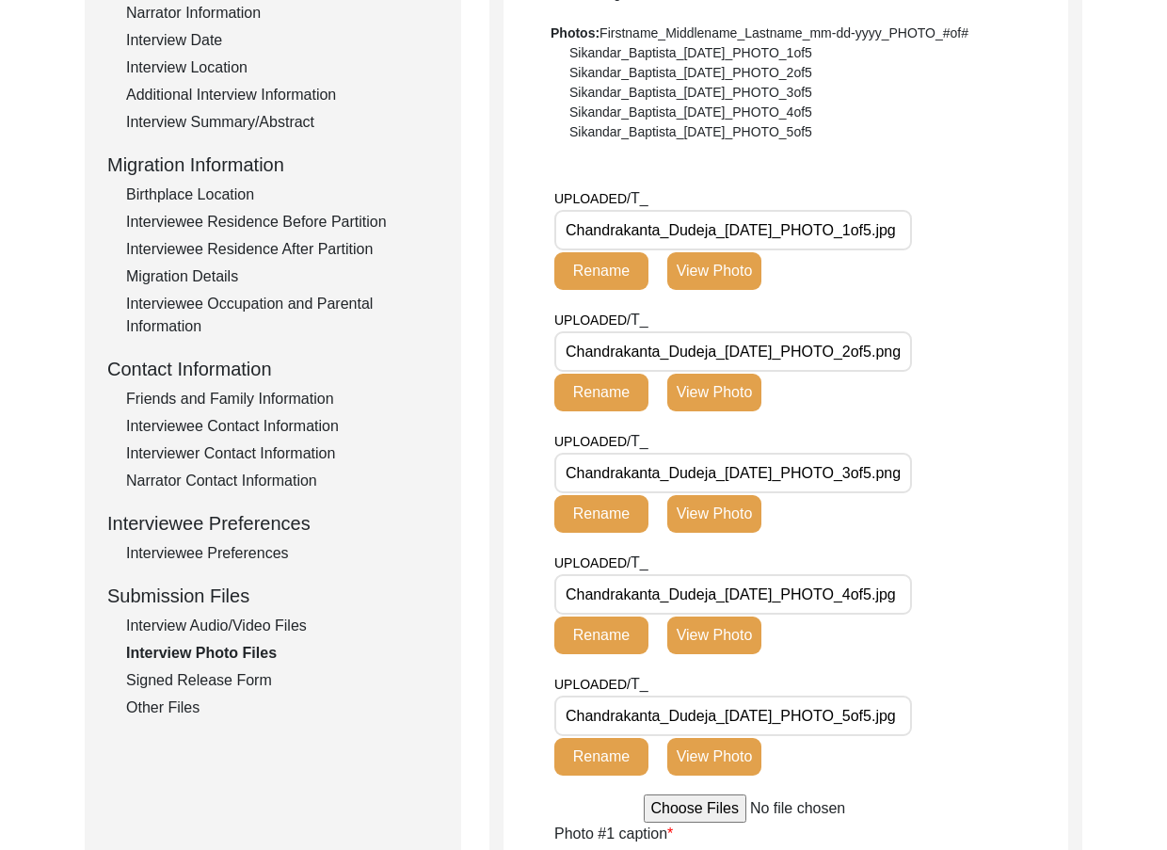
scroll to position [0, 17]
drag, startPoint x: 868, startPoint y: 247, endPoint x: 1088, endPoint y: 273, distance: 221.7
drag, startPoint x: 857, startPoint y: 344, endPoint x: 899, endPoint y: 424, distance: 90.1
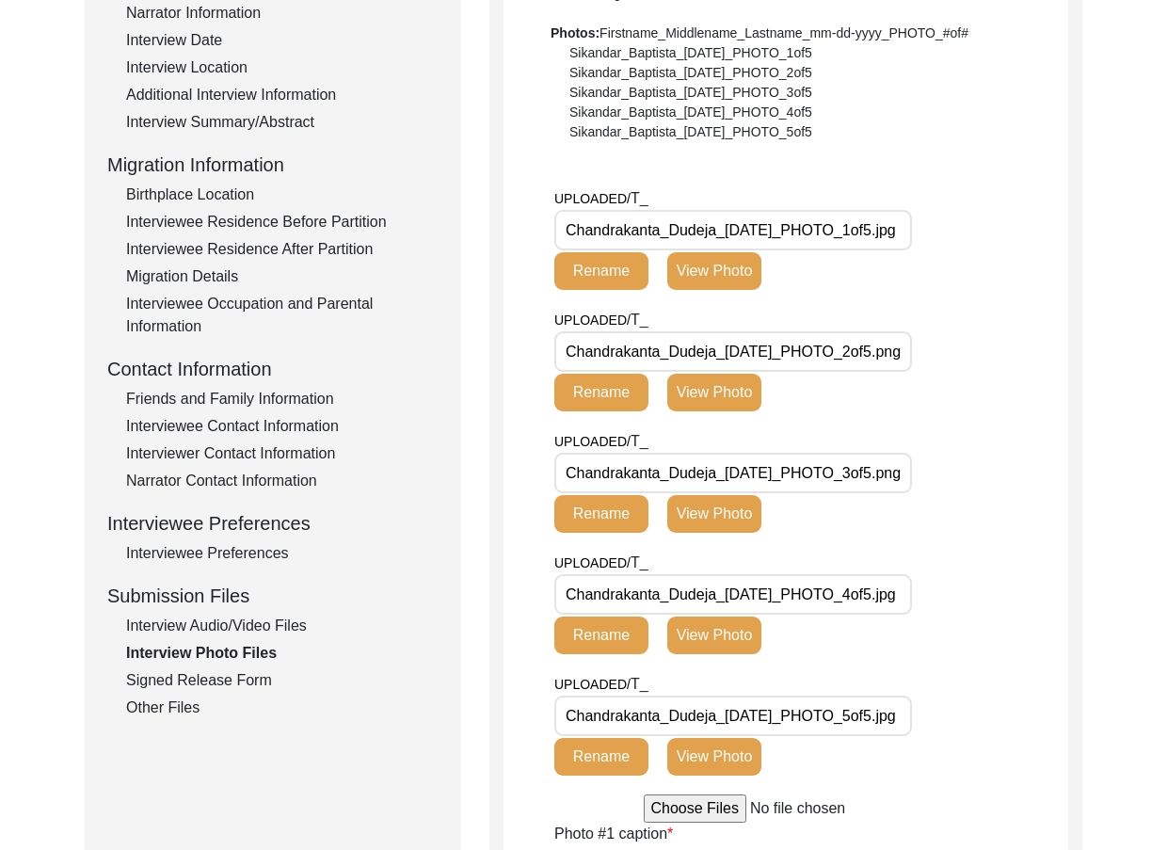
click at [937, 370] on div "UPLOADED/ T_ Chandrakanta_Dudeja_[DATE]_PHOTO_2of5.png Rename View Photo" at bounding box center [811, 369] width 514 height 121
drag, startPoint x: 880, startPoint y: 466, endPoint x: 910, endPoint y: 557, distance: 96.1
click at [997, 502] on div "UPLOADED/ T_ Chandrakanta_Dudeja_[DATE]_PHOTO_3of5.png Rename View Photo" at bounding box center [811, 490] width 514 height 121
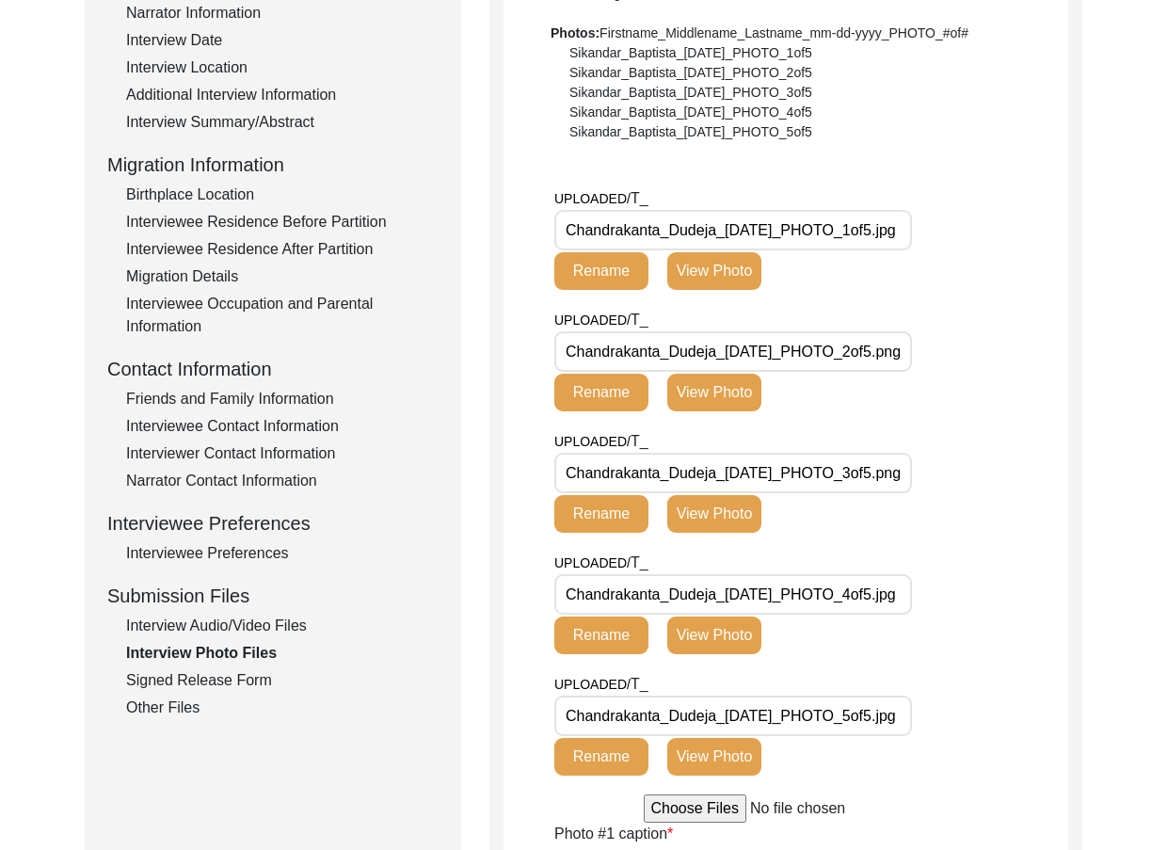
drag, startPoint x: 948, startPoint y: 597, endPoint x: 969, endPoint y: 632, distance: 41.8
click at [991, 623] on div "UPLOADED/ T_ Chandrakanta_Dudeja_[DATE]_PHOTO_4of5.jpg Rename View Photo" at bounding box center [811, 611] width 514 height 121
drag, startPoint x: 922, startPoint y: 728, endPoint x: 977, endPoint y: 727, distance: 54.6
click at [977, 728] on div "UPLOADED/ T_ Chandrakanta_Dudeja_[DATE]_PHOTO_5of5.jpg Rename View Photo" at bounding box center [811, 733] width 514 height 121
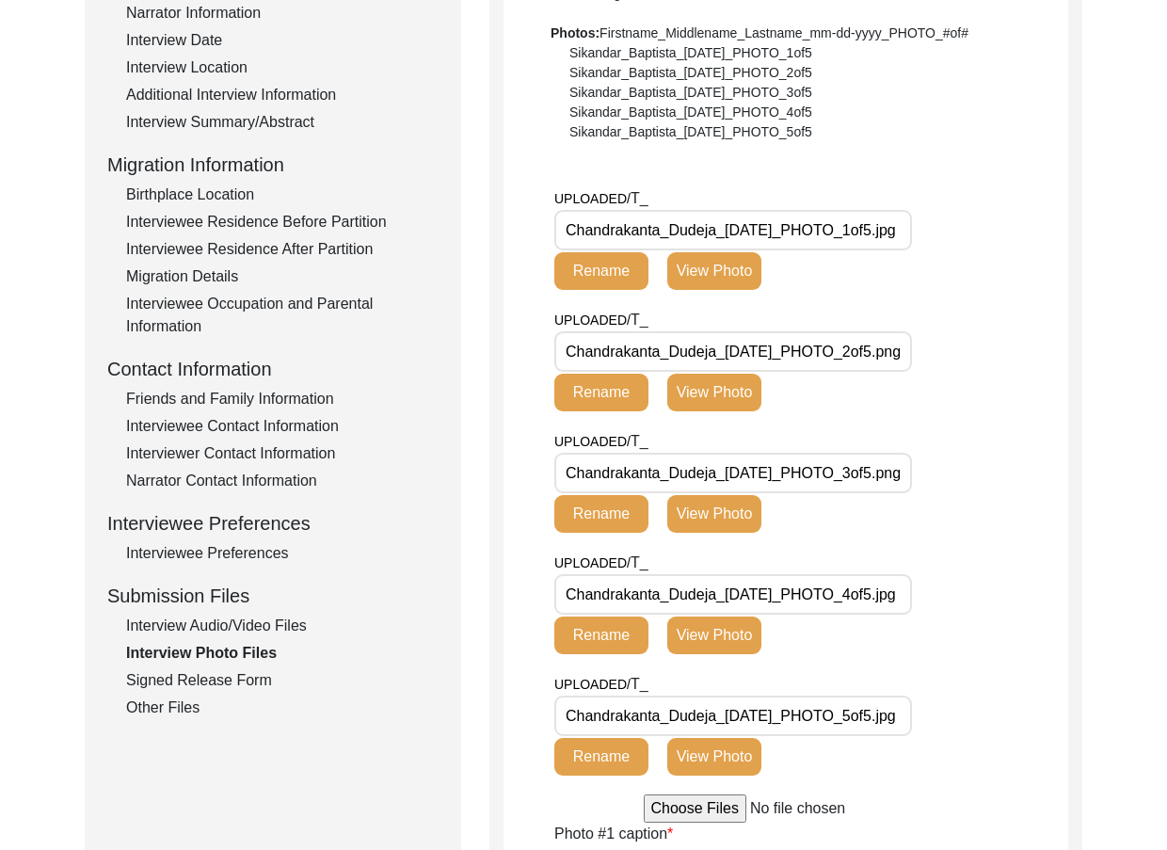
drag, startPoint x: 967, startPoint y: 653, endPoint x: 968, endPoint y: 642, distance: 11.3
click at [968, 642] on div "UPLOADED/ T_ Chandrakanta_Dudeja_[DATE]_PHOTO_4of5.jpg Rename View Photo" at bounding box center [811, 611] width 514 height 121
click at [748, 272] on button "View Photo" at bounding box center [714, 271] width 94 height 38
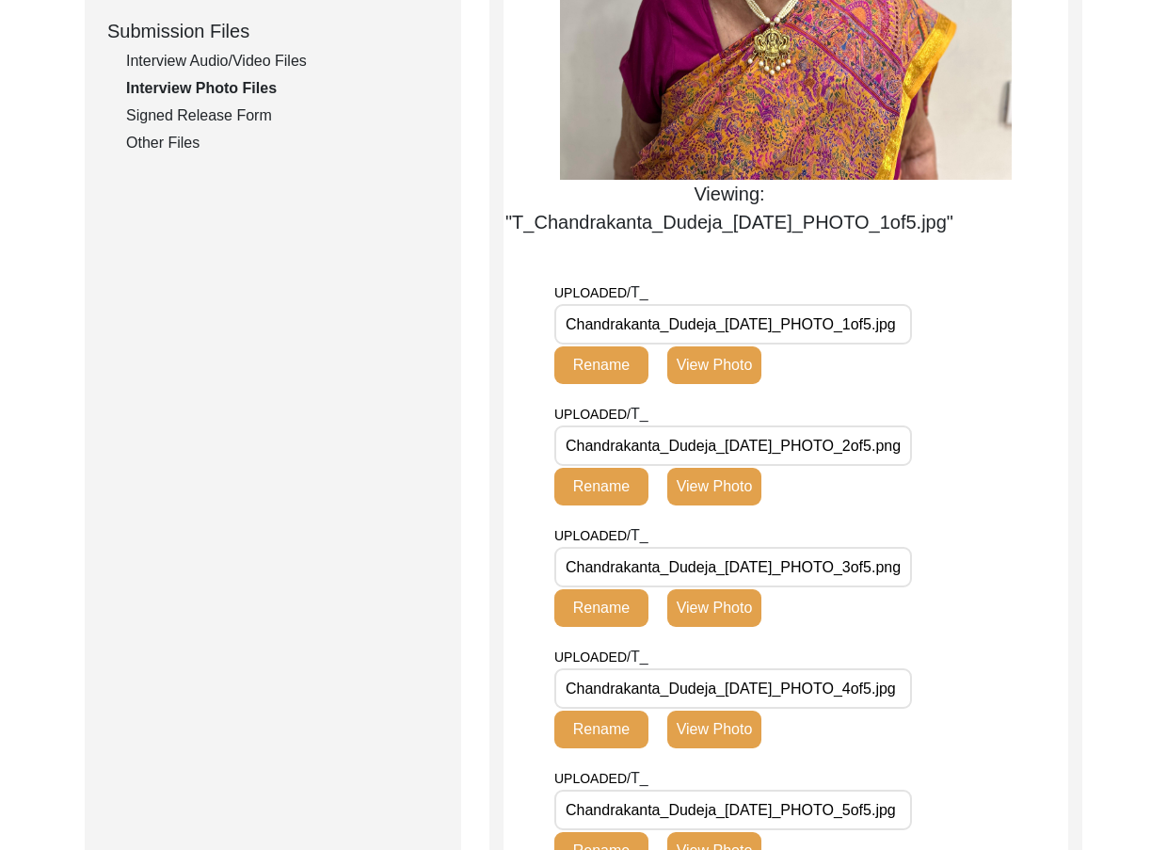
click at [715, 477] on button "View Photo" at bounding box center [714, 487] width 94 height 38
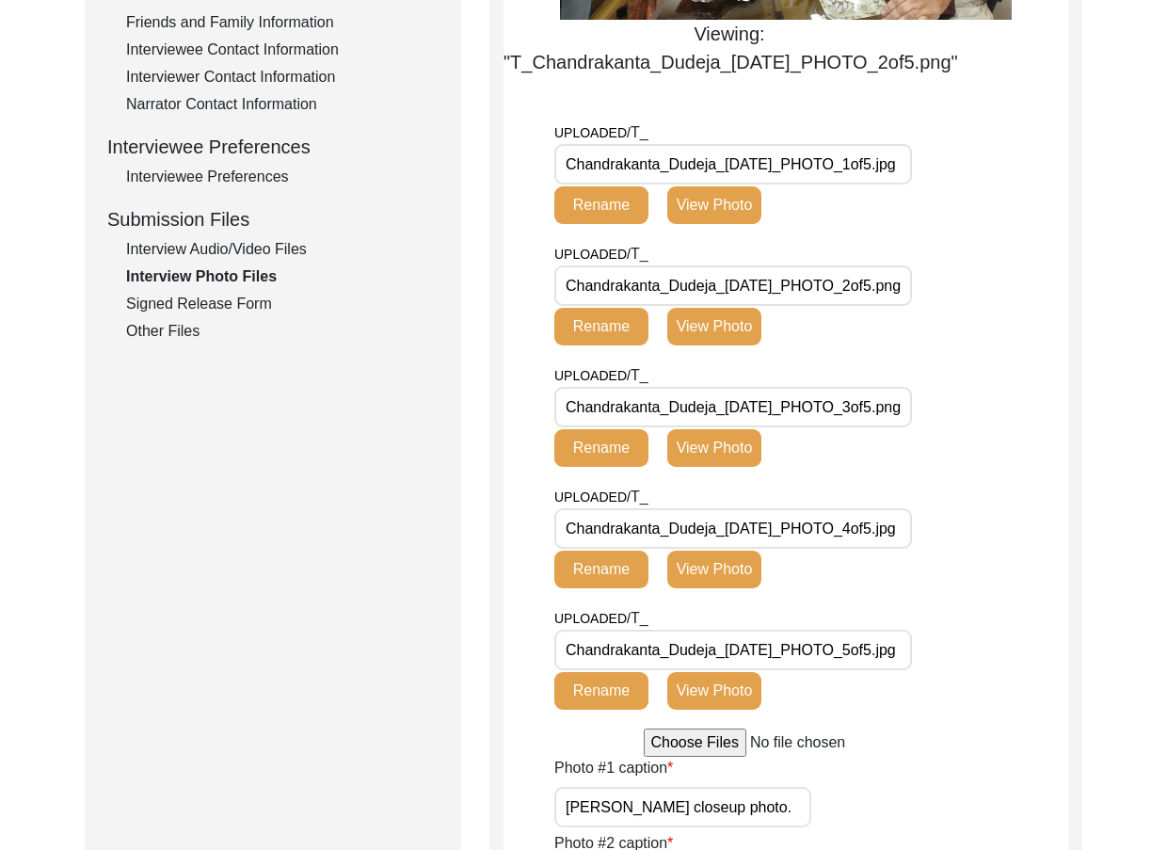
click at [682, 462] on button "View Photo" at bounding box center [714, 448] width 94 height 38
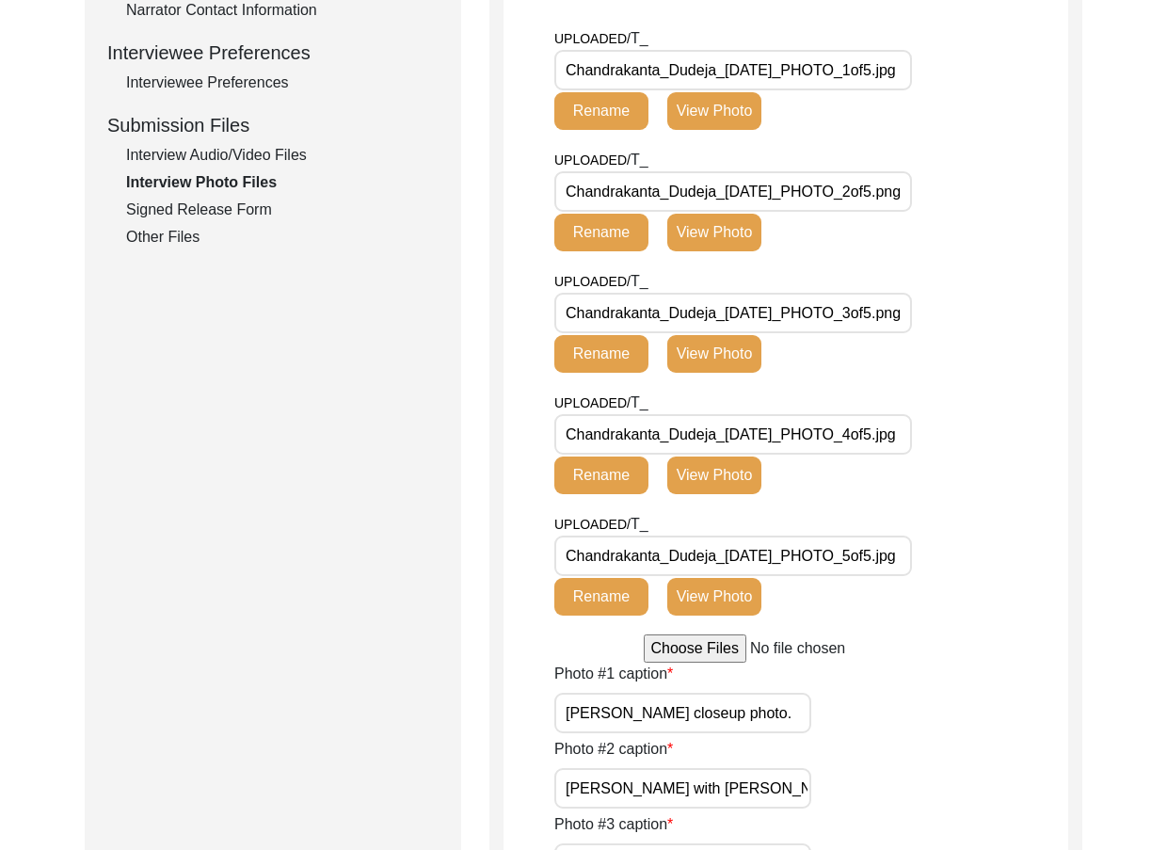
click at [741, 486] on button "View Photo" at bounding box center [714, 475] width 94 height 38
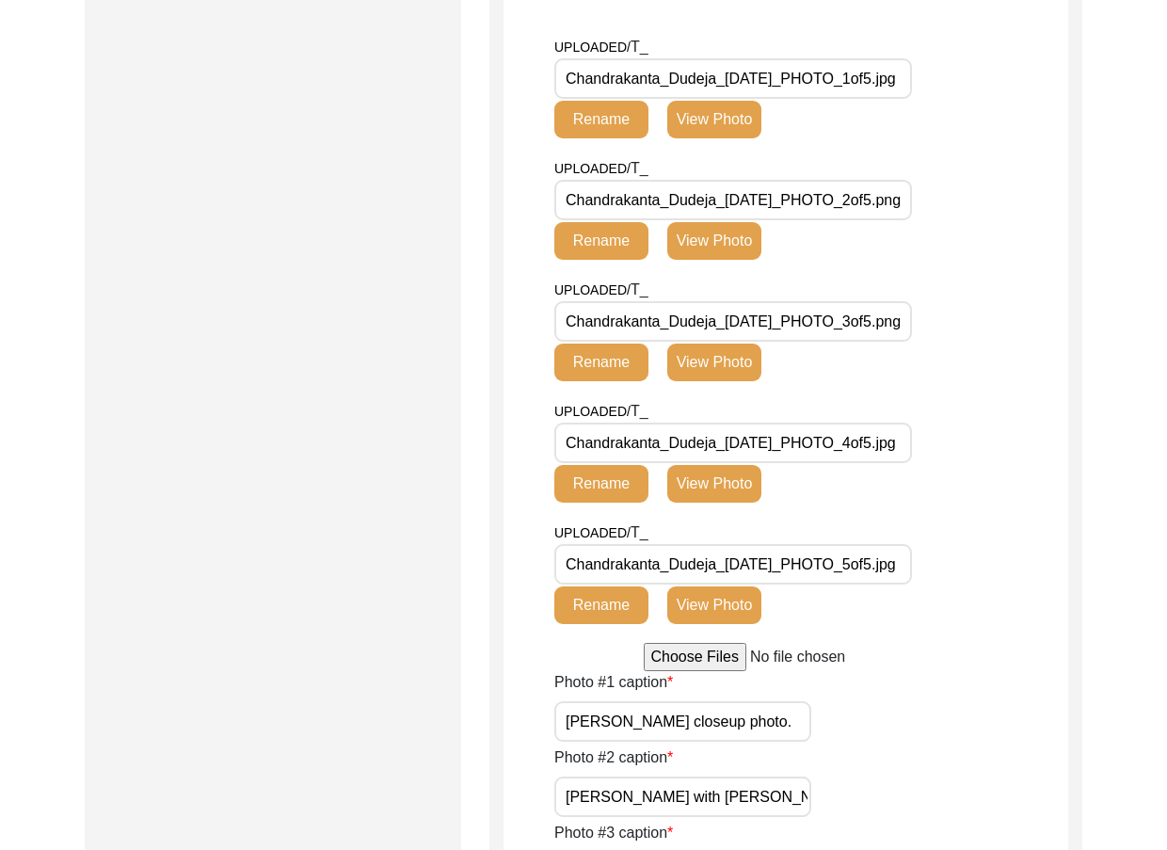
click at [740, 587] on button "View Photo" at bounding box center [714, 605] width 94 height 38
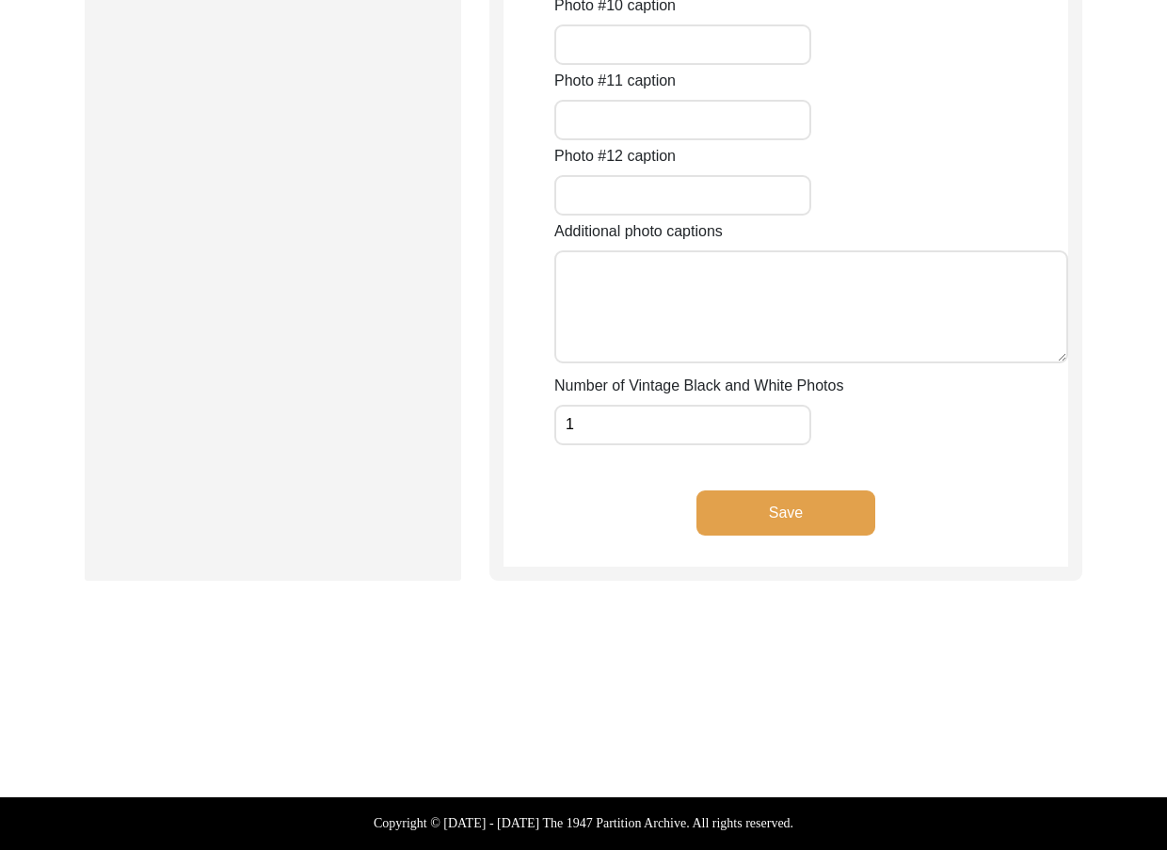
click at [782, 518] on button "Save" at bounding box center [785, 512] width 179 height 45
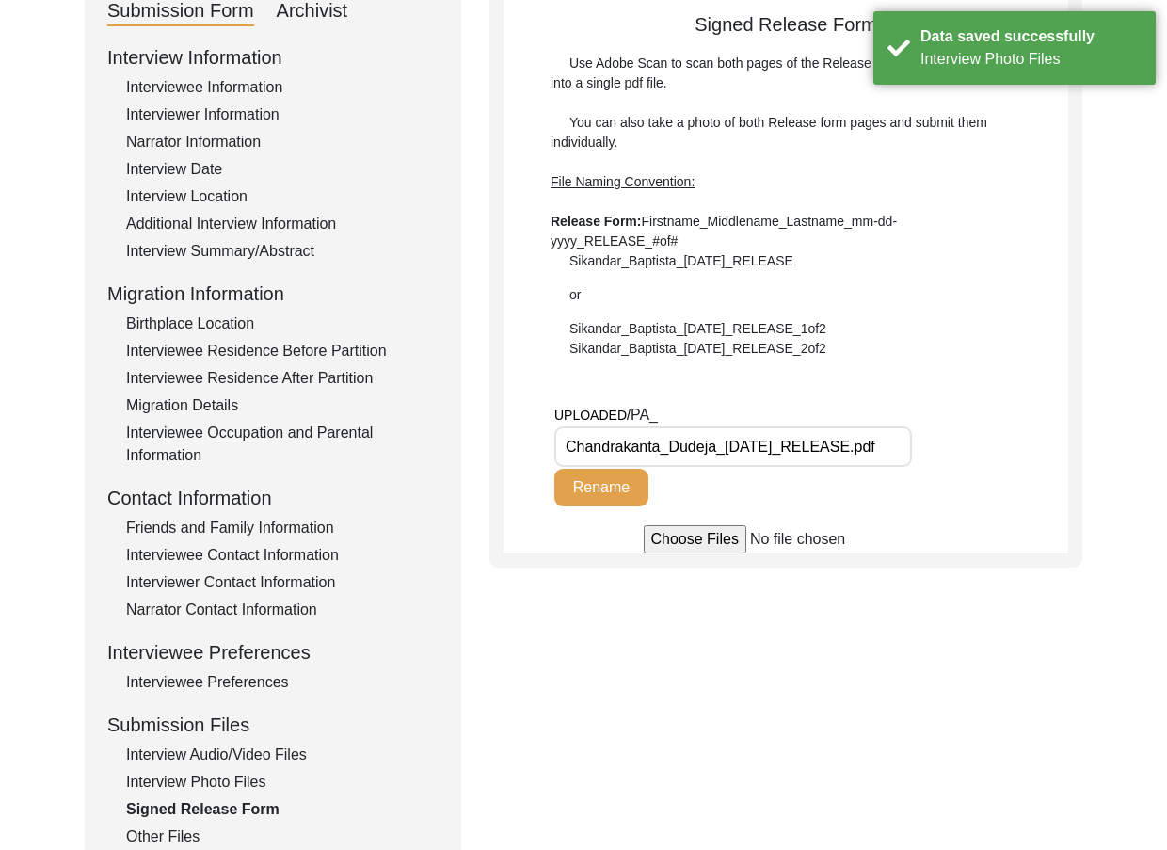
drag, startPoint x: 709, startPoint y: 443, endPoint x: 928, endPoint y: 447, distance: 219.3
click at [928, 447] on div "UPLOADED/ PA_ Chandrakanta_Dudeja_[DATE]_RELEASE.pdf Rename" at bounding box center [811, 464] width 514 height 121
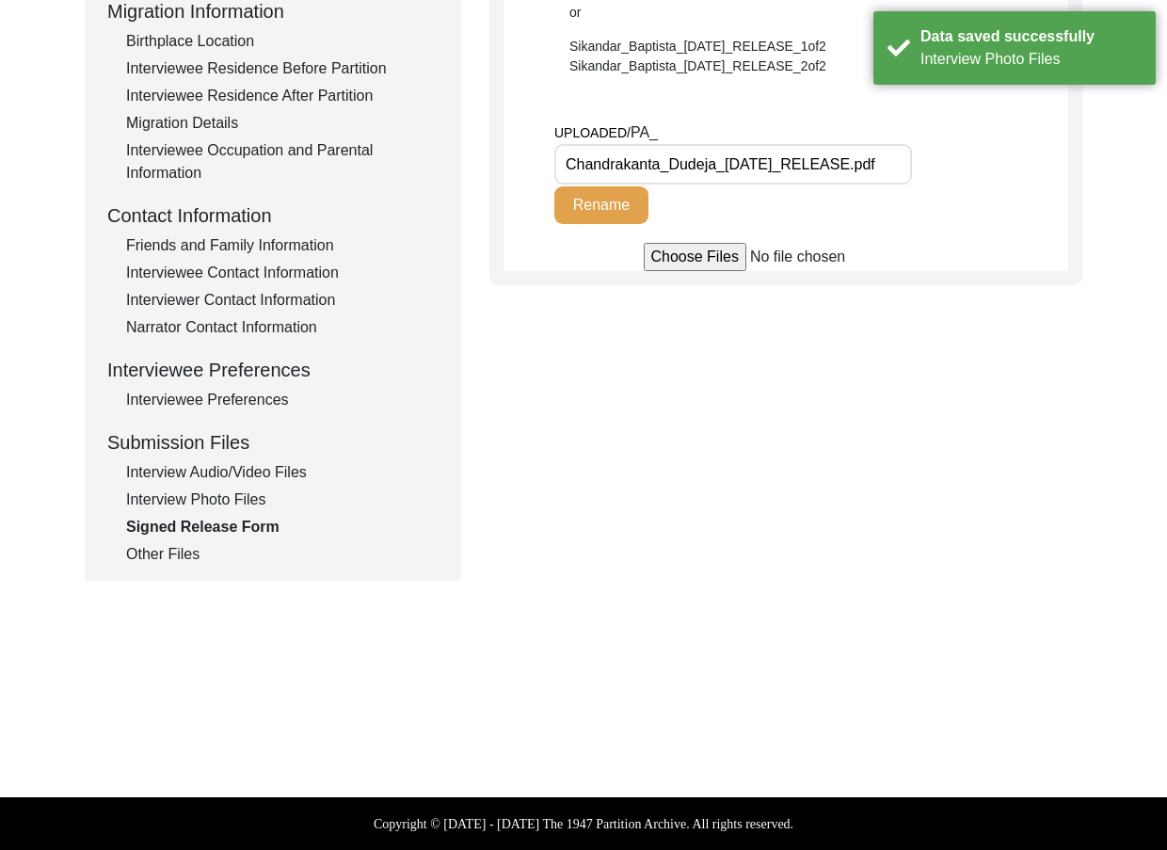
click at [188, 567] on div "Submission Form Archivist Interview Information Interviewee Information Intervi…" at bounding box center [273, 140] width 376 height 882
click at [184, 552] on div "Other Files" at bounding box center [282, 554] width 312 height 23
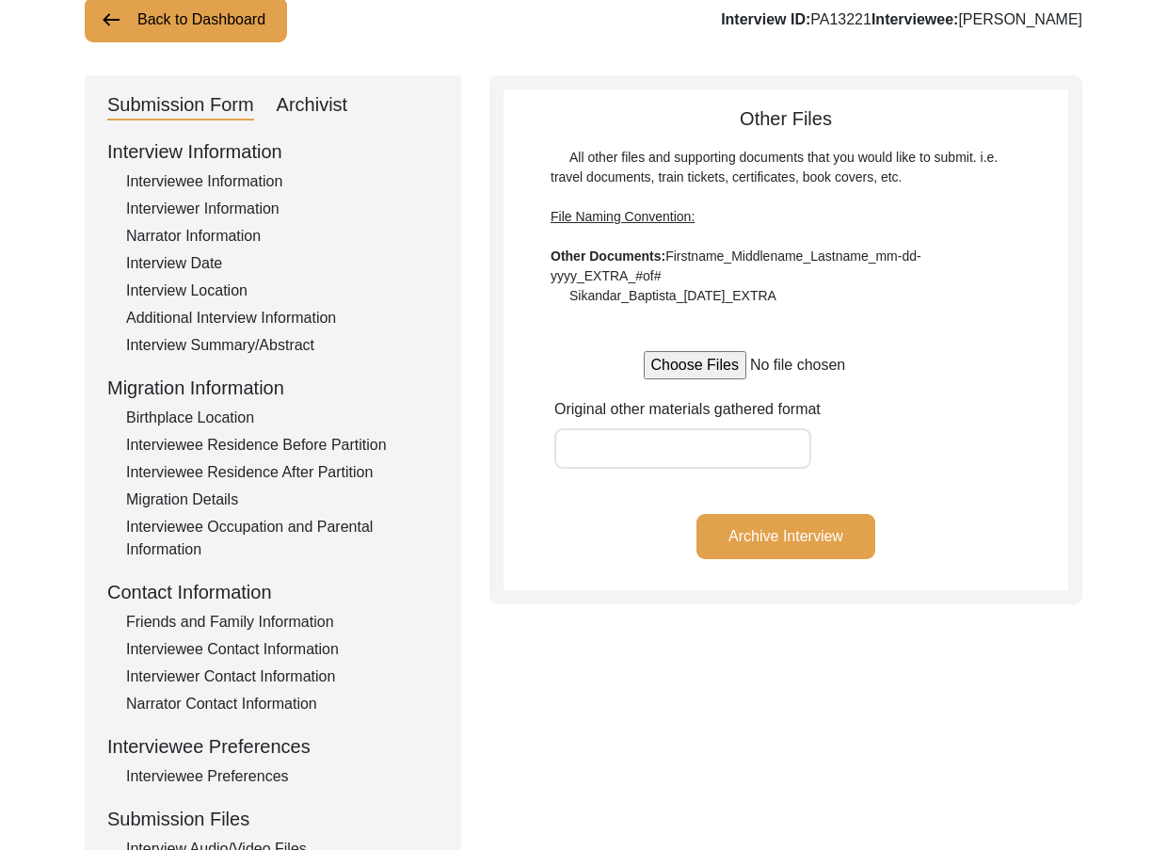
click at [355, 104] on div "Submission Form Archivist" at bounding box center [272, 105] width 331 height 30
click at [346, 101] on div "Archivist" at bounding box center [313, 105] width 72 height 30
select select "442"
select select "Archiving In Progress"
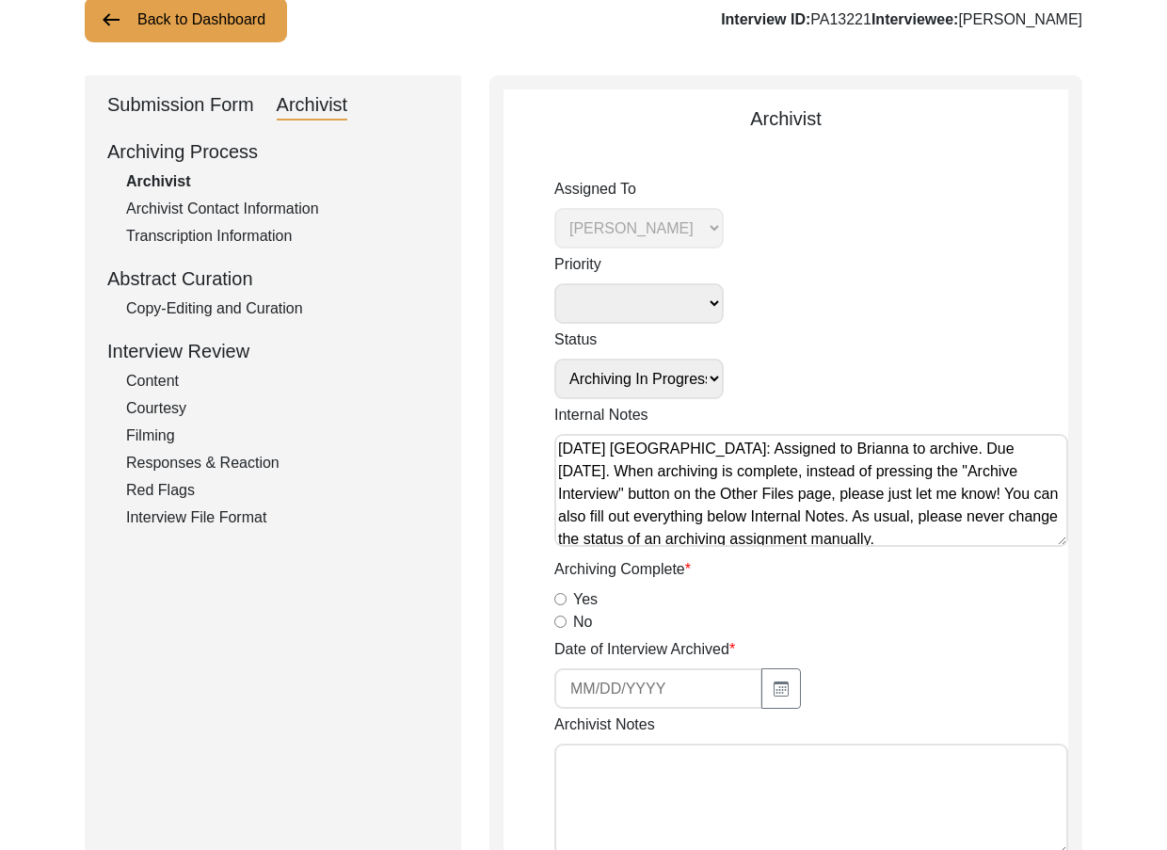
click at [558, 597] on input "Yes" at bounding box center [560, 599] width 12 height 12
radio input "true"
click at [782, 686] on icon "button" at bounding box center [781, 688] width 15 height 15
select select "9"
select select "2025"
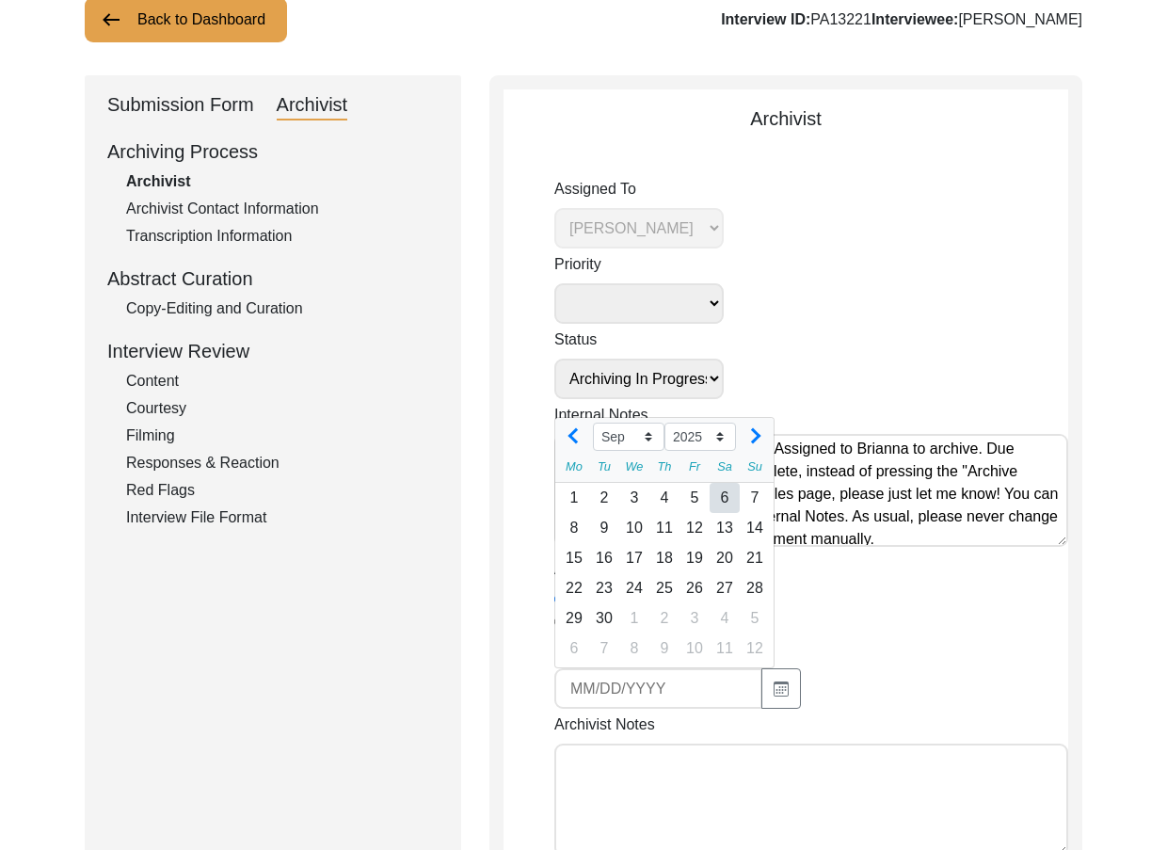
click at [725, 500] on div "6" at bounding box center [725, 498] width 30 height 30
type input "[DATE]"
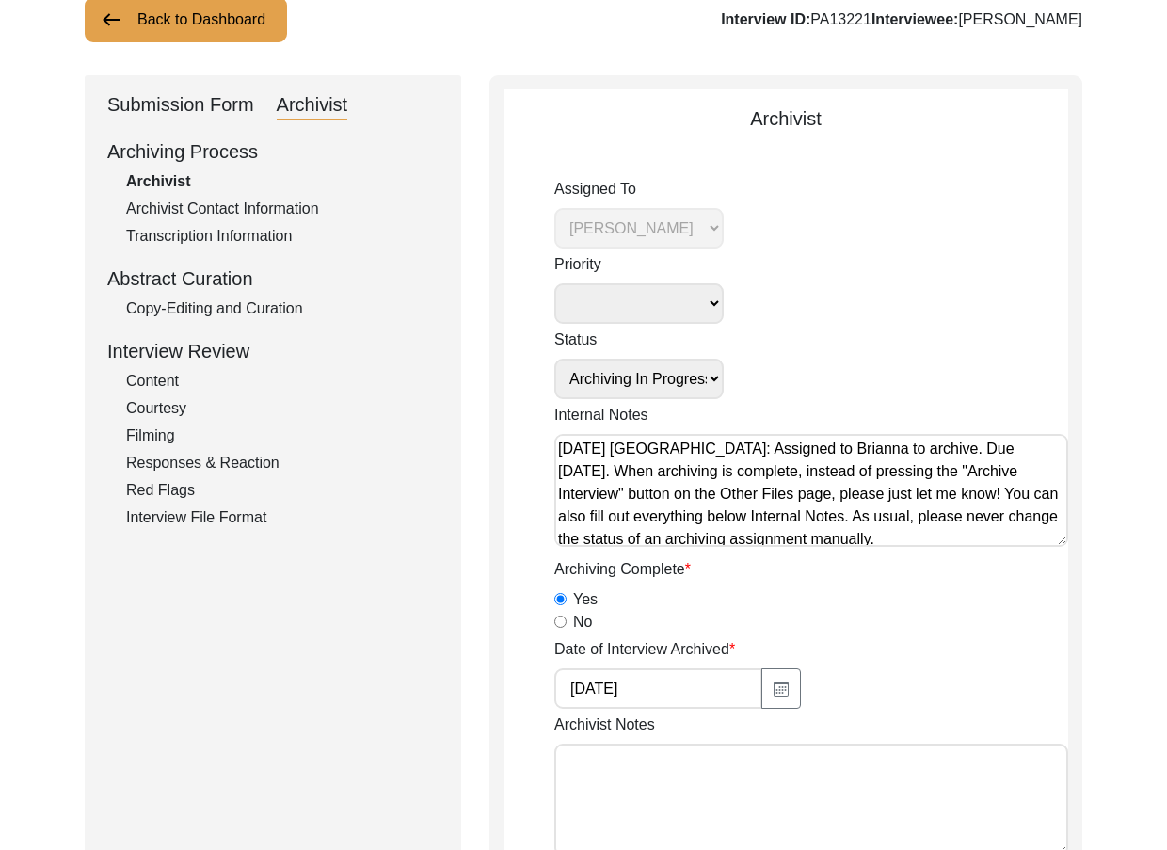
click at [857, 605] on div "Yes" at bounding box center [811, 599] width 514 height 23
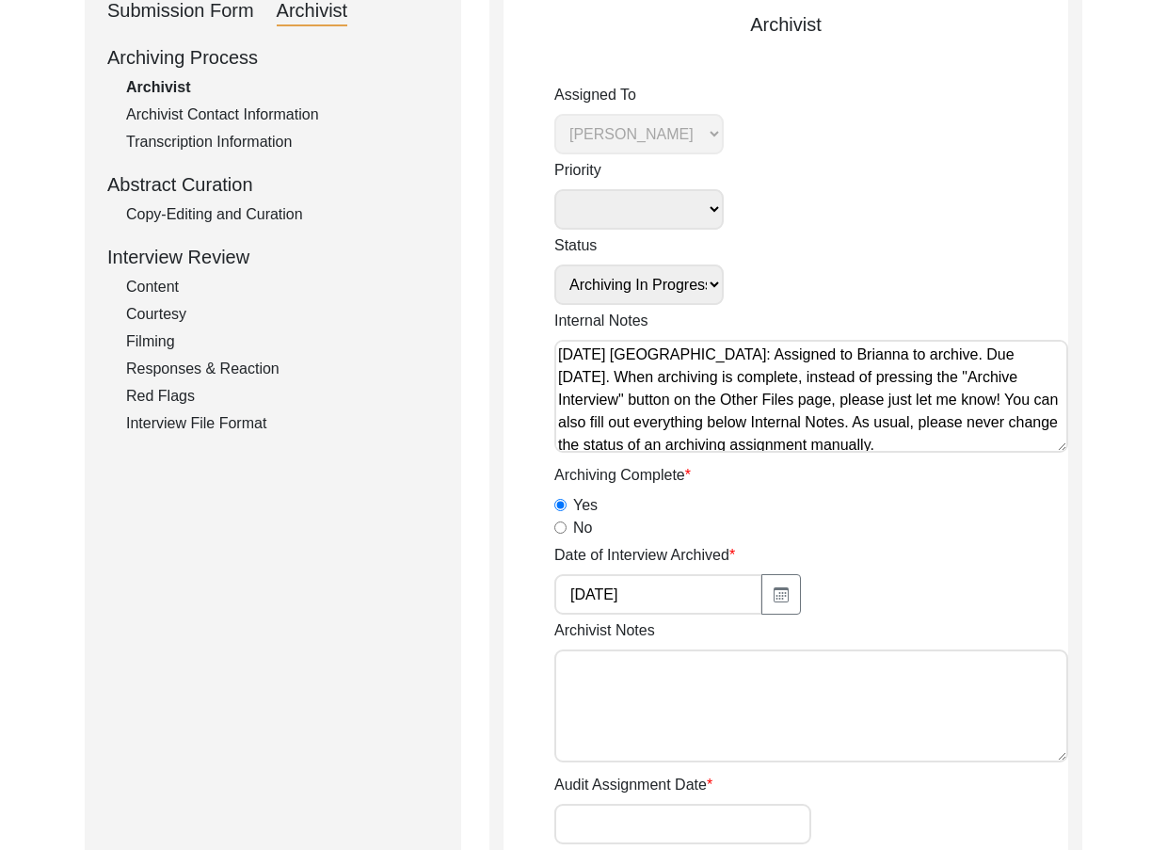
click at [859, 676] on textarea "Archivist Notes" at bounding box center [811, 705] width 514 height 113
drag, startPoint x: 742, startPoint y: 739, endPoint x: 752, endPoint y: 738, distance: 10.4
click at [744, 739] on textarea "[DATE] [PERSON_NAME]: Archived. Meta-data edits below." at bounding box center [811, 705] width 514 height 113
click at [982, 692] on textarea "[DATE] [PERSON_NAME]: Archived. Meta-data edits below." at bounding box center [811, 705] width 514 height 113
paste textarea "Interviewee Title: Added Mrs. Name at Birth if Married: Added [PERSON_NAME] Int…"
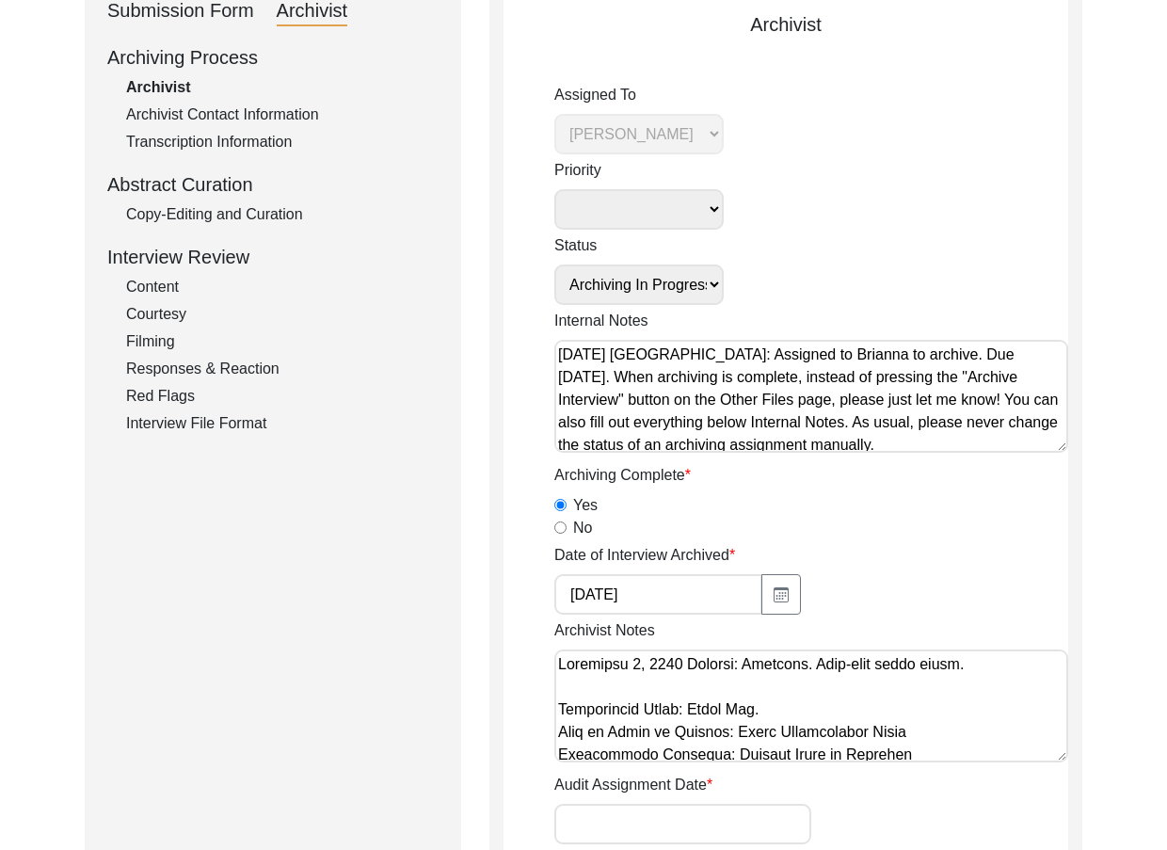
scroll to position [94, 0]
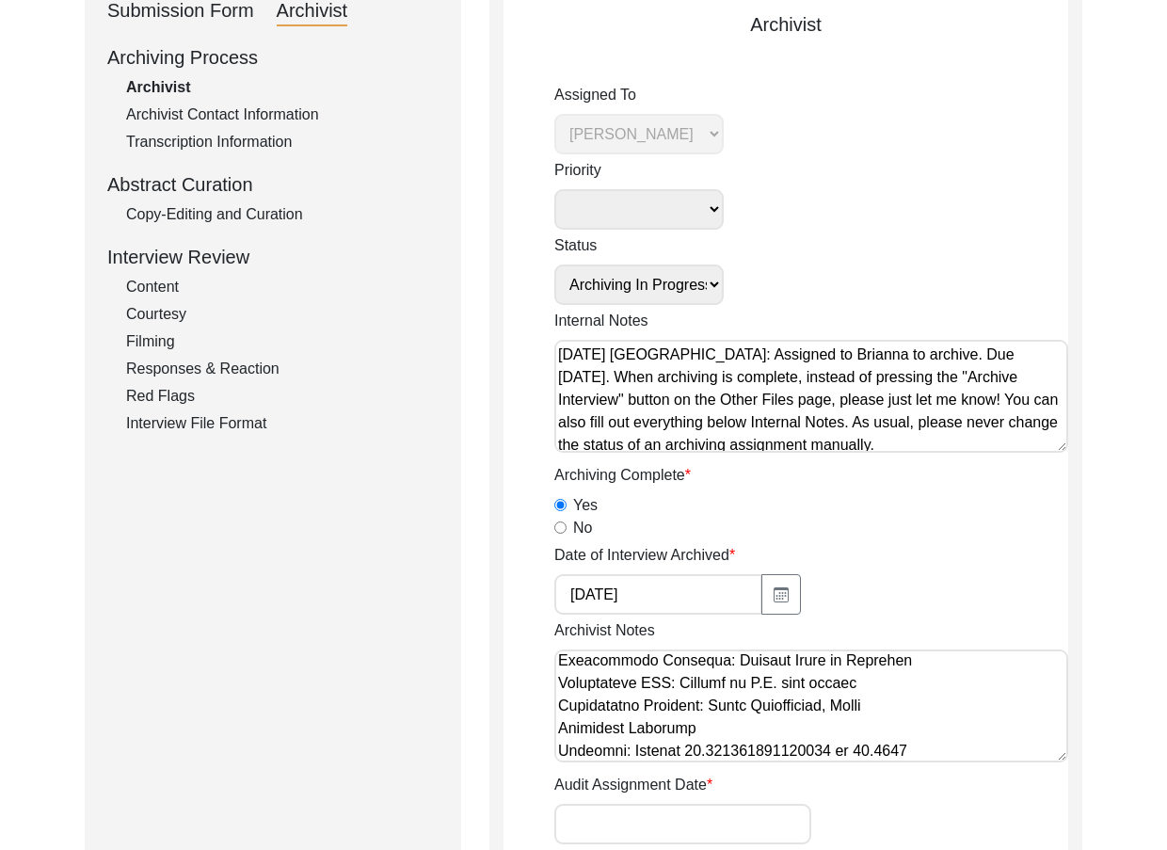
click at [931, 706] on textarea "Archivist Notes" at bounding box center [811, 705] width 514 height 113
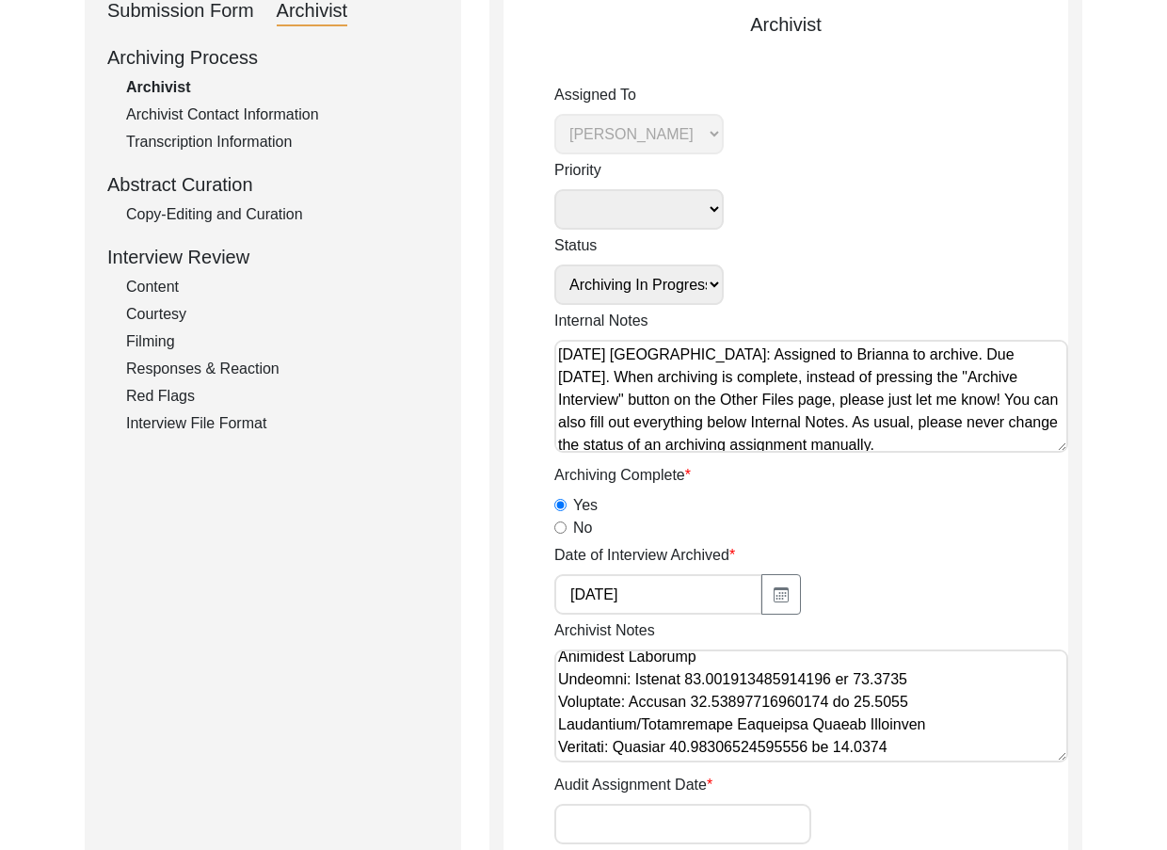
click at [927, 705] on textarea "Archivist Notes" at bounding box center [811, 705] width 514 height 113
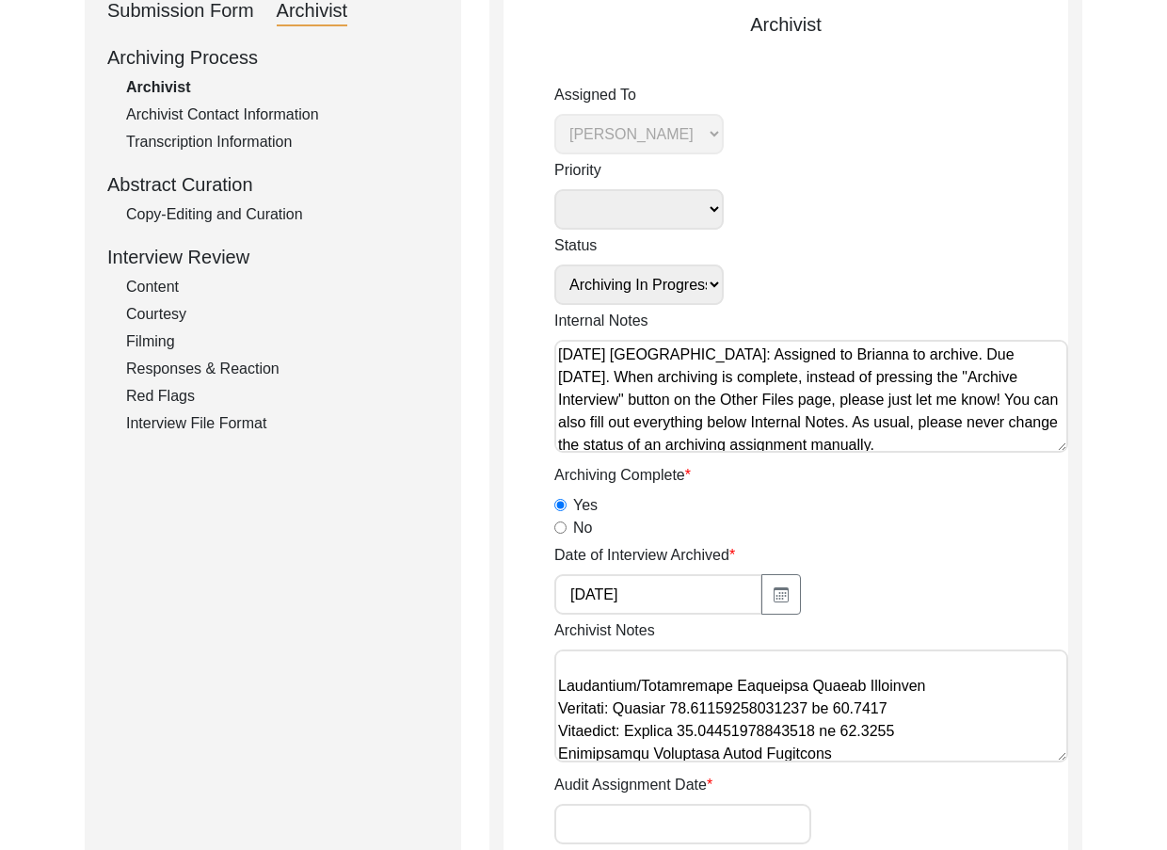
scroll to position [282, 0]
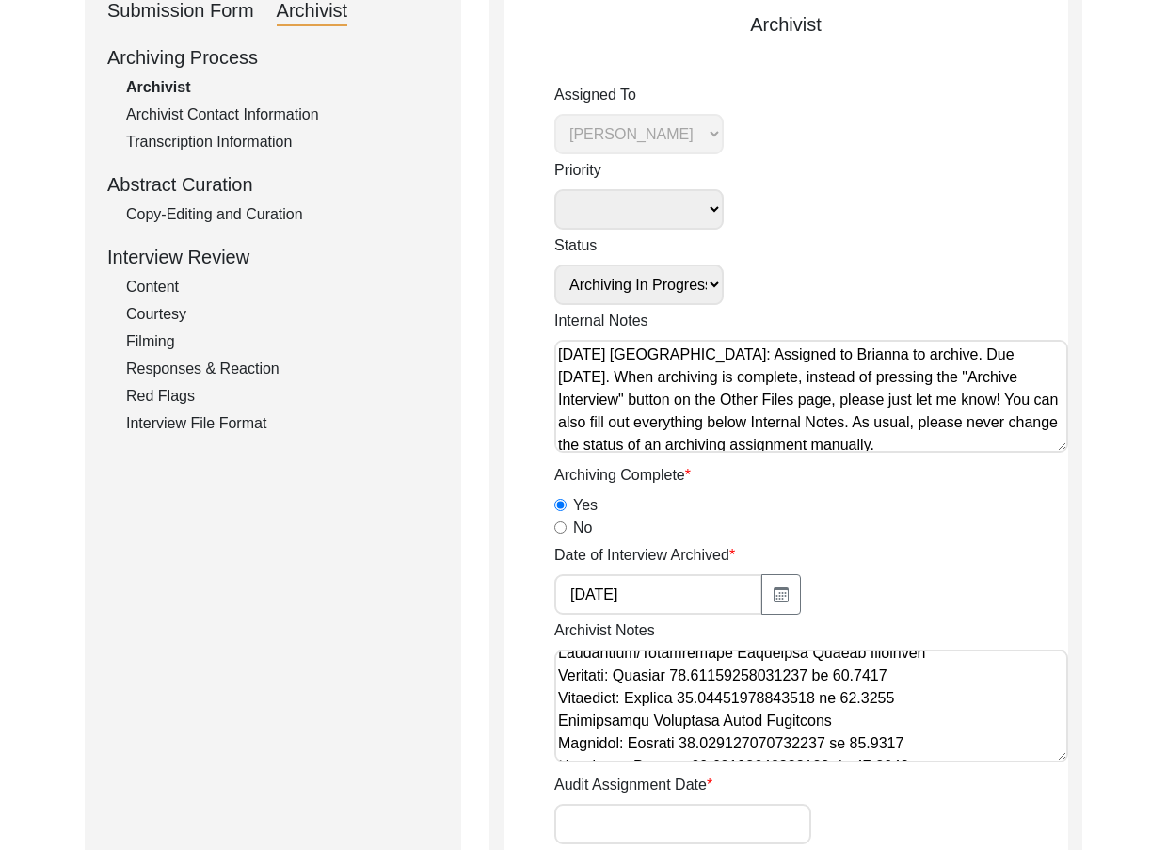
click at [926, 696] on textarea "Archivist Notes" at bounding box center [811, 705] width 514 height 113
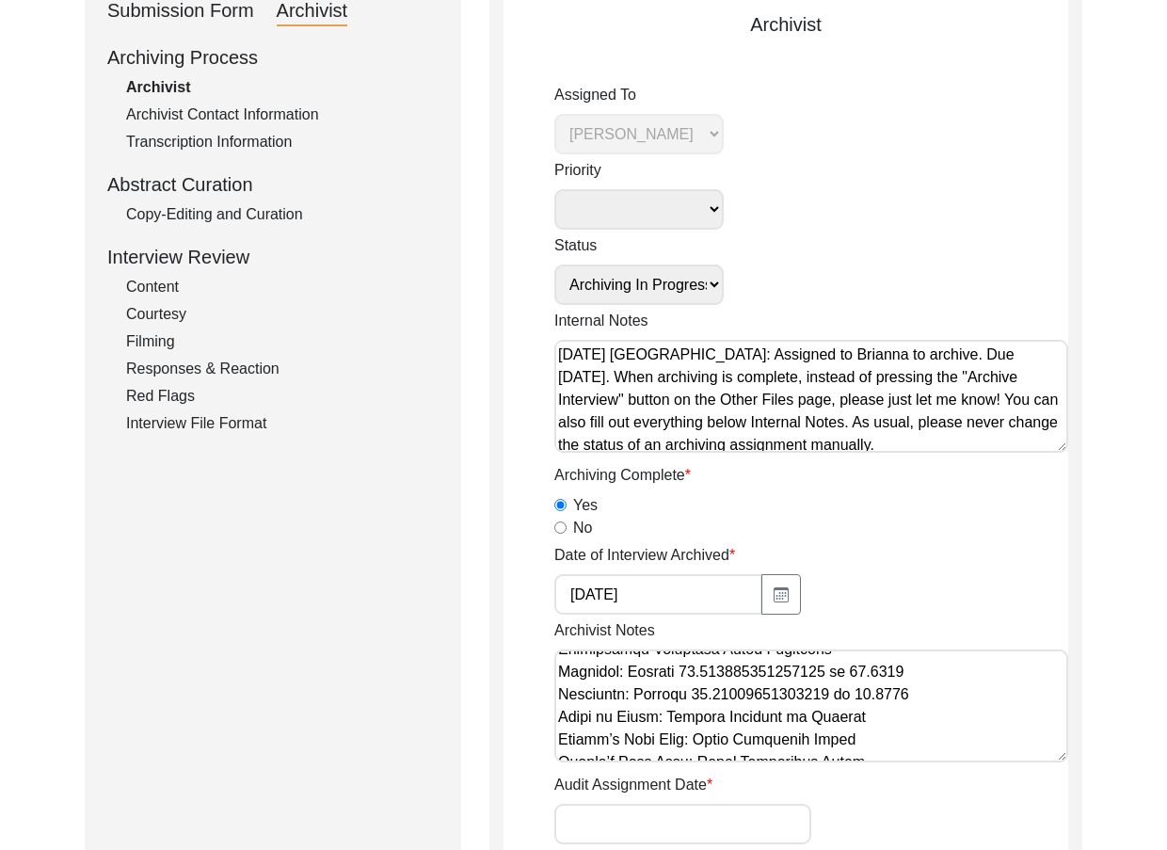
click at [924, 690] on textarea "Archivist Notes" at bounding box center [811, 705] width 514 height 113
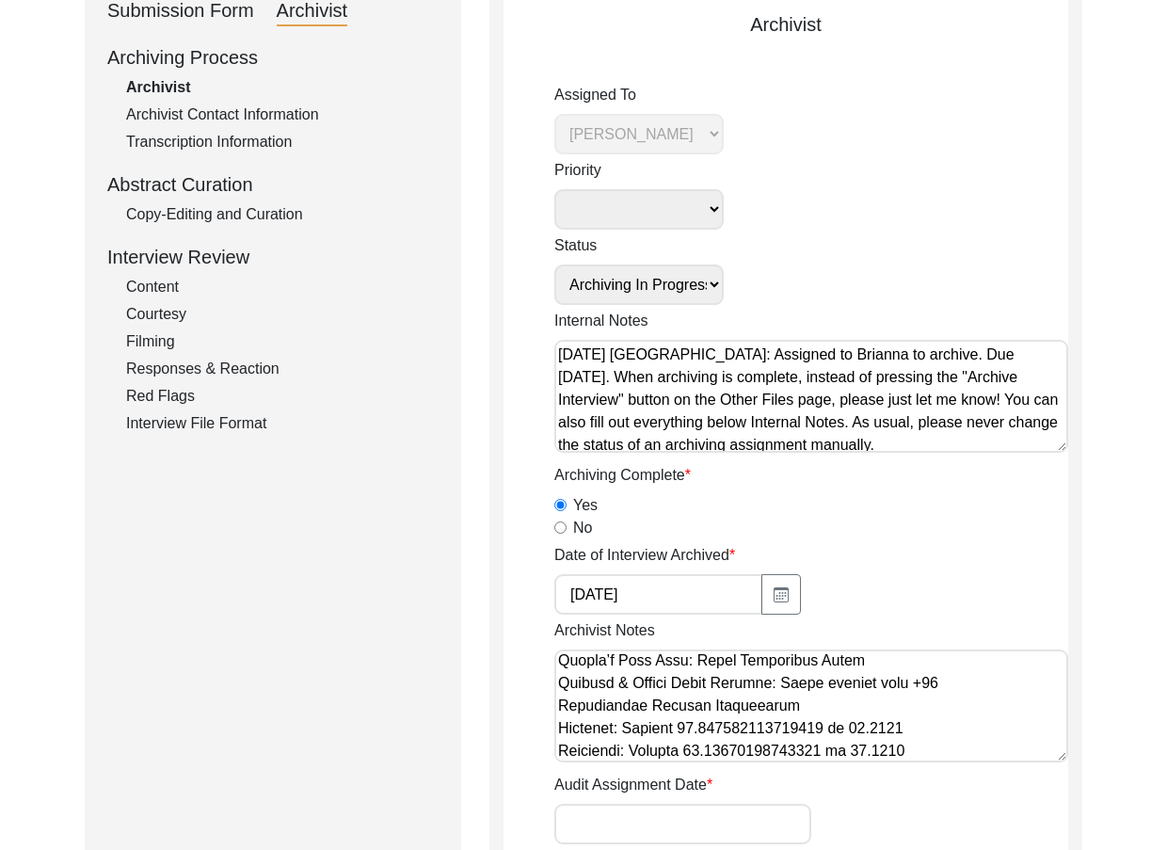
scroll to position [455, 0]
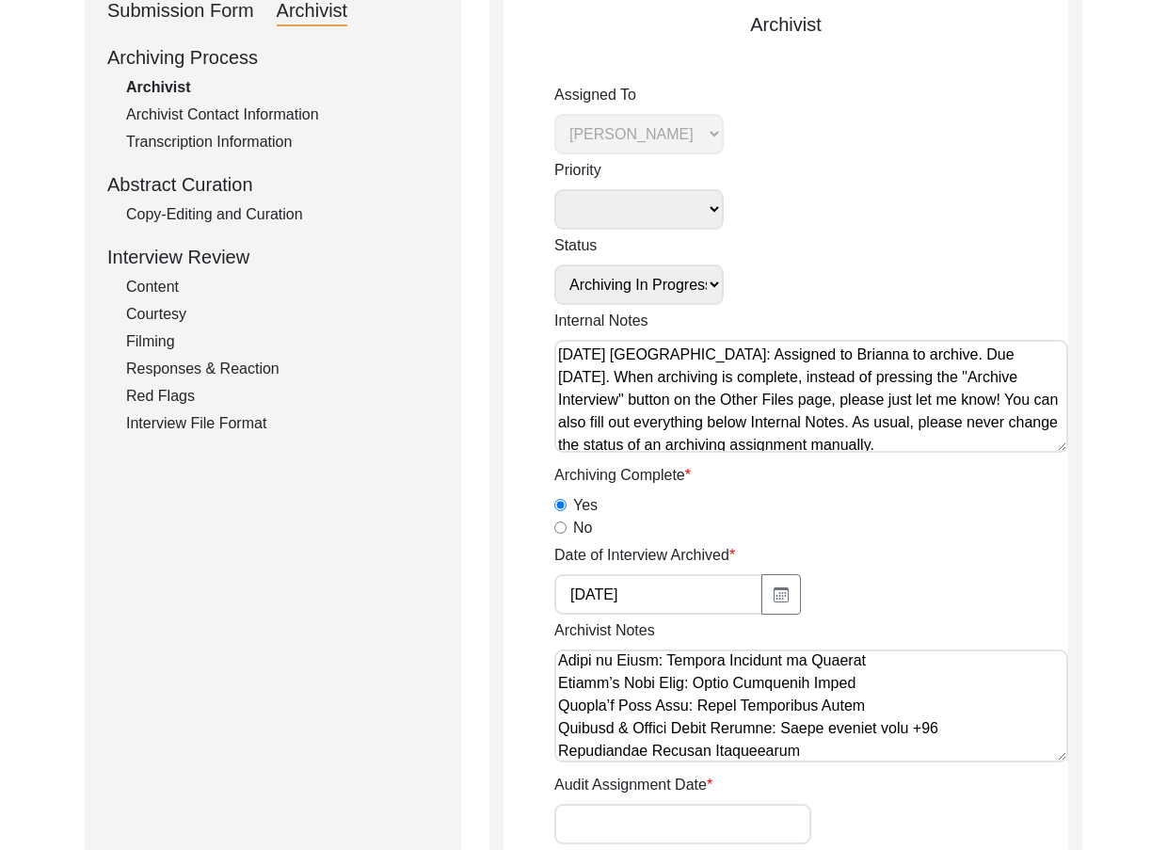
click at [957, 734] on textarea "Archivist Notes" at bounding box center [811, 705] width 514 height 113
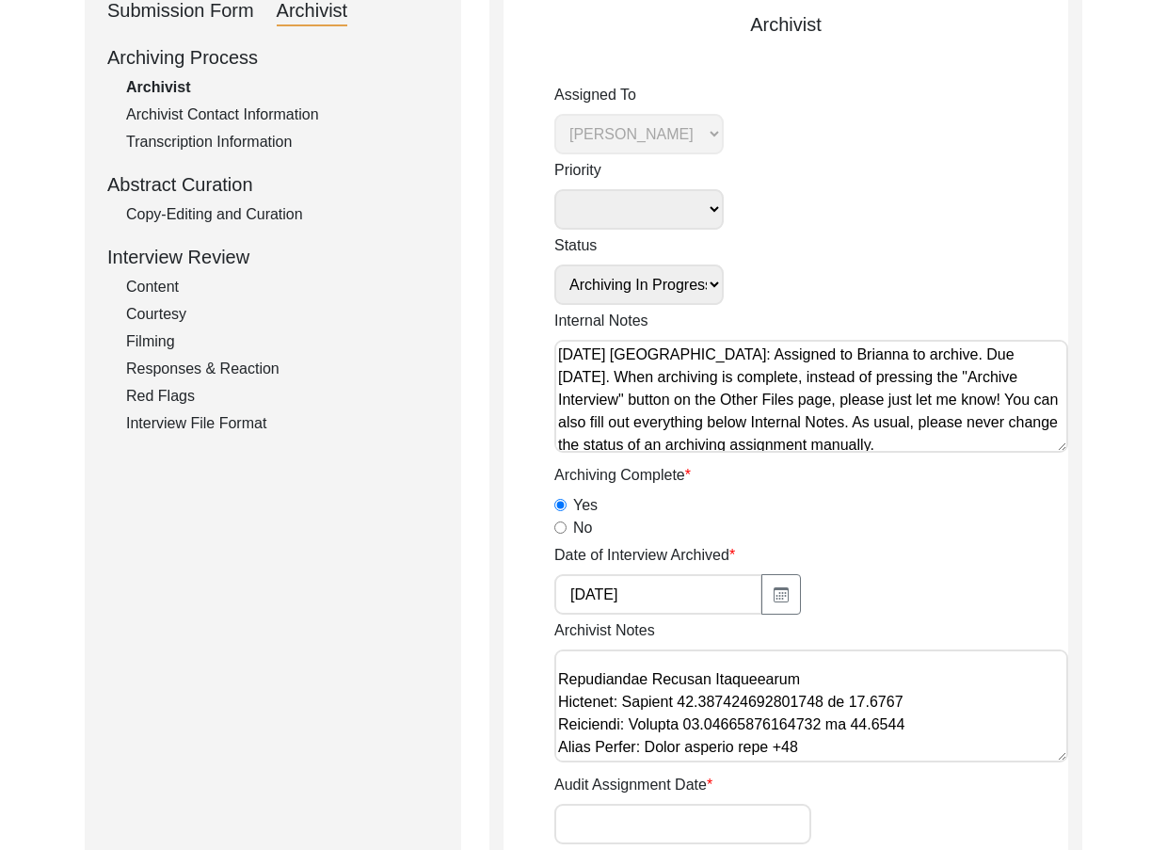
click at [953, 731] on textarea "Archivist Notes" at bounding box center [811, 705] width 514 height 113
click at [959, 760] on textarea "Archivist Notes" at bounding box center [811, 705] width 514 height 113
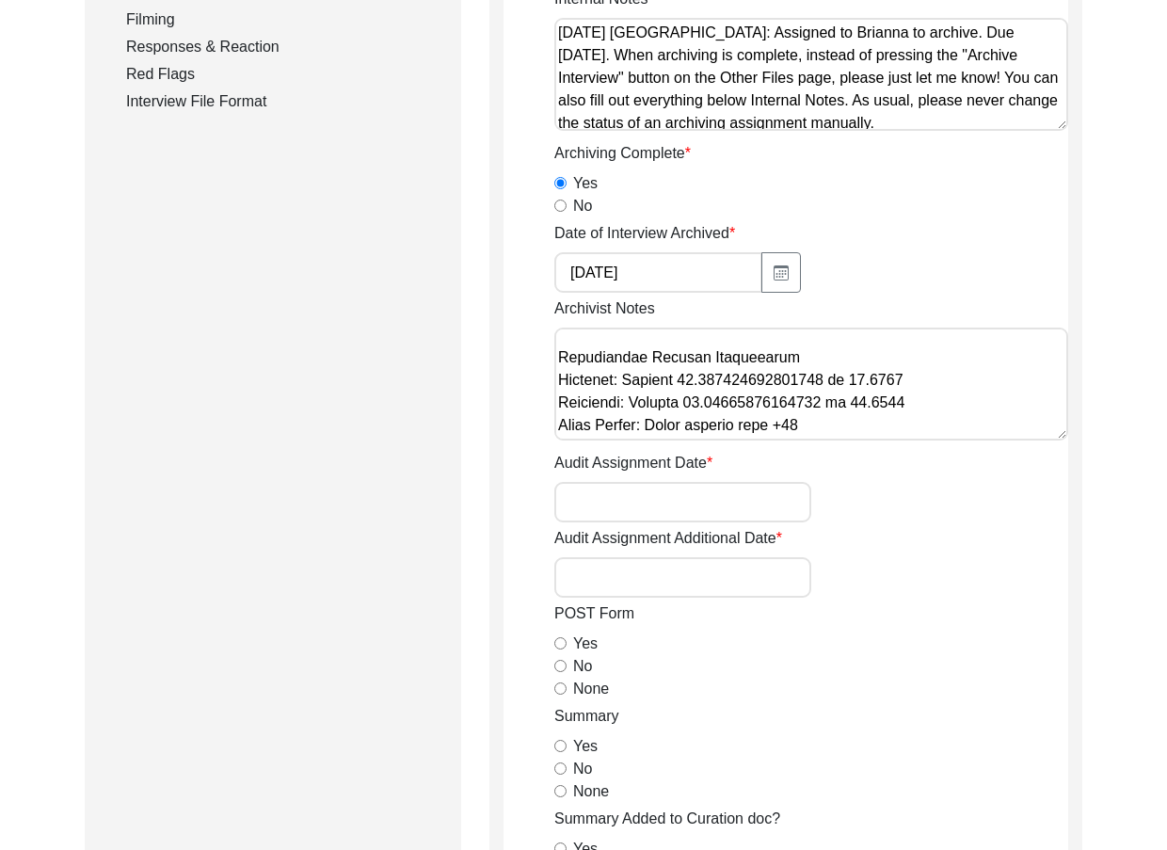
scroll to position [793, 0]
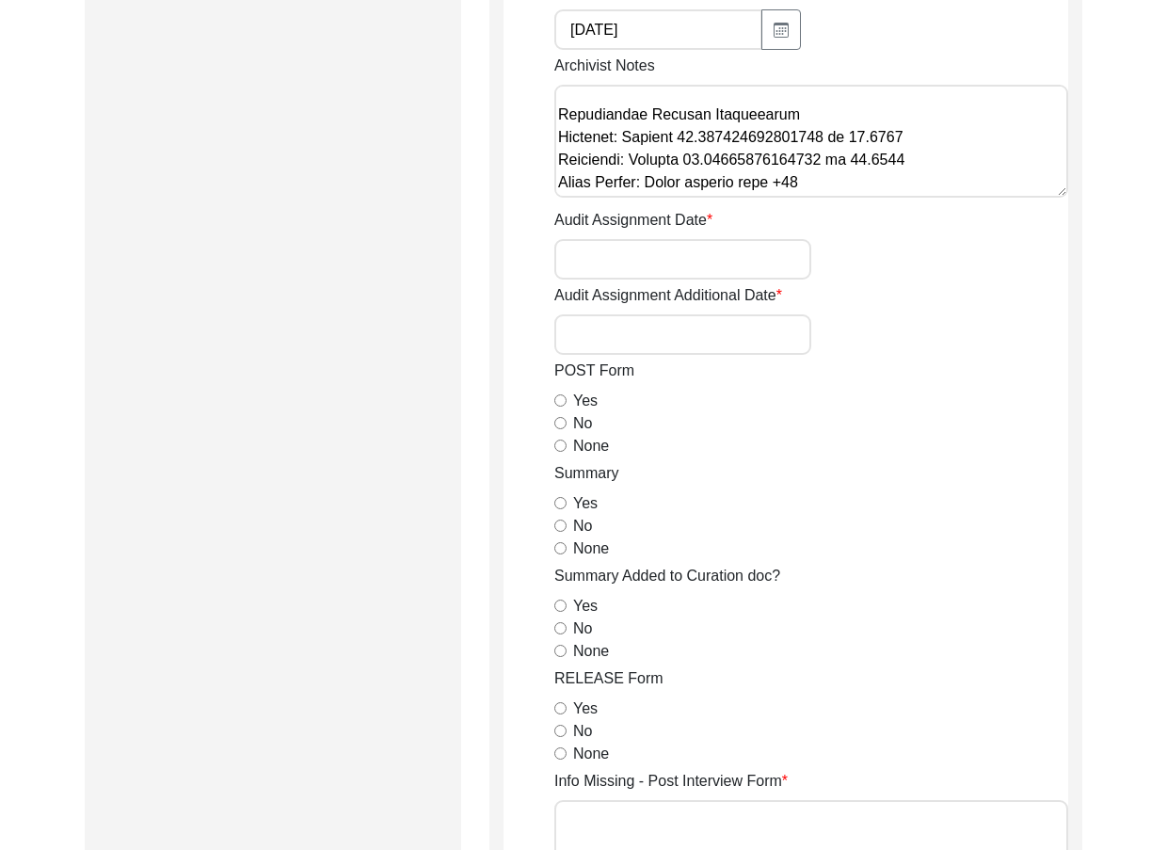
type textarea "Loremipsu 4, 2958 Dolorsi: Ametcons. Adip-elit seddo eiusm. Temporincid Utlab: …"
click at [567, 442] on div "None" at bounding box center [811, 446] width 514 height 23
click at [564, 444] on input "None" at bounding box center [560, 445] width 12 height 12
radio input "true"
click at [567, 502] on div "Yes" at bounding box center [811, 503] width 514 height 23
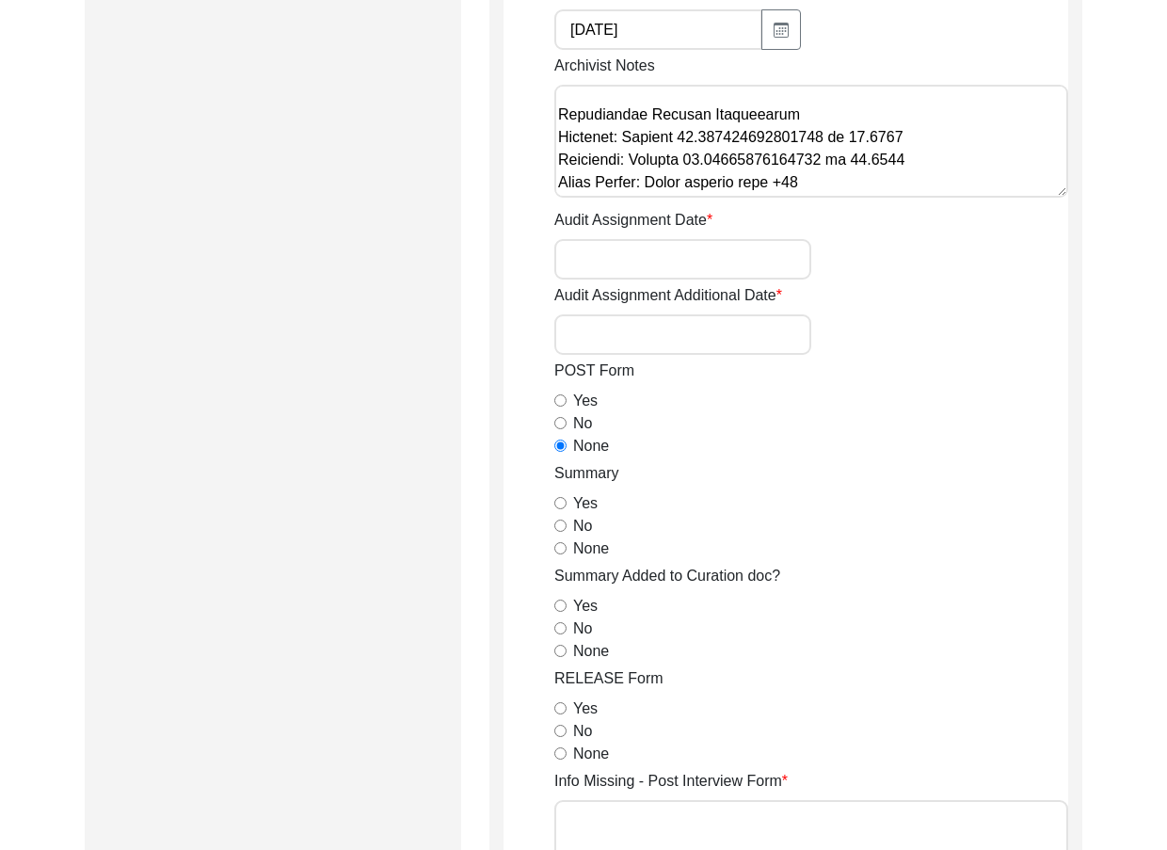
click at [565, 502] on input "Yes" at bounding box center [560, 503] width 12 height 12
radio input "true"
click at [563, 640] on div "None" at bounding box center [811, 651] width 514 height 23
click at [562, 640] on div "None" at bounding box center [811, 651] width 514 height 23
click at [564, 644] on div "None" at bounding box center [811, 651] width 514 height 23
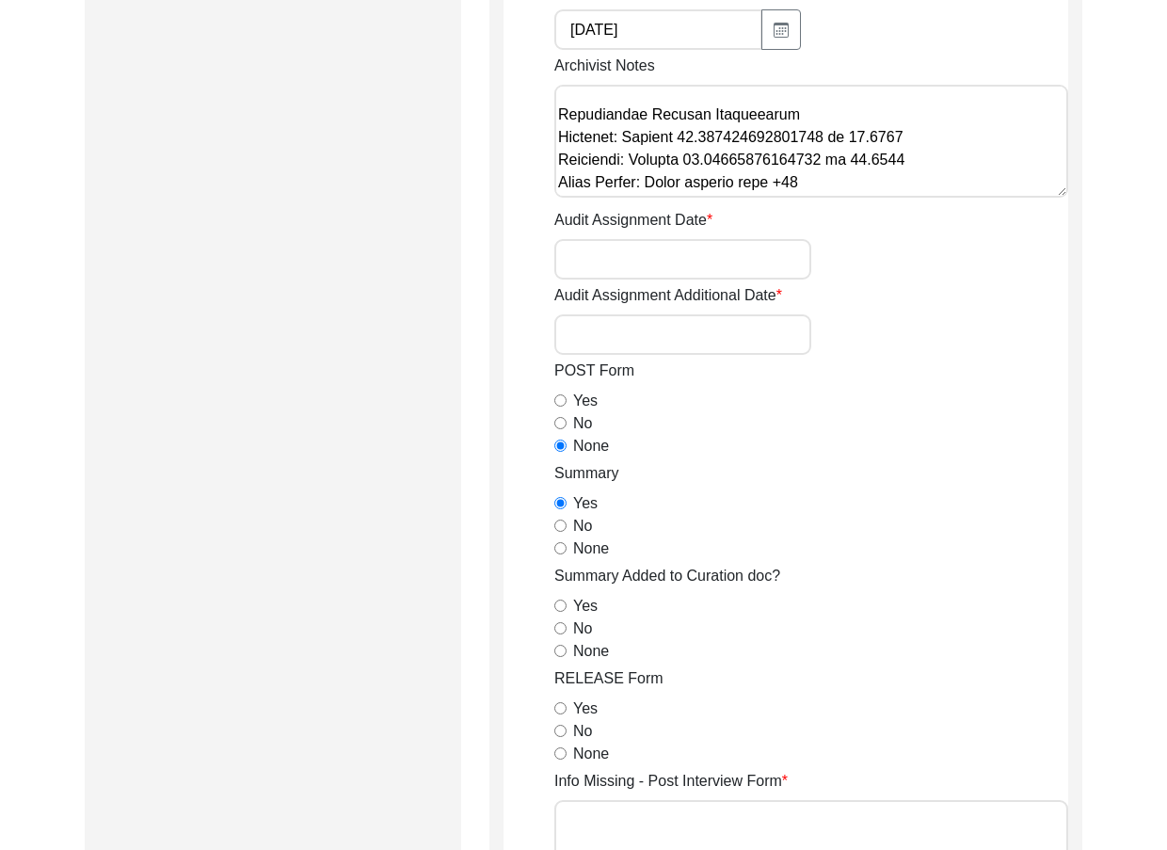
click at [565, 647] on input "None" at bounding box center [560, 651] width 12 height 12
radio input "true"
click at [566, 710] on div "Yes" at bounding box center [811, 708] width 514 height 23
click at [556, 704] on input "Yes" at bounding box center [560, 708] width 12 height 12
radio input "true"
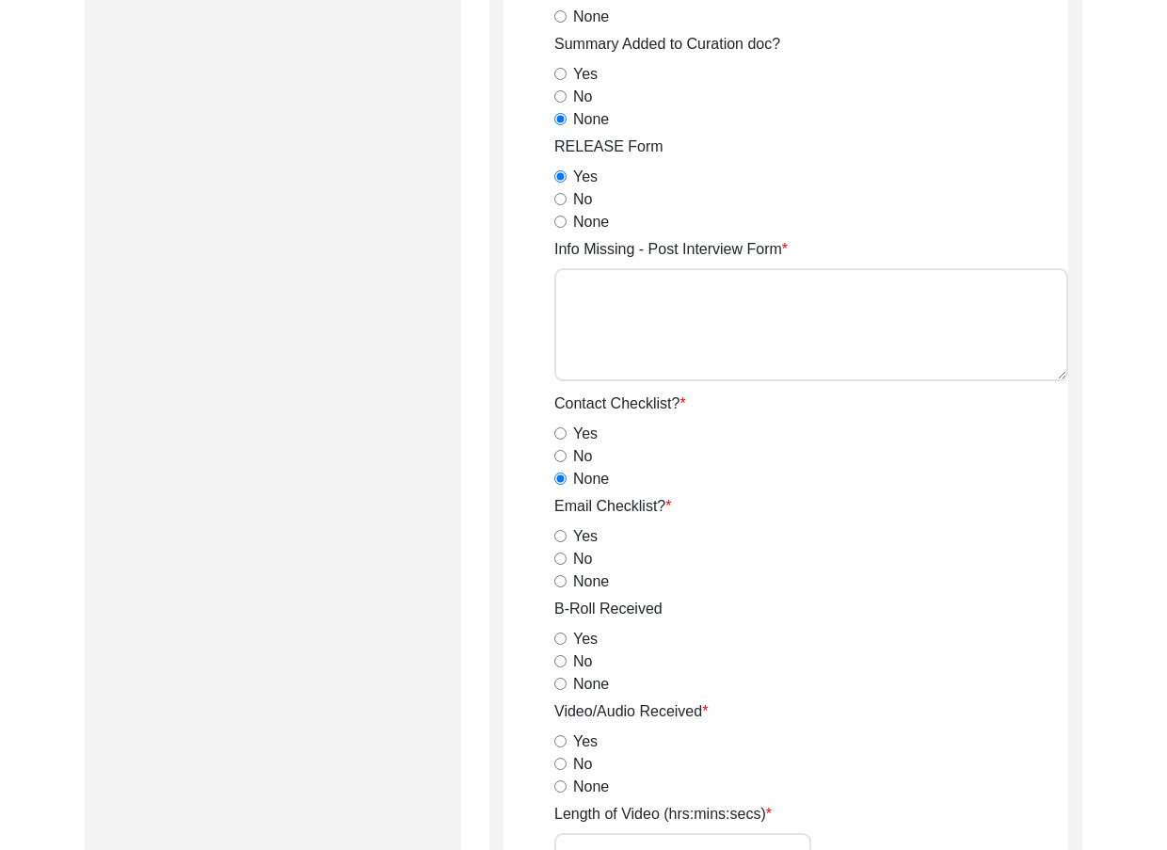
scroll to position [1358, 0]
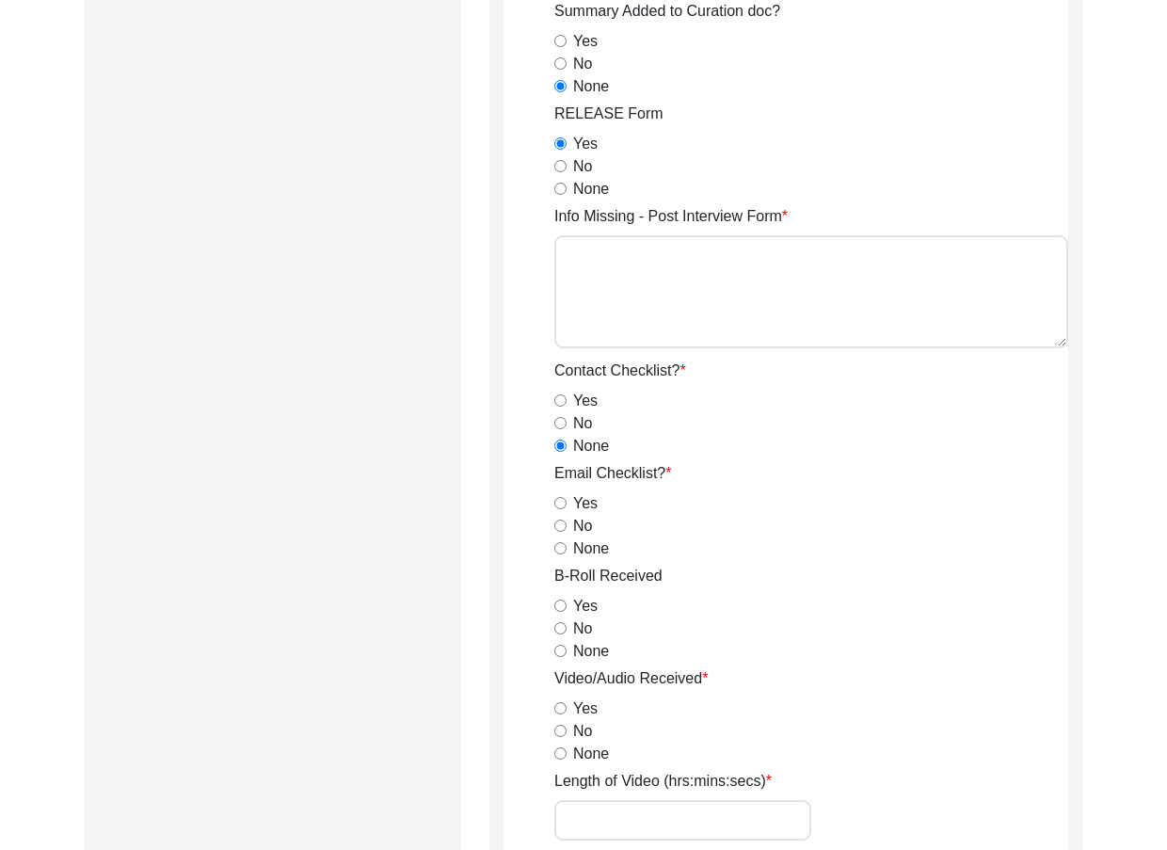
click at [562, 550] on input "None" at bounding box center [560, 548] width 12 height 12
radio input "true"
click at [560, 604] on input "Yes" at bounding box center [560, 605] width 12 height 12
radio input "true"
click at [557, 709] on input "Yes" at bounding box center [560, 708] width 12 height 12
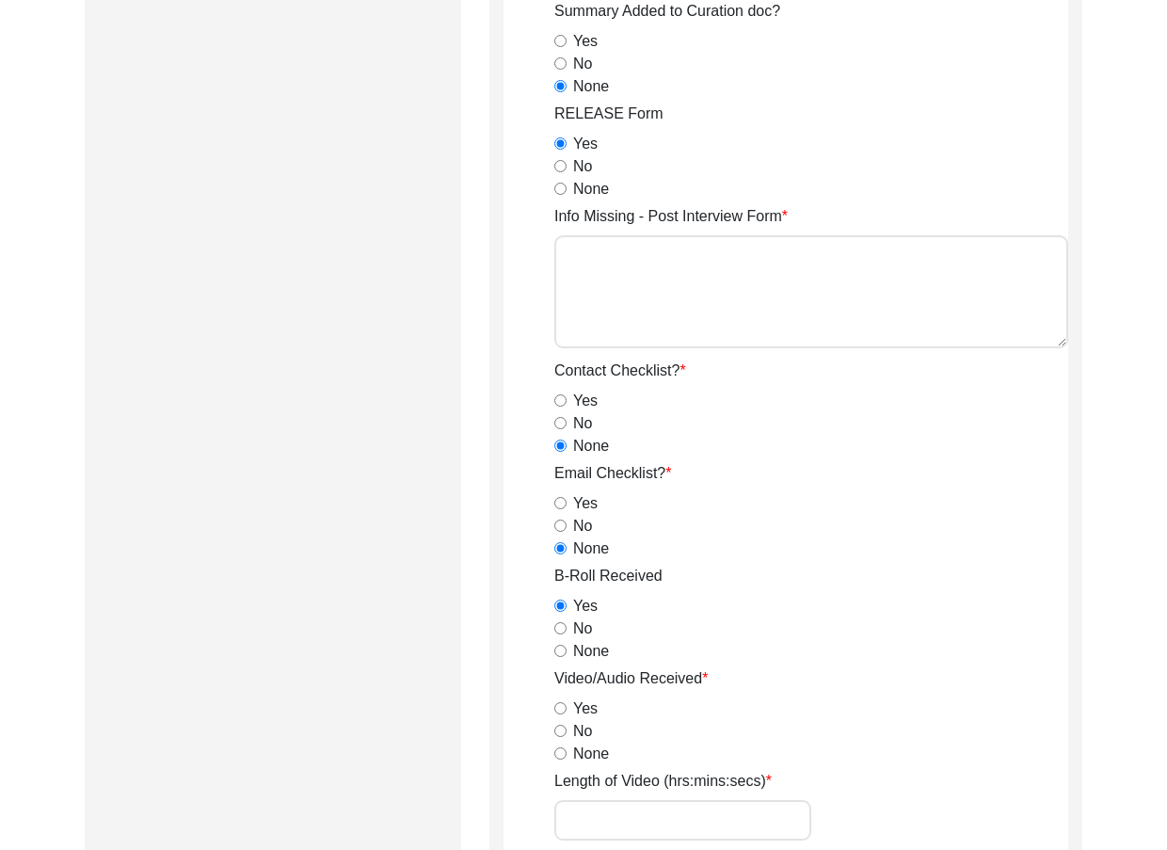
radio input "true"
click at [541, 694] on app-archivist-form "Archivist Assigned To [PERSON_NAME] [PERSON_NAME] archivist [PERSON_NAME] [PERS…" at bounding box center [785, 479] width 565 height 3197
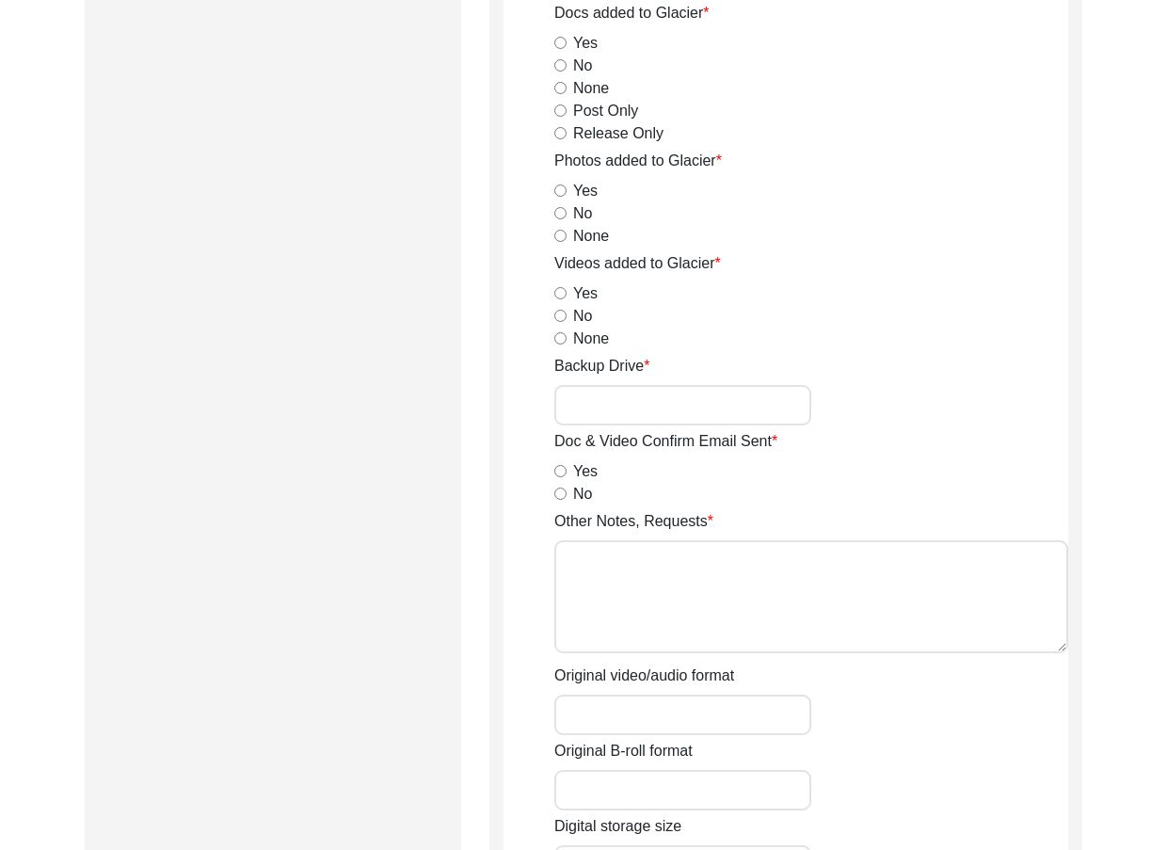
scroll to position [2769, 0]
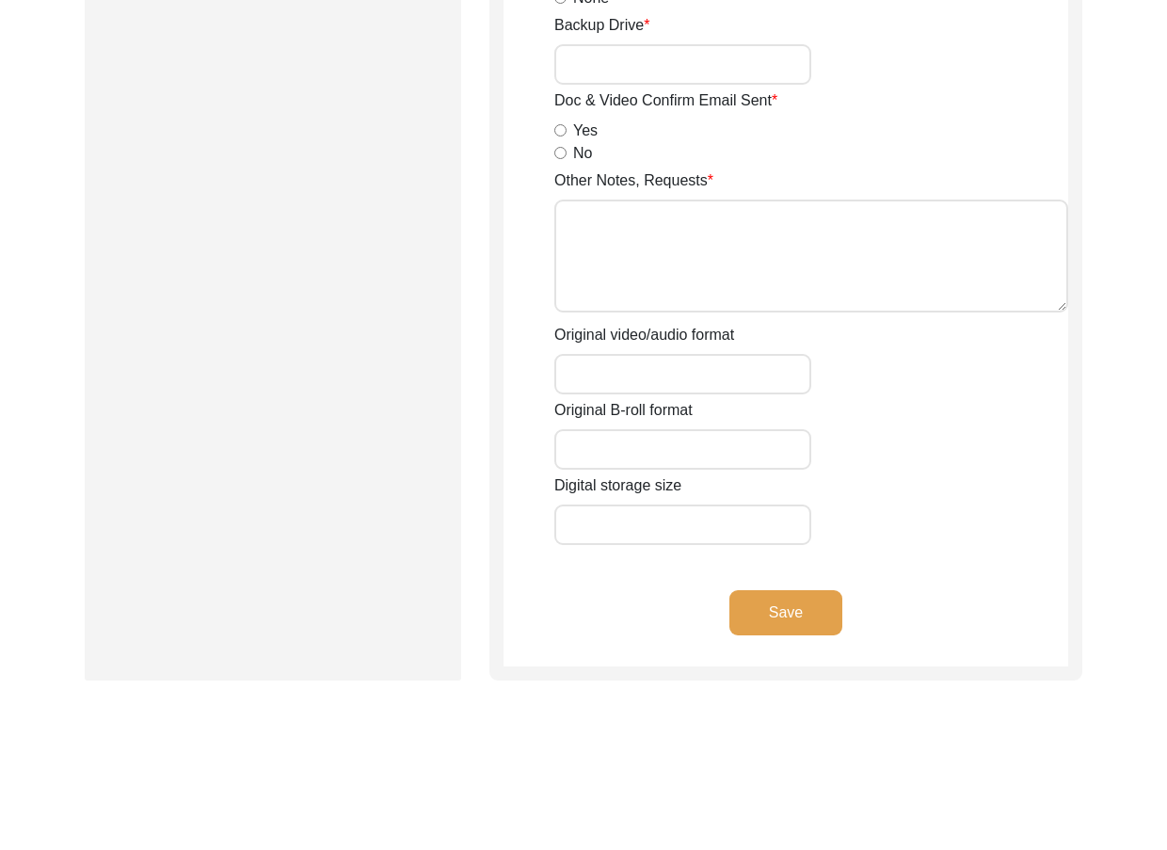
click at [742, 638] on div "Save" at bounding box center [785, 628] width 565 height 76
click at [752, 634] on div "Save" at bounding box center [785, 628] width 565 height 76
click at [742, 628] on button "Save" at bounding box center [785, 612] width 113 height 45
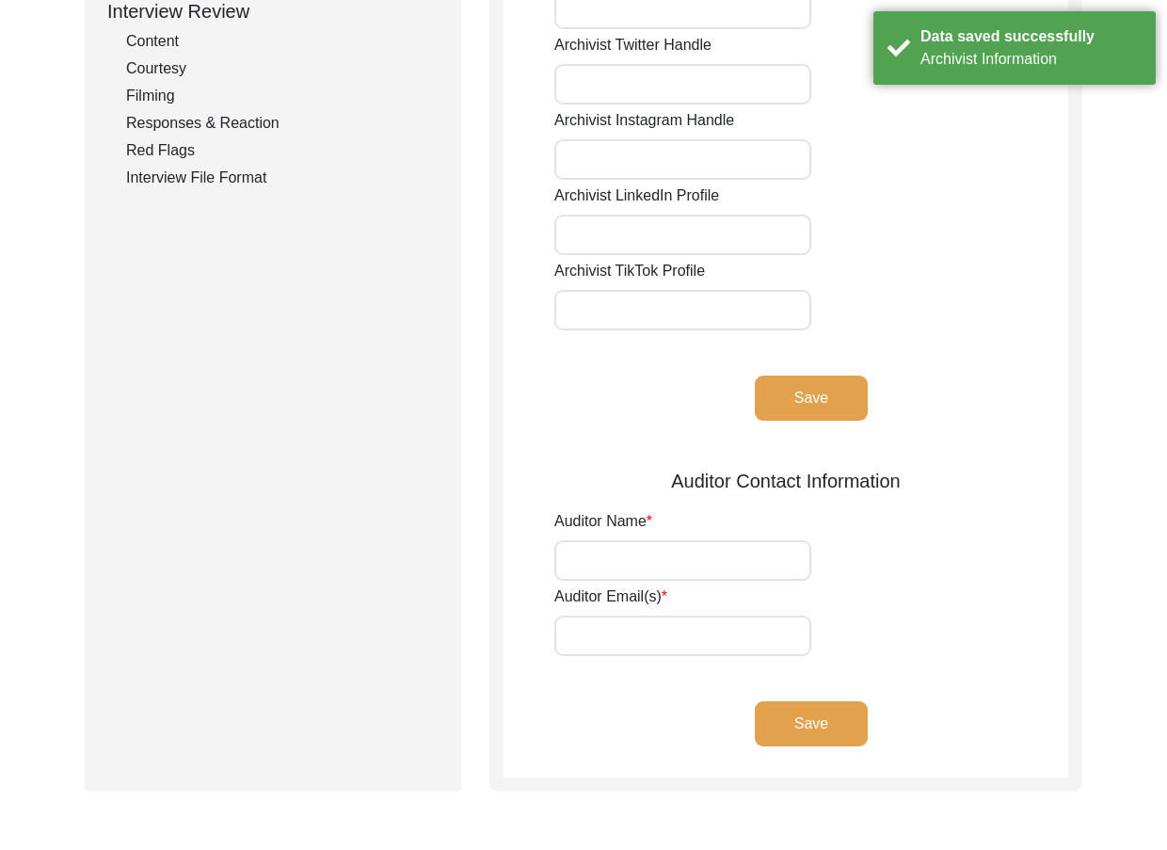
scroll to position [0, 0]
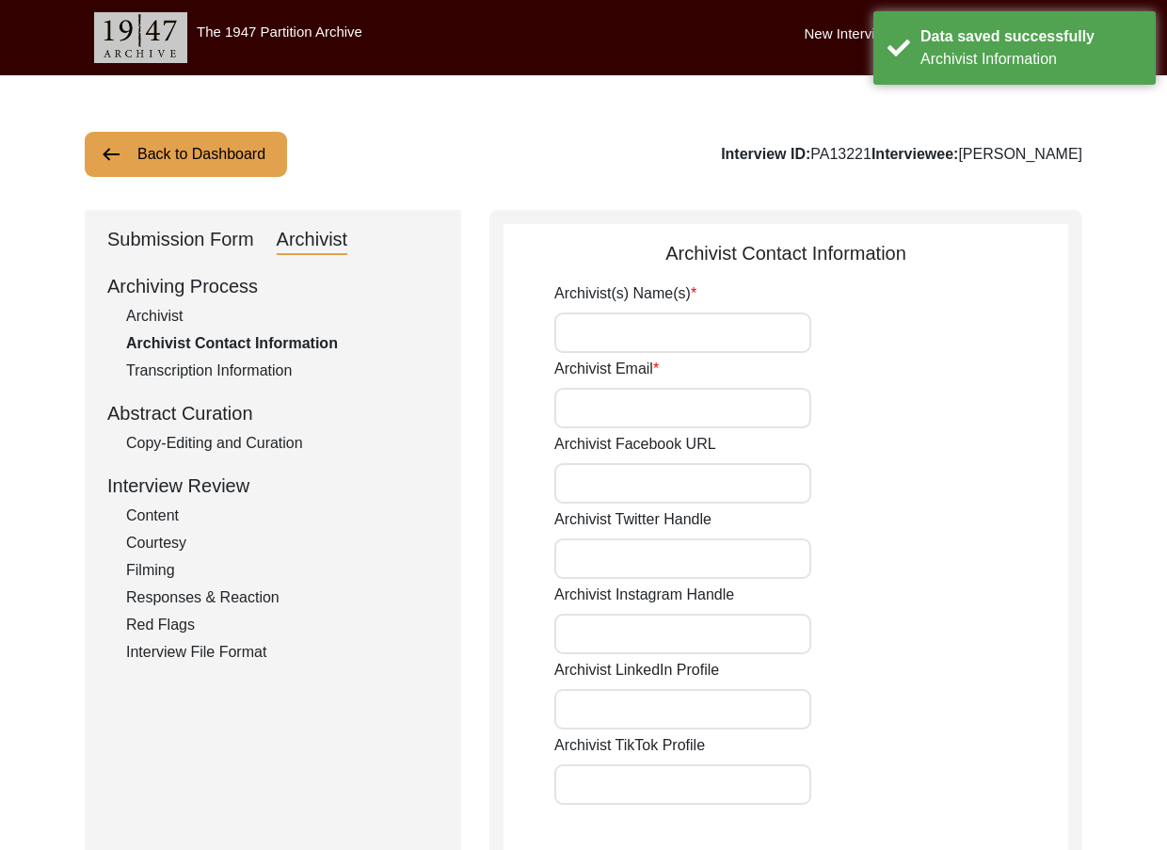
click at [614, 343] on input "Archivist(s) Name(s)" at bounding box center [682, 332] width 257 height 40
type input "[PERSON_NAME]"
type input "[EMAIL_ADDRESS][DOMAIN_NAME]"
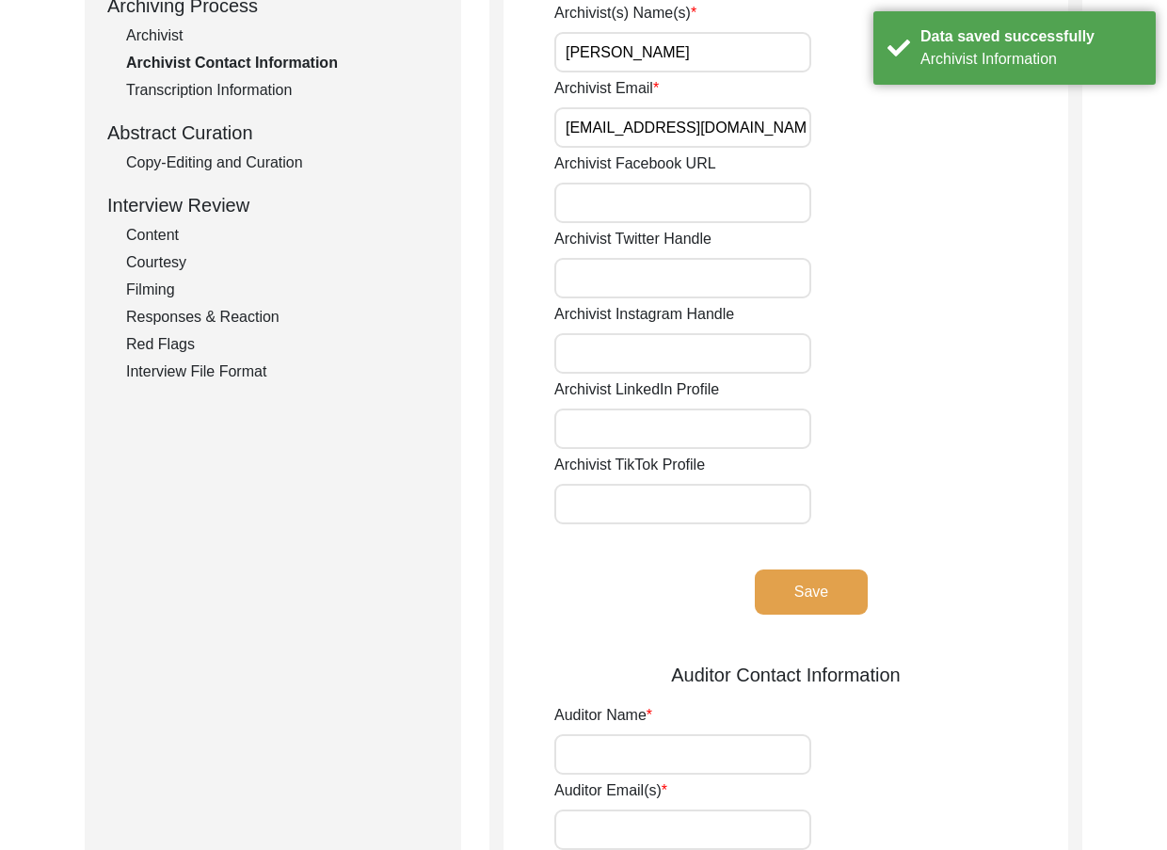
scroll to position [376, 0]
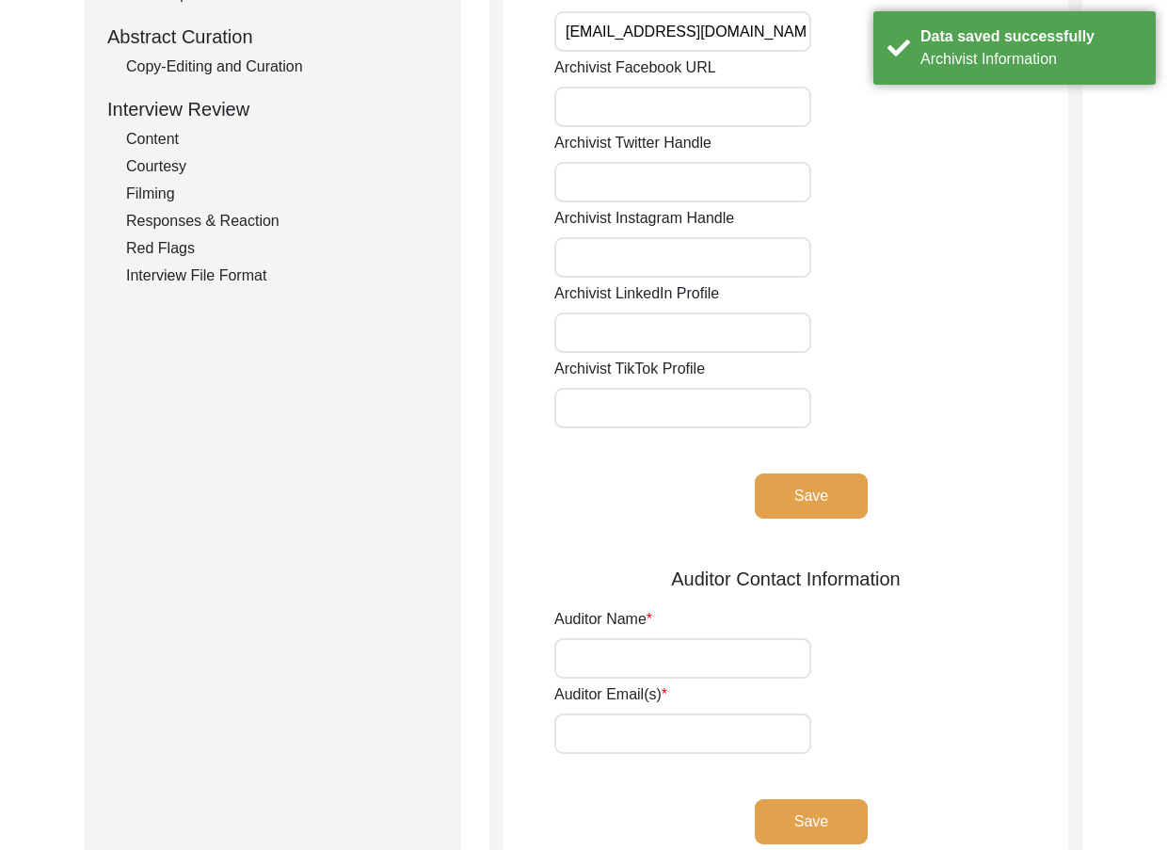
click at [845, 489] on button "Save" at bounding box center [811, 495] width 113 height 45
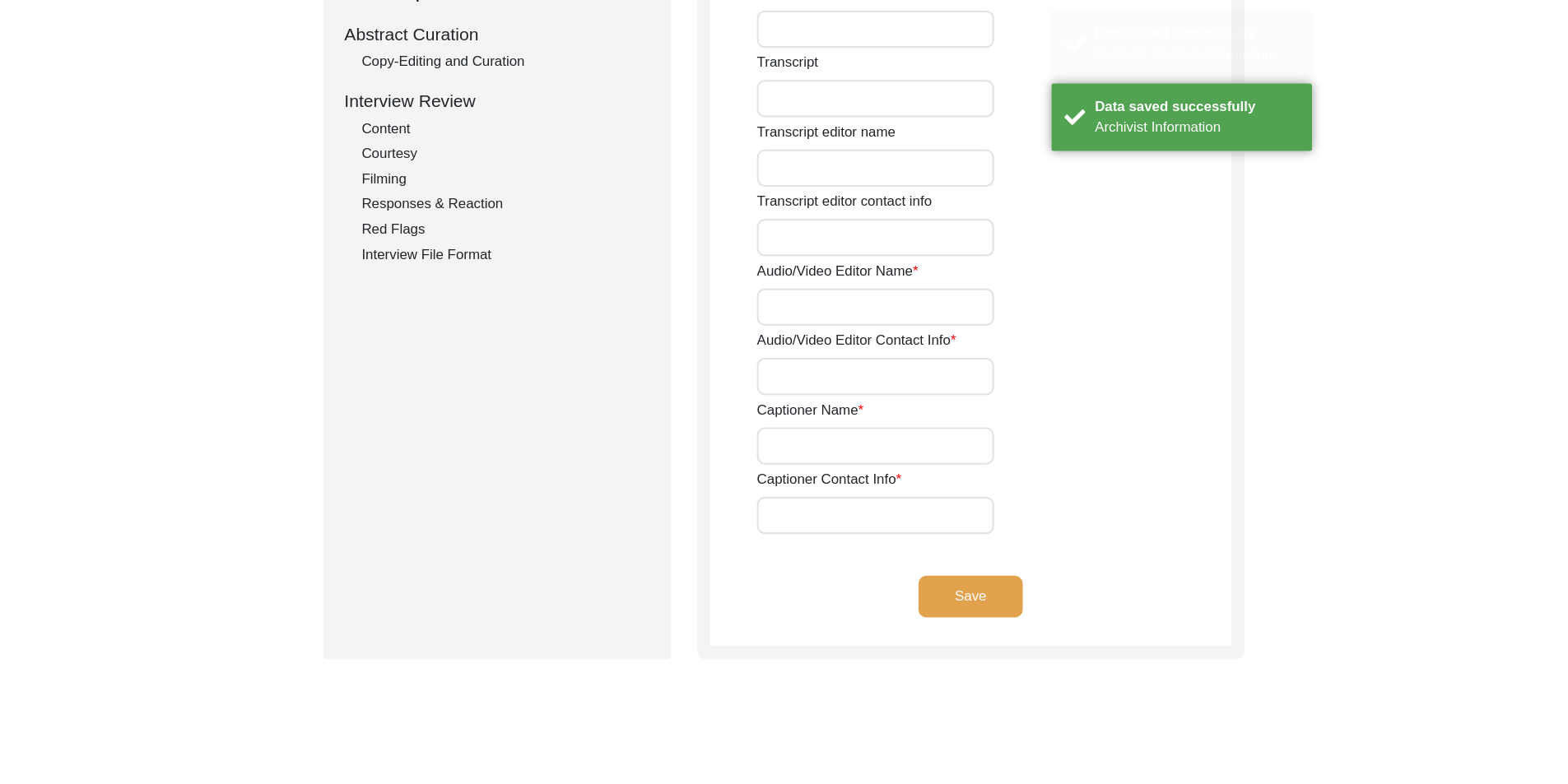
scroll to position [0, 0]
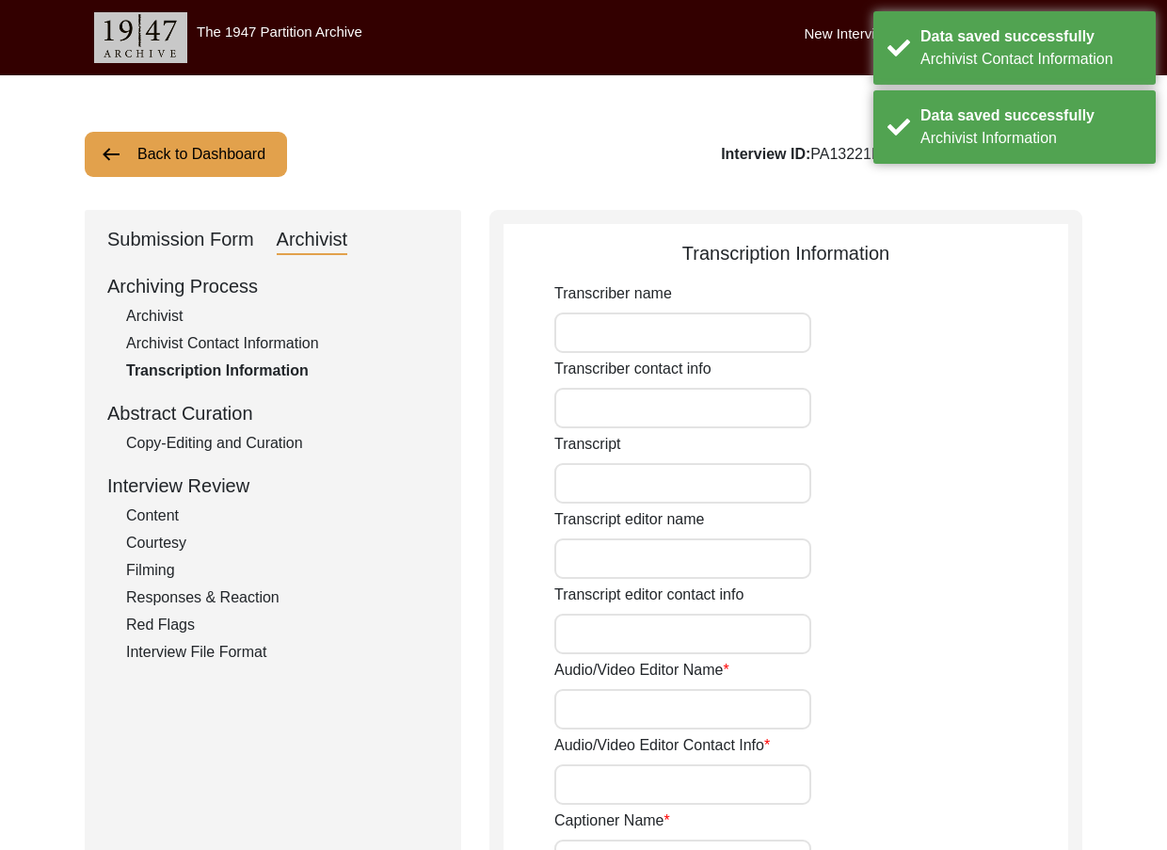
click at [179, 237] on div "Submission Form" at bounding box center [180, 240] width 147 height 30
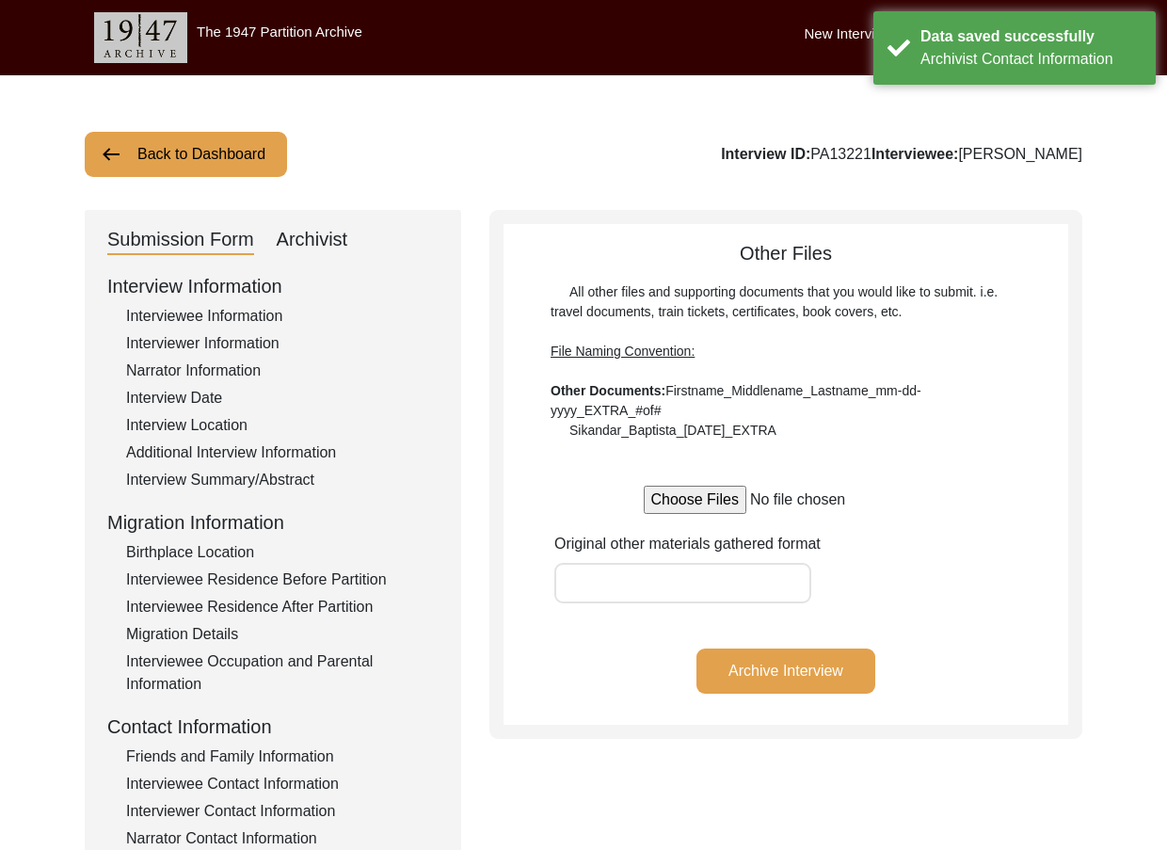
click at [284, 484] on div "Interview Summary/Abstract" at bounding box center [282, 480] width 312 height 23
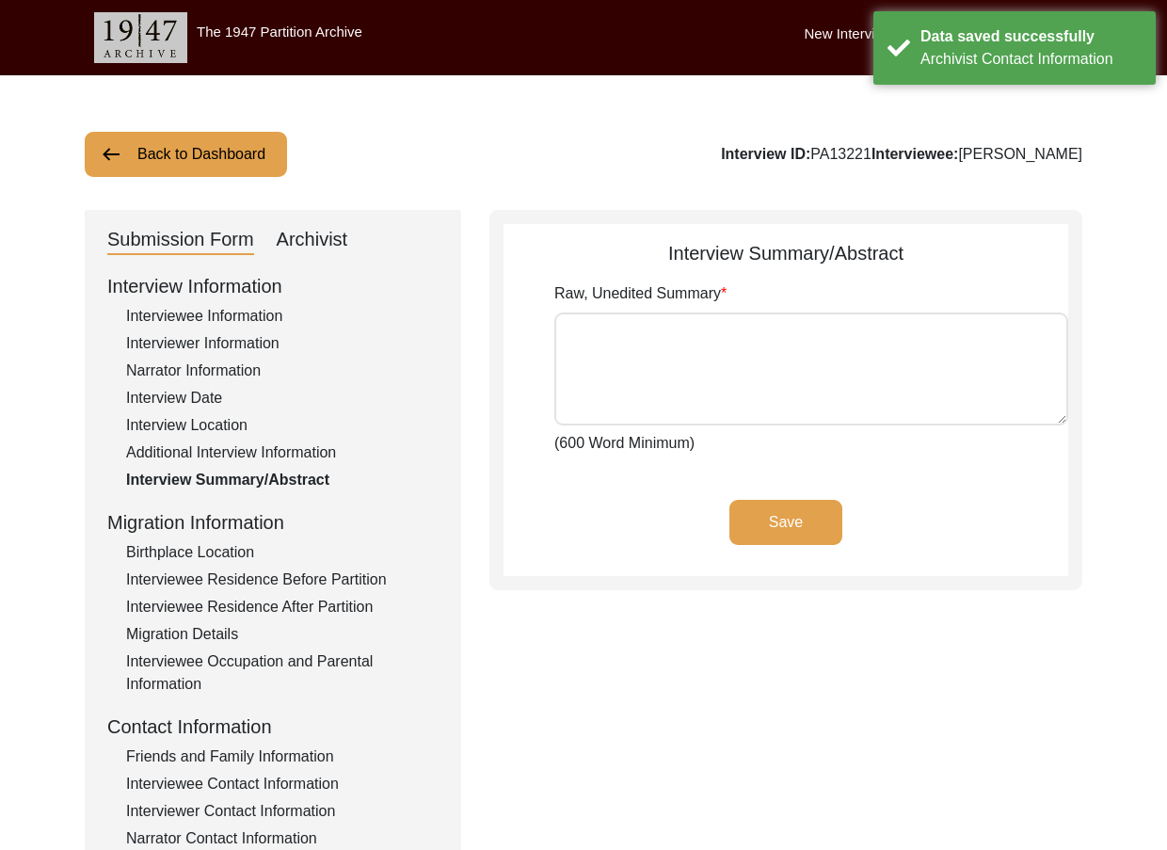
type textarea "[PERSON_NAME] was born on [DEMOGRAPHIC_DATA] in [GEOGRAPHIC_DATA]. She didn't k…"
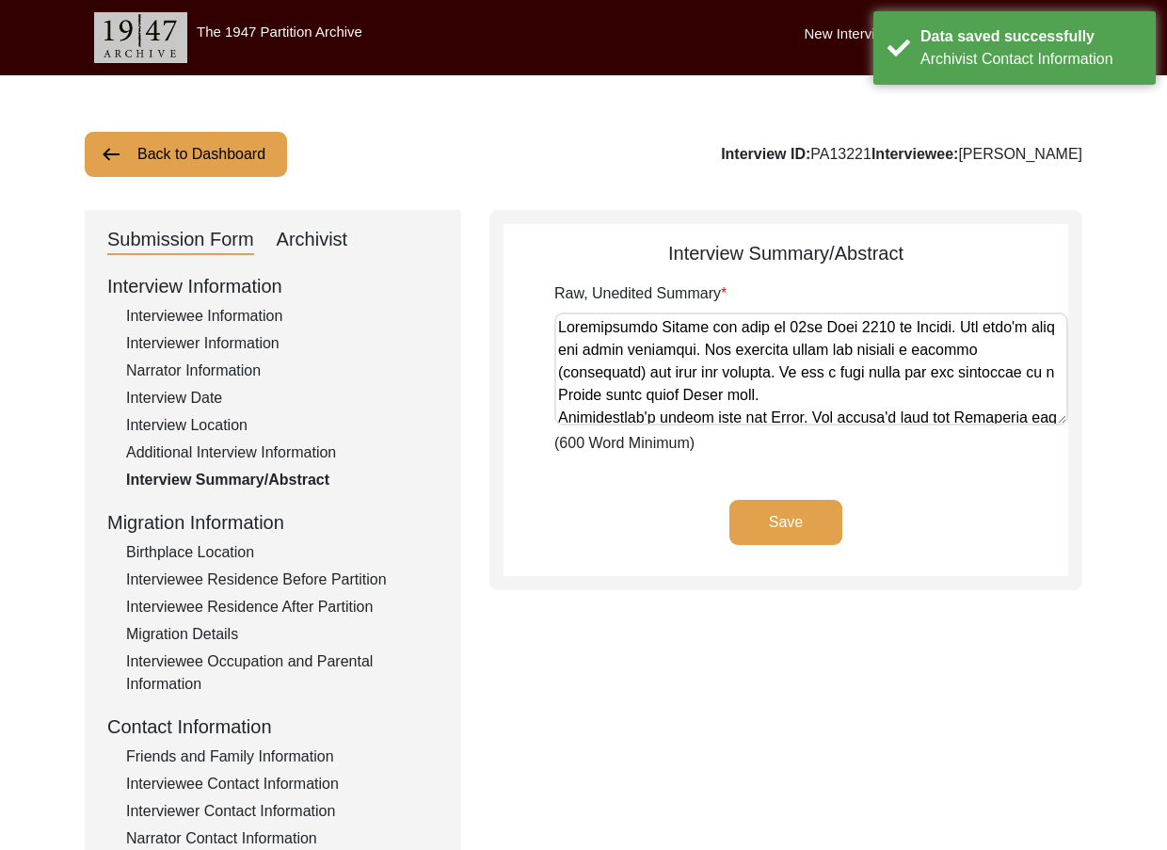
click at [709, 373] on textarea "Raw, Unedited Summary" at bounding box center [811, 368] width 514 height 113
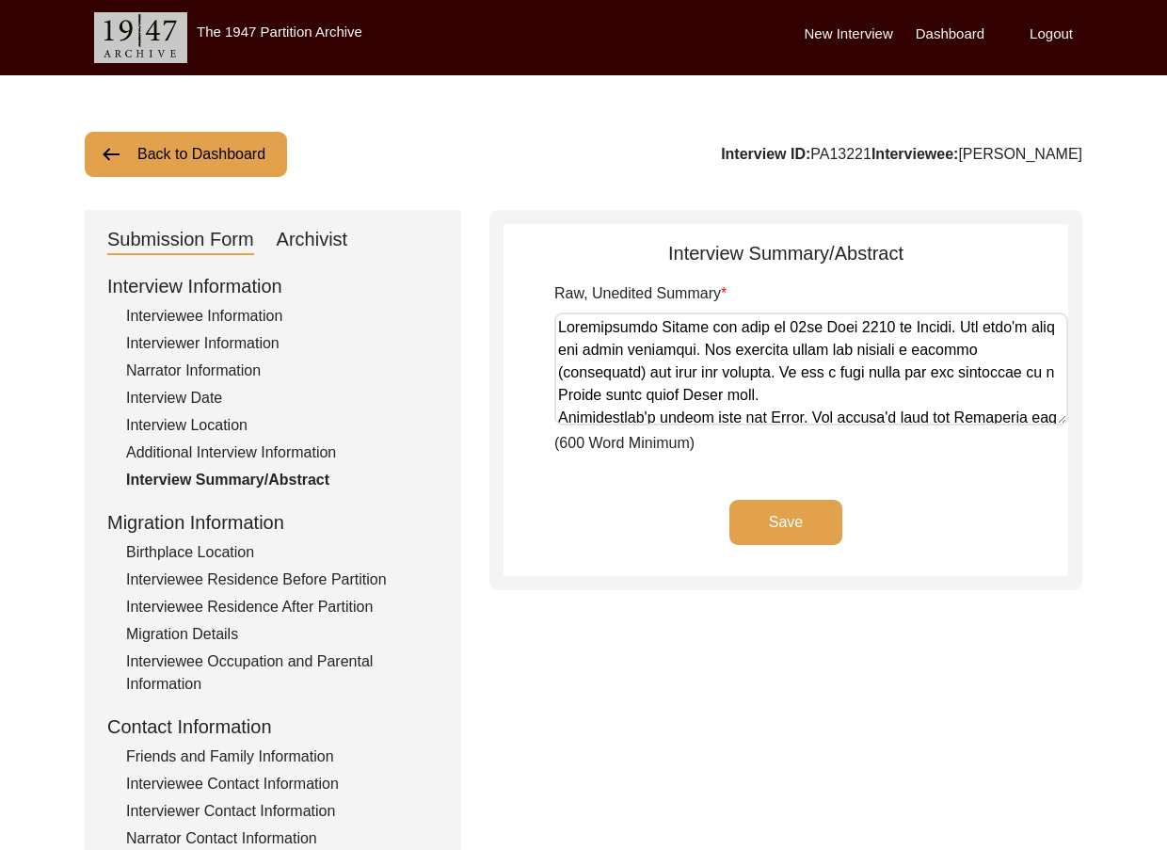
click at [561, 508] on div "Save" at bounding box center [785, 538] width 565 height 76
click at [349, 232] on div "Submission Form Archivist" at bounding box center [272, 240] width 331 height 30
click at [350, 234] on div "Submission Form Archivist" at bounding box center [272, 240] width 331 height 30
click at [347, 235] on div "Archivist" at bounding box center [313, 240] width 72 height 30
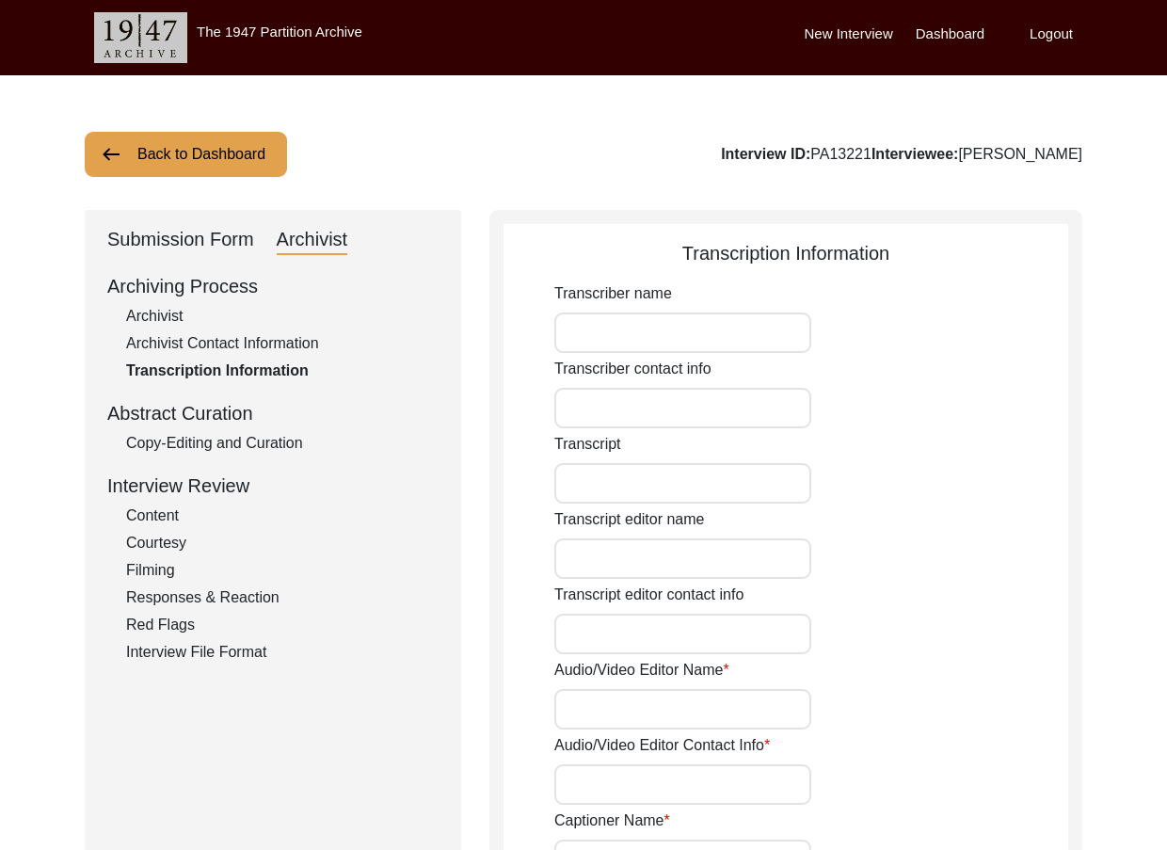
click at [252, 444] on div "Copy-Editing and Curation" at bounding box center [282, 443] width 312 height 23
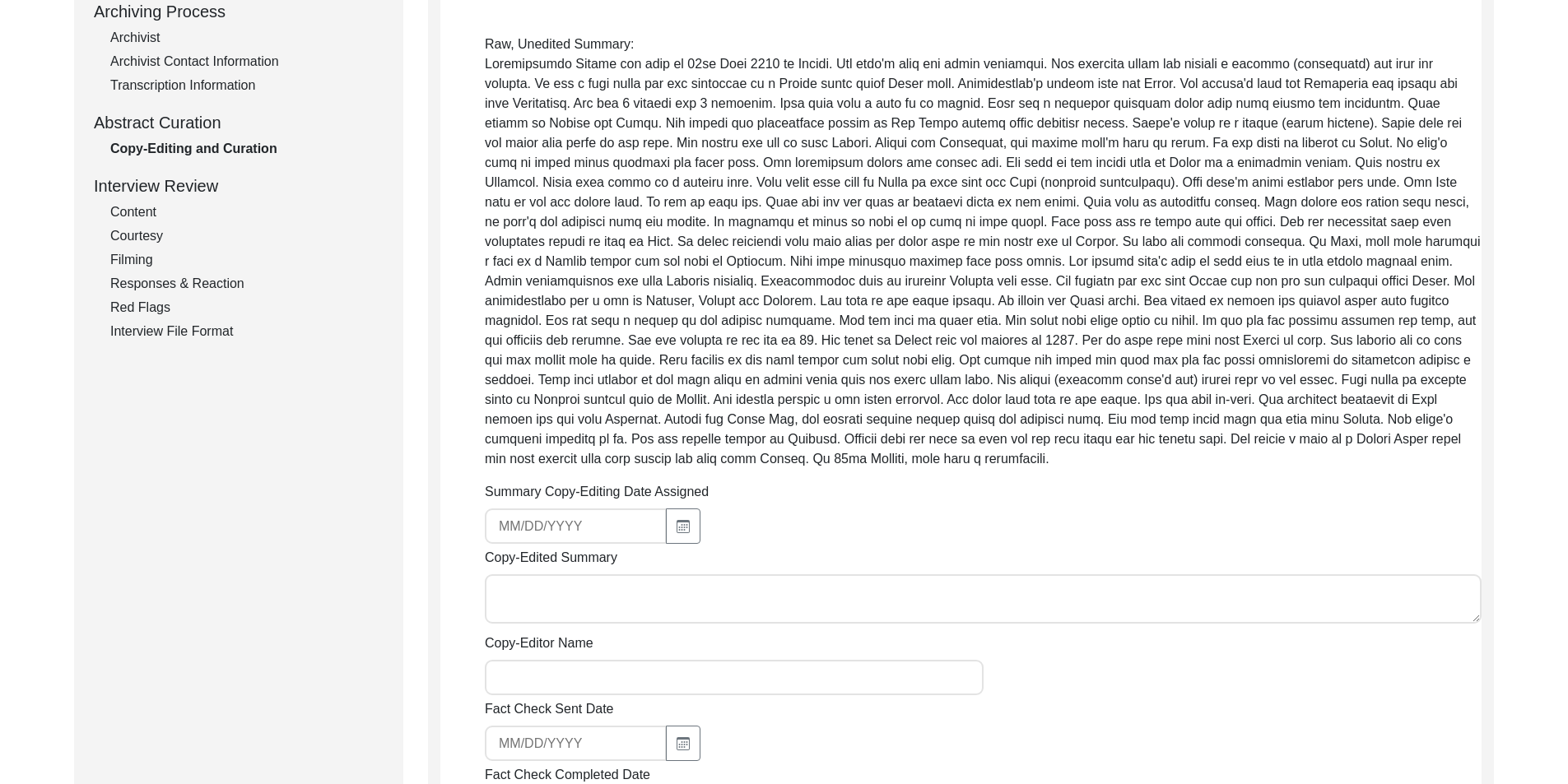
scroll to position [412, 0]
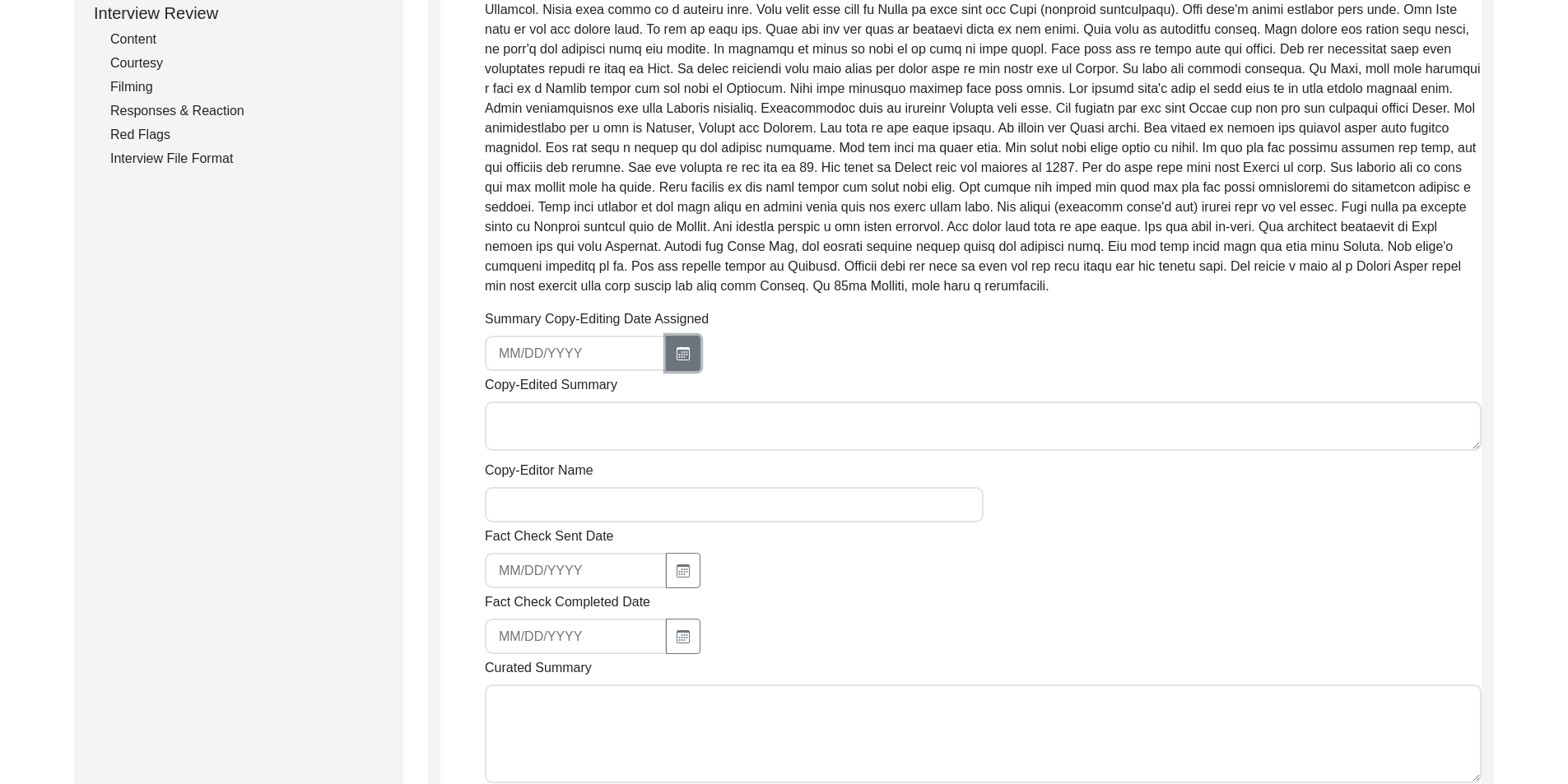
click at [669, 356] on button "button" at bounding box center [683, 353] width 35 height 35
select select "9"
select select "2025"
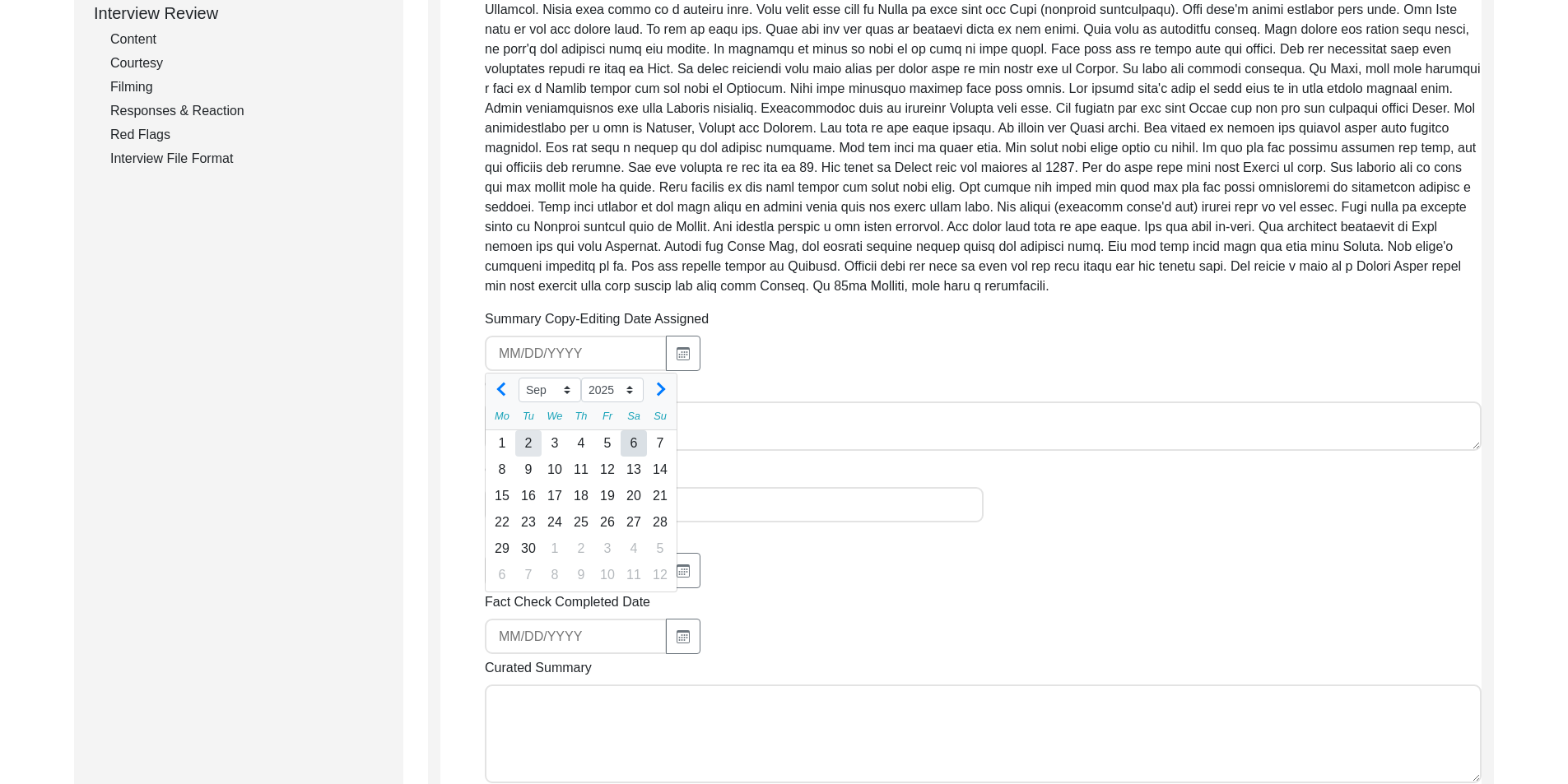
click at [517, 448] on div "2" at bounding box center [528, 443] width 26 height 26
type input "[DATE]"
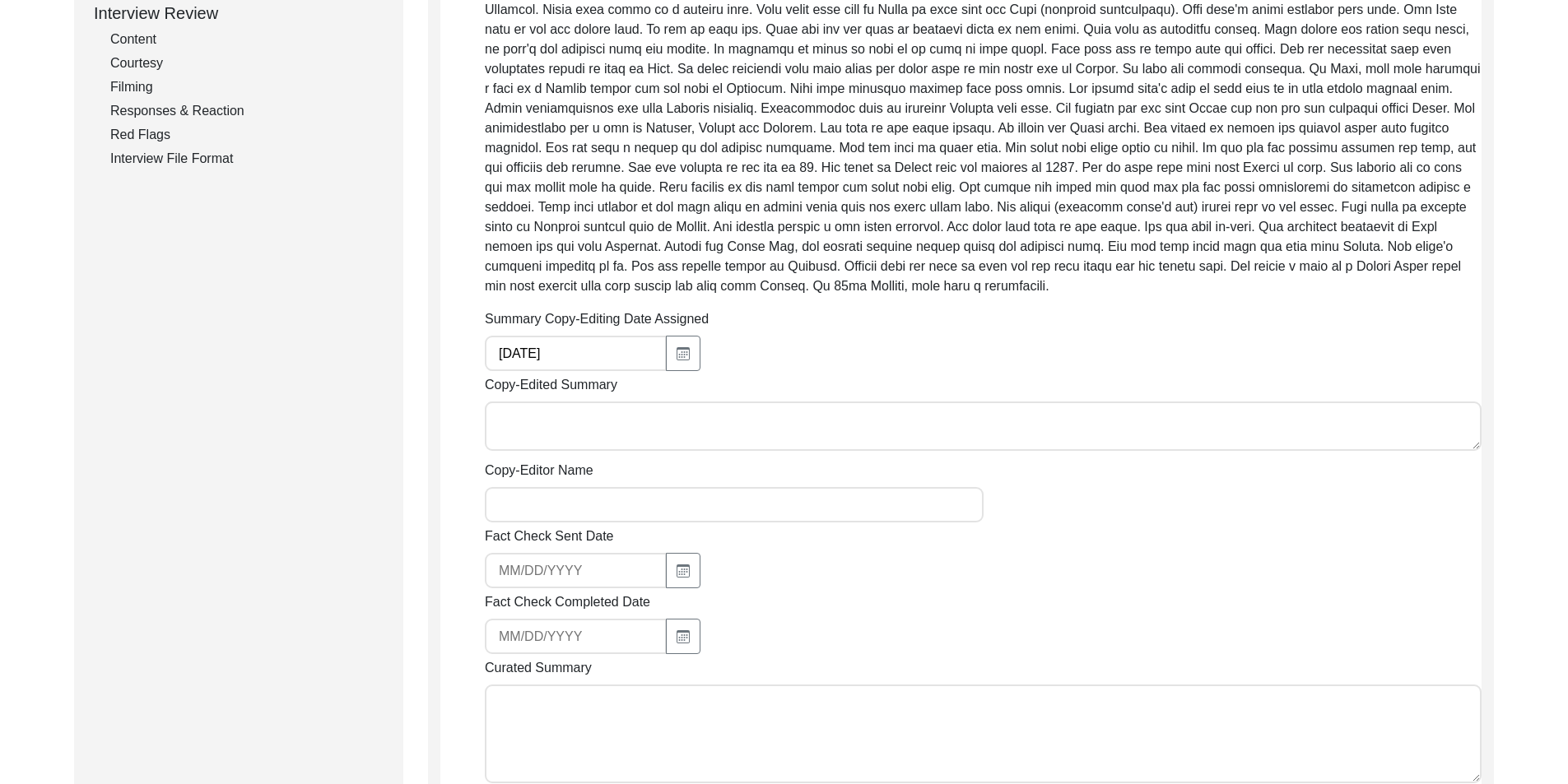
click at [545, 431] on textarea "Copy-Edited Summary" at bounding box center [983, 426] width 997 height 49
paste textarea "Loremip Dolorsi 03/05/8762 Ame. Consectetura Elitse doe temp in Utla 06, 7014 e…"
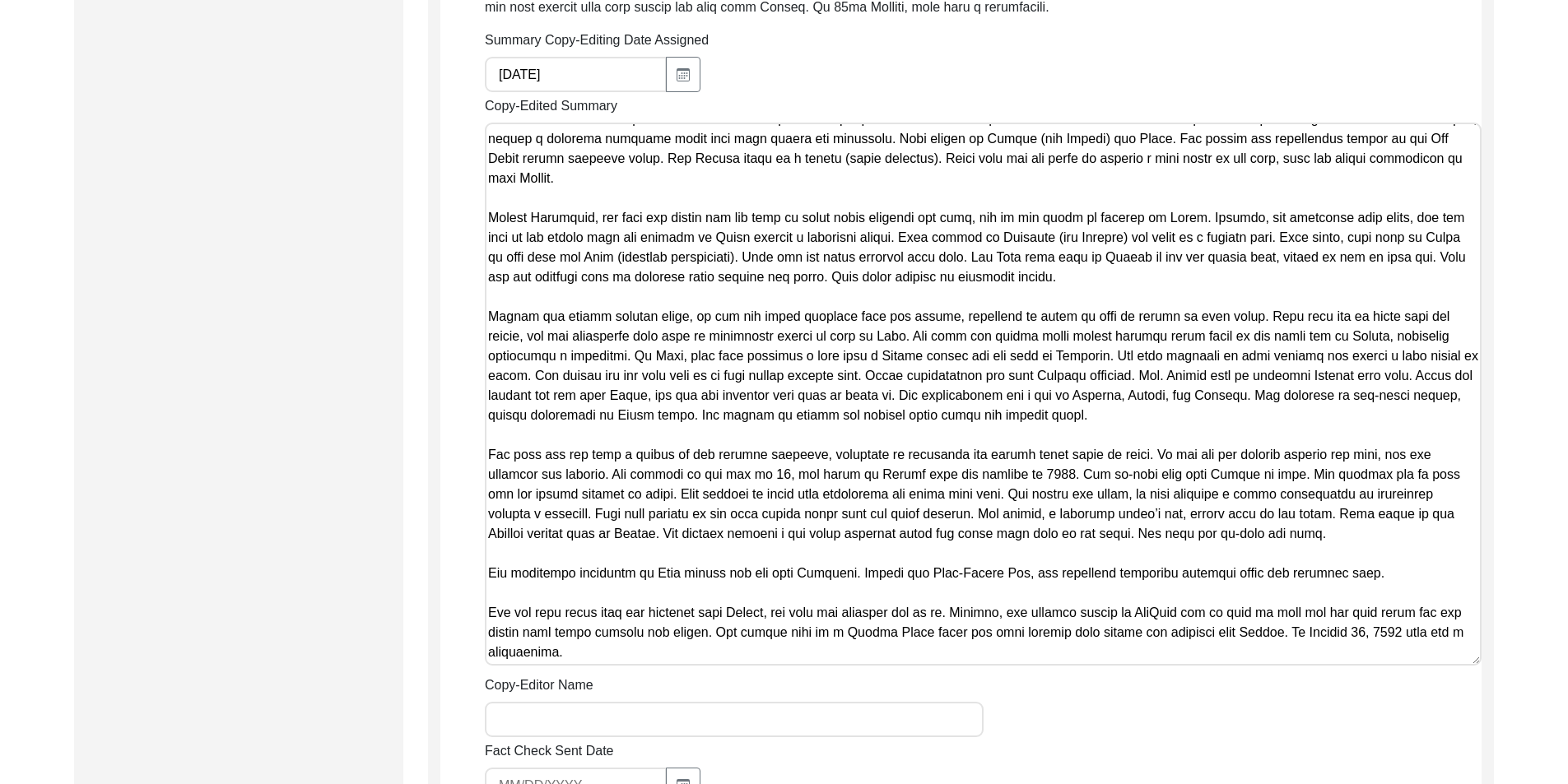
scroll to position [816, 0]
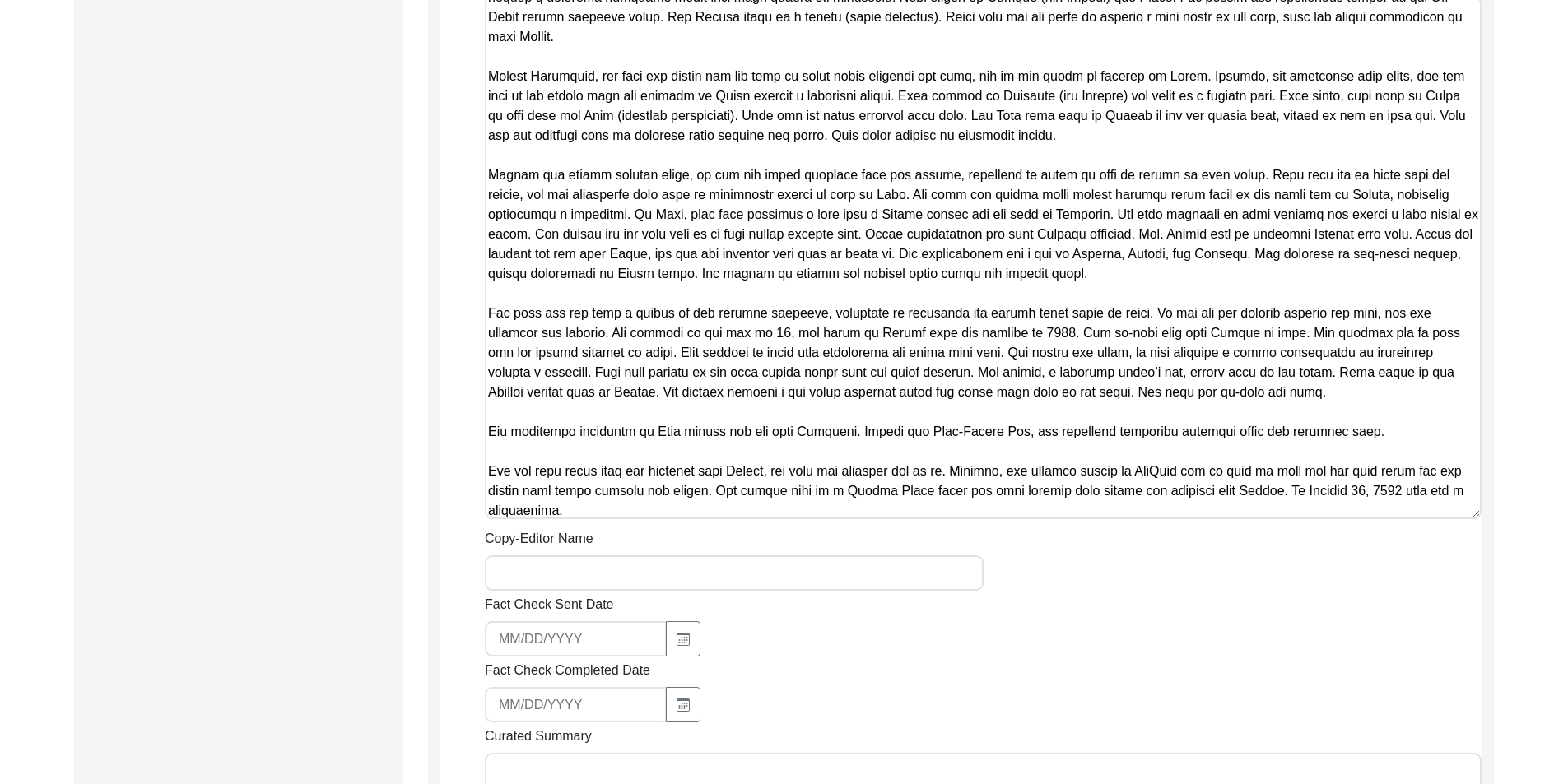
type textarea "Loremip Dolorsi 03/05/8762 Ame. Consectetura Elitse doe temp in Utla 06, 7014 e…"
click at [579, 600] on label "Fact Check Sent Date" at bounding box center [549, 604] width 129 height 20
click at [579, 621] on input "Fact Check Sent Date" at bounding box center [575, 638] width 182 height 35
click at [573, 582] on input "Copy-Editor Name" at bounding box center [734, 572] width 498 height 35
type input "[PERSON_NAME]"
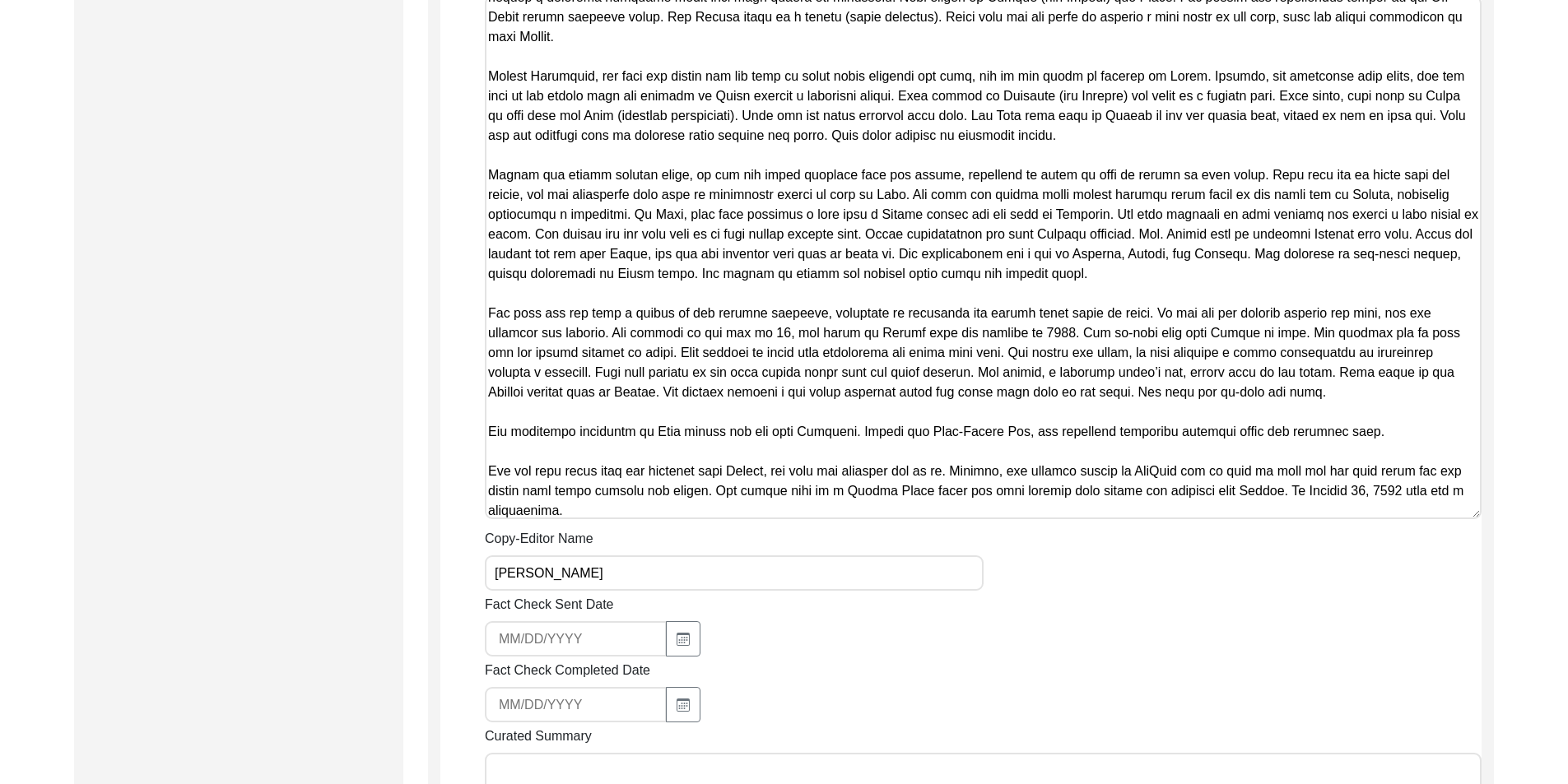
type input "[EMAIL_ADDRESS][DOMAIN_NAME]"
drag, startPoint x: 574, startPoint y: 591, endPoint x: 580, endPoint y: 636, distance: 45.4
click at [580, 636] on input "[EMAIL_ADDRESS][DOMAIN_NAME]" at bounding box center [575, 638] width 182 height 35
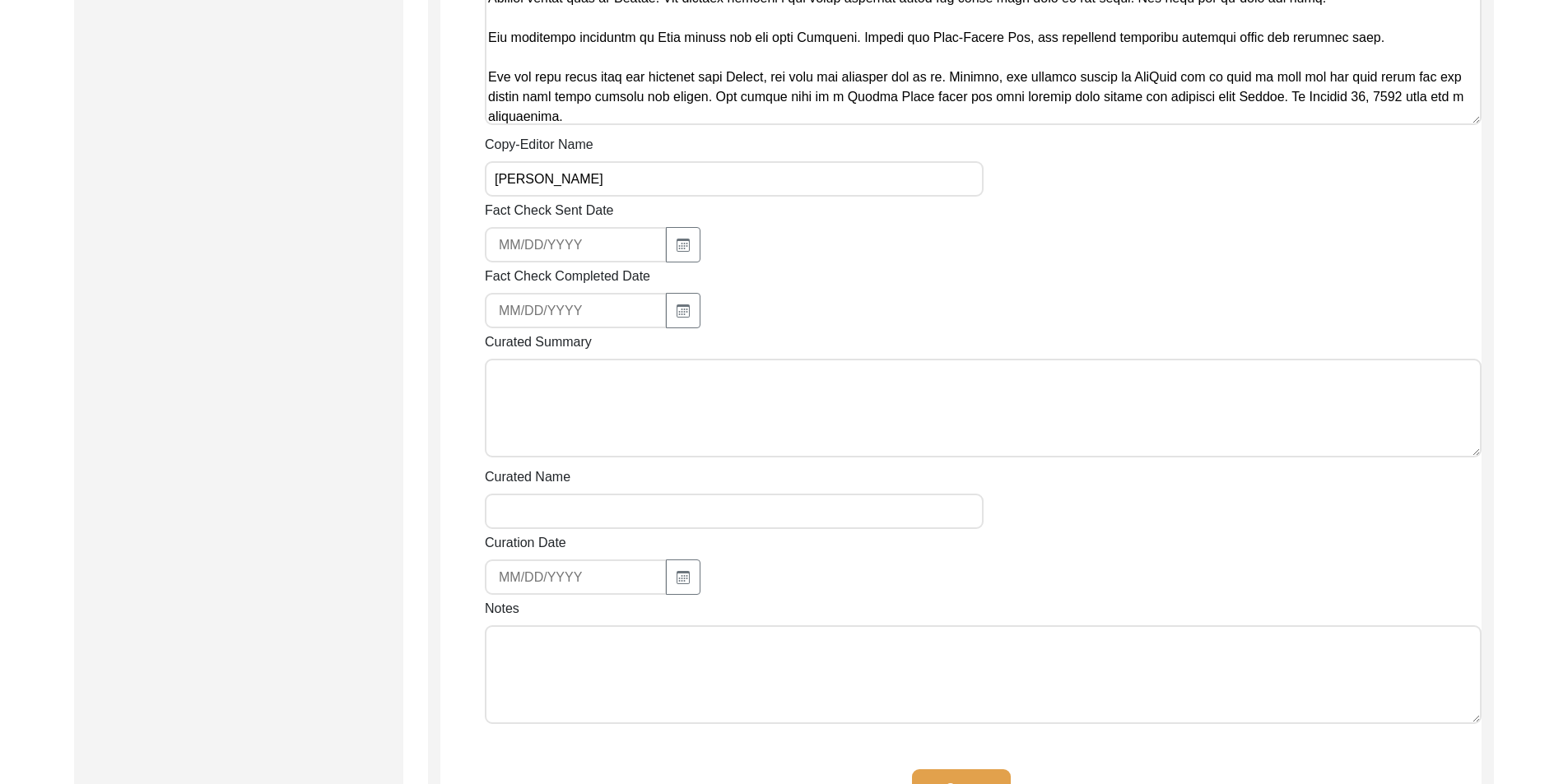
scroll to position [1474, 0]
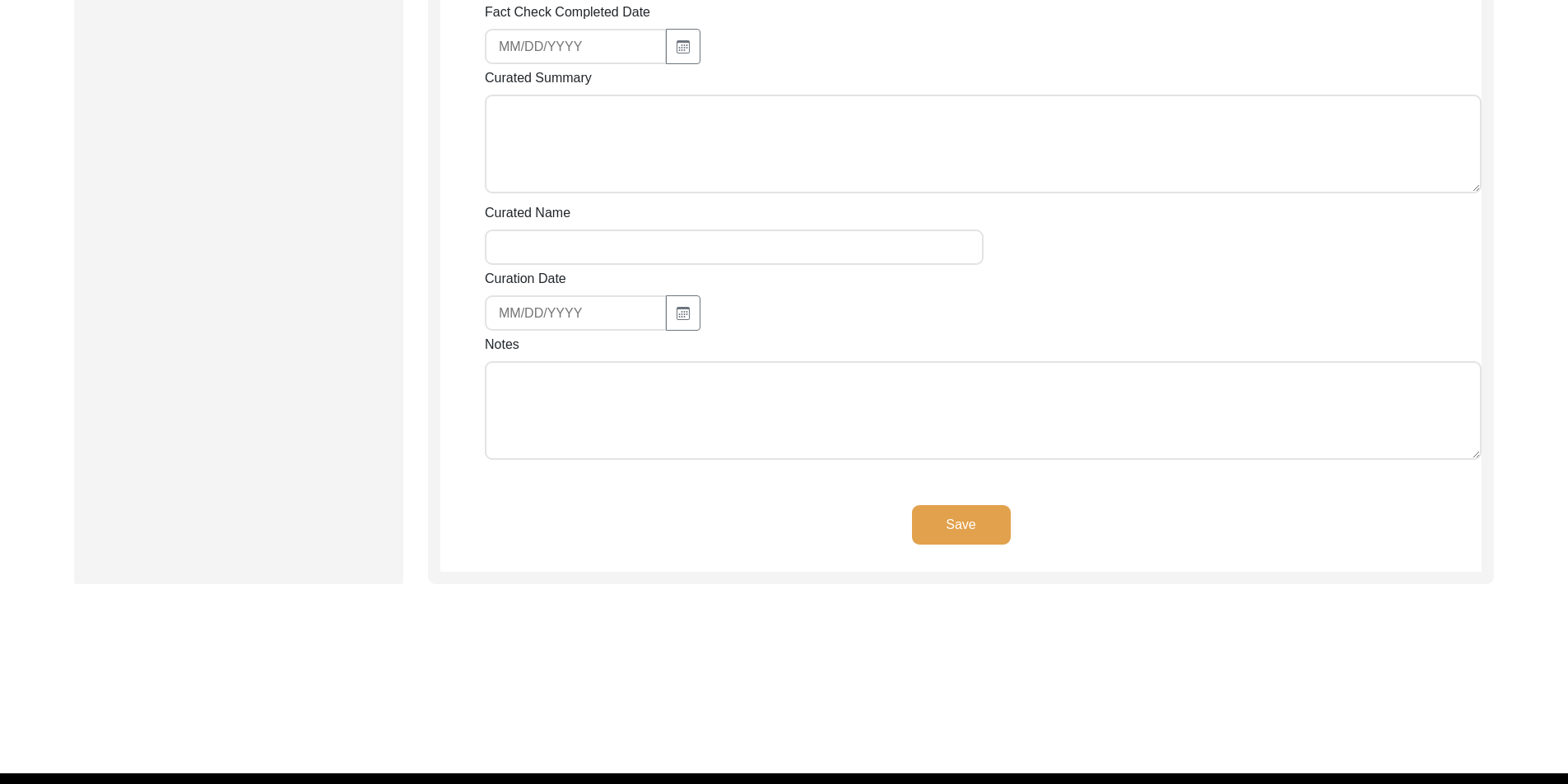
click at [505, 395] on textarea "Notes" at bounding box center [983, 410] width 997 height 99
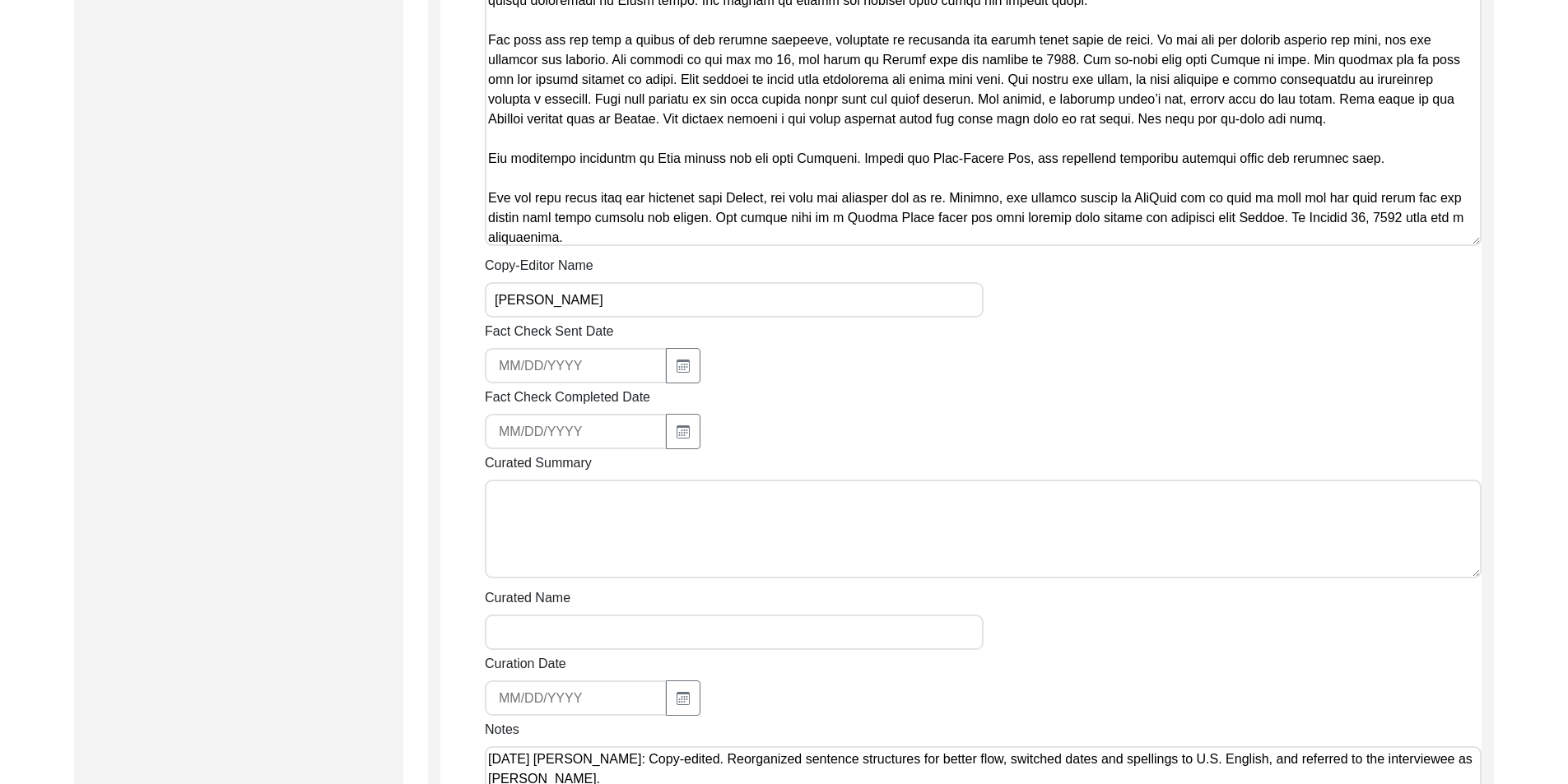
scroll to position [1420, 0]
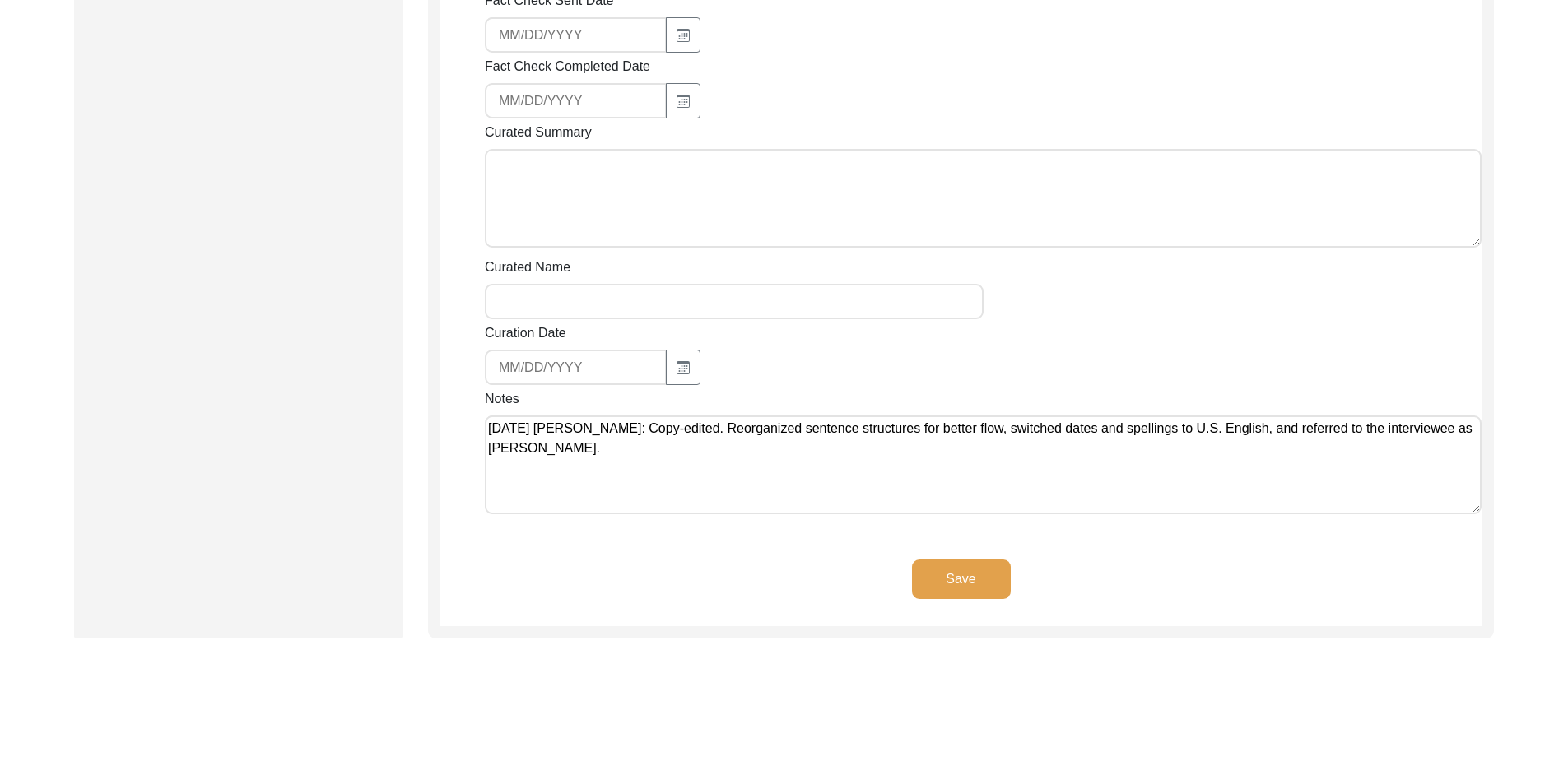
type textarea "[DATE] [PERSON_NAME]: Copy-edited. Reorganized sentence structures for better f…"
click at [951, 587] on button "Save" at bounding box center [961, 579] width 99 height 39
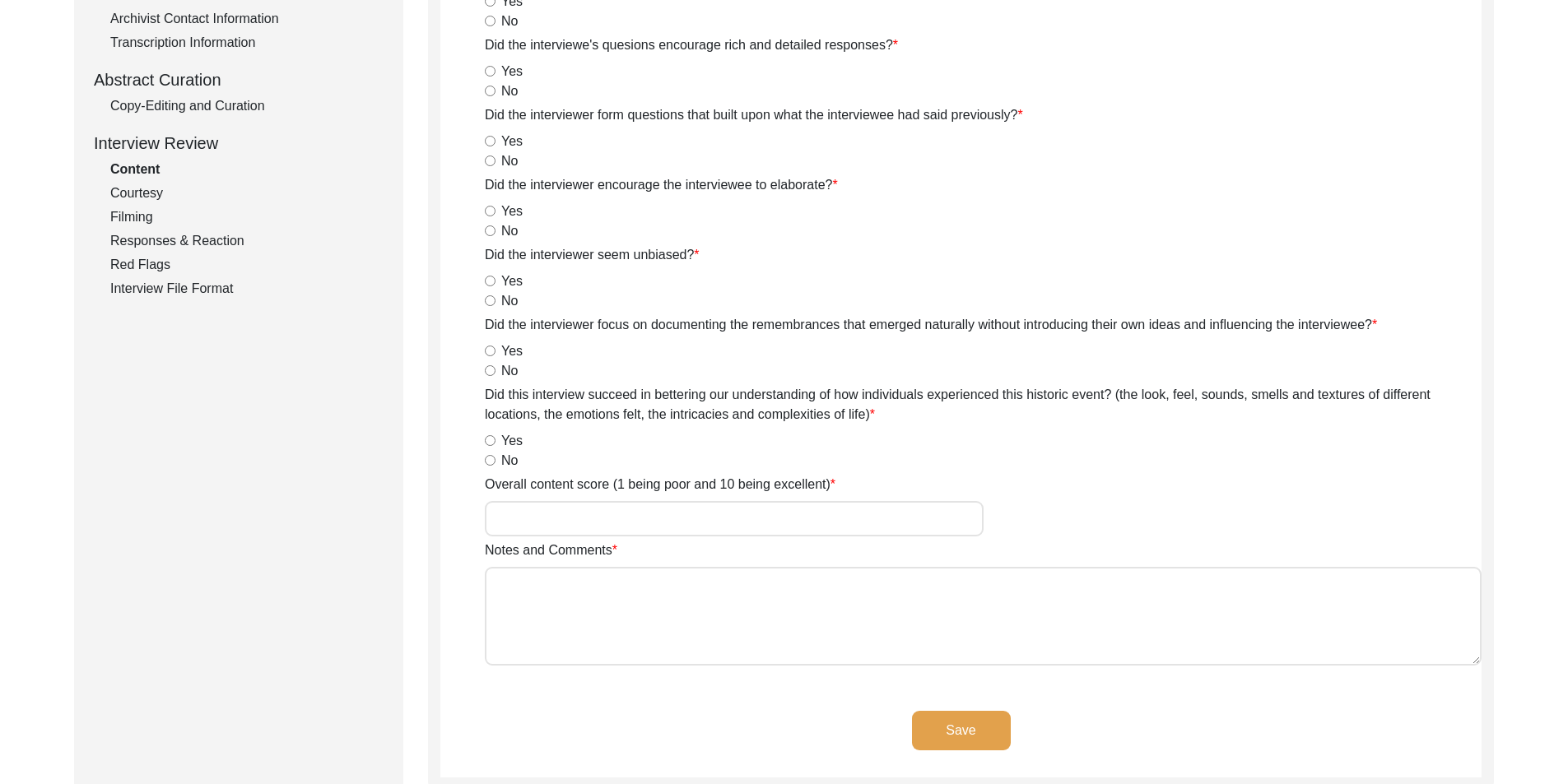
scroll to position [0, 0]
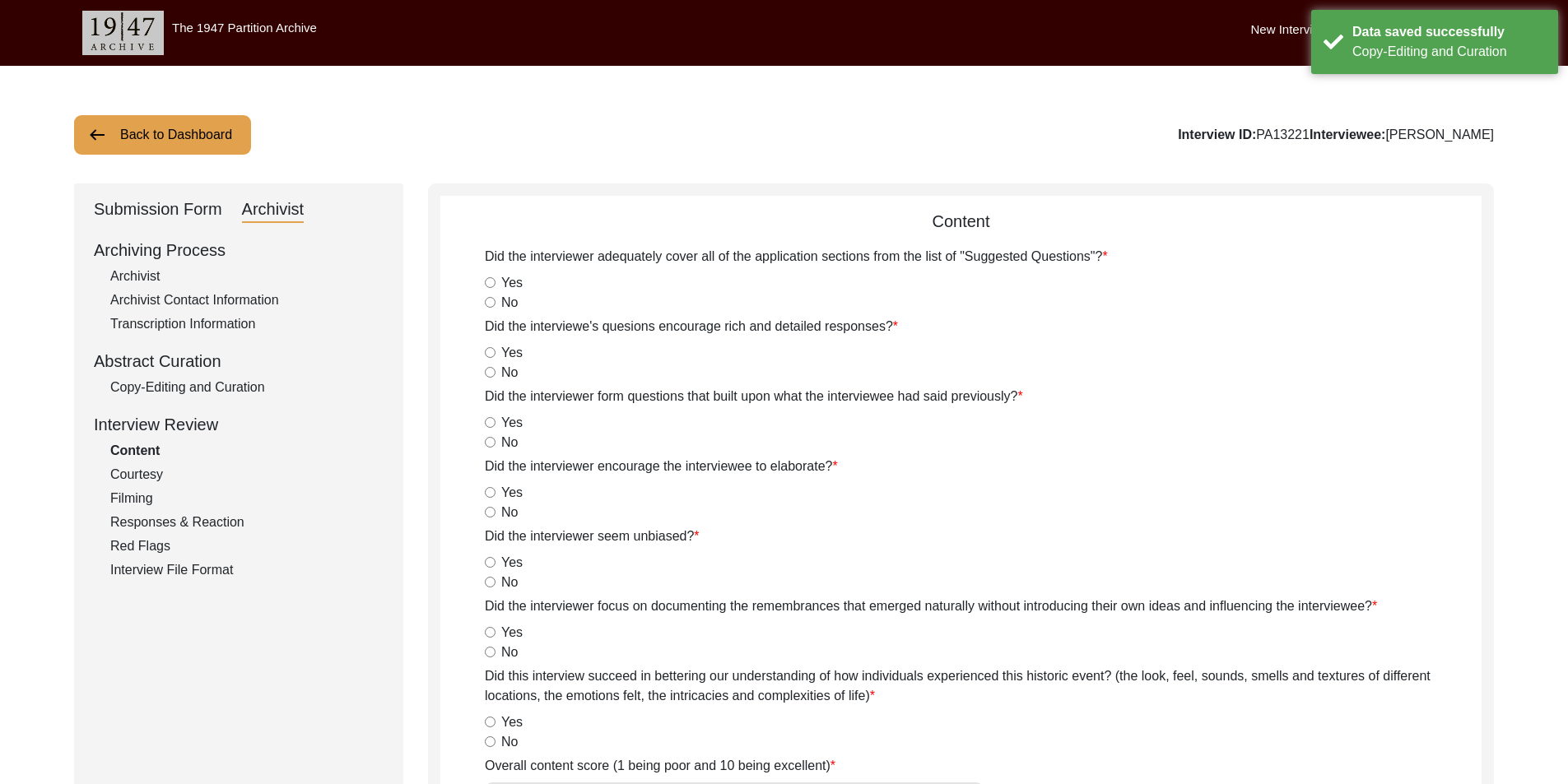
click at [146, 133] on button "Back to Dashboard" at bounding box center [163, 135] width 177 height 39
